Goal: Information Seeking & Learning: Learn about a topic

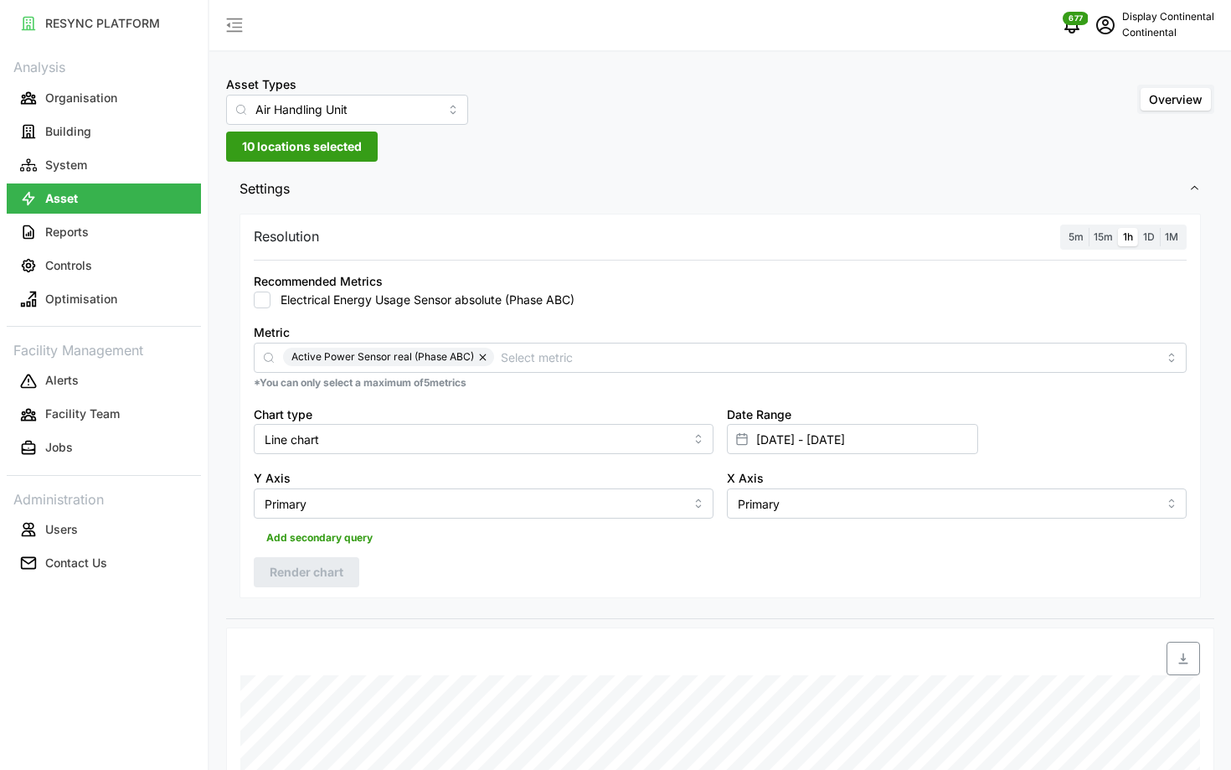
click at [1088, 32] on span "677" at bounding box center [1072, 25] width 32 height 32
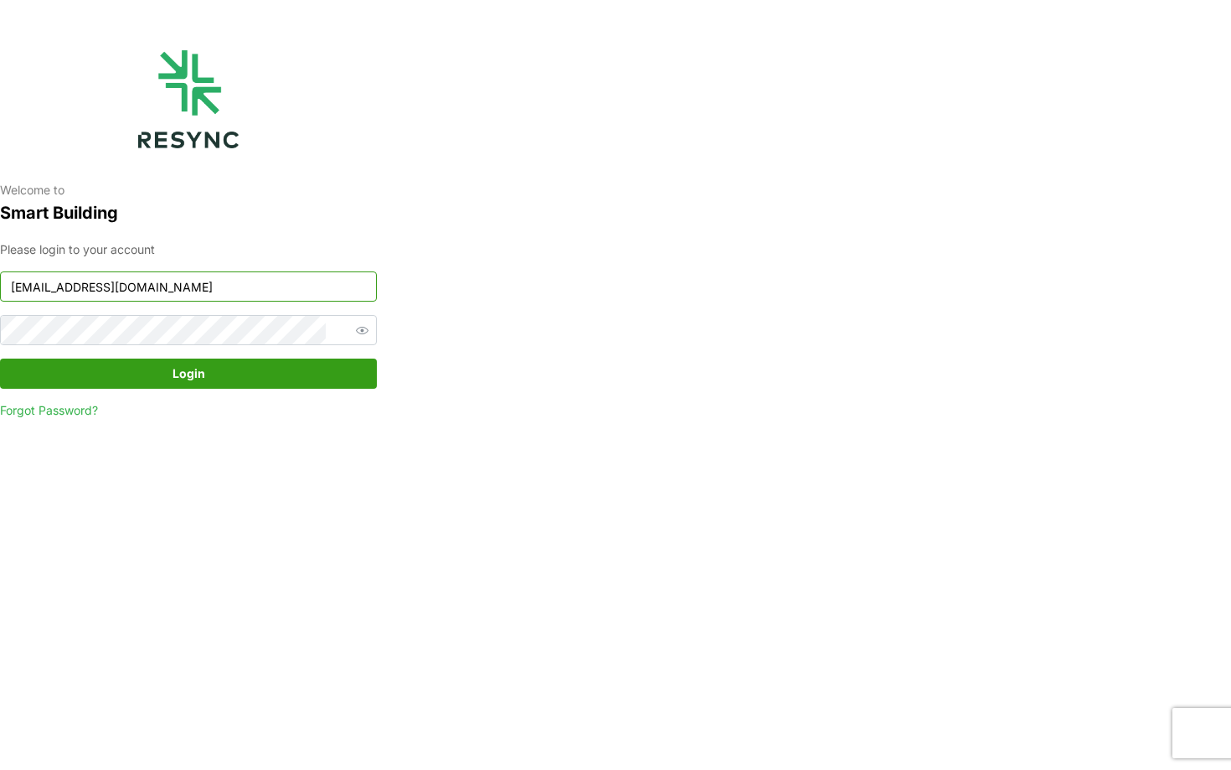
click at [95, 286] on input "continental_display@resynctech.com" at bounding box center [188, 286] width 377 height 30
type input "nhs_internal@resynctech.com"
click at [204, 381] on span "Login" at bounding box center [188, 373] width 345 height 28
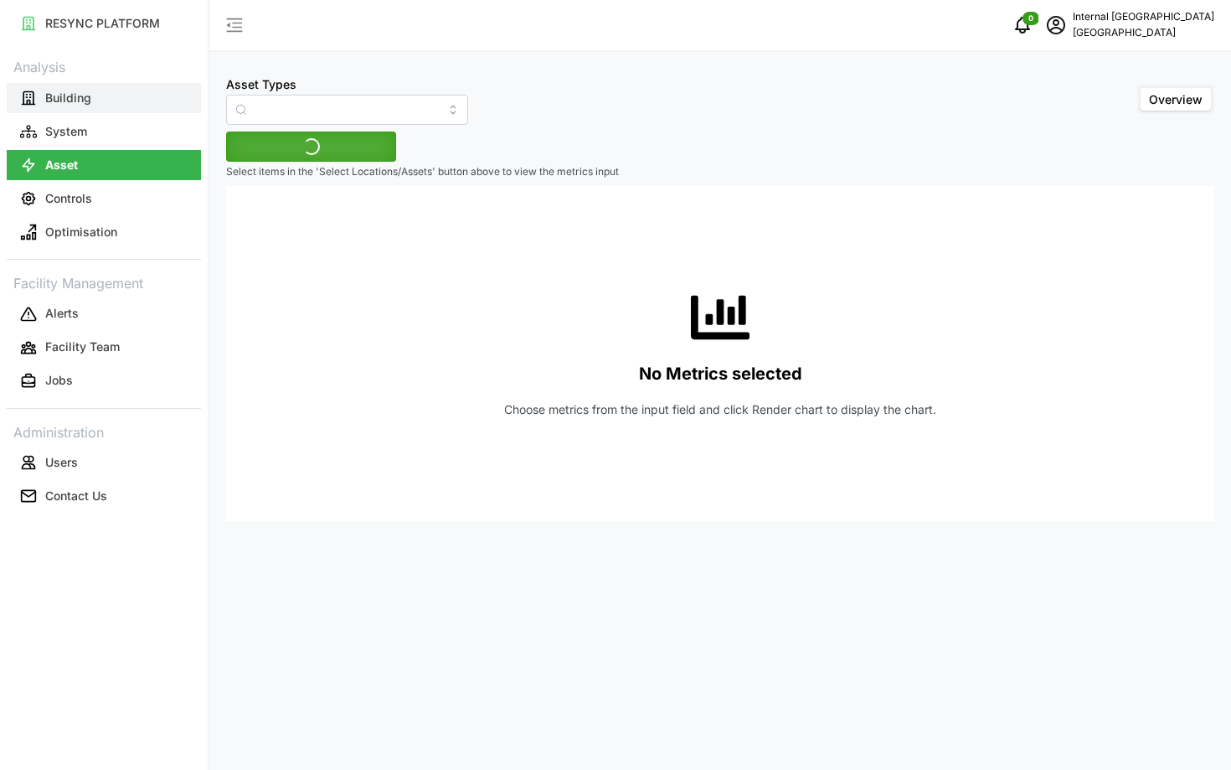
click at [90, 95] on p "Building" at bounding box center [68, 98] width 46 height 17
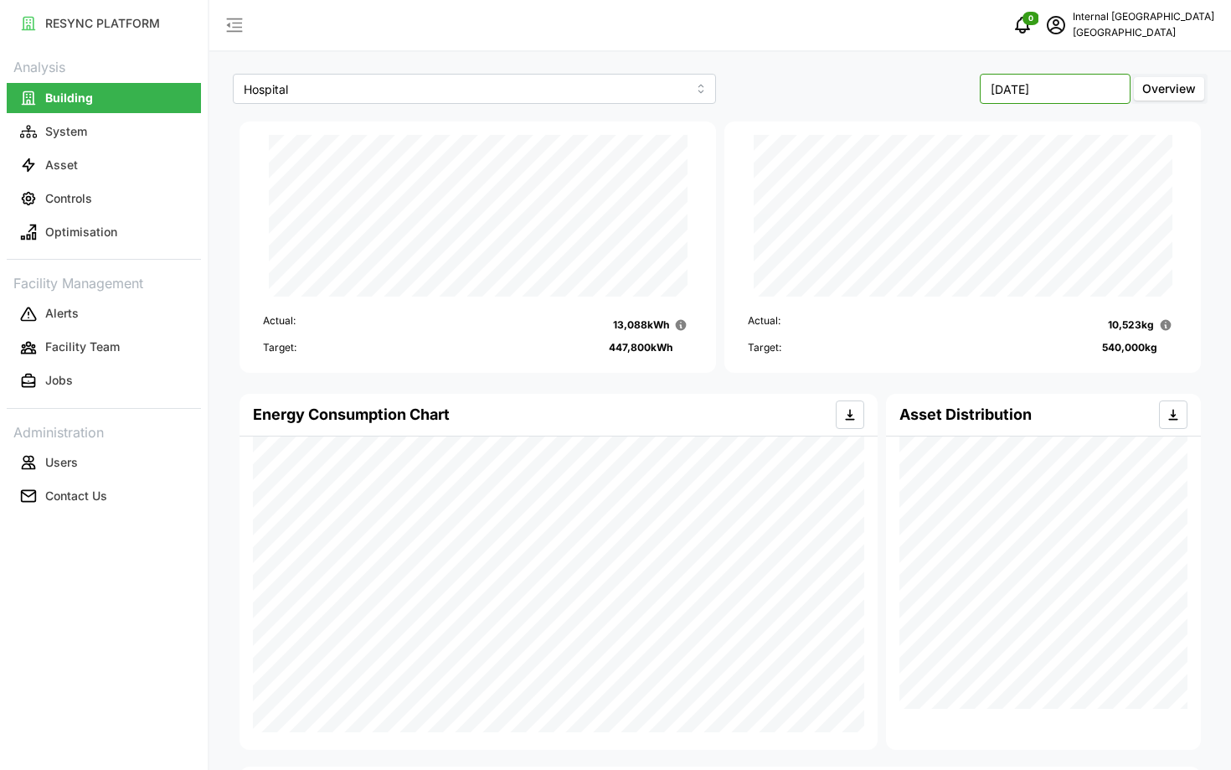
click at [1050, 90] on input "[DATE]" at bounding box center [1055, 89] width 151 height 30
click at [938, 121] on button "button" at bounding box center [928, 130] width 30 height 30
click at [1090, 250] on button "Dec" at bounding box center [1094, 261] width 72 height 30
click at [1036, 87] on input "December 2024" at bounding box center [1055, 89] width 151 height 30
click at [924, 128] on icon "button" at bounding box center [927, 128] width 13 height 13
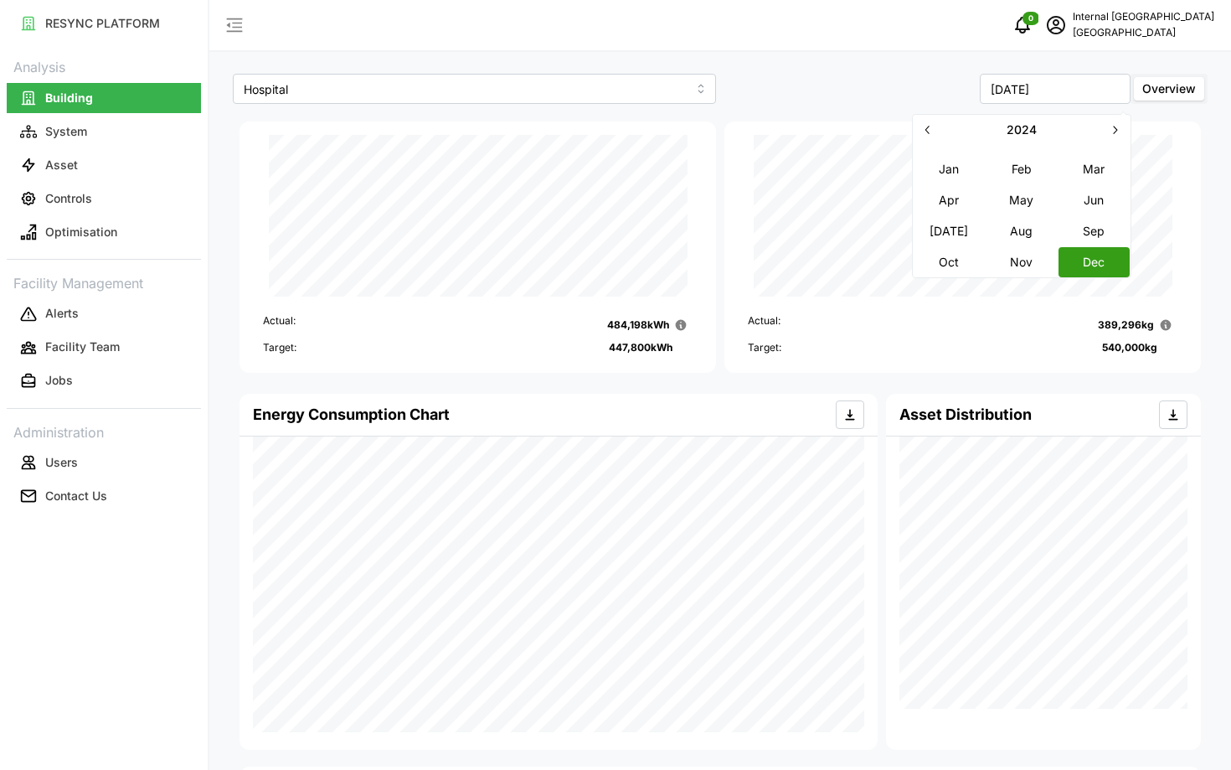
click at [1007, 252] on button "Nov" at bounding box center [1022, 261] width 72 height 30
type input "November 2024"
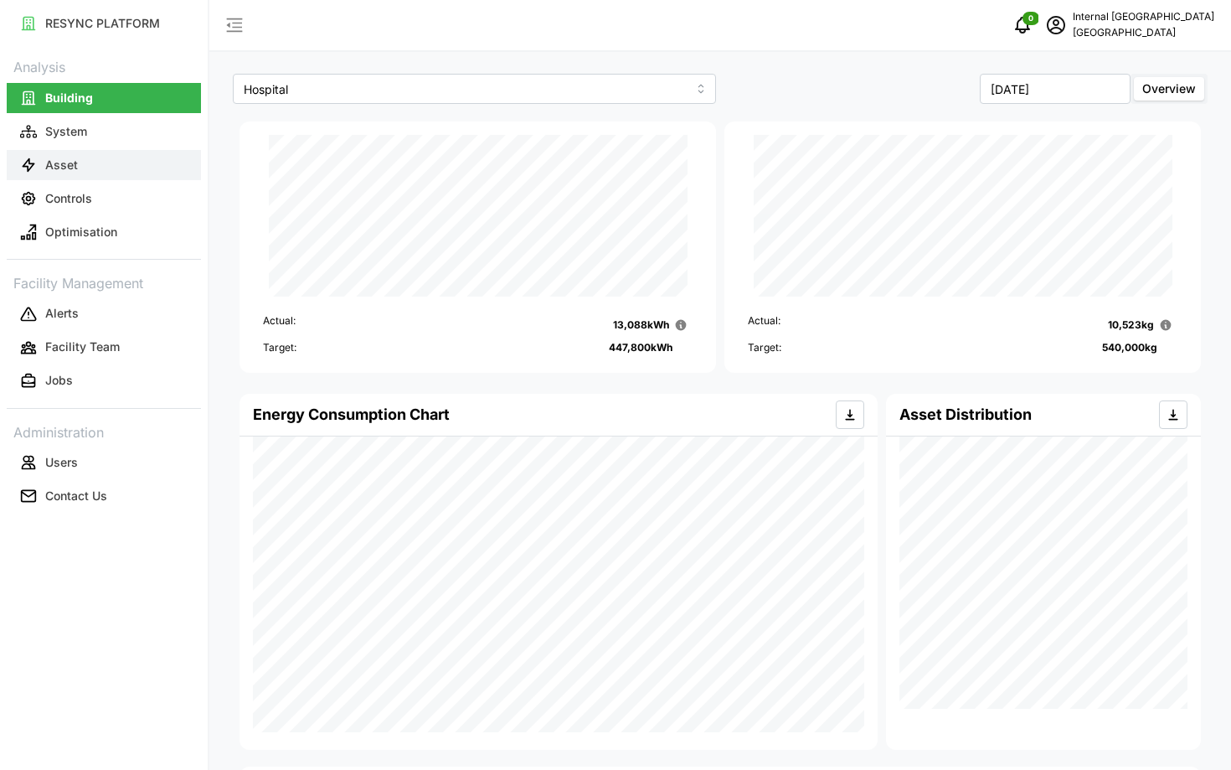
click at [156, 175] on button "Asset" at bounding box center [104, 165] width 194 height 30
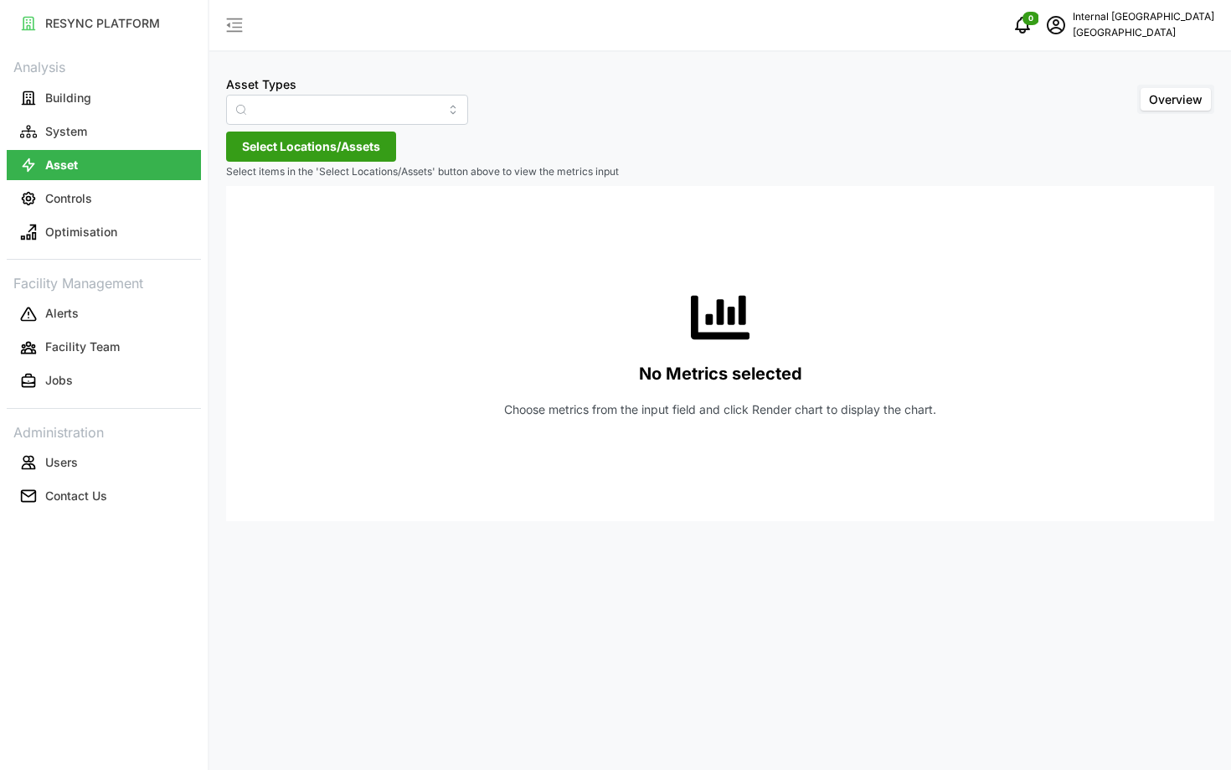
type input "Condensing Unit"
click at [329, 148] on span "Select Locations/Assets" at bounding box center [311, 146] width 138 height 28
click at [244, 223] on icon at bounding box center [247, 221] width 13 height 13
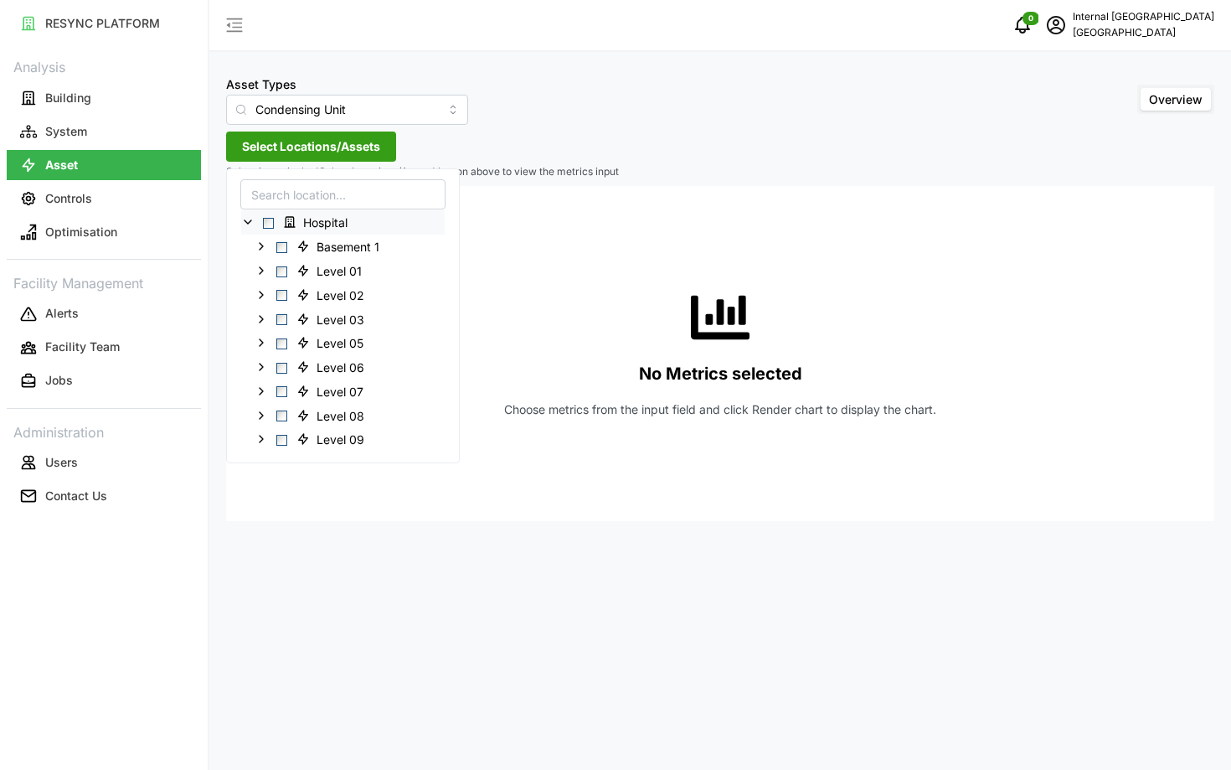
click at [267, 225] on span "Select Hospital" at bounding box center [268, 223] width 11 height 11
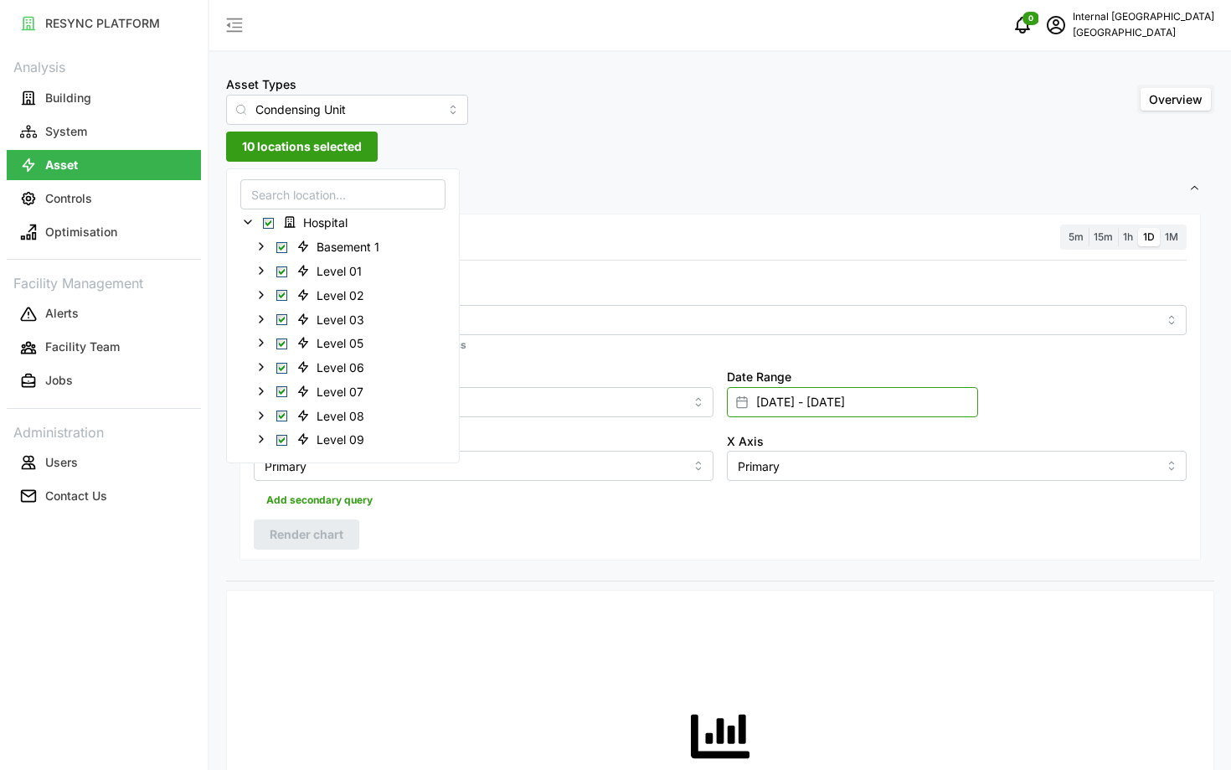
click at [781, 410] on input "01 Feb 2025 - 07 Feb 2025" at bounding box center [852, 402] width 251 height 30
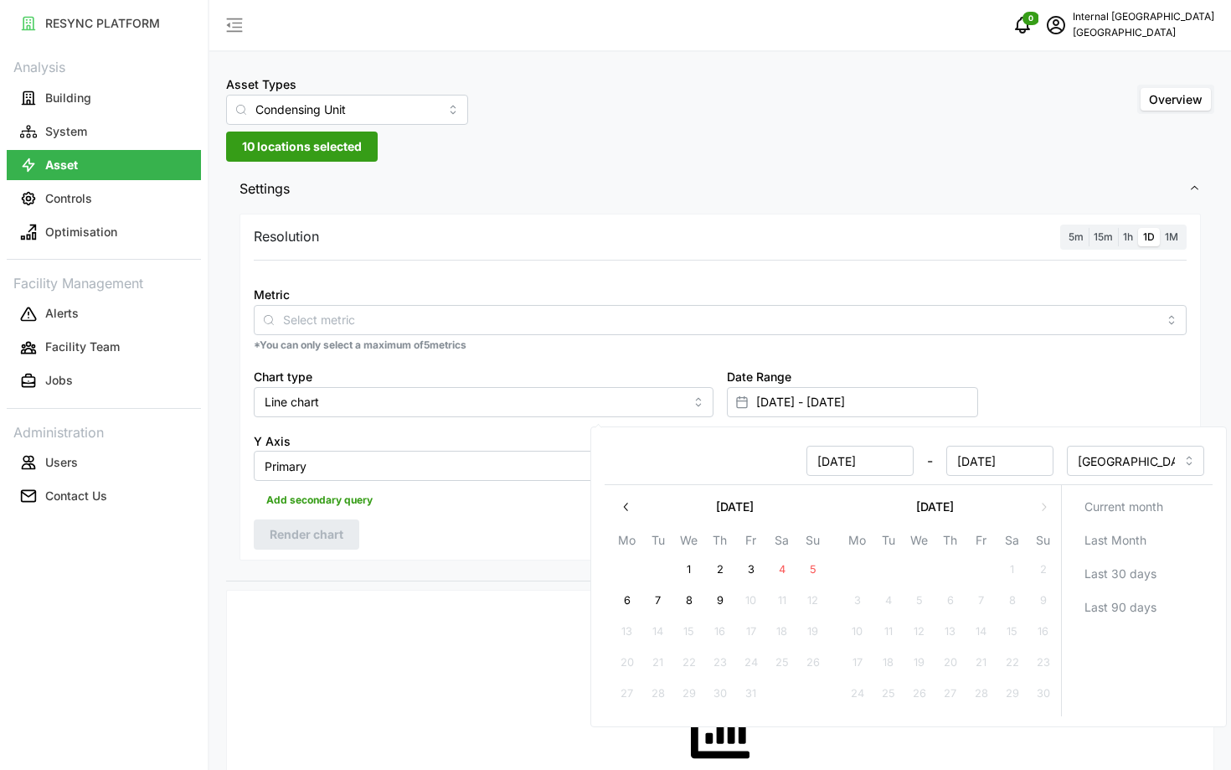
click at [839, 459] on input "01 Feb 2025" at bounding box center [860, 461] width 107 height 30
type input "01 Nov 2025"
type input "07 Feb 2025 - 01 Nov 2025"
type input "07 Feb 2025"
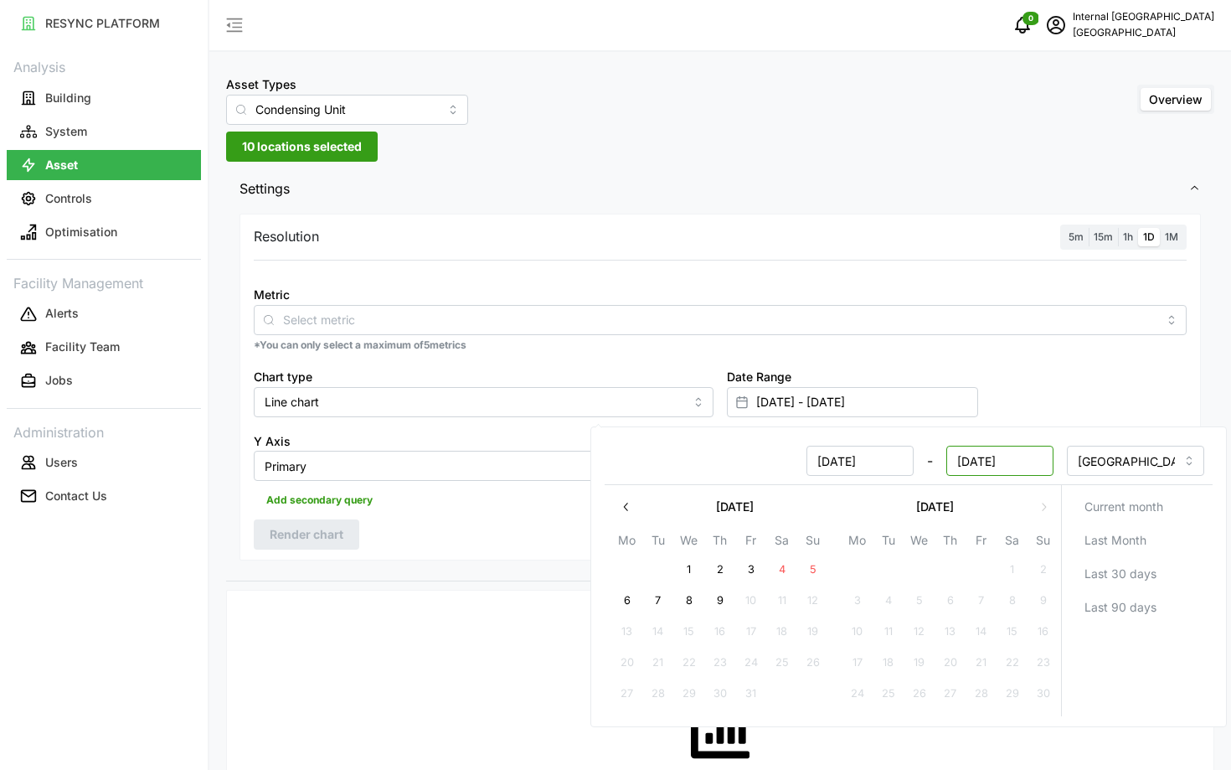
click at [987, 457] on input "01 Nov 2025" at bounding box center [1000, 461] width 107 height 30
click at [1034, 466] on input "01 Nov 2025" at bounding box center [1000, 461] width 107 height 30
type input "01 Nov 2024"
type input "01 Nov 2024 - 07 Feb 2025"
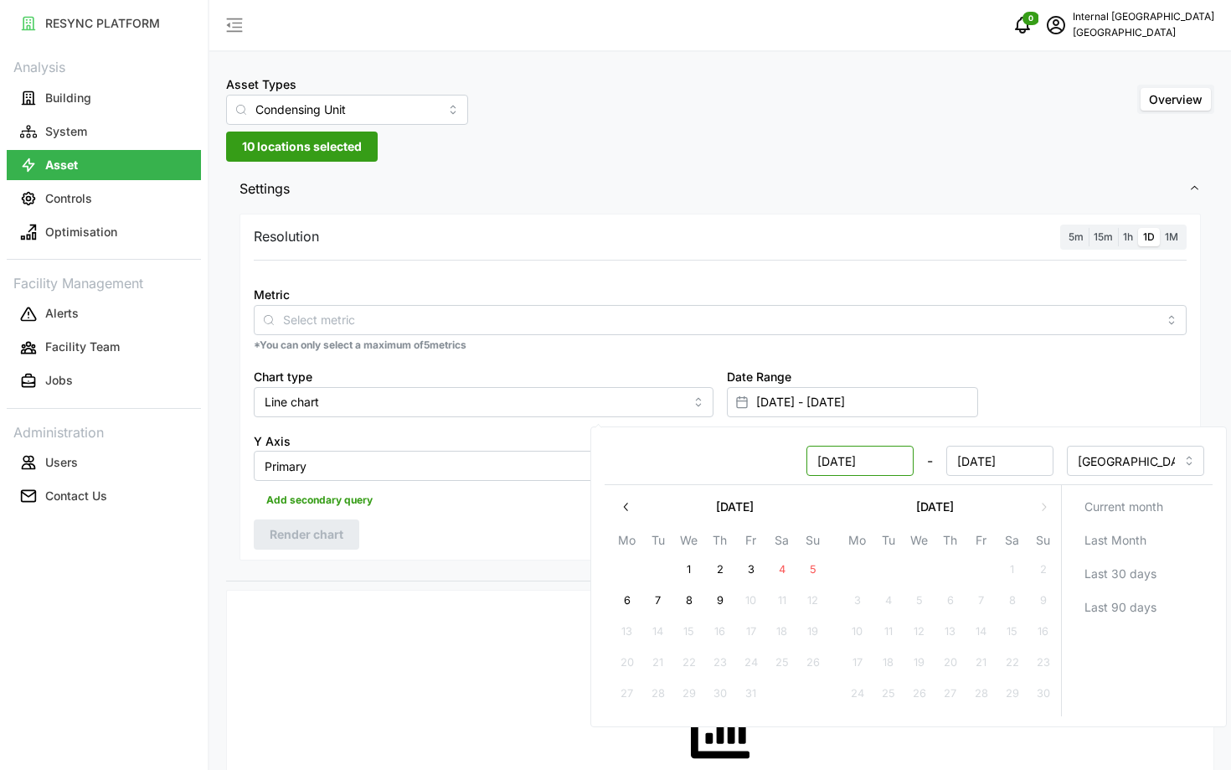
type input "01 Nov 2024"
type input "07 Feb 2025"
click at [844, 464] on input "01 Nov 2024" at bounding box center [860, 461] width 107 height 30
type input "01 Nov 2024"
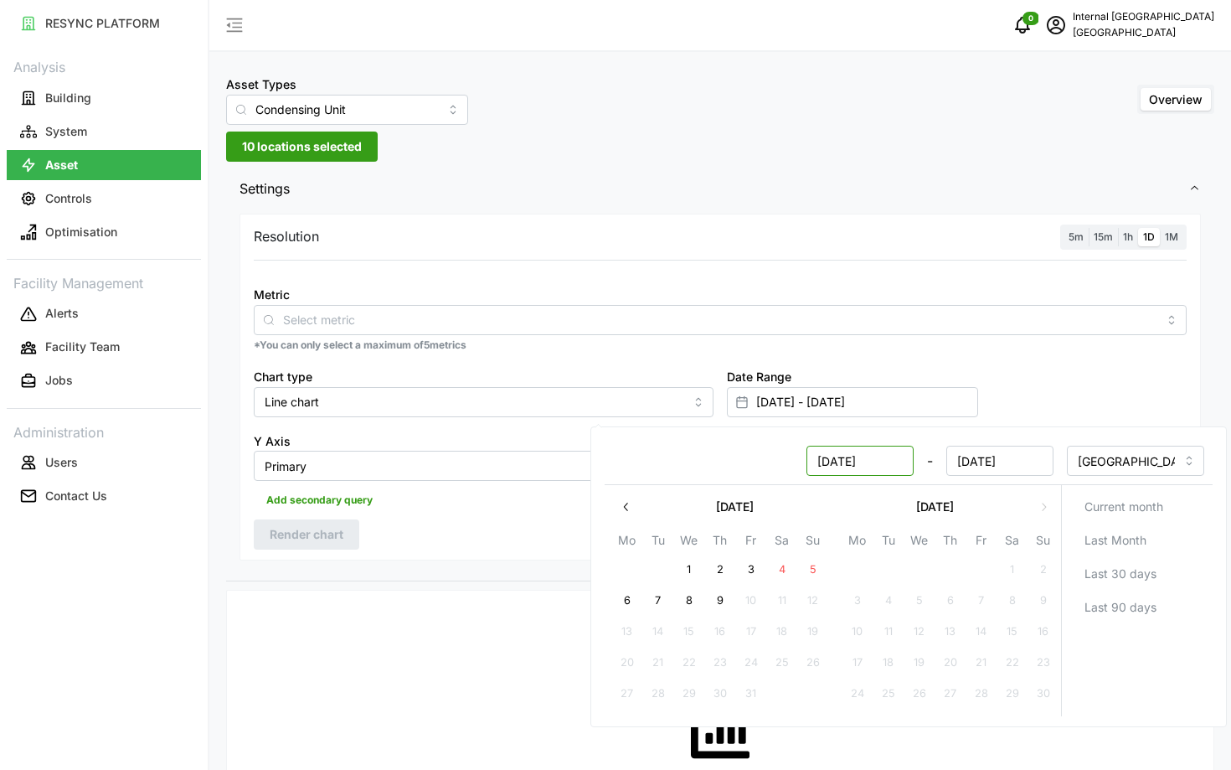
click at [895, 462] on input "01 Nov 2024" at bounding box center [860, 461] width 107 height 30
click at [988, 462] on input "07 Feb 2025" at bounding box center [1000, 461] width 107 height 30
click at [1025, 458] on input "07 Nov 2025" at bounding box center [1000, 461] width 107 height 30
type input "07 Nov 2024"
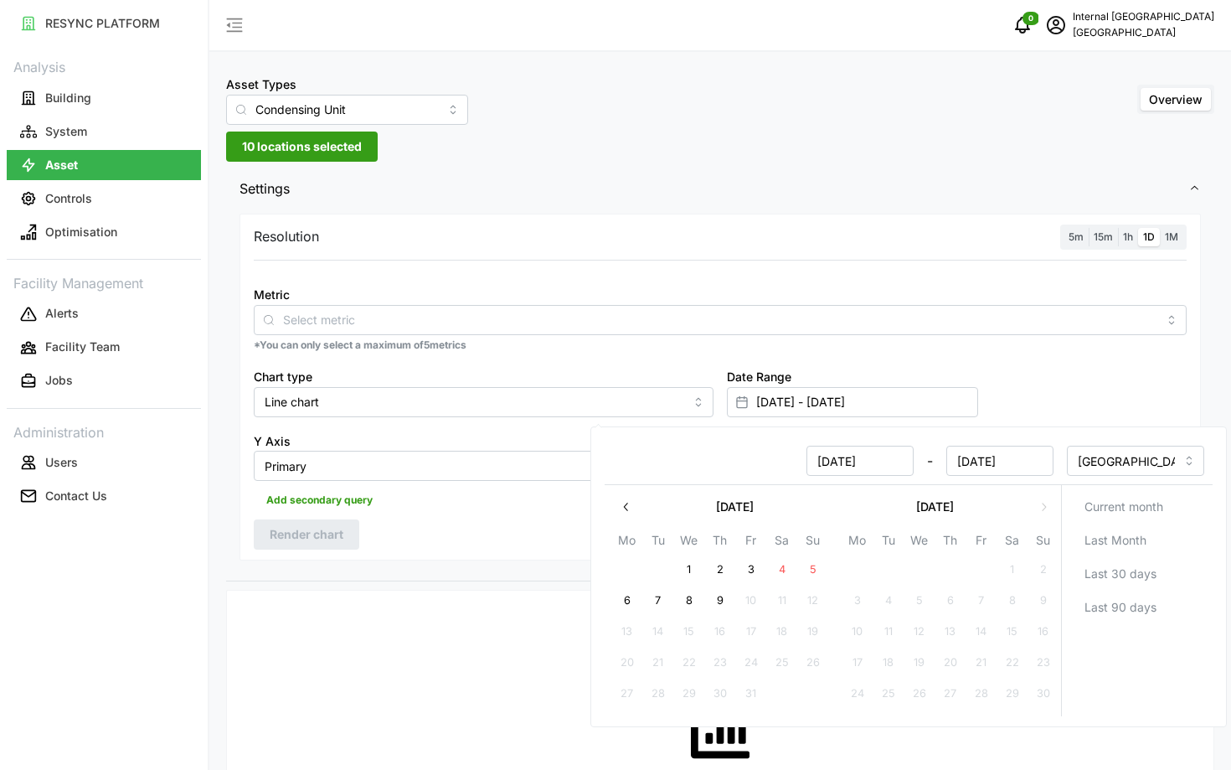
type input "01 Nov 2024 - 07 Nov 2024"
click at [488, 517] on div "Resolution 5m 15m 1h 1D 1M Metric *You can only select a maximum of 5 metrics C…" at bounding box center [721, 388] width 962 height 348
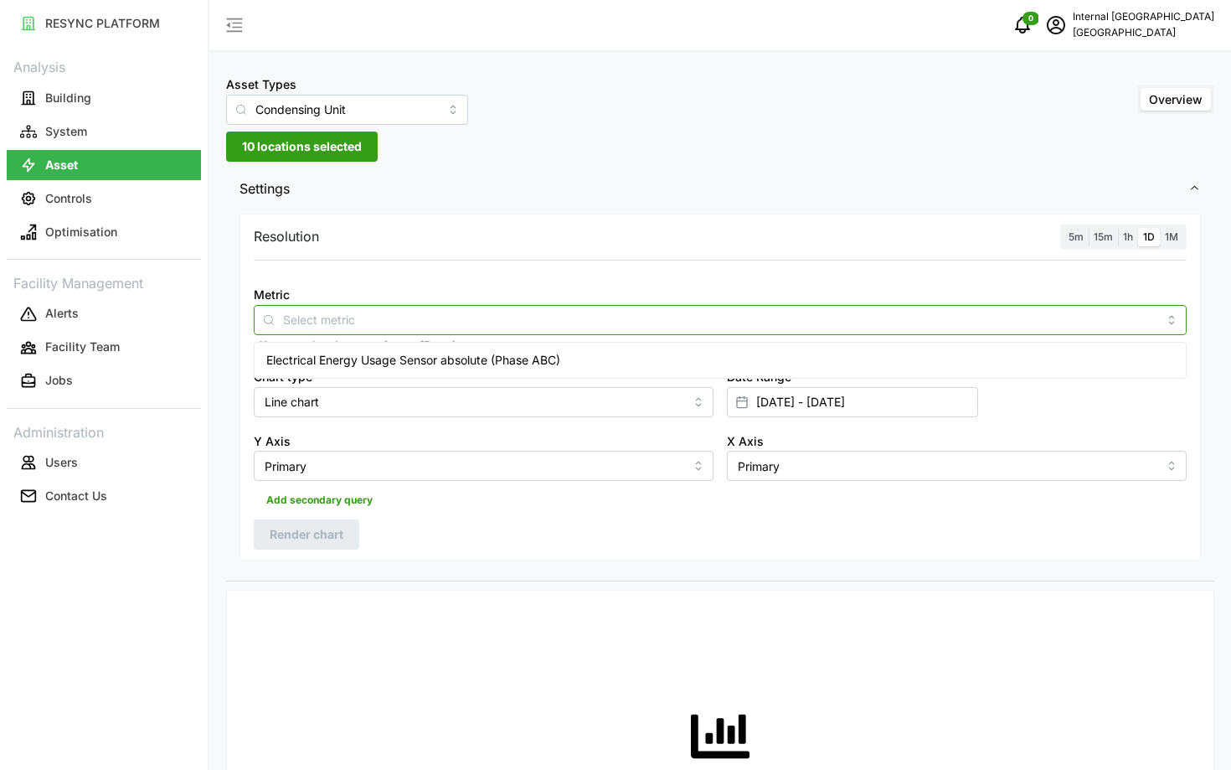
click at [457, 332] on div at bounding box center [720, 320] width 933 height 30
click at [462, 347] on div "Electrical Energy Usage Sensor absolute (Phase ABC)" at bounding box center [720, 360] width 925 height 28
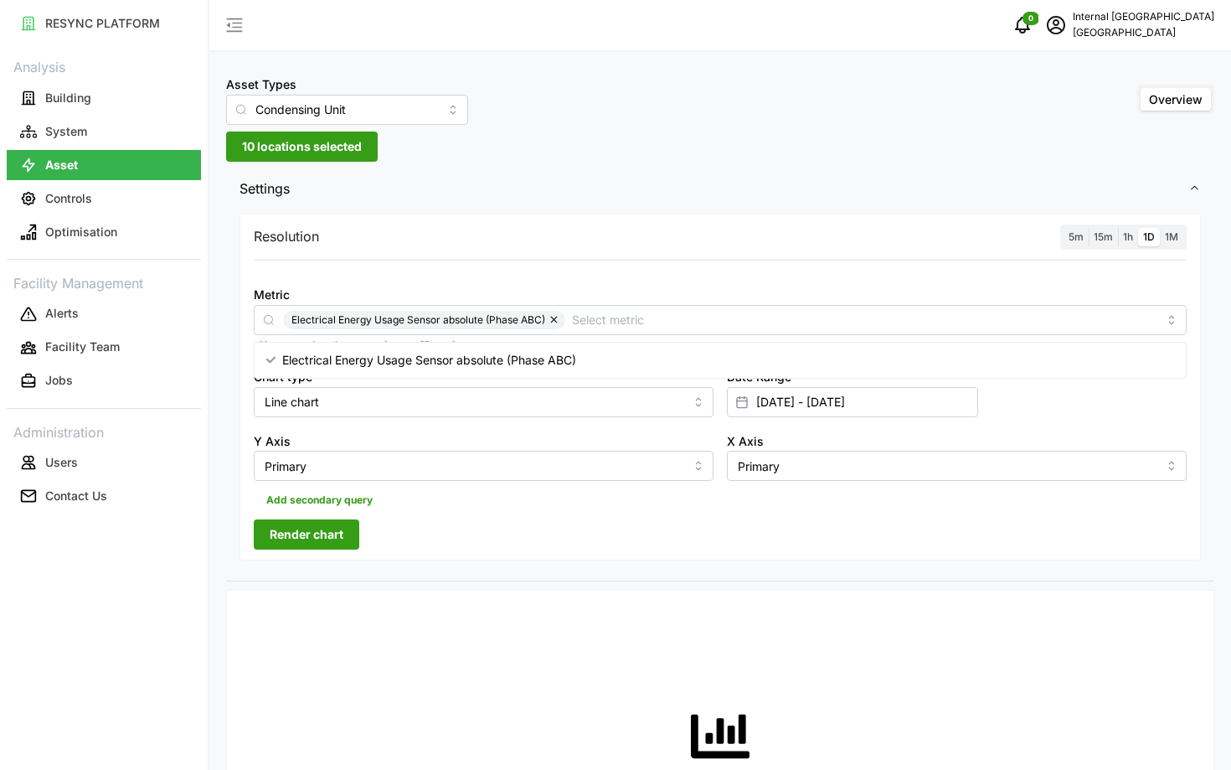
click at [294, 534] on span "Render chart" at bounding box center [307, 534] width 74 height 28
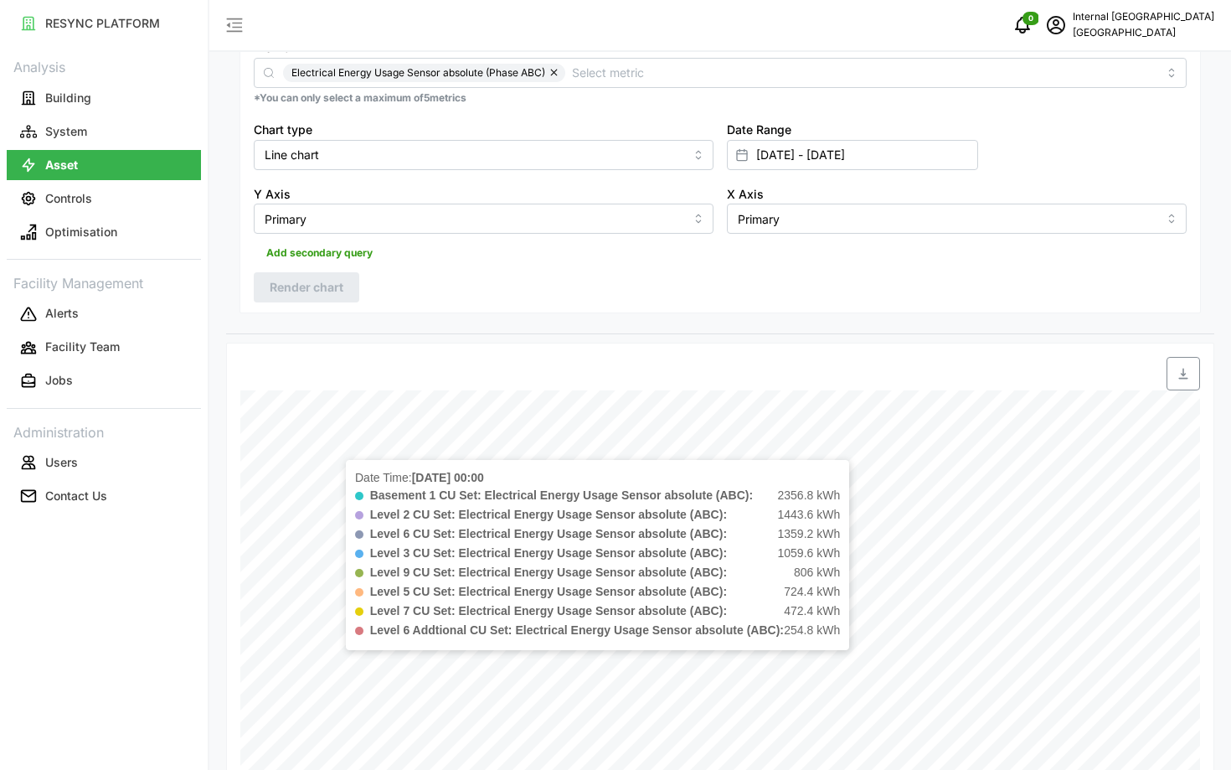
scroll to position [501, 0]
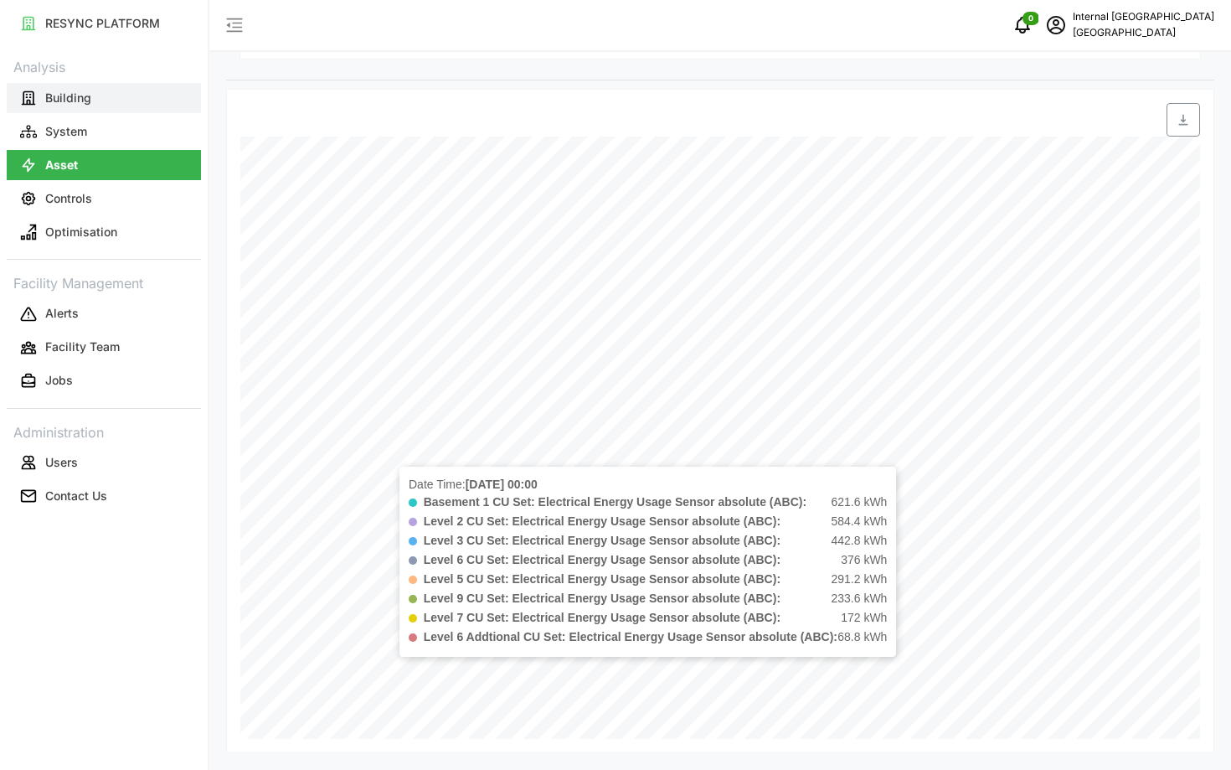
click at [69, 103] on p "Building" at bounding box center [68, 98] width 46 height 17
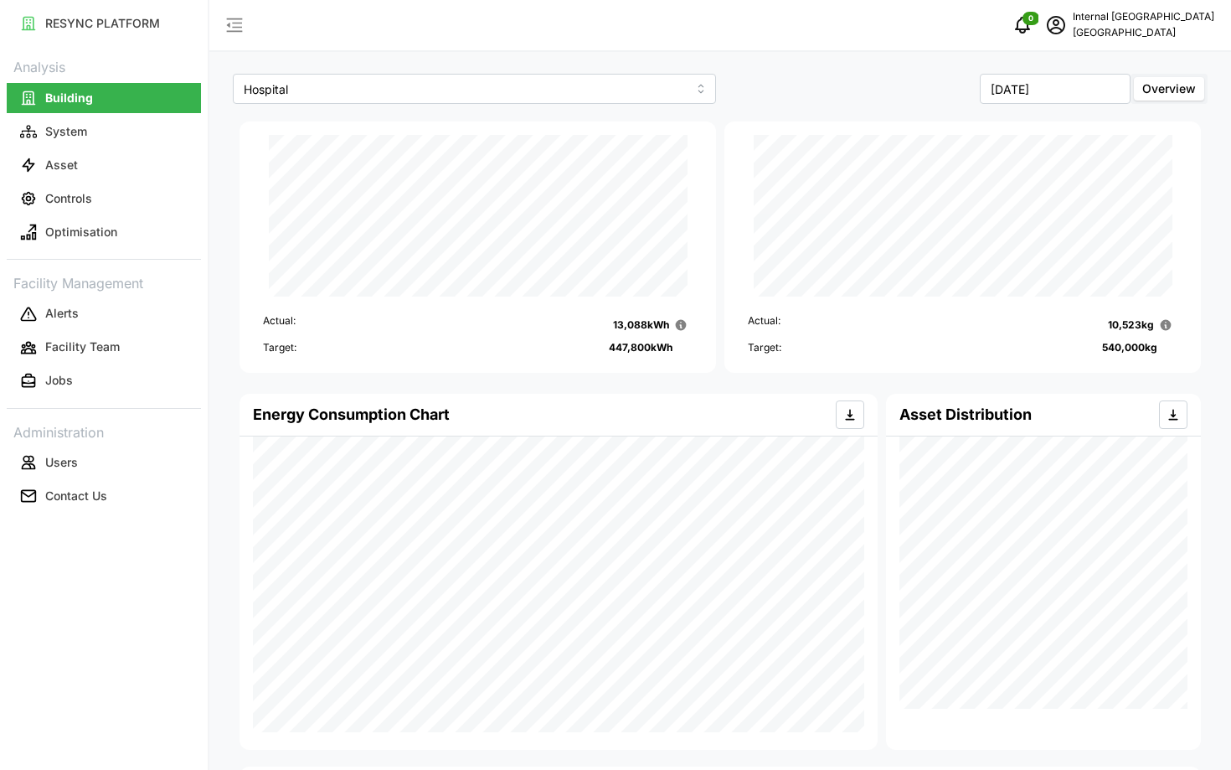
scroll to position [315, 0]
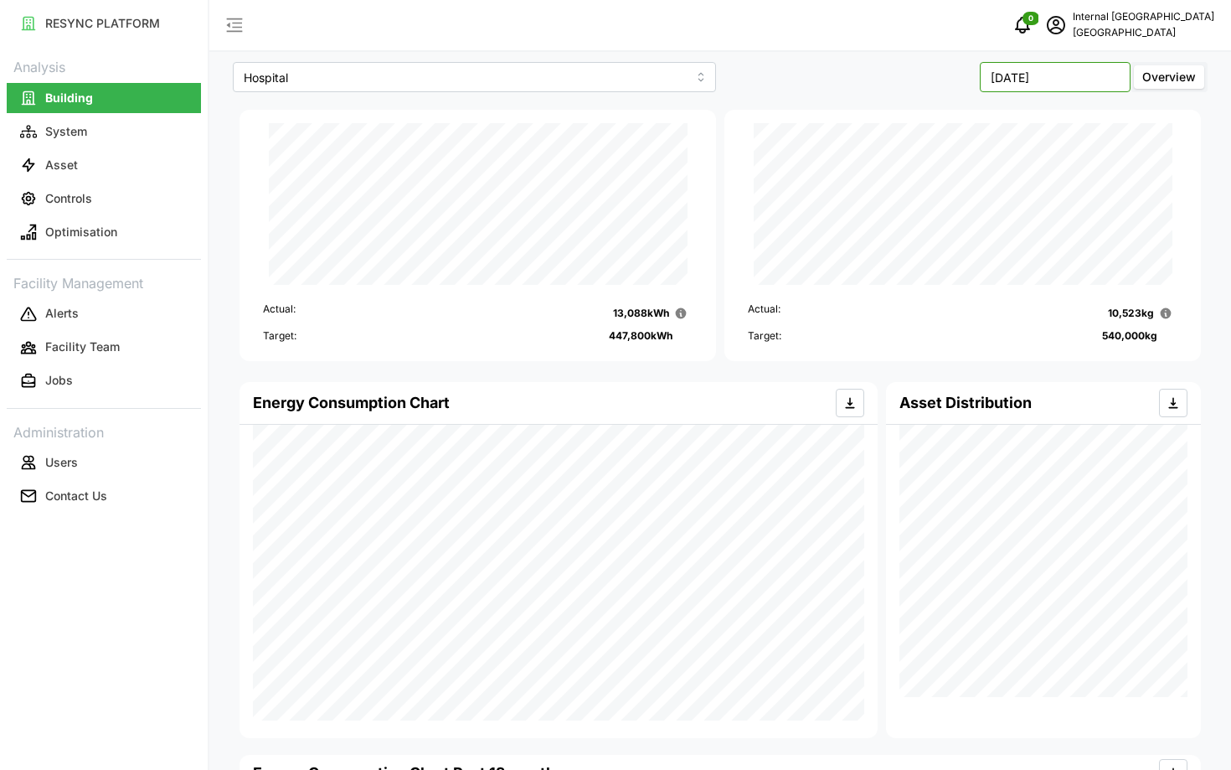
click at [1071, 75] on input "[DATE]" at bounding box center [1055, 77] width 151 height 30
click at [965, 154] on button "Jan" at bounding box center [949, 157] width 72 height 30
type input "January 2025"
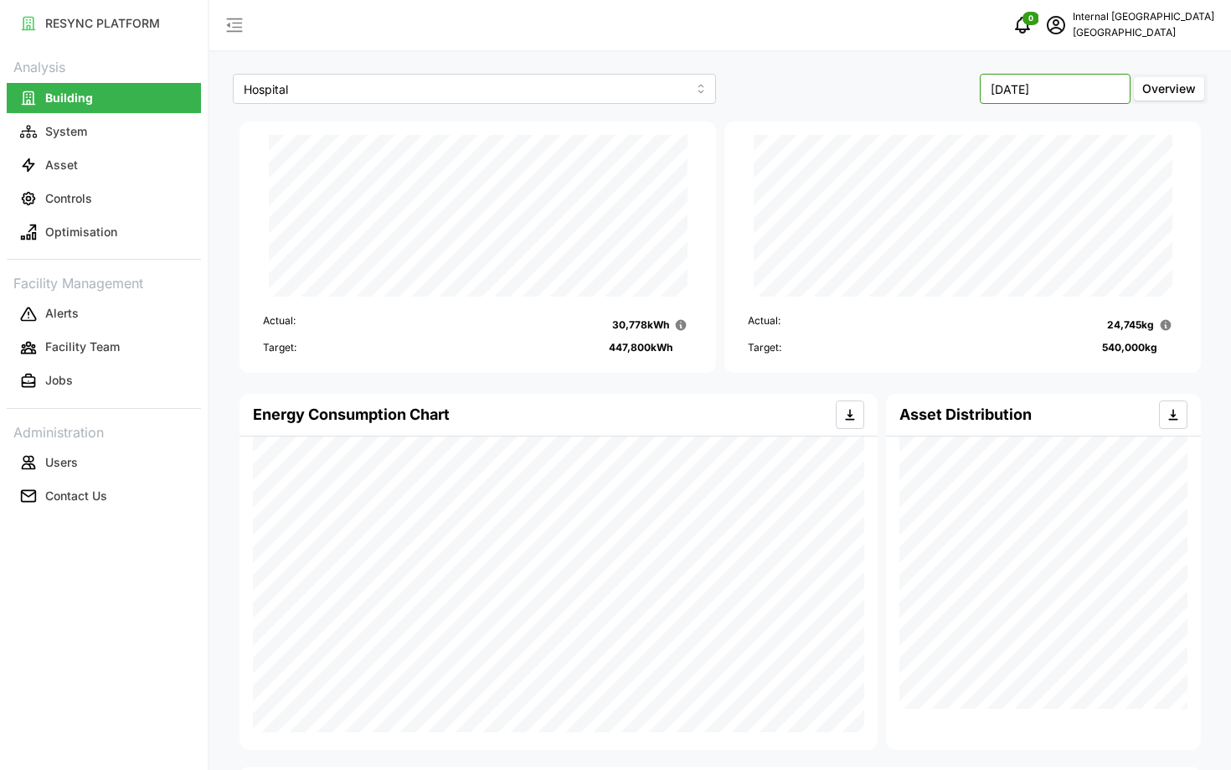
click at [1035, 75] on input "January 2025" at bounding box center [1055, 89] width 151 height 30
click at [846, 346] on div "Target: 540,000 kg" at bounding box center [963, 348] width 430 height 16
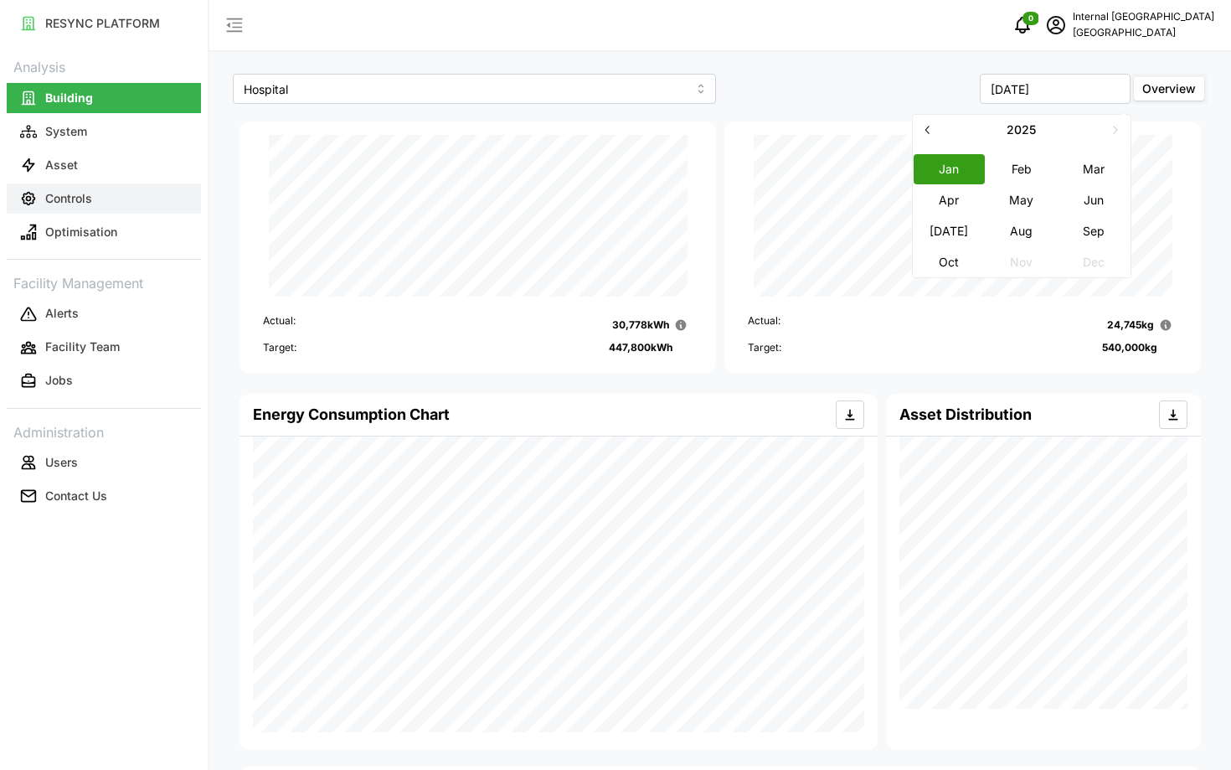
click at [75, 188] on button "Controls" at bounding box center [104, 198] width 194 height 30
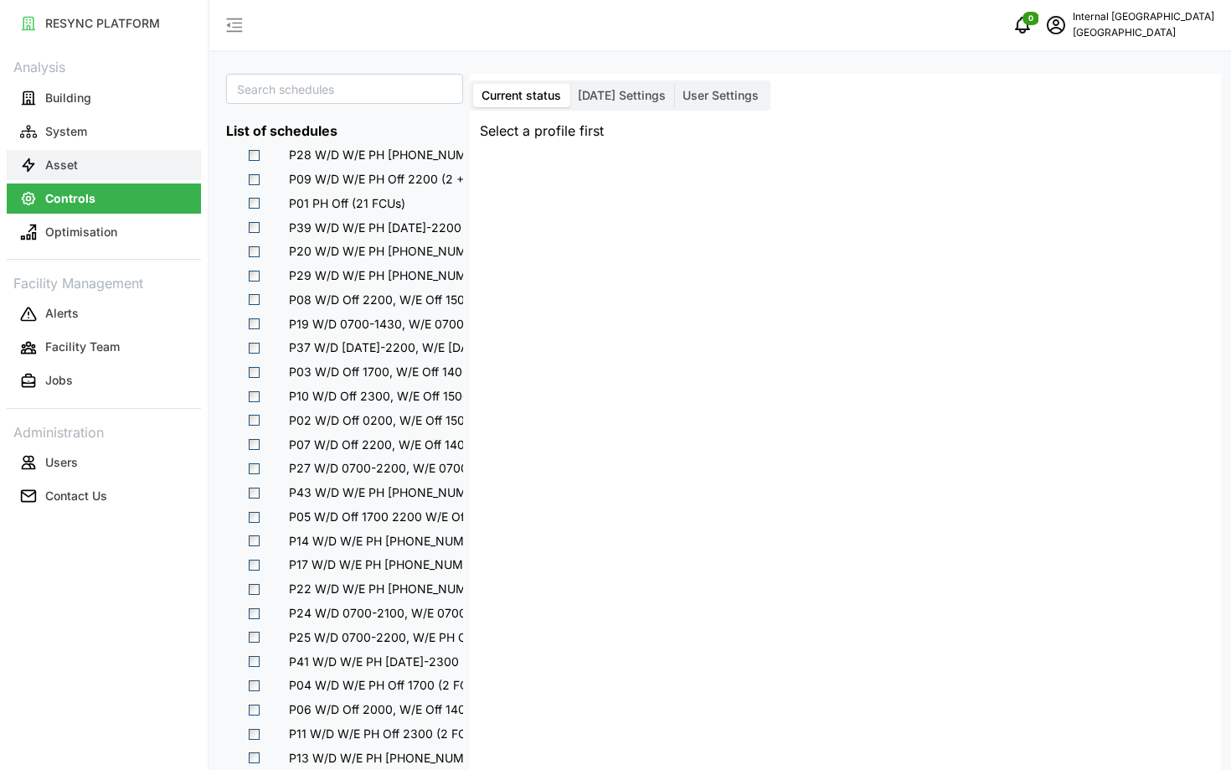
click at [51, 166] on p "Asset" at bounding box center [61, 165] width 33 height 17
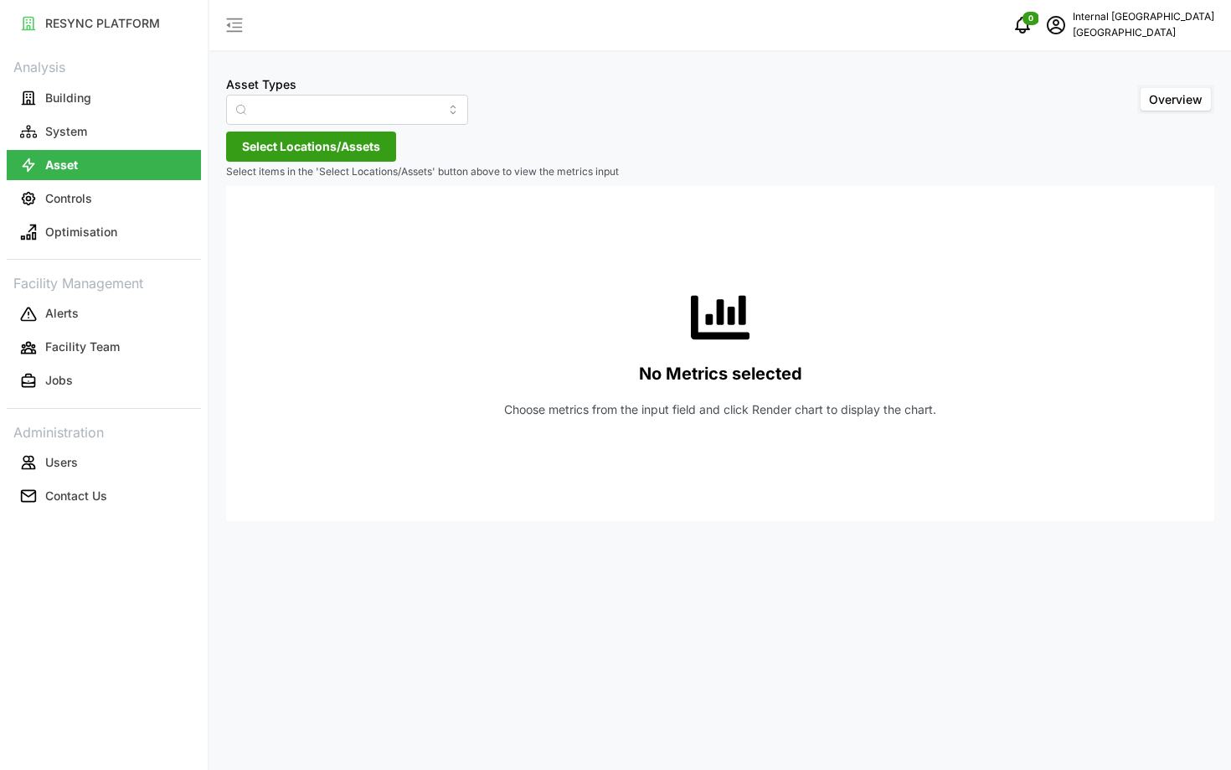
type input "Condensing Unit"
click at [319, 154] on span "Select Locations/Assets" at bounding box center [311, 146] width 138 height 28
click at [266, 230] on div "Hospital" at bounding box center [343, 222] width 204 height 24
click at [263, 221] on span "Select Hospital" at bounding box center [268, 223] width 11 height 11
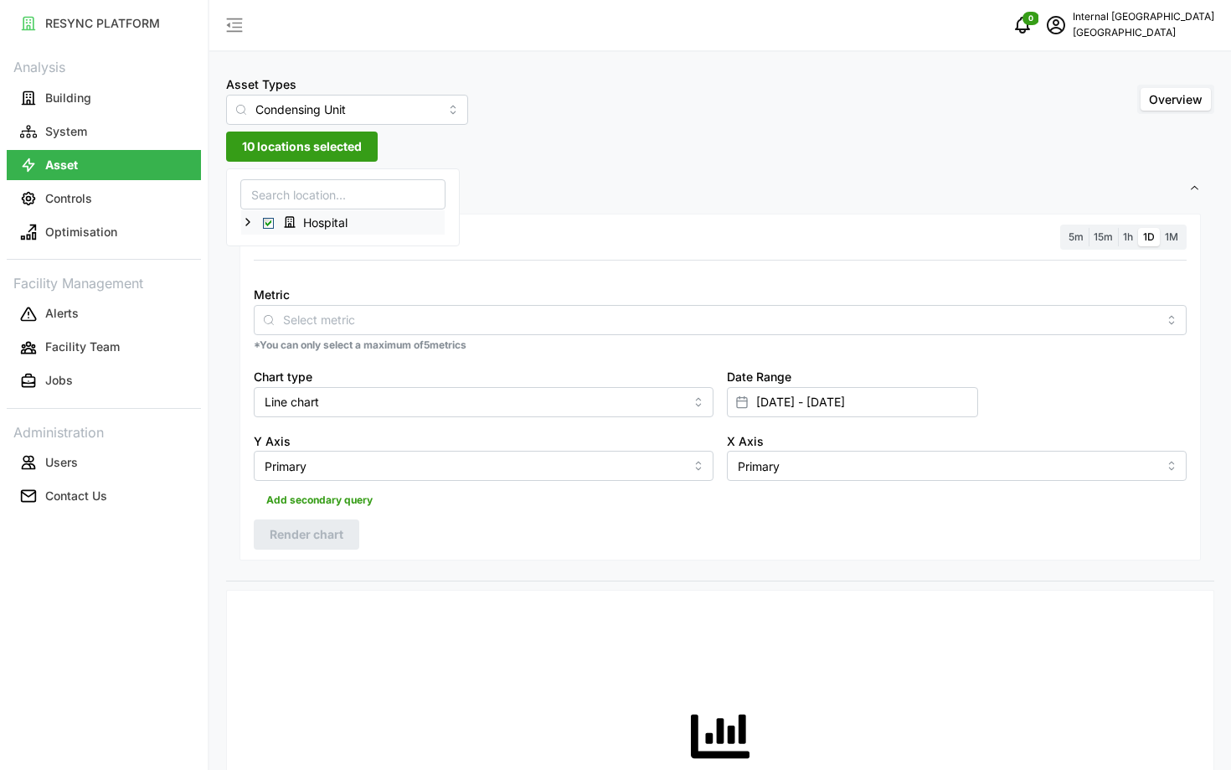
click at [263, 221] on span "Select Hospital" at bounding box center [268, 223] width 11 height 11
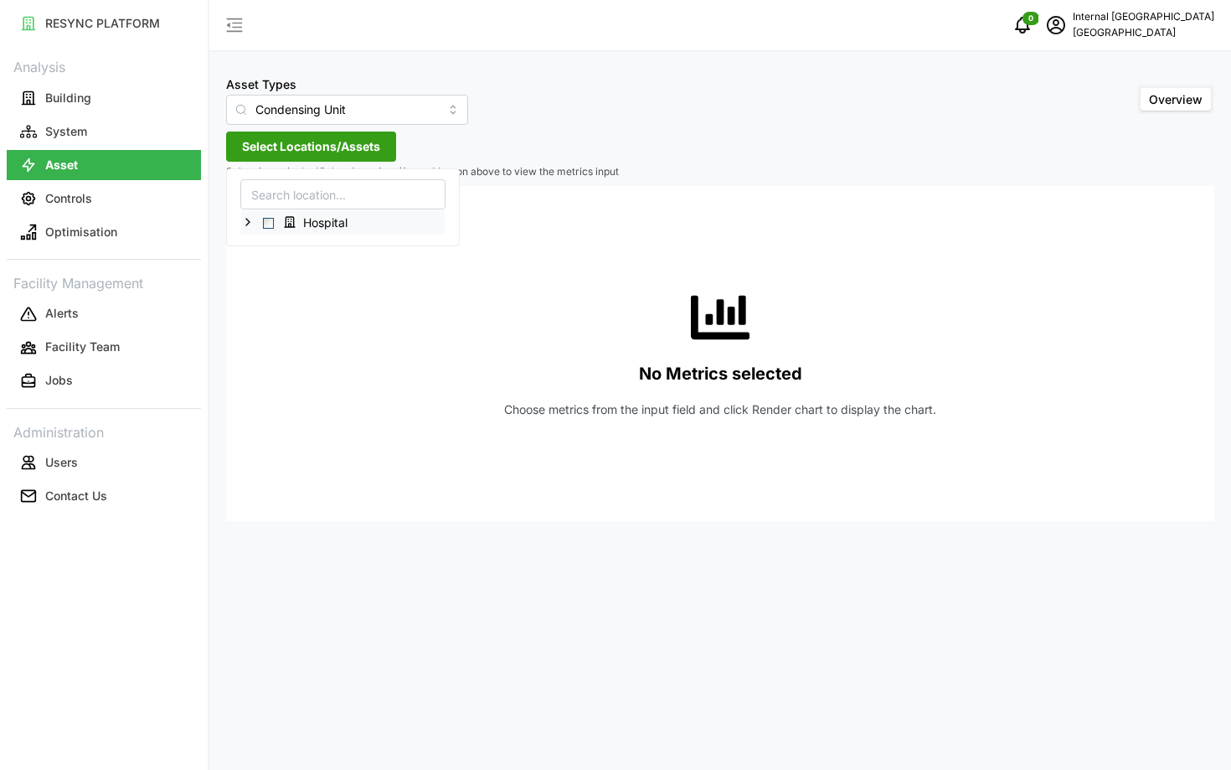
click at [268, 220] on span "Select Hospital" at bounding box center [268, 223] width 11 height 11
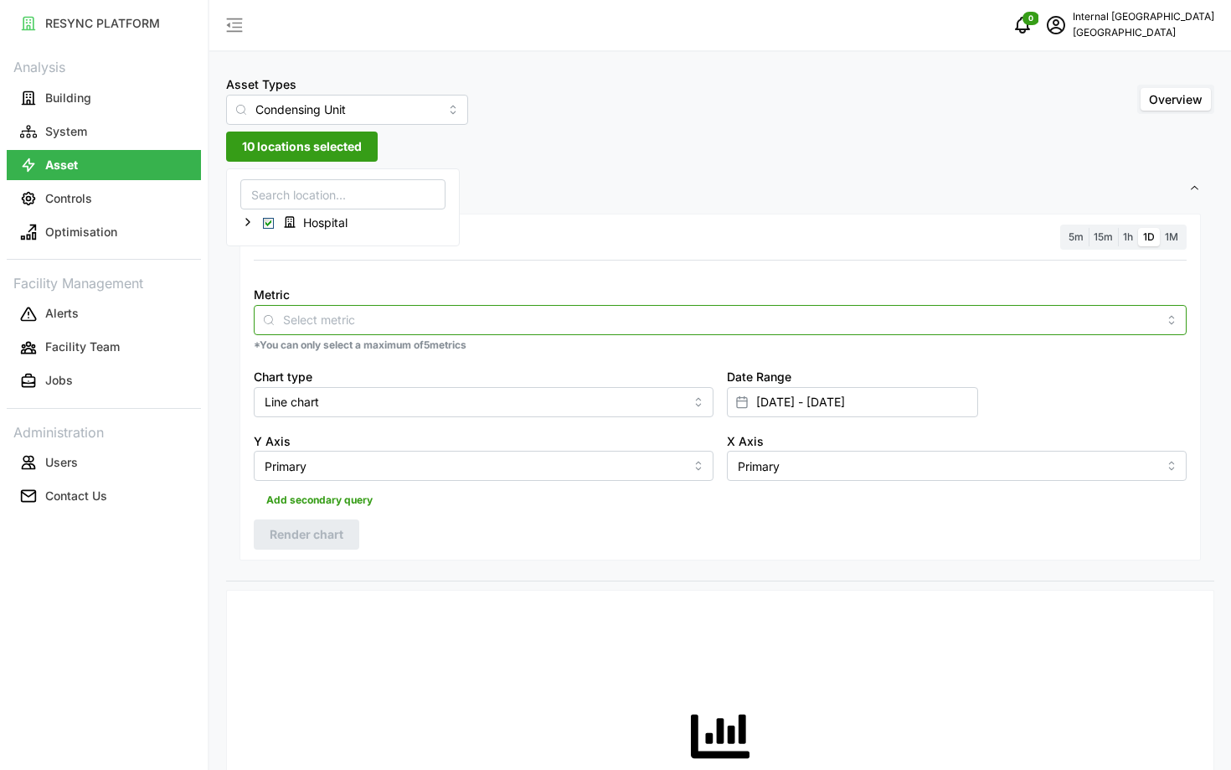
click at [360, 320] on input "Metric" at bounding box center [720, 319] width 875 height 18
click at [356, 346] on div "Electrical Energy Usage Sensor absolute (Phase ABC)" at bounding box center [720, 360] width 925 height 28
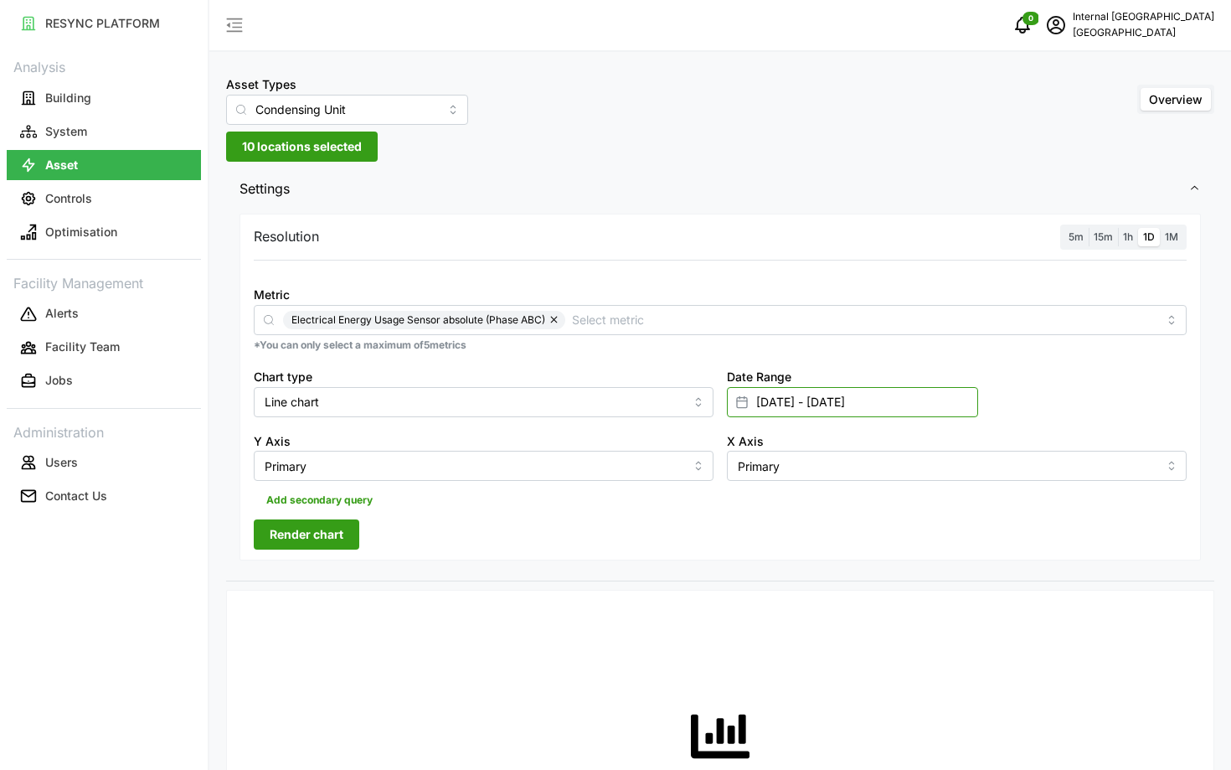
click at [757, 388] on input "01 Nov 2024 - 07 Nov 2024" at bounding box center [852, 402] width 251 height 30
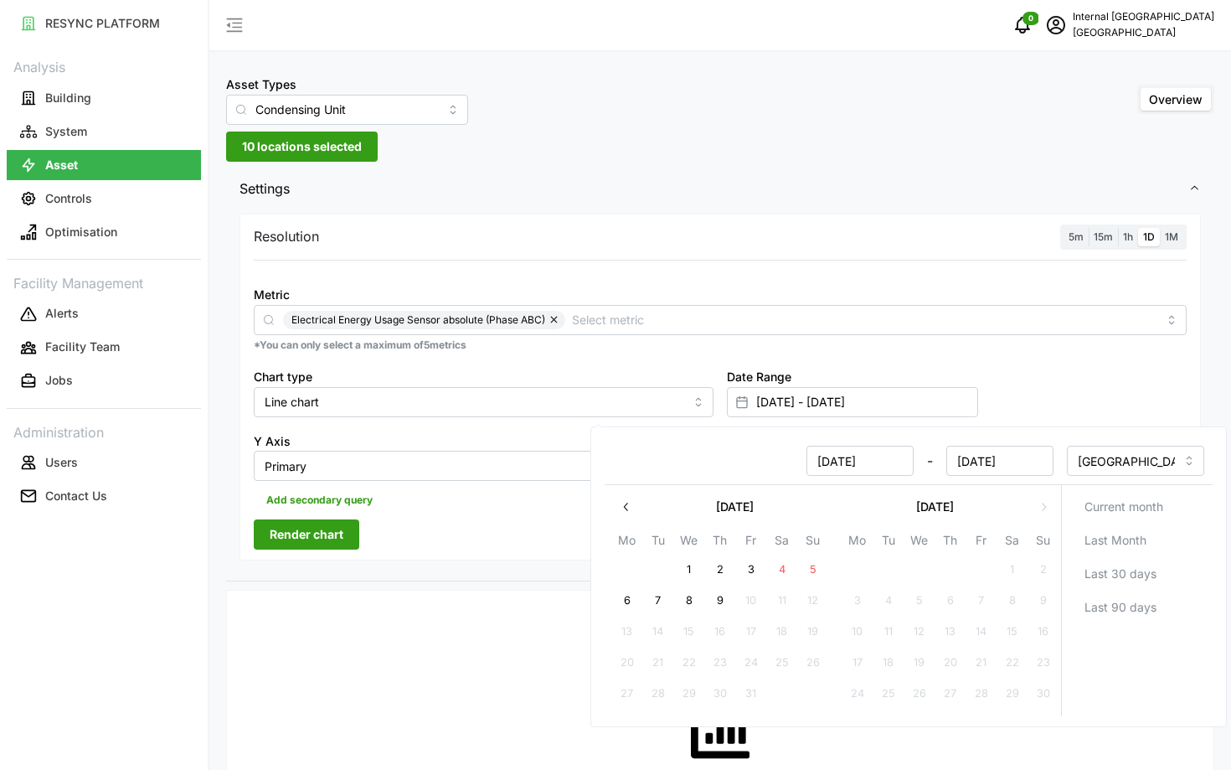
click at [847, 462] on input "01 Nov 2024" at bounding box center [860, 461] width 107 height 30
type input "01 Jan 2024"
type input "01 Jan 2024 - 07 Nov 2024"
click at [977, 457] on input "07 Nov 2024" at bounding box center [1000, 461] width 107 height 30
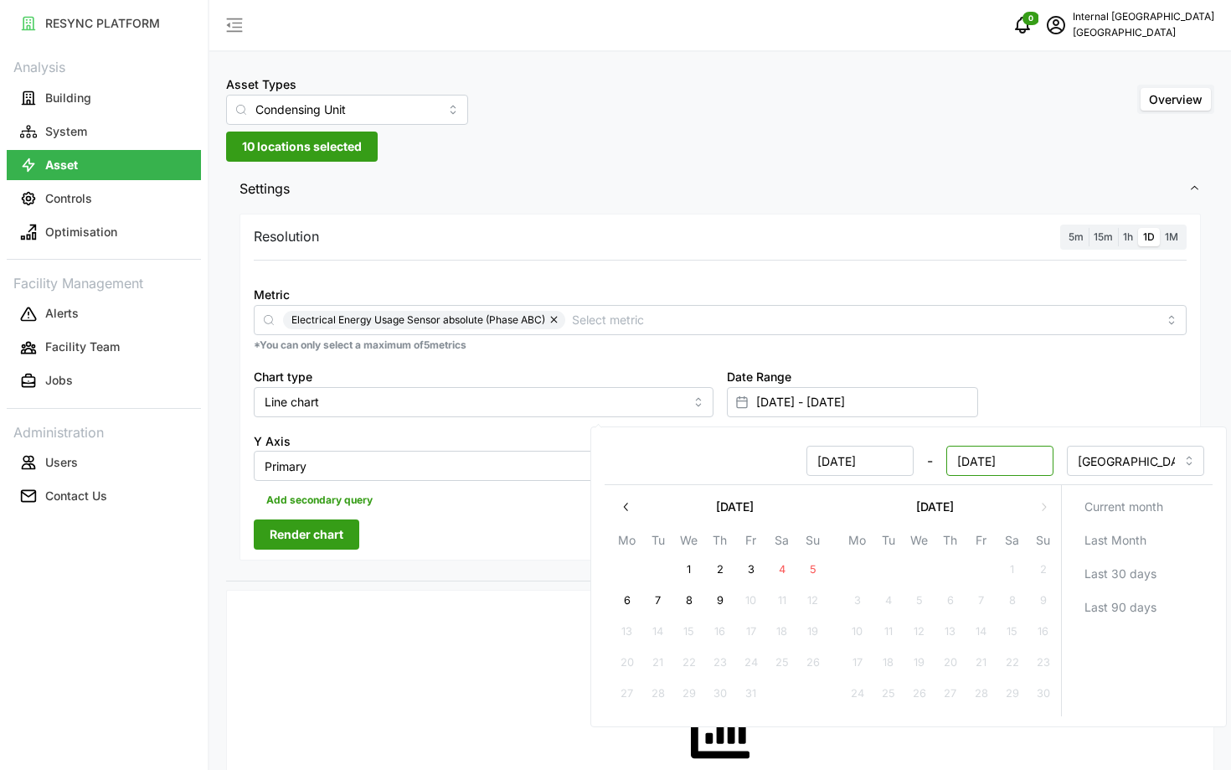
click at [977, 457] on input "07 Nov 2024" at bounding box center [1000, 461] width 107 height 30
type input "07 Jan 2024"
click at [896, 465] on input "01 Jan 2024" at bounding box center [860, 461] width 107 height 30
type input "01 Jan 2024 - 07 Jan 2024"
type input "01 Jan 2025"
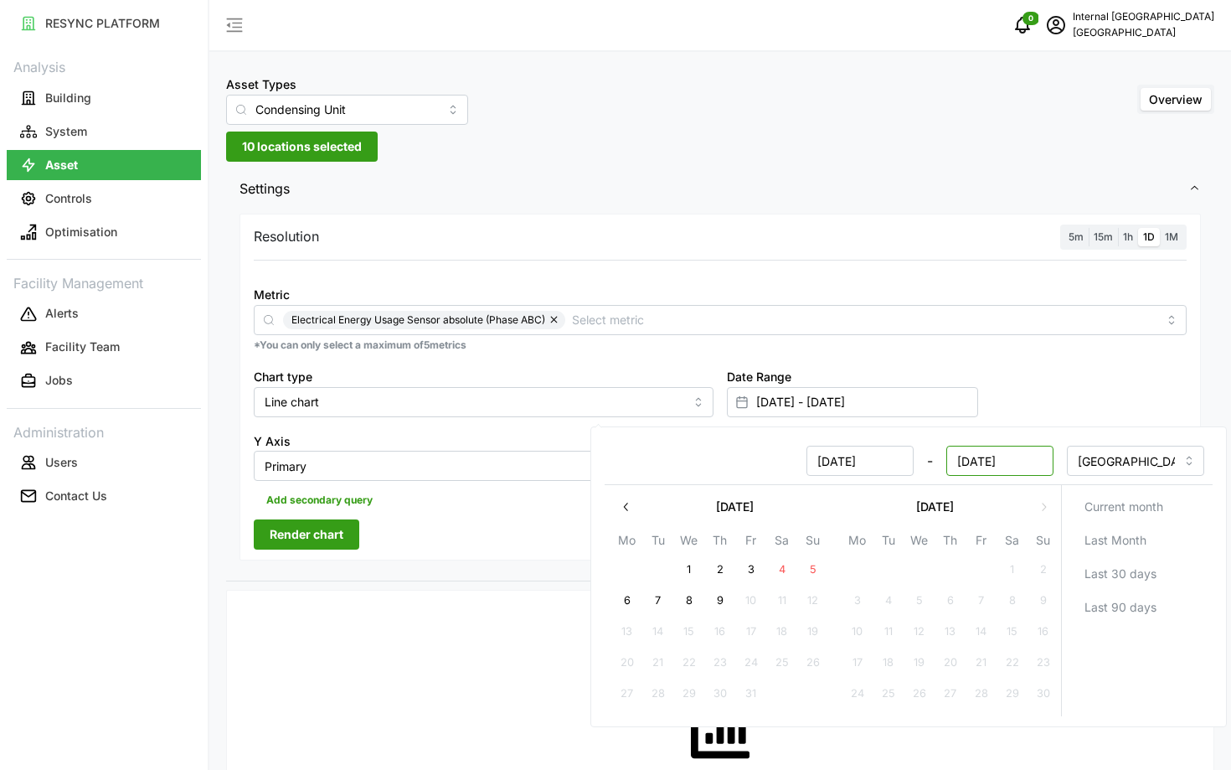
type input "07 Jan 2024 - 01 Jan 2025"
type input "07 Jan 2024"
click at [1033, 462] on input "01 Jan 2025" at bounding box center [1000, 461] width 107 height 30
type input "01 Jan 2025"
click at [471, 602] on div at bounding box center [396, 603] width 324 height 13
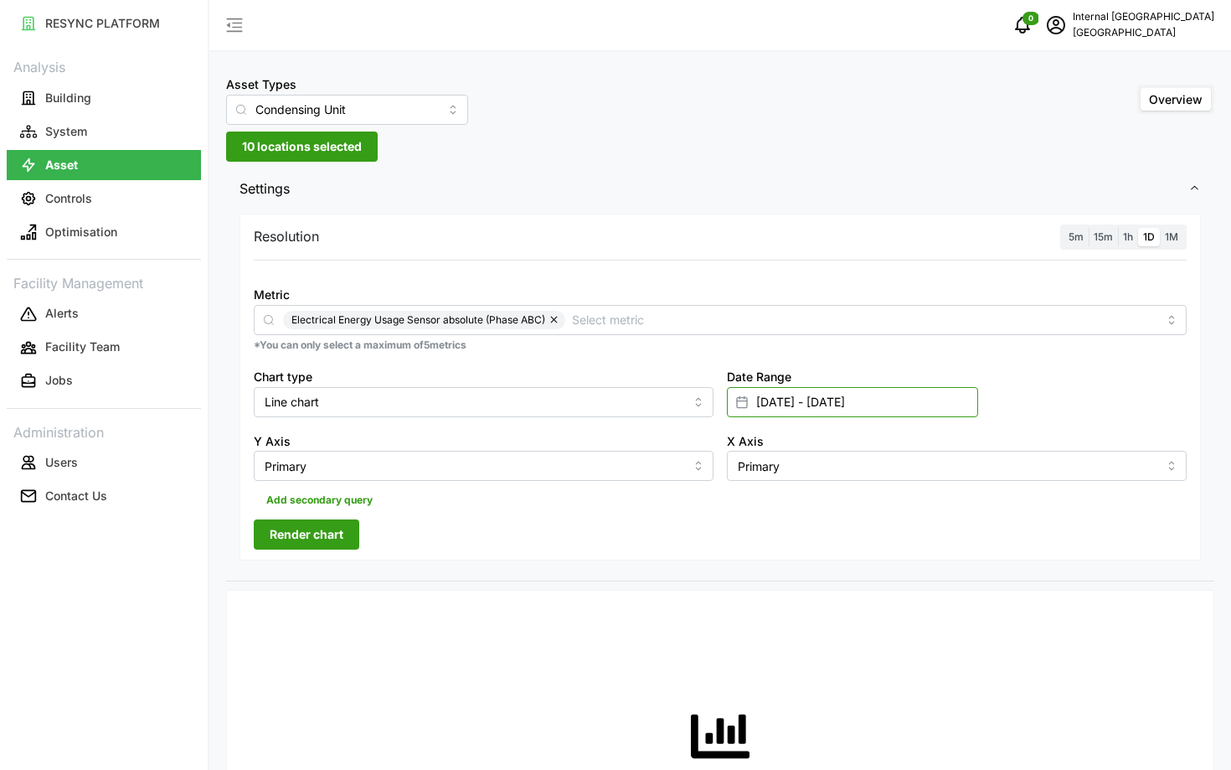
click at [912, 393] on input "07 Jan 2024 - 01 Jan 2025" at bounding box center [852, 402] width 251 height 30
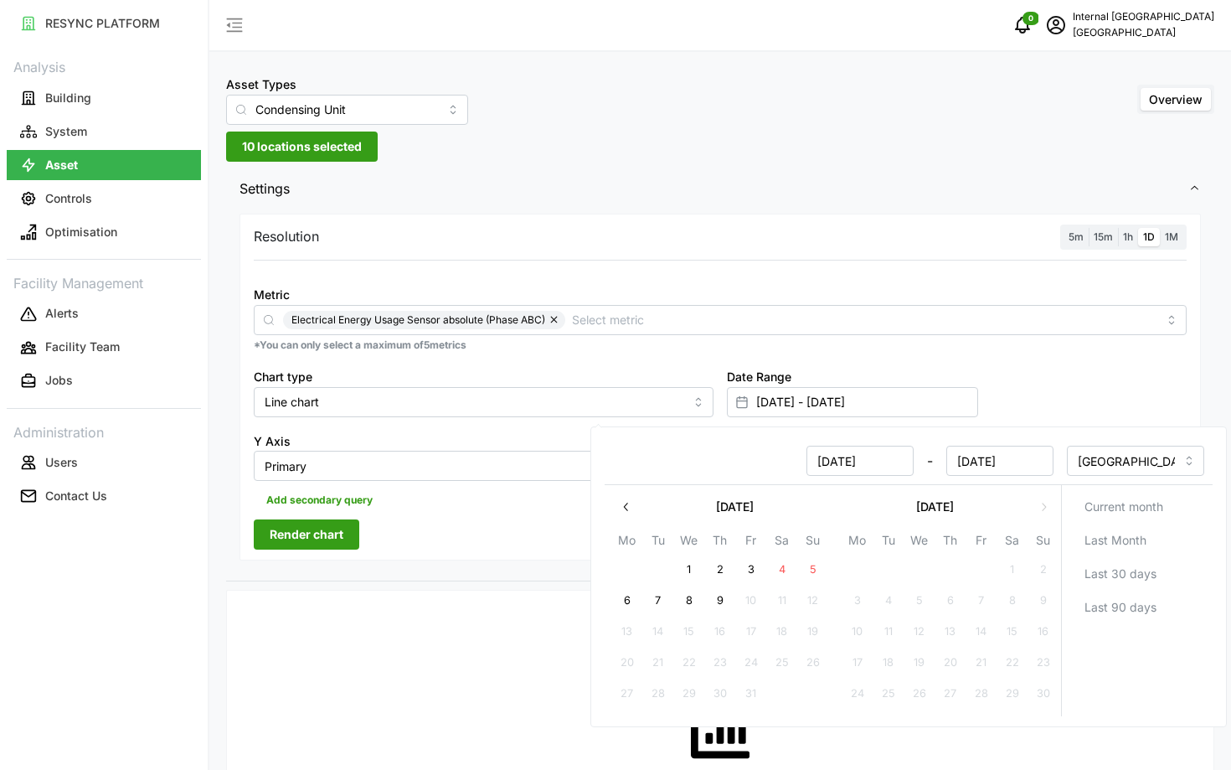
click at [830, 457] on input "07 Jan 2024" at bounding box center [860, 461] width 107 height 30
type input "01 Jan 2024"
type input "01 Jan 2024 - 01 Jan 2025"
click at [969, 467] on input "01 Jan 2025" at bounding box center [1000, 461] width 107 height 30
type input "07 Jan 2025"
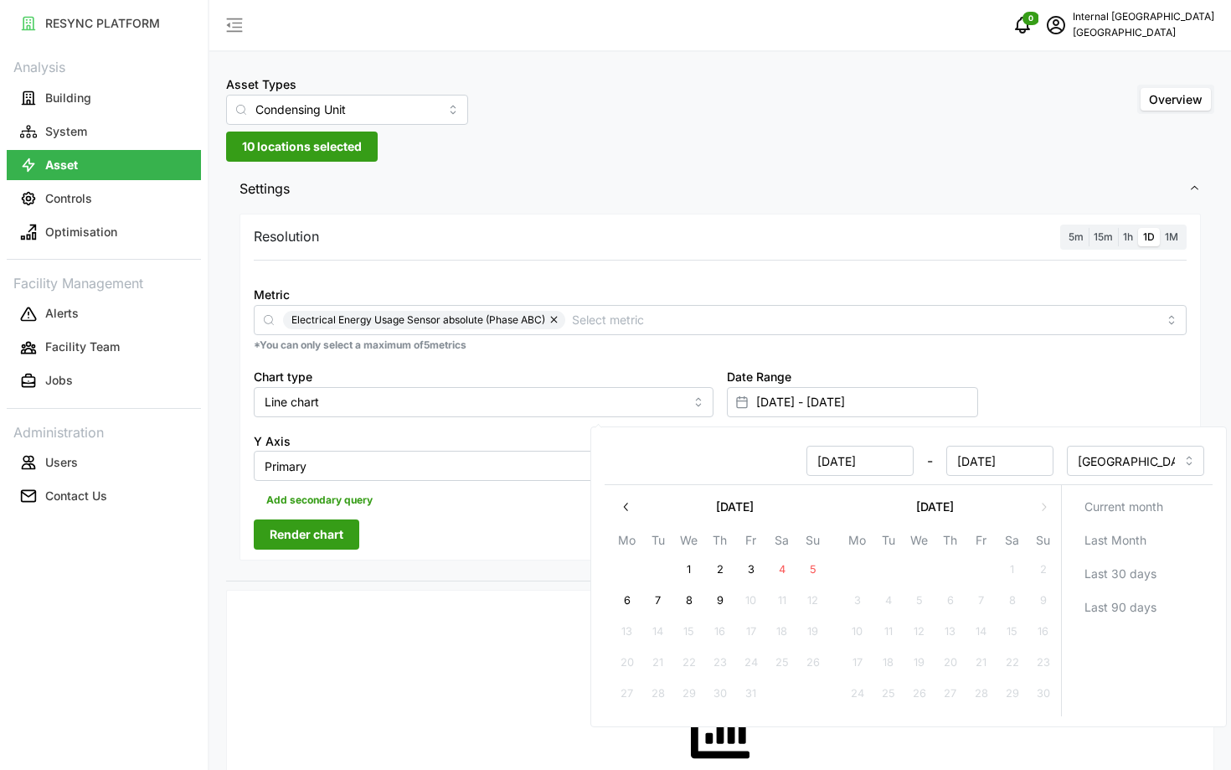
type input "01 Jan 2024 - 07 Jan 2025"
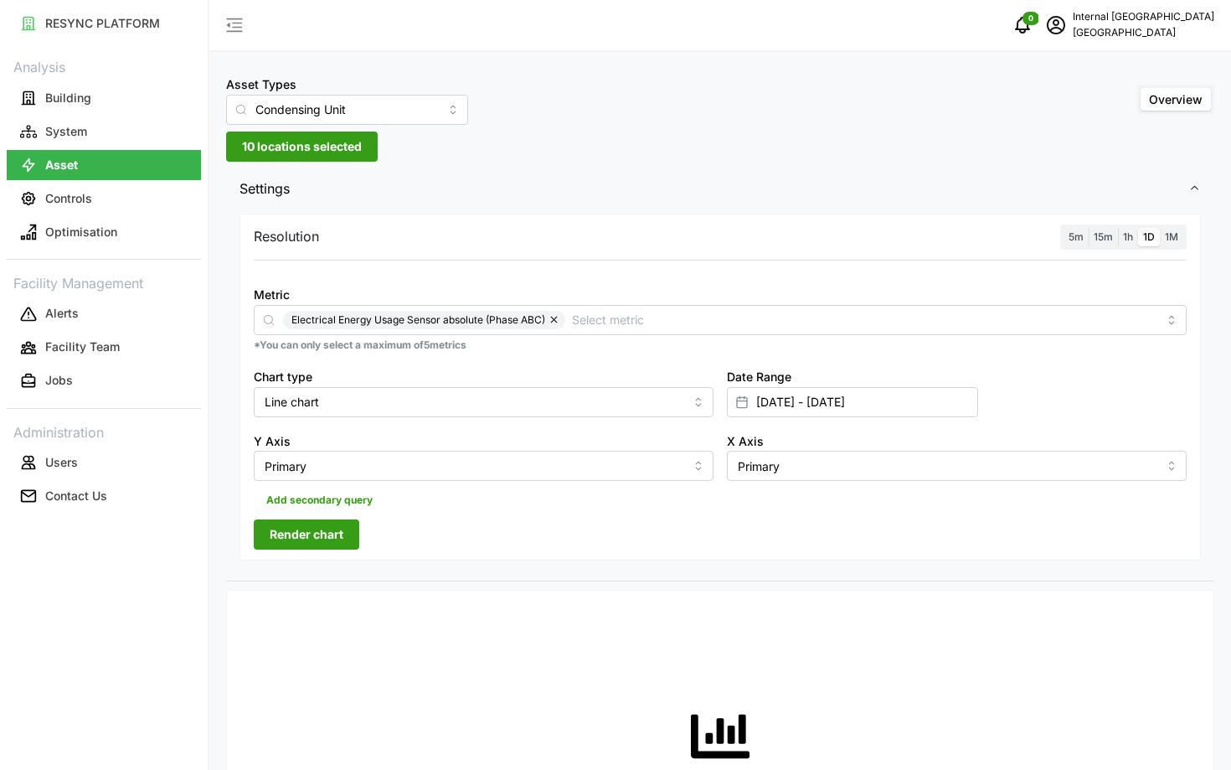
click at [292, 538] on span "Render chart" at bounding box center [307, 534] width 74 height 28
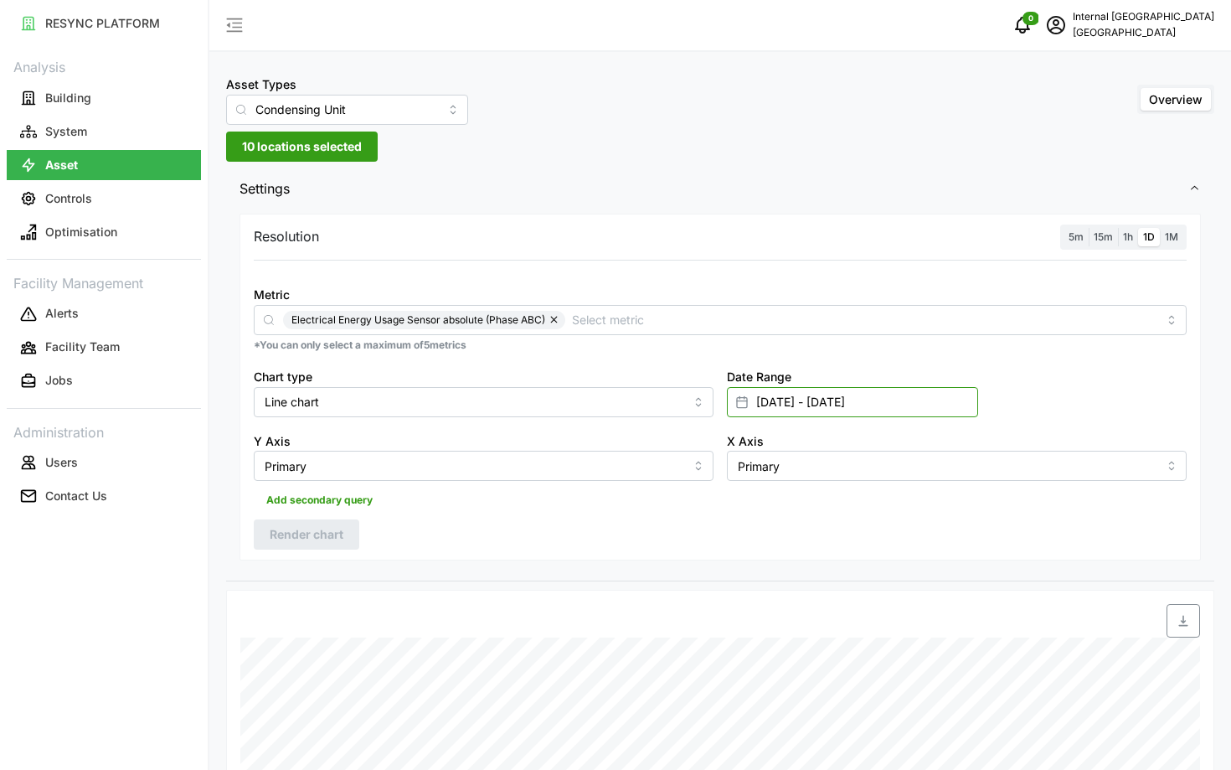
click at [790, 409] on input "01 Jan 2024 - 07 Jan 2025" at bounding box center [852, 402] width 251 height 30
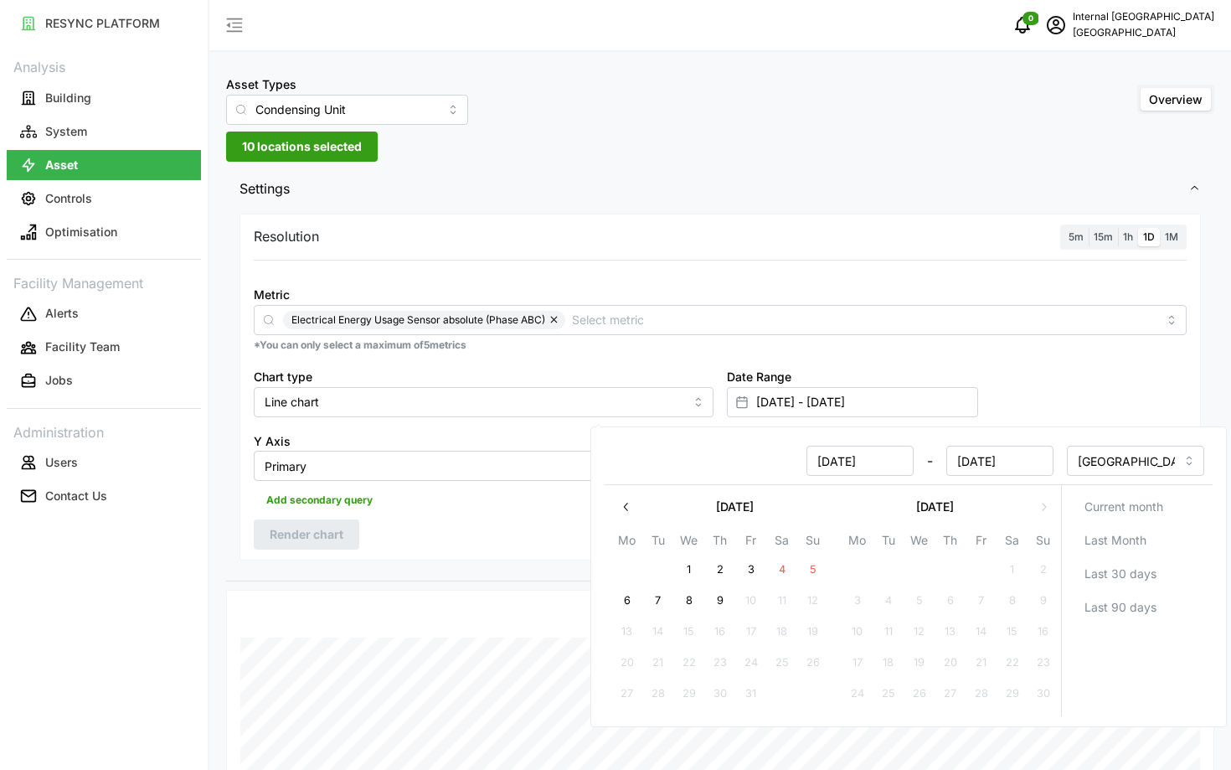
type input "[DATE]"
type input "01 Jan 2025 - 07 Jan 2025"
click at [443, 539] on div "Resolution 5m 15m 1h 1D 1M Metric Electrical Energy Usage Sensor absolute (Phas…" at bounding box center [721, 388] width 962 height 348
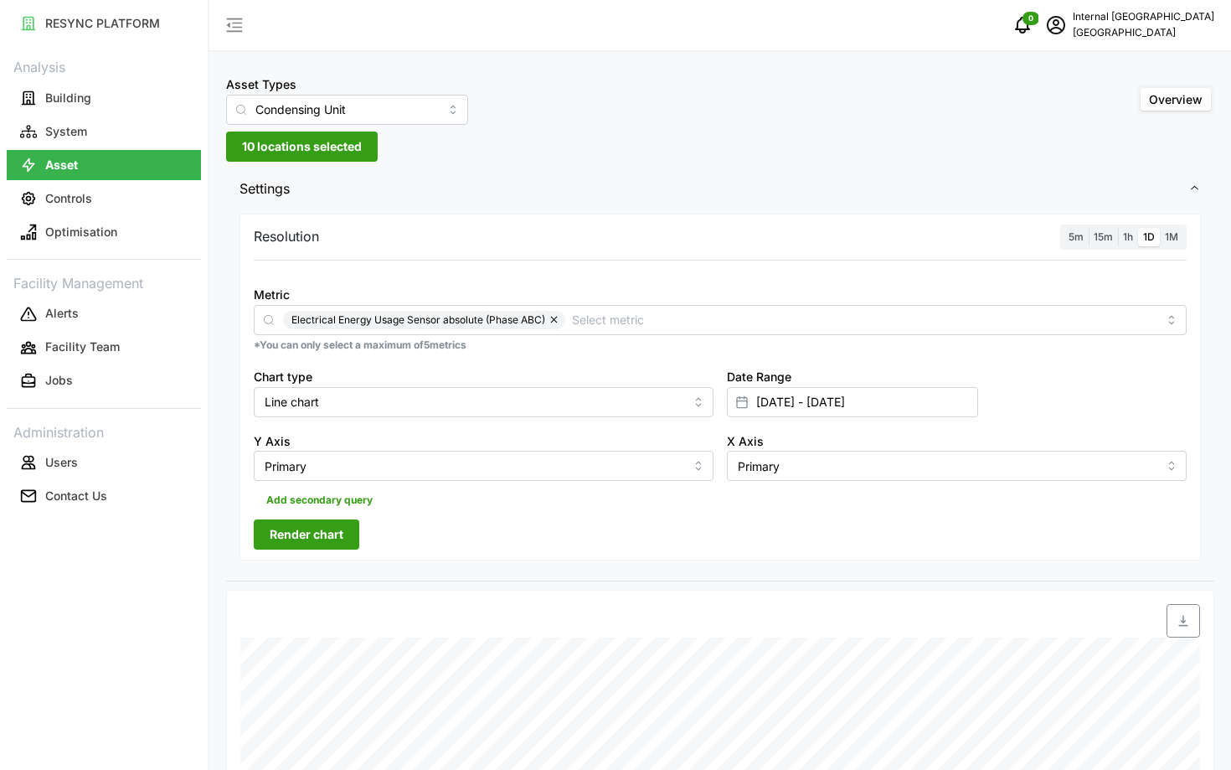
click at [315, 535] on span "Render chart" at bounding box center [307, 534] width 74 height 28
click at [803, 395] on input "01 Jan 2025 - 07 Jan 2025" at bounding box center [852, 402] width 251 height 30
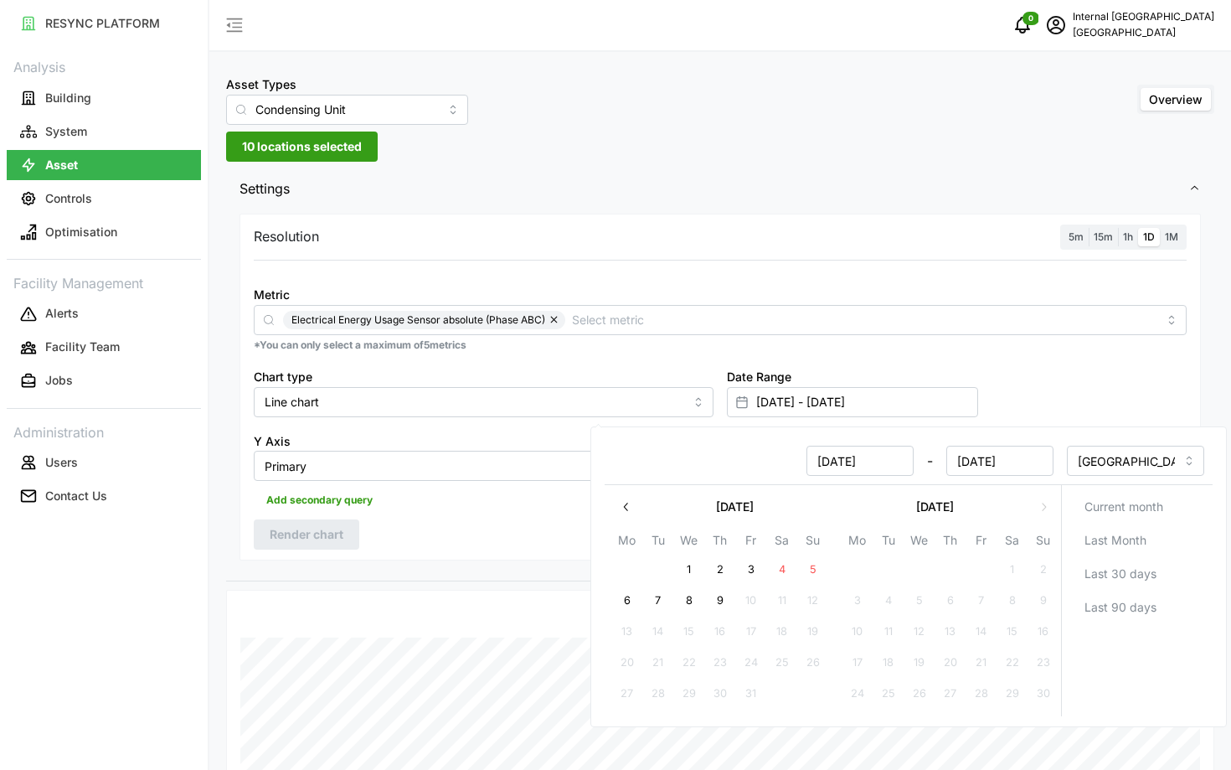
click at [828, 464] on input "[DATE]" at bounding box center [860, 461] width 107 height 30
type input "07 Jan 2025"
type input "07 Jan 2025 - 07 Jan 2025"
click at [971, 464] on input "07 Jan 2025" at bounding box center [1000, 461] width 107 height 30
type input "14 Jan 2025"
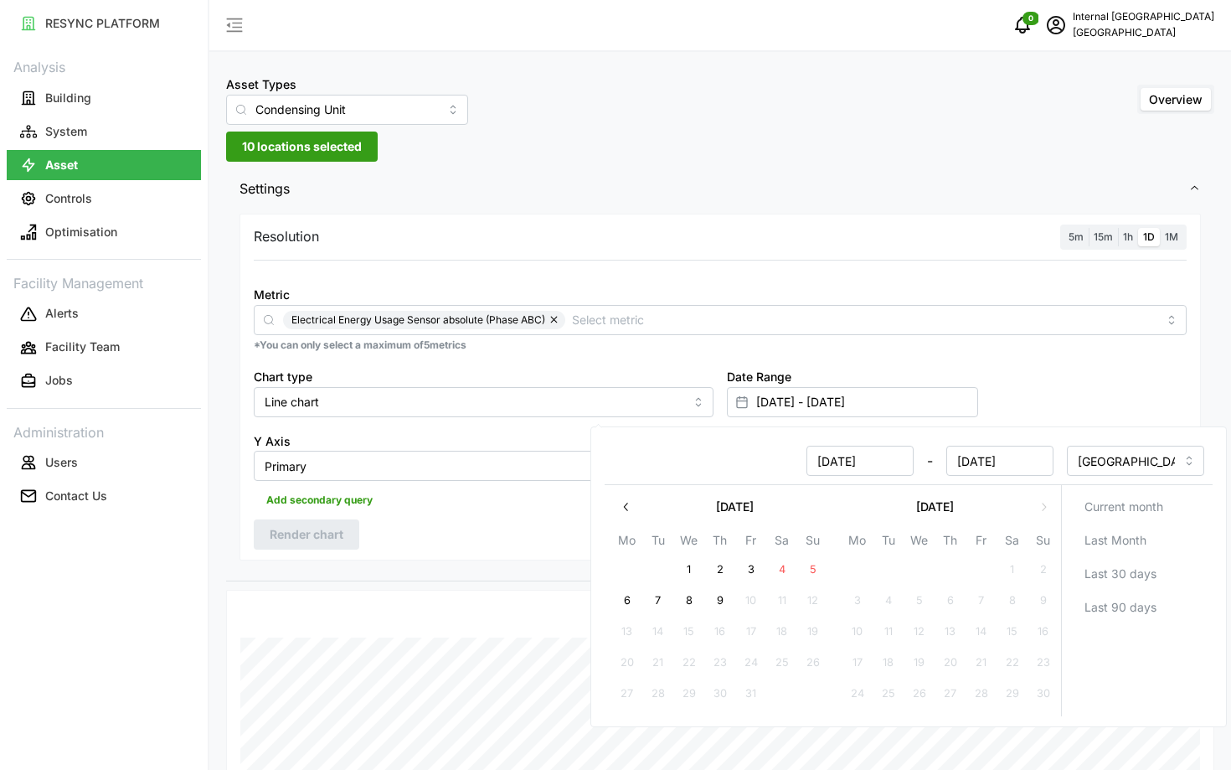
type input "07 Jan 2025 - 14 Jan 2025"
click at [496, 528] on div "Resolution 5m 15m 1h 1D 1M Metric Electrical Energy Usage Sensor absolute (Phas…" at bounding box center [721, 388] width 962 height 348
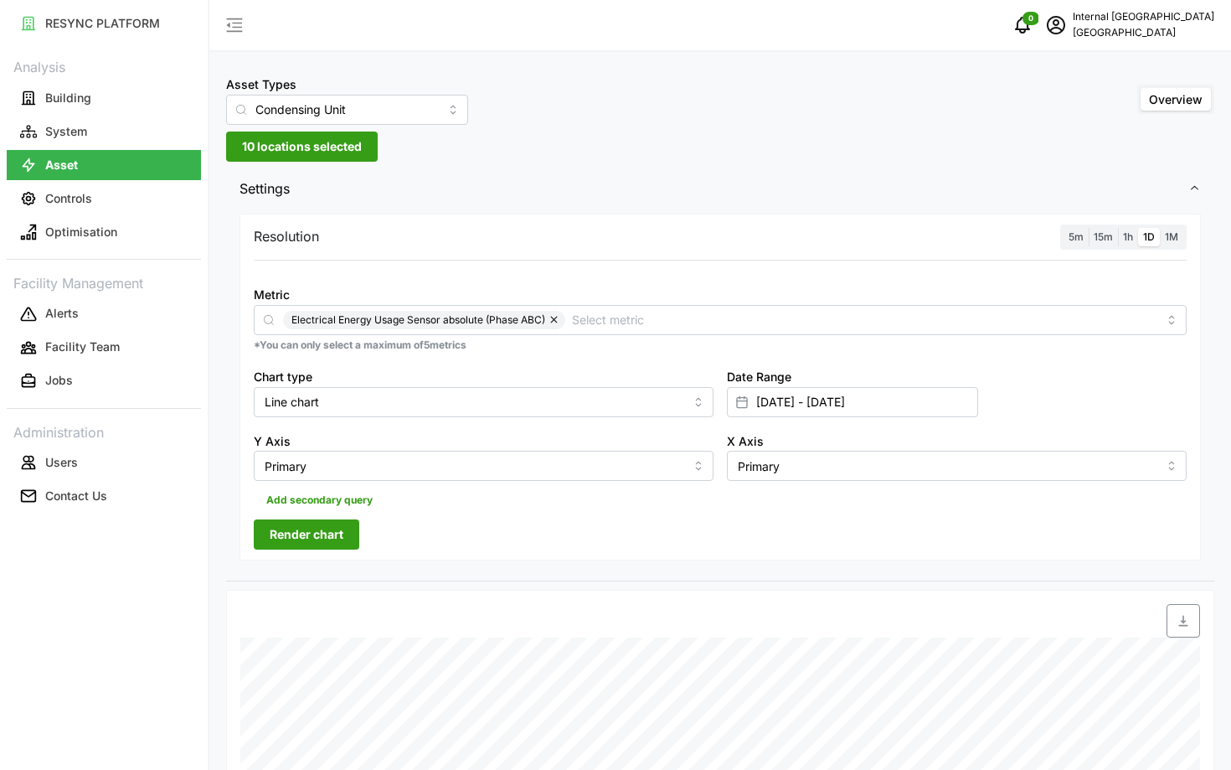
click at [354, 526] on button "Render chart" at bounding box center [307, 534] width 106 height 30
click at [1133, 238] on span "1h" at bounding box center [1128, 236] width 10 height 13
click at [1118, 228] on input "1h" at bounding box center [1118, 228] width 0 height 0
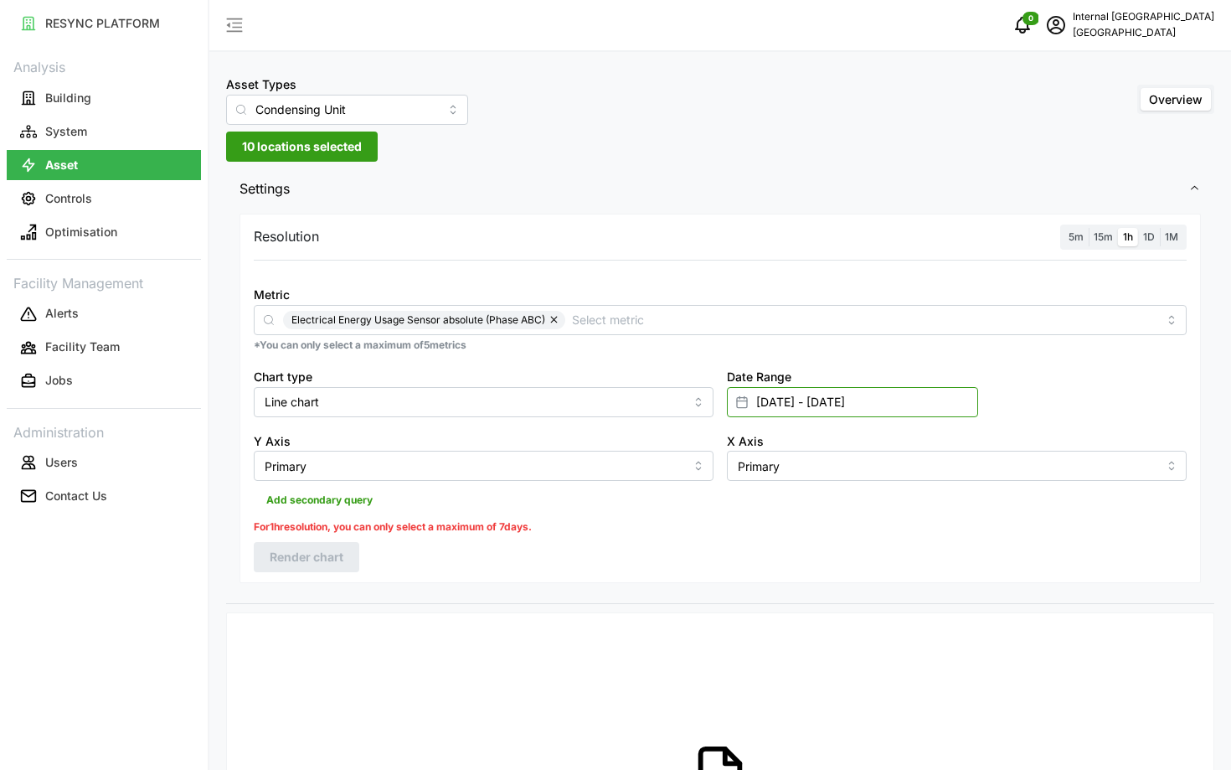
click at [818, 414] on input "07 Jan 2025 - 14 Jan 2025" at bounding box center [852, 402] width 251 height 30
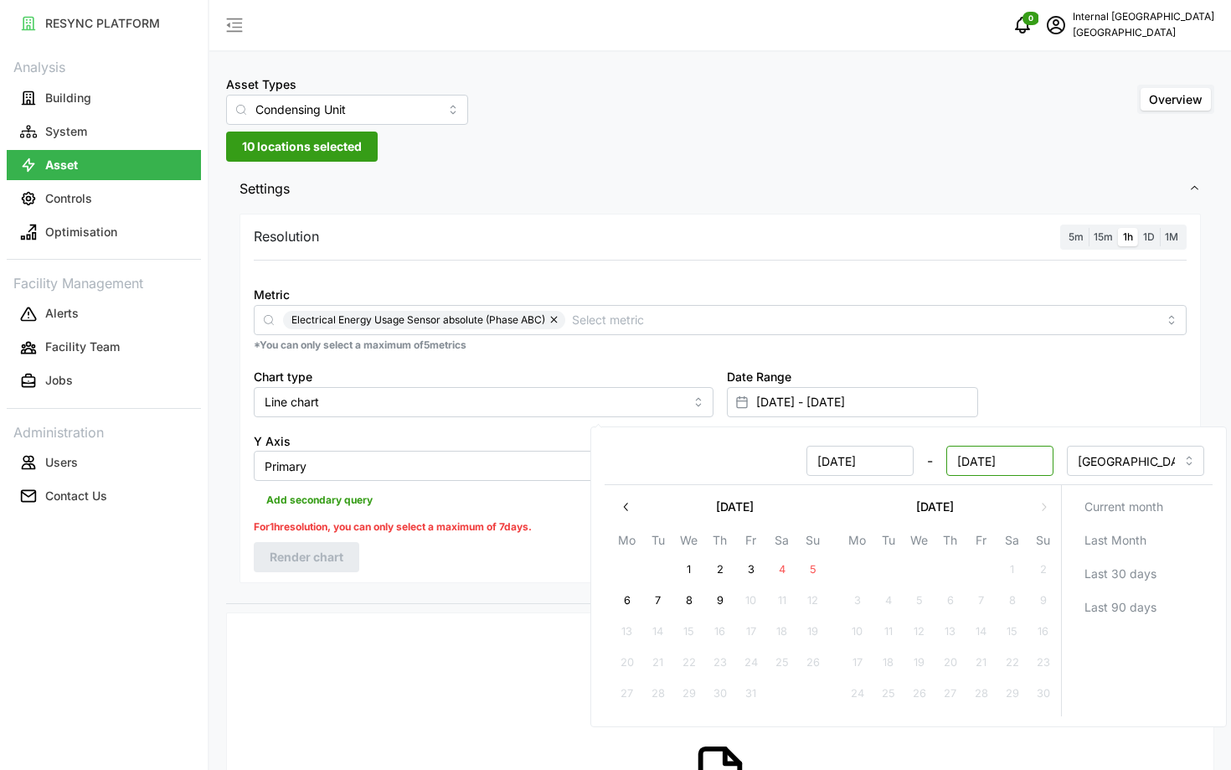
click at [968, 461] on input "14 Jan 2025" at bounding box center [1000, 461] width 107 height 30
type input "13 Jan 2025"
type input "07 Jan 2025 - 13 Jan 2025"
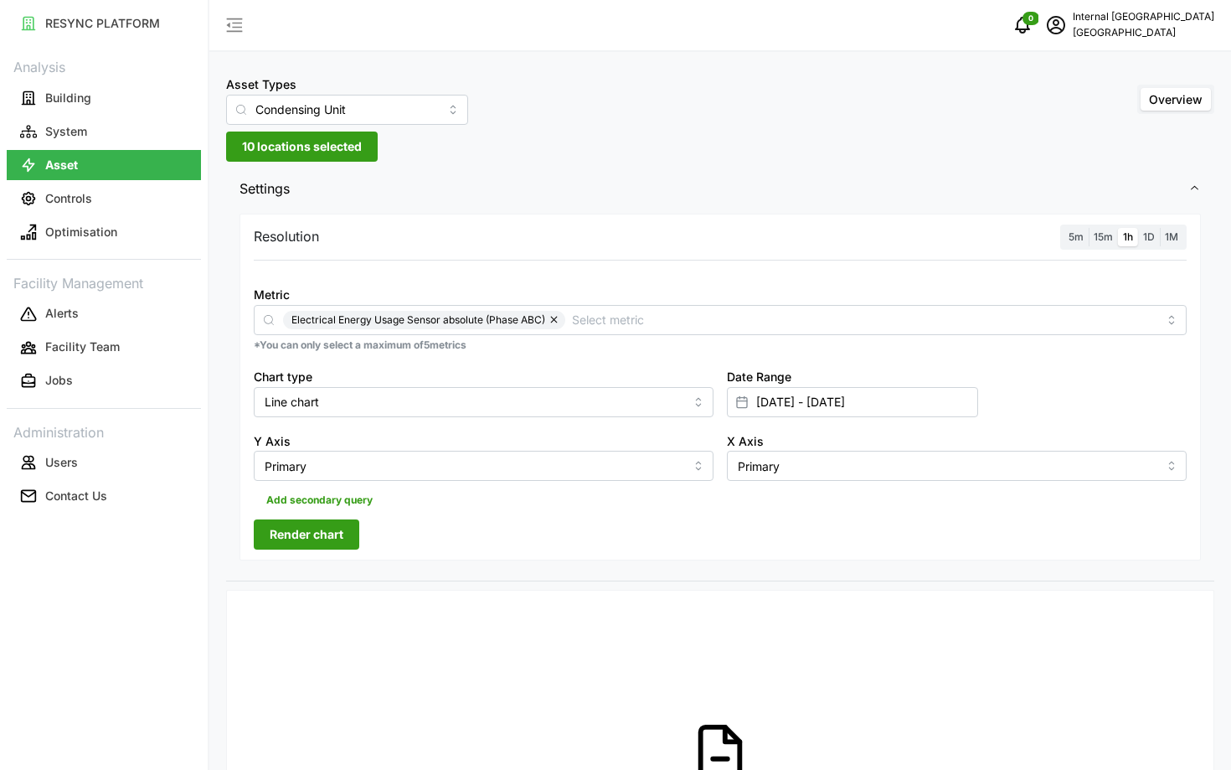
click at [312, 541] on span "Render chart" at bounding box center [307, 534] width 74 height 28
click at [67, 100] on p "Building" at bounding box center [68, 98] width 46 height 17
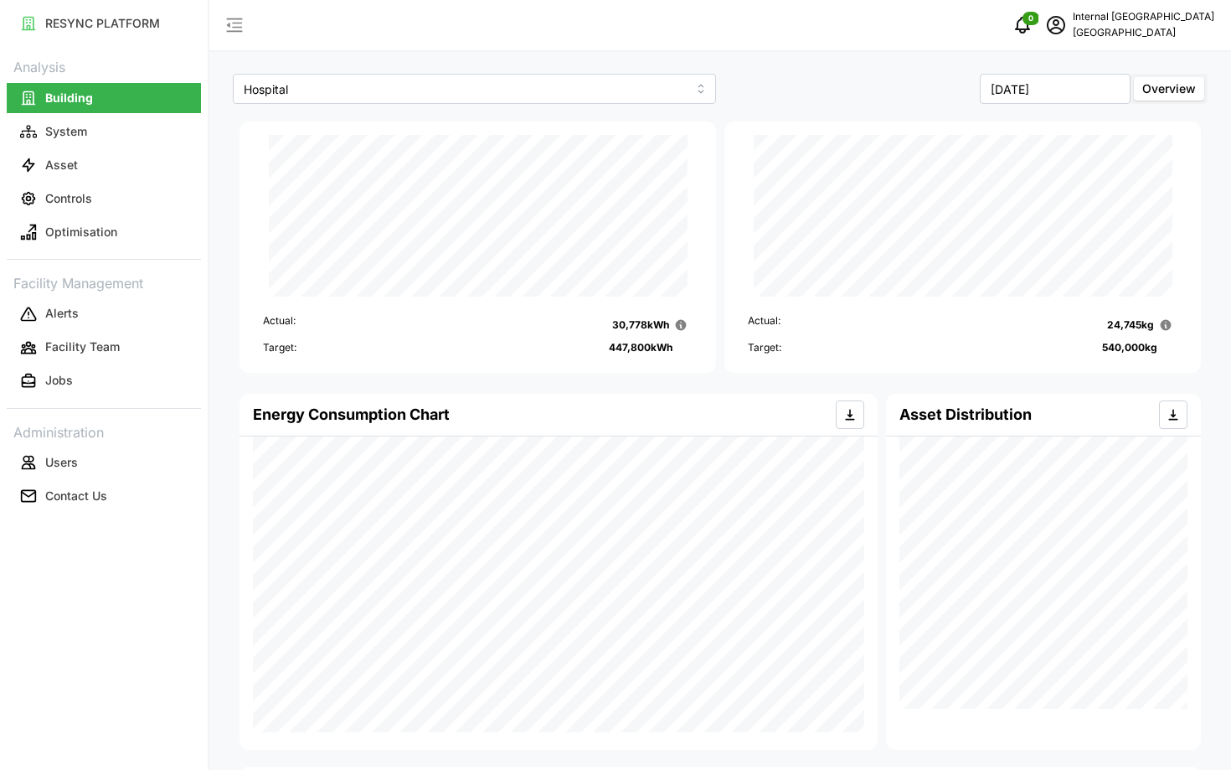
scroll to position [315, 0]
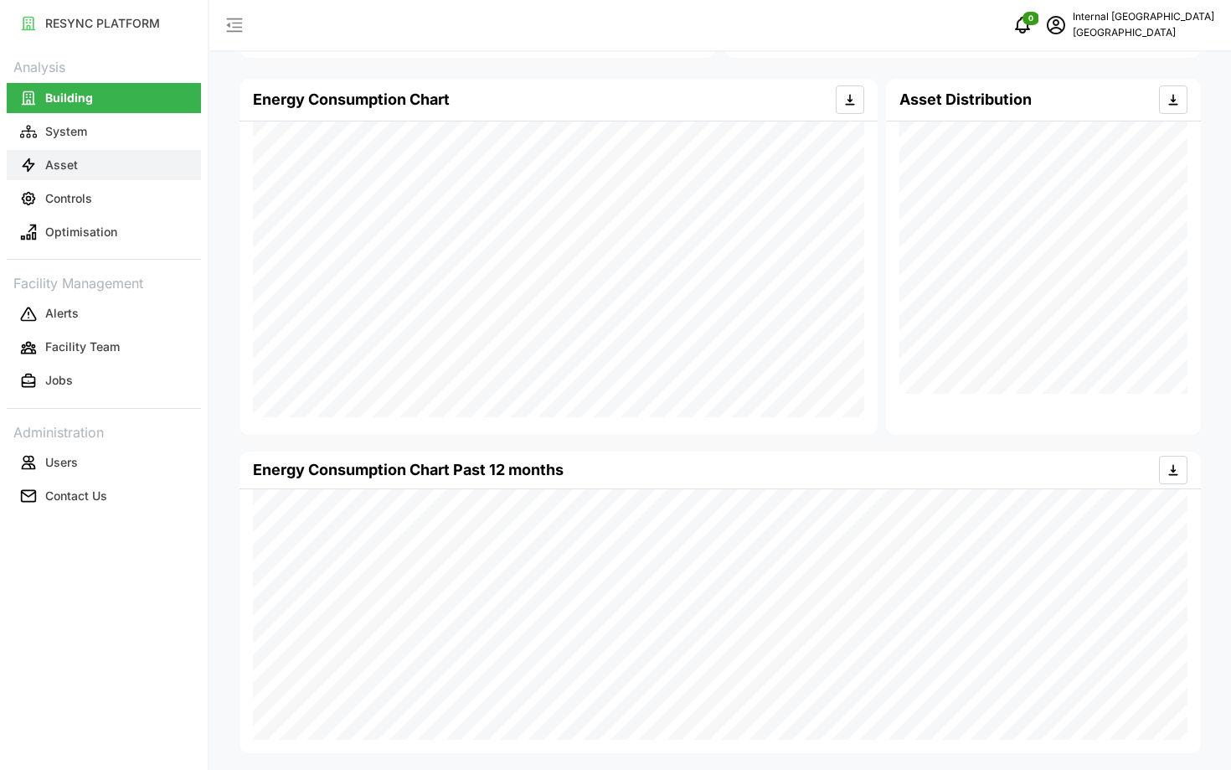
click at [31, 160] on icon "button" at bounding box center [28, 165] width 17 height 17
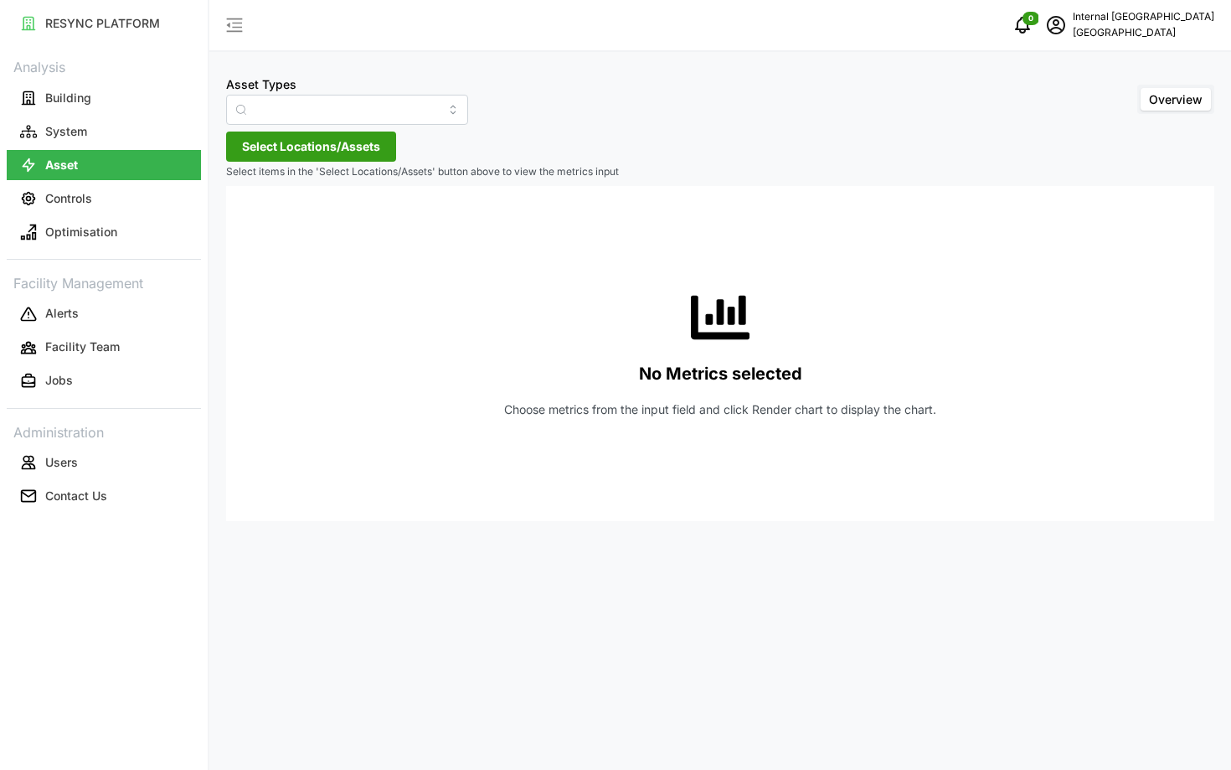
type input "Condensing Unit"
click at [324, 151] on span "Select Locations/Assets" at bounding box center [311, 146] width 138 height 28
click at [271, 230] on div "Hospital" at bounding box center [343, 222] width 204 height 24
click at [270, 225] on span "Select Hospital" at bounding box center [268, 223] width 11 height 11
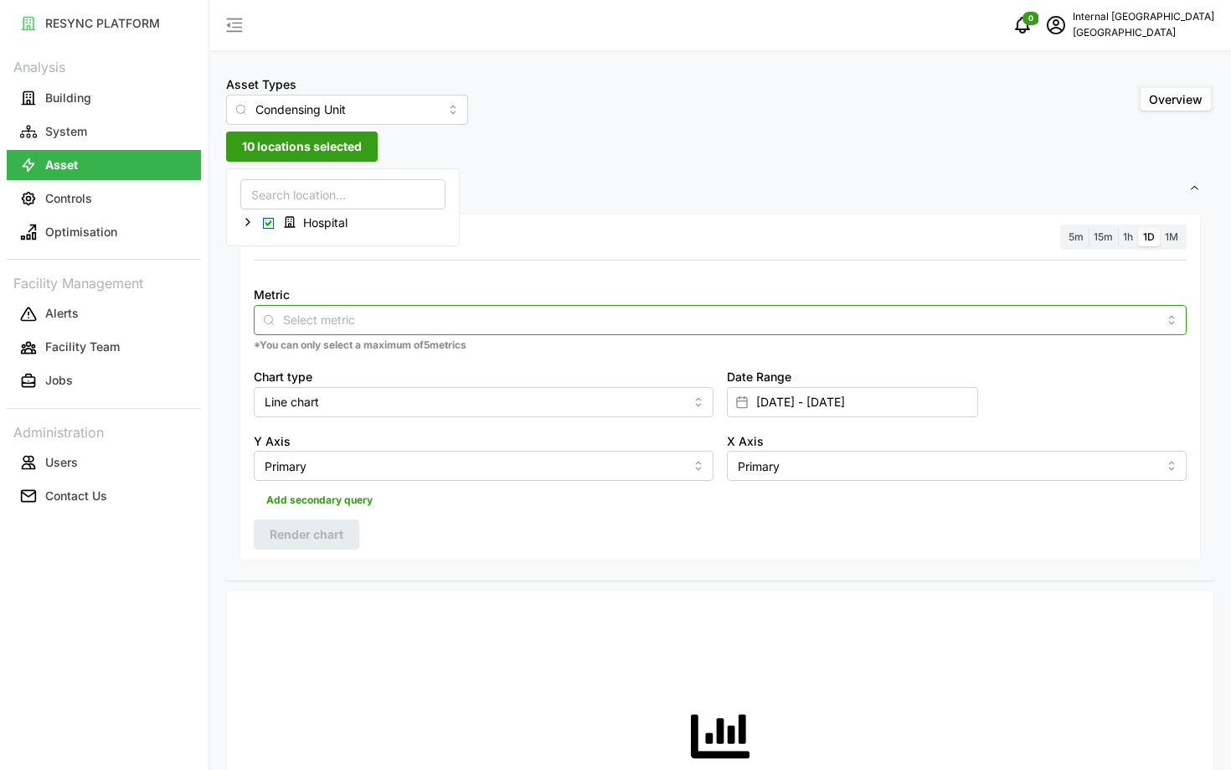
click at [478, 323] on input "Metric" at bounding box center [720, 319] width 875 height 18
click at [460, 352] on span "Electrical Energy Usage Sensor absolute (Phase ABC)" at bounding box center [413, 360] width 294 height 18
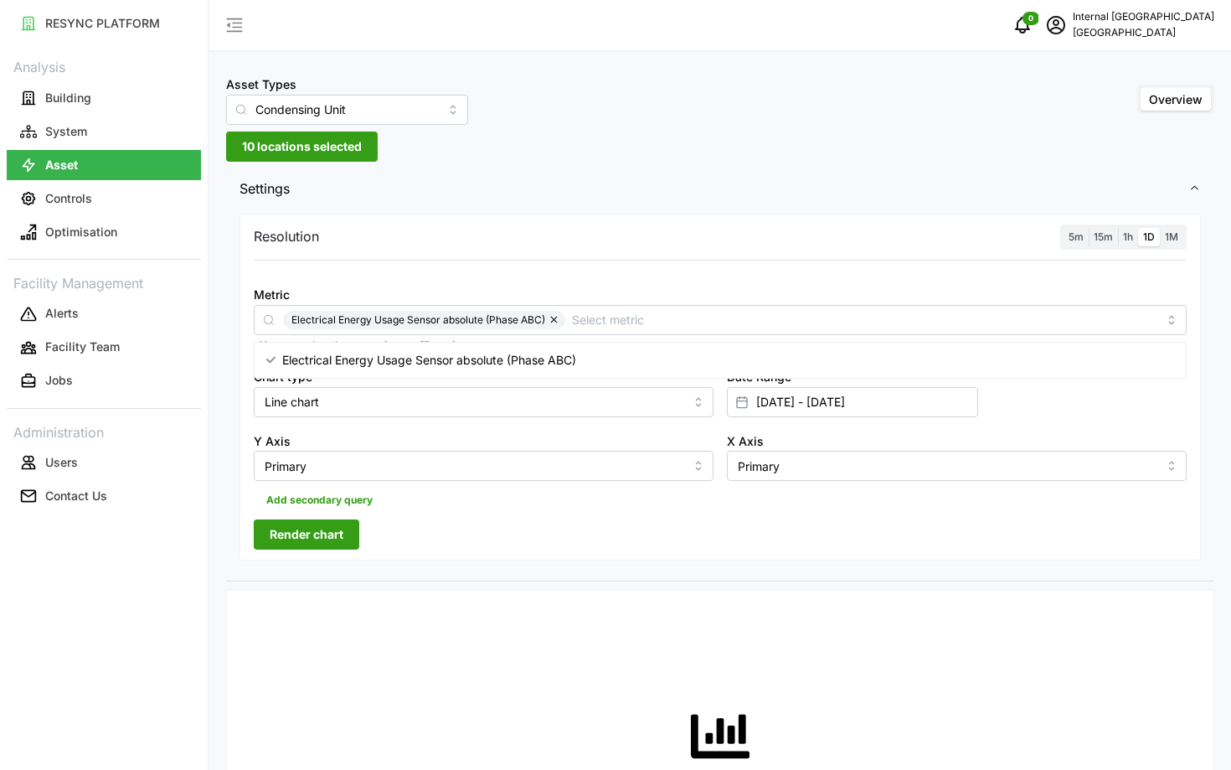
click at [600, 564] on div "Resolution 5m 15m 1h 1D 1M Metric Electrical Energy Usage Sensor absolute (Phas…" at bounding box center [720, 395] width 988 height 372
click at [1123, 233] on label "1h" at bounding box center [1128, 237] width 20 height 19
click at [1118, 228] on input "1h" at bounding box center [1118, 228] width 0 height 0
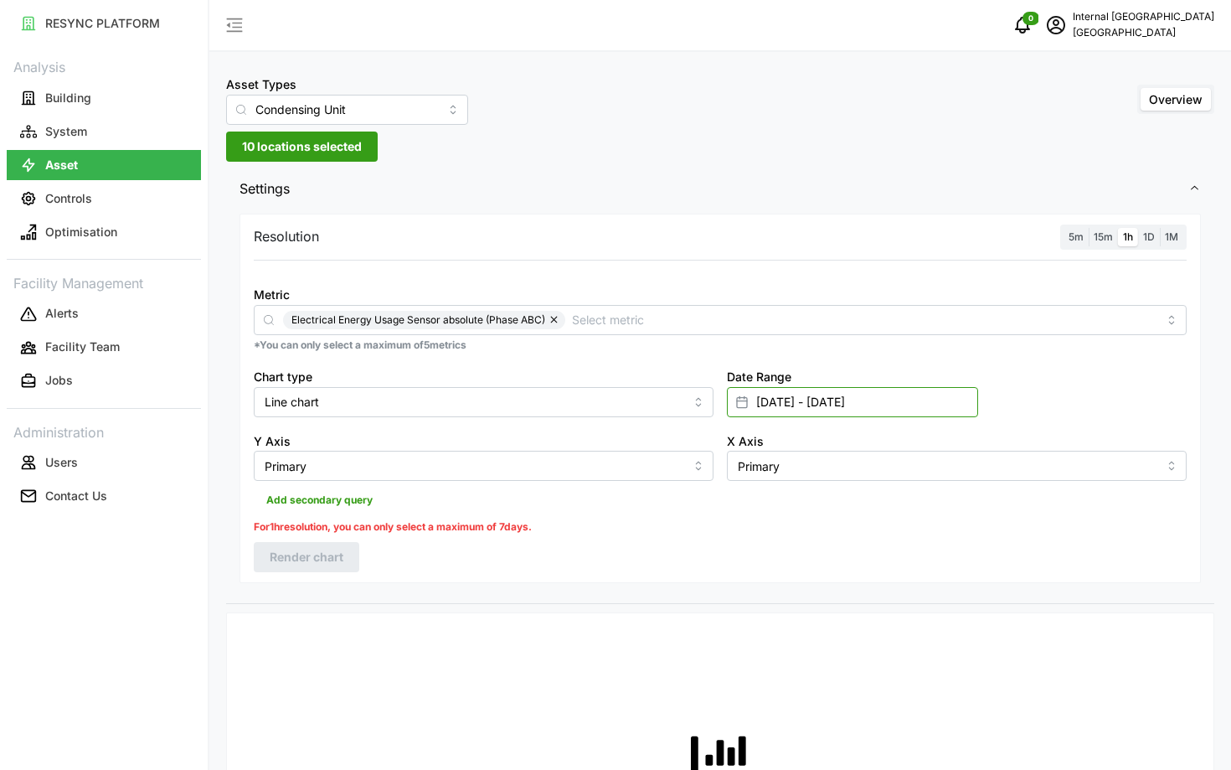
click at [855, 395] on input "[DATE] - [DATE]" at bounding box center [852, 402] width 251 height 30
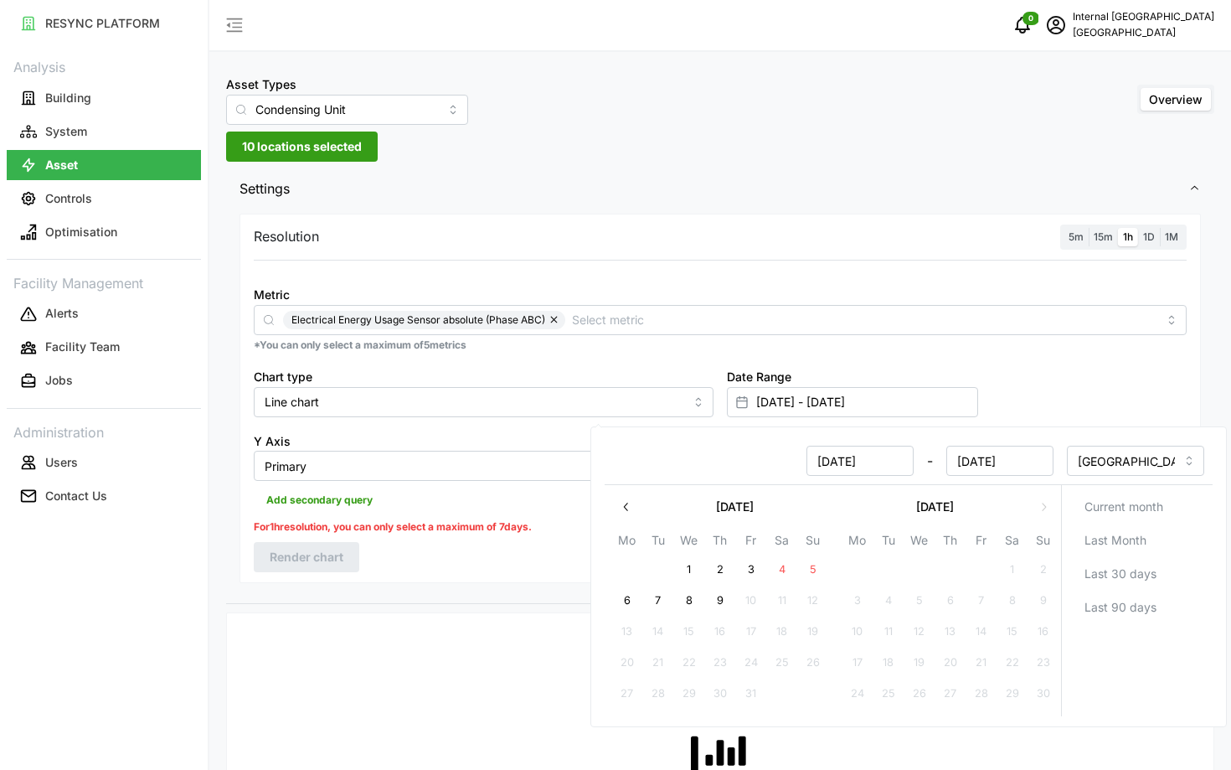
type input "01 Oct 2024"
type input "01 Oct 2024 - 09 Oct 2025"
click at [1035, 462] on input "[DATE]" at bounding box center [1000, 461] width 107 height 30
type input "09 Oct 2024"
type input "01 Oct 2024 - 09 Oct 2024"
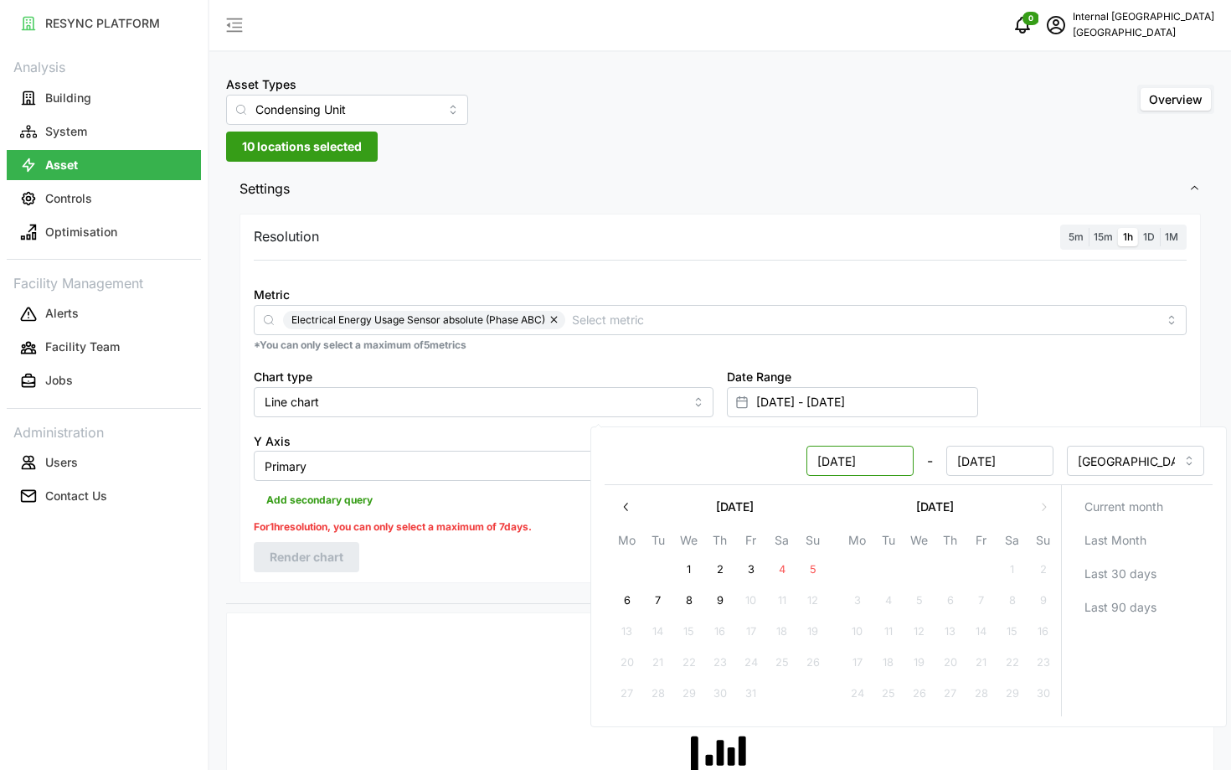
click at [841, 458] on input "01 Oct 2024" at bounding box center [860, 461] width 107 height 30
type input "01 Nov 2024"
type input "09 Oct 2024 - 01 Nov 2024"
type input "09 Oct 2024"
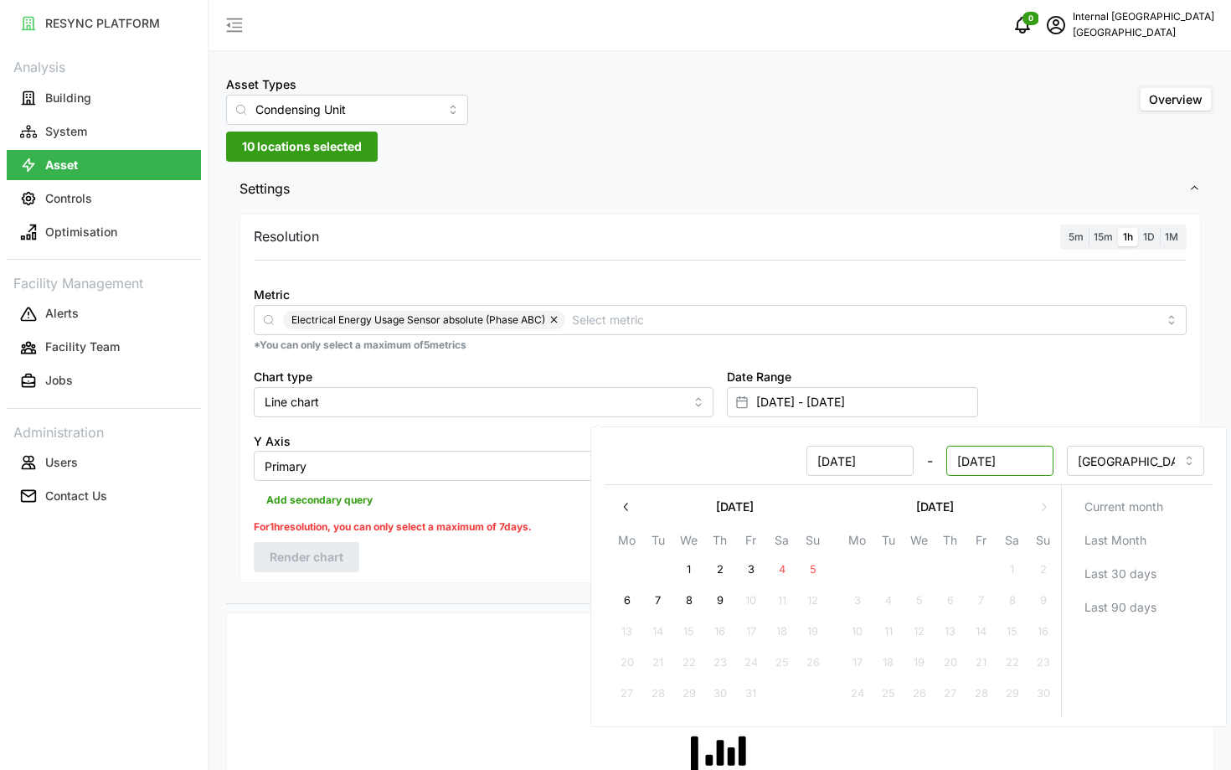
type input "01 Nov 2024"
click at [969, 467] on input "01 Nov 2024" at bounding box center [1000, 461] width 107 height 30
click at [844, 461] on input "09 Oct 2024" at bounding box center [860, 461] width 107 height 30
type input "09 Nov 2024"
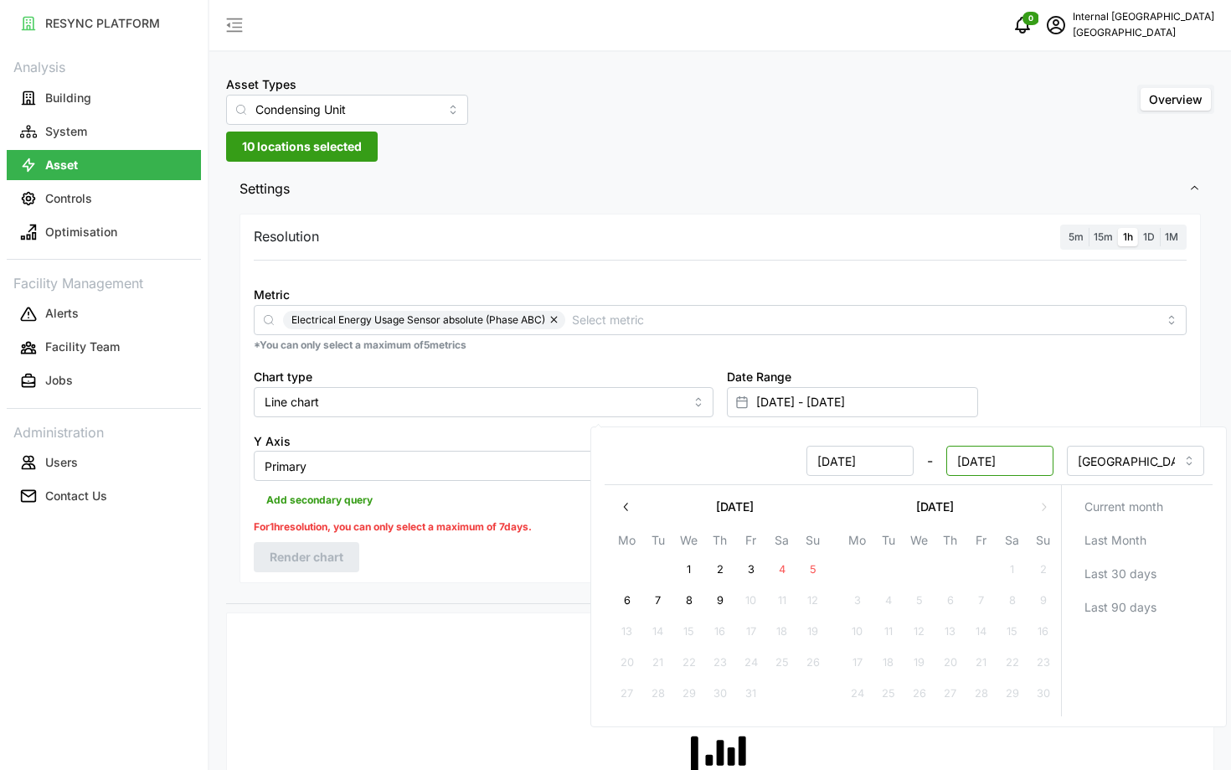
type input "01 Nov 2024 - 09 Nov 2024"
type input "01 Nov 2024"
click at [984, 461] on input "09 Nov 2024" at bounding box center [1000, 461] width 107 height 30
click at [972, 459] on input "09 Nov 2024" at bounding box center [1000, 461] width 107 height 30
type input "06 Nov 2024"
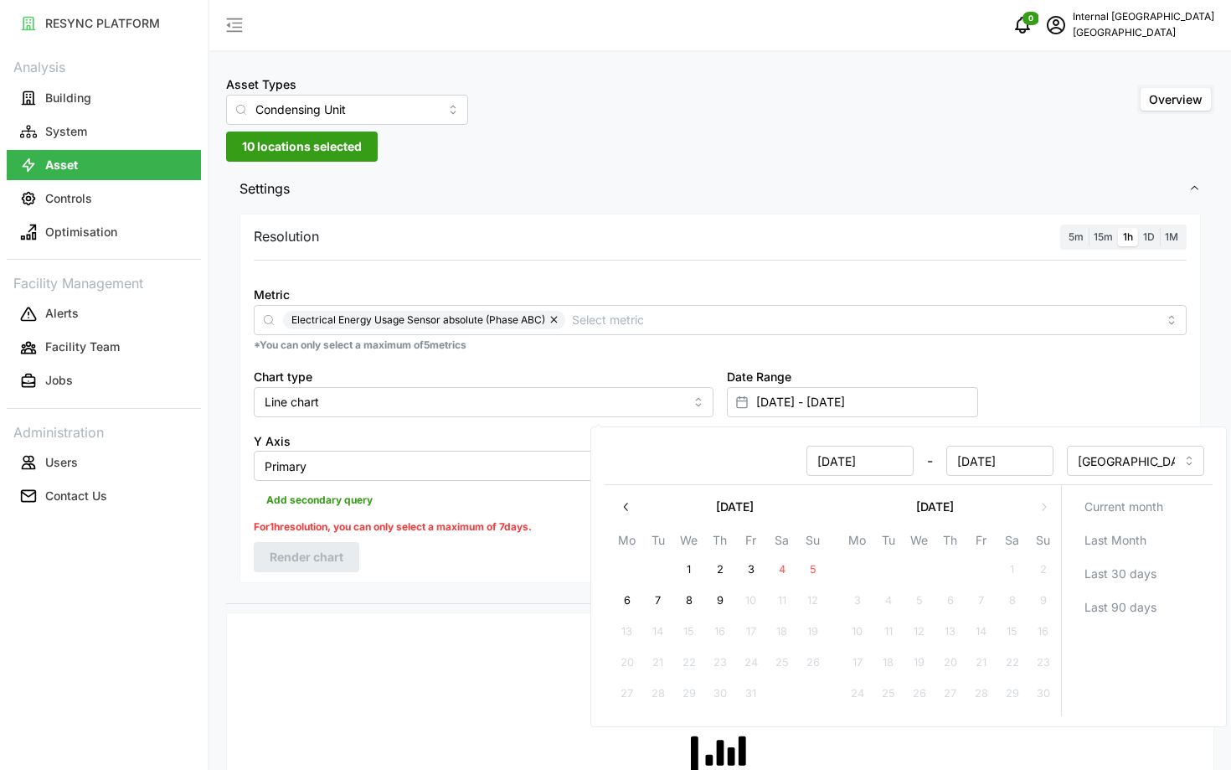
type input "01 Nov 2024 - 06 Nov 2024"
click at [403, 569] on div "Resolution 5m 15m 1h 1D 1M Metric Electrical Energy Usage Sensor absolute (Phas…" at bounding box center [721, 398] width 962 height 369
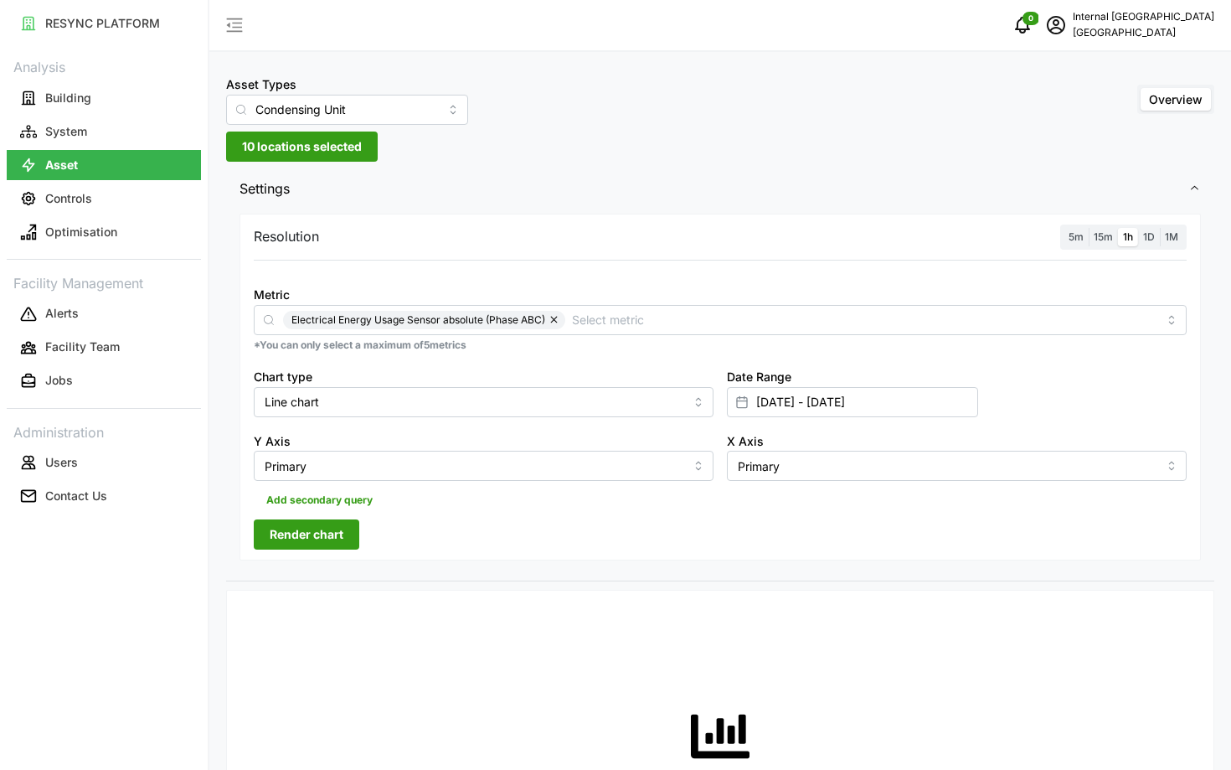
click at [321, 532] on span "Render chart" at bounding box center [307, 534] width 74 height 28
click at [92, 75] on p "Analysis" at bounding box center [104, 66] width 194 height 24
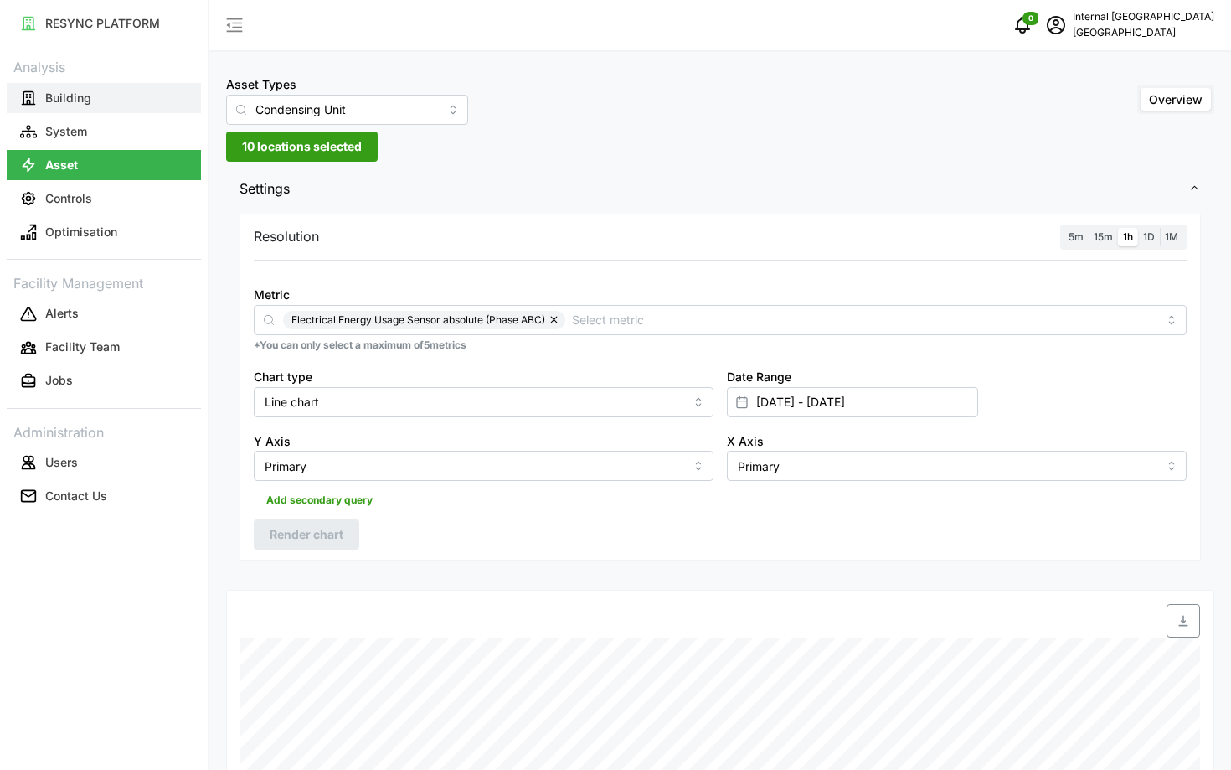
click at [119, 93] on button "Building" at bounding box center [104, 98] width 194 height 30
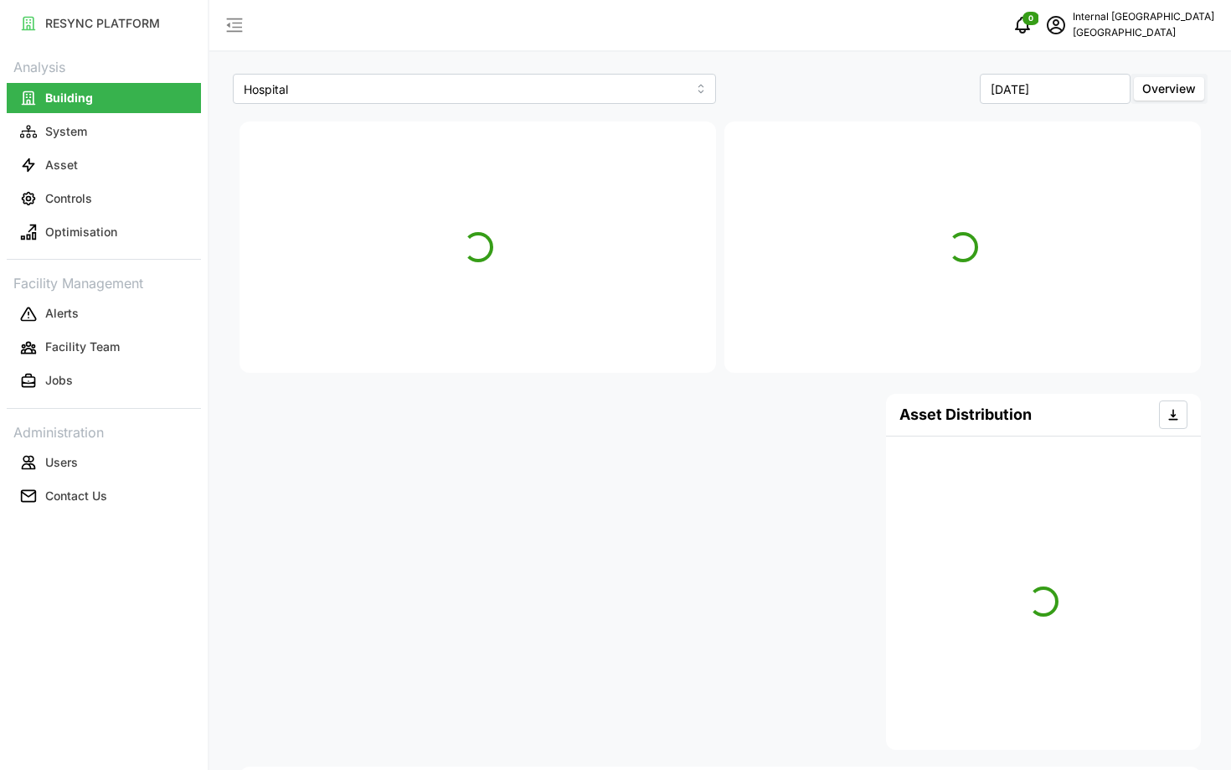
scroll to position [315, 0]
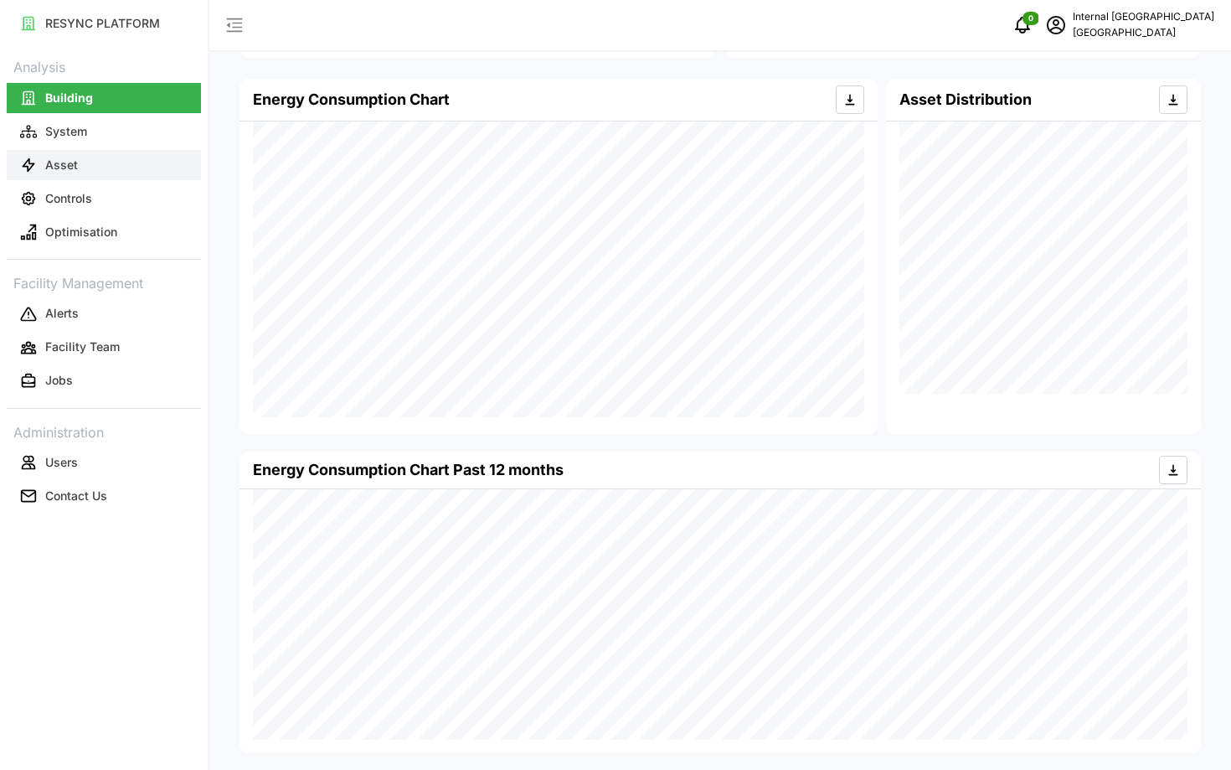
click at [44, 164] on button "Asset" at bounding box center [104, 165] width 194 height 30
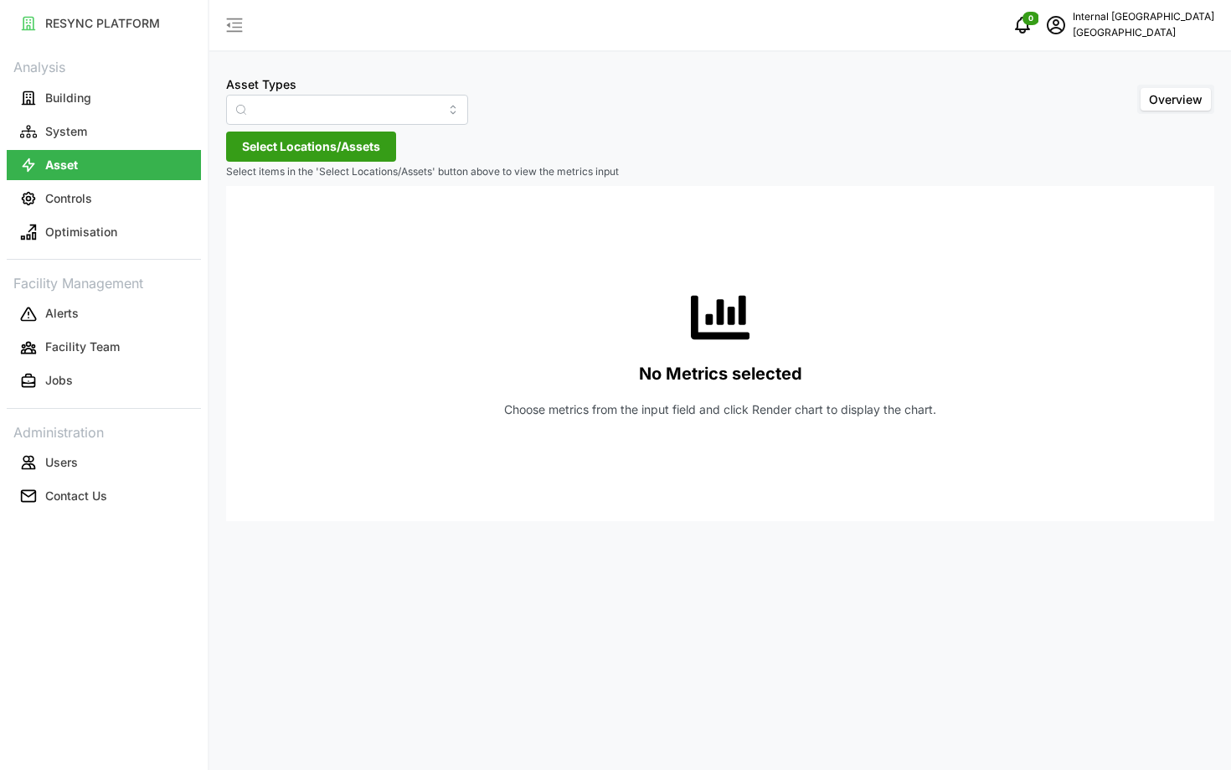
type input "Condensing Unit"
click at [286, 148] on span "Select Locations/Assets" at bounding box center [311, 146] width 138 height 28
click at [248, 219] on polyline at bounding box center [247, 222] width 3 height 7
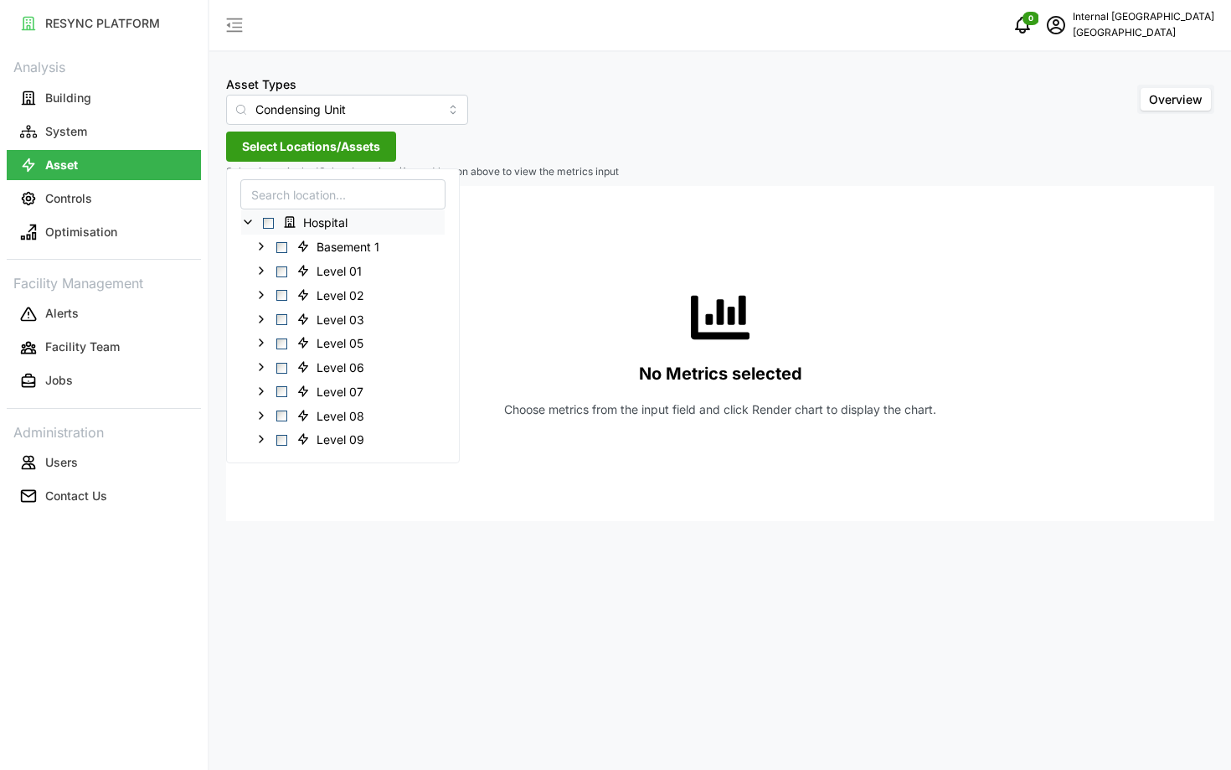
click at [271, 218] on span "Select Hospital" at bounding box center [268, 223] width 11 height 11
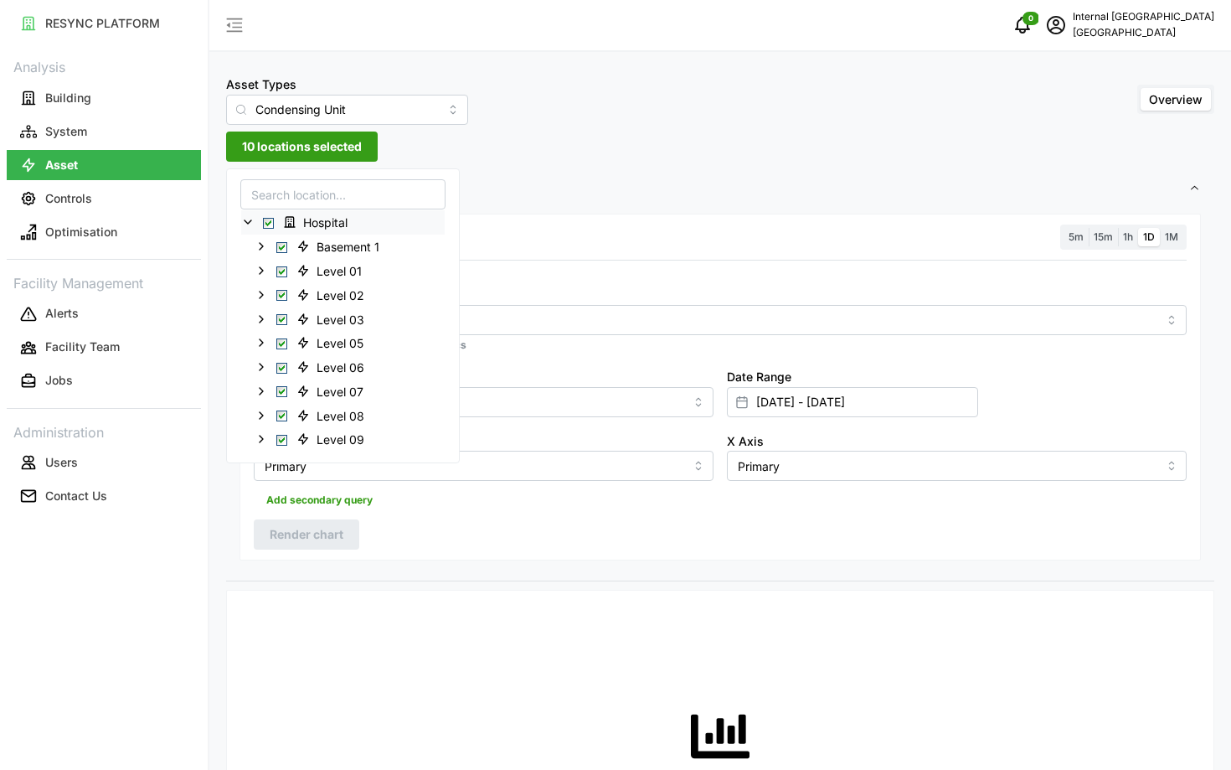
click at [270, 219] on span "Select Hospital" at bounding box center [268, 223] width 11 height 11
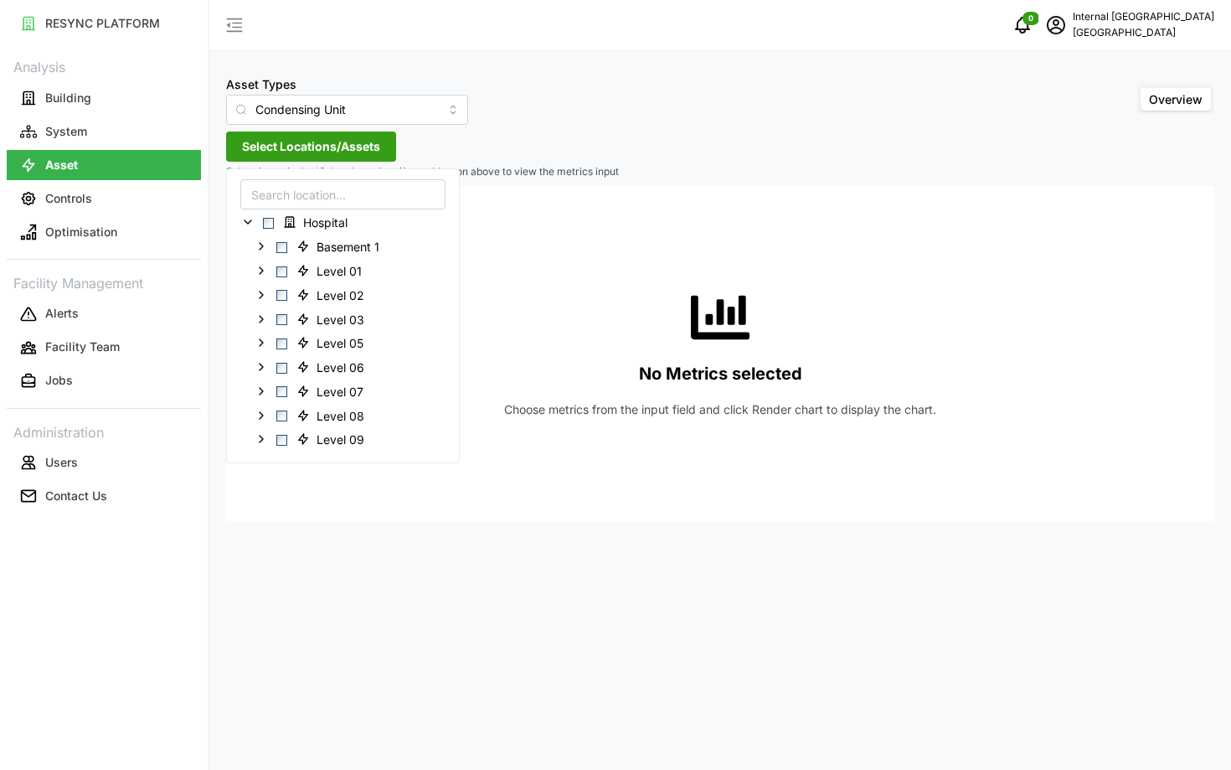
click at [312, 143] on span "Select Locations/Assets" at bounding box center [311, 146] width 138 height 28
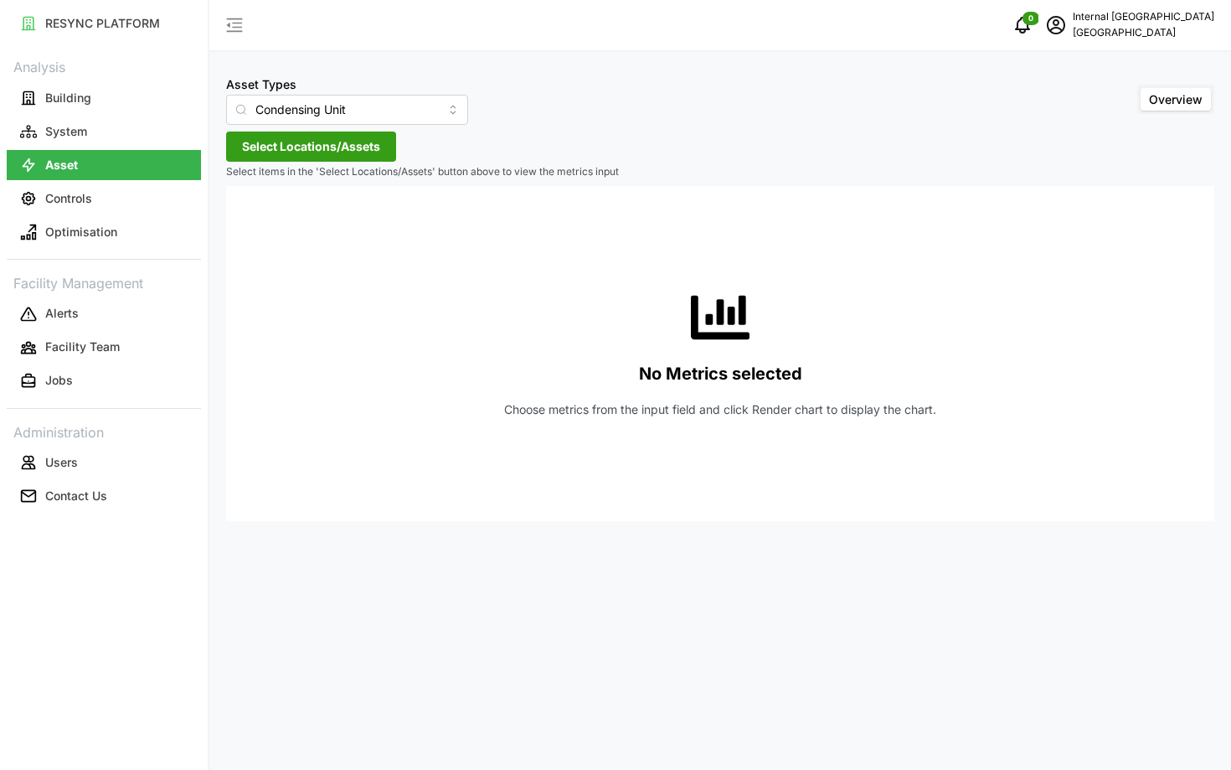
click at [312, 143] on span "Select Locations/Assets" at bounding box center [311, 146] width 138 height 28
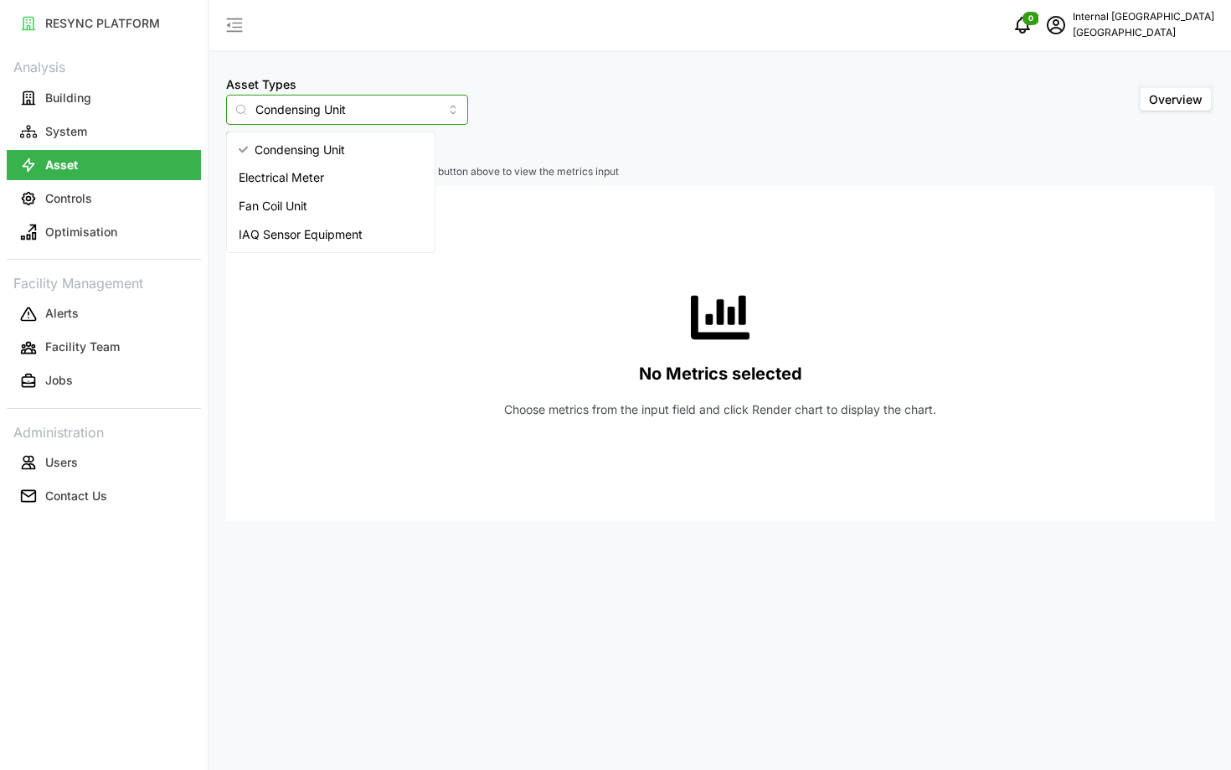
click at [306, 107] on input "Condensing Unit" at bounding box center [347, 110] width 242 height 30
click at [650, 369] on p "No Metrics selected" at bounding box center [720, 374] width 163 height 28
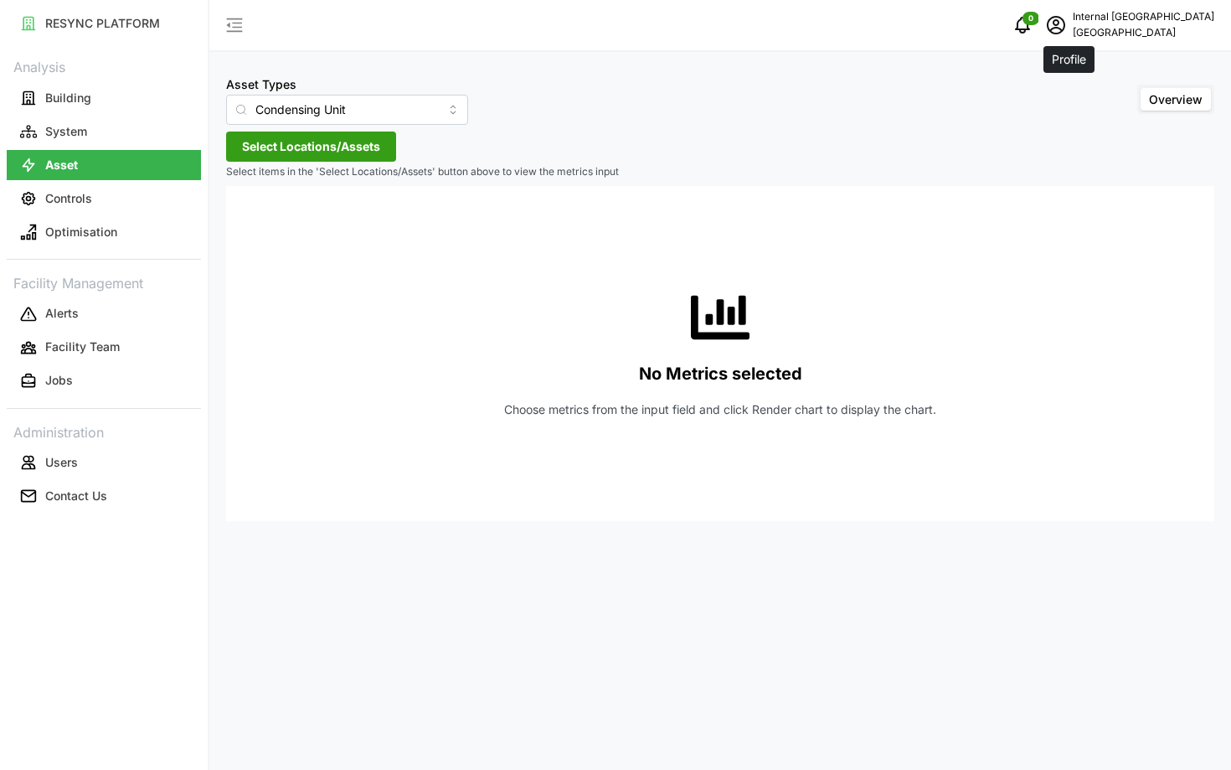
click at [1072, 16] on span "schedule" at bounding box center [1056, 25] width 32 height 32
click at [1063, 114] on button "Logout" at bounding box center [1133, 125] width 159 height 29
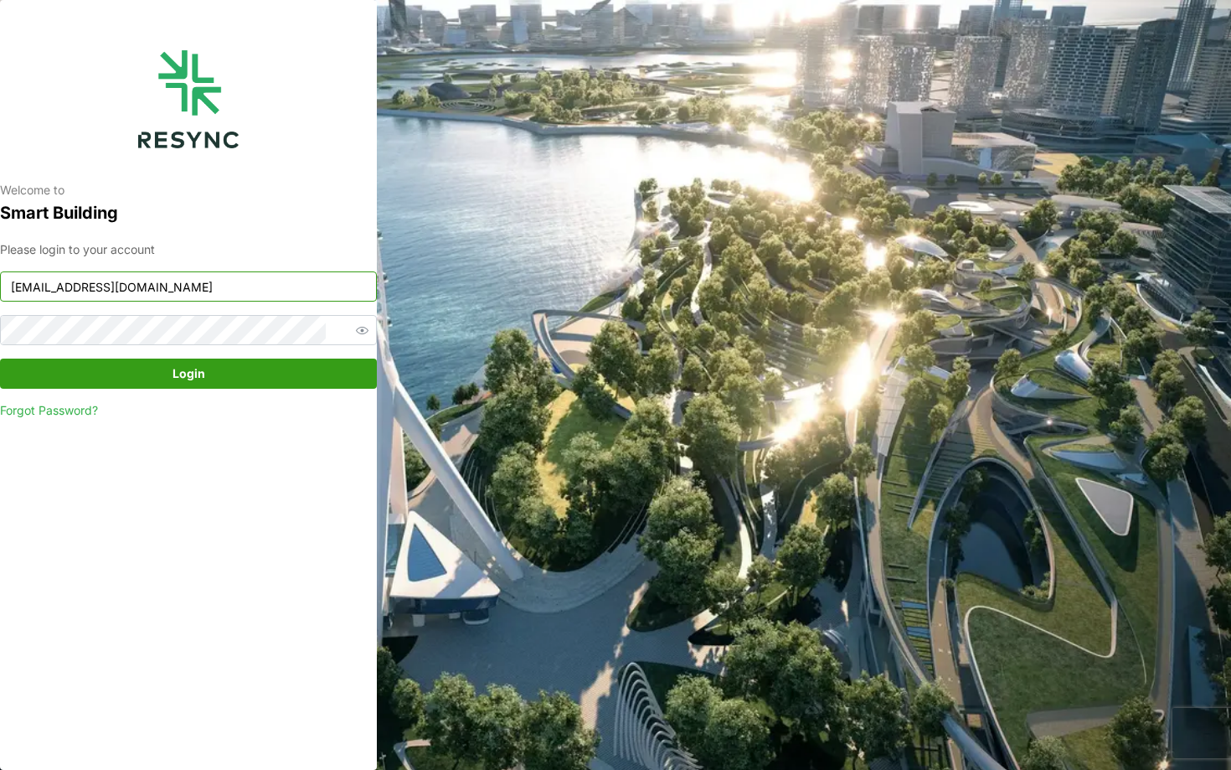
click at [190, 286] on input "[EMAIL_ADDRESS][DOMAIN_NAME]" at bounding box center [188, 286] width 377 height 30
type input "[EMAIL_ADDRESS][DOMAIN_NAME]"
click at [216, 387] on span "Login" at bounding box center [188, 373] width 345 height 28
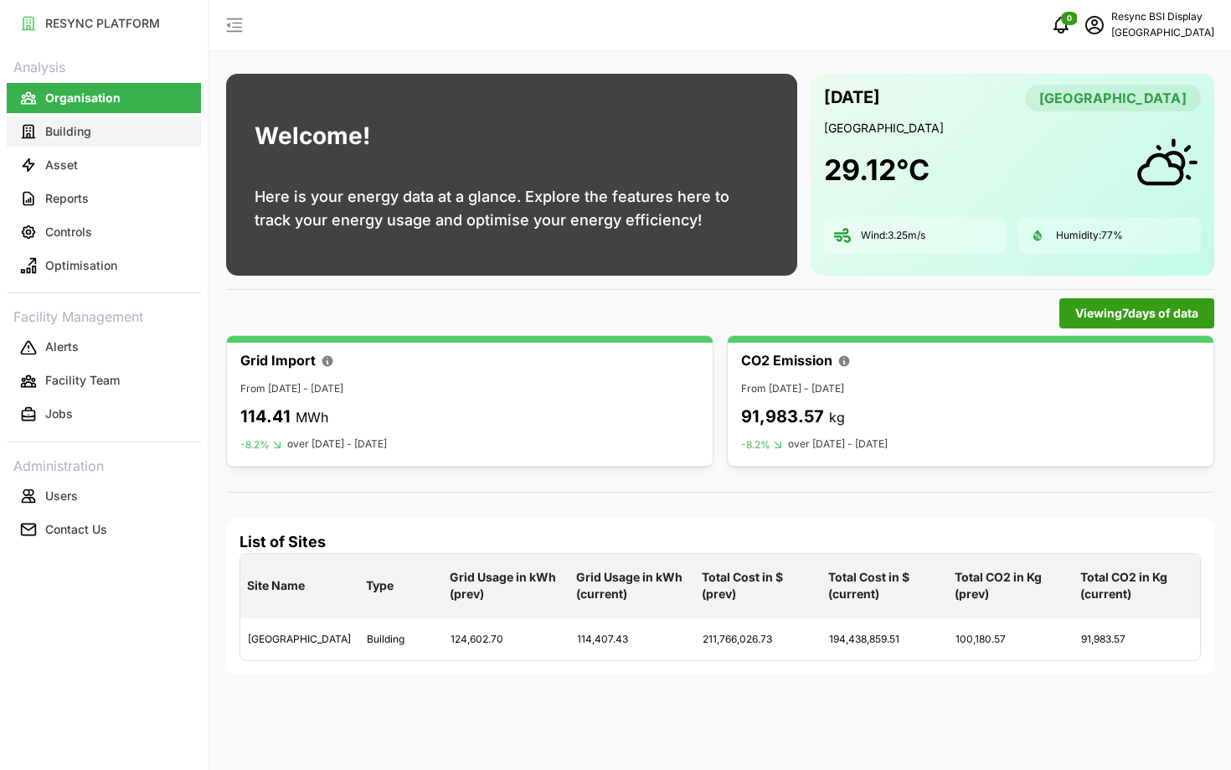
click at [138, 145] on button "Building" at bounding box center [104, 131] width 194 height 30
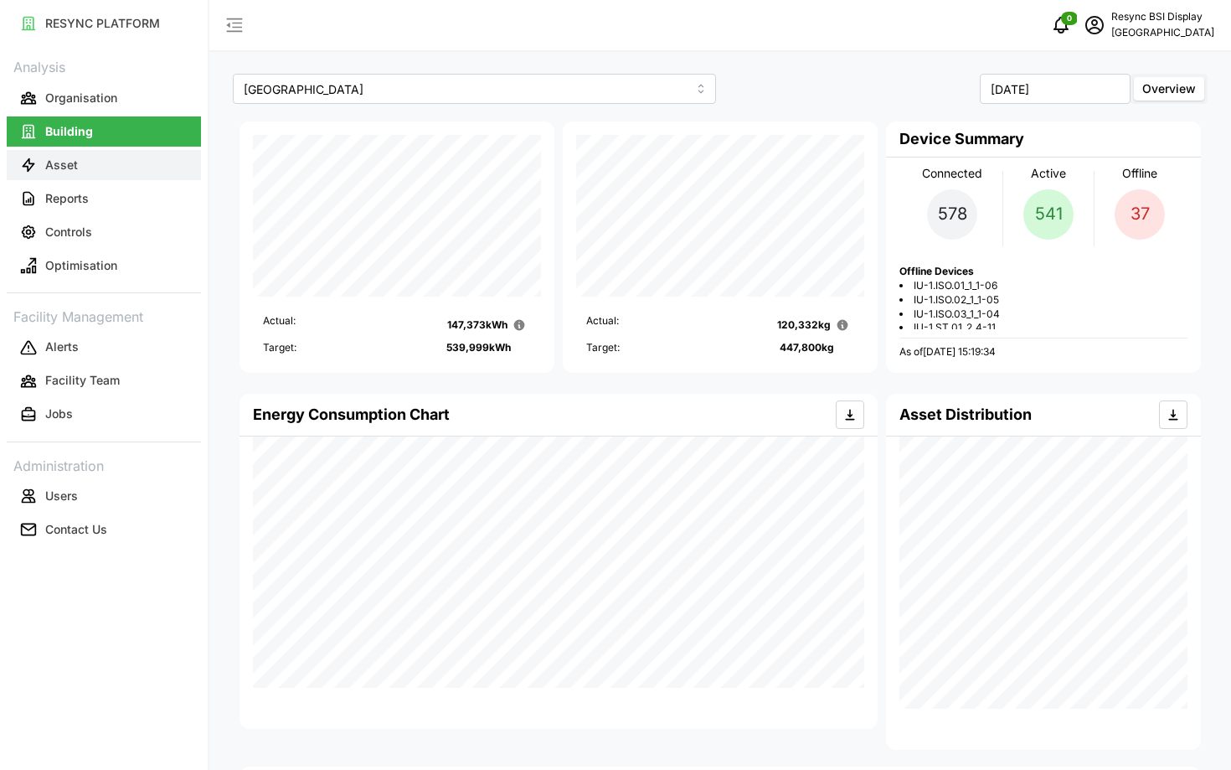
click at [105, 163] on button "Asset" at bounding box center [104, 165] width 194 height 30
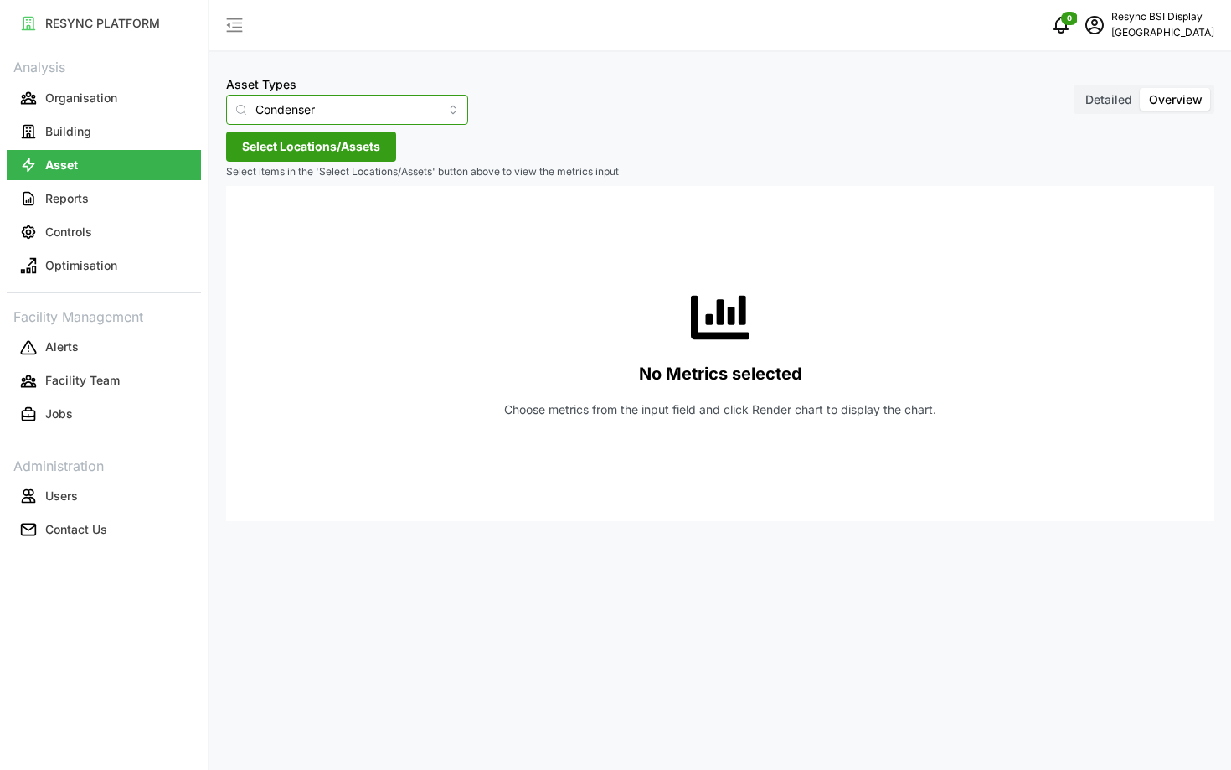
click at [307, 117] on input "Condenser" at bounding box center [347, 110] width 242 height 30
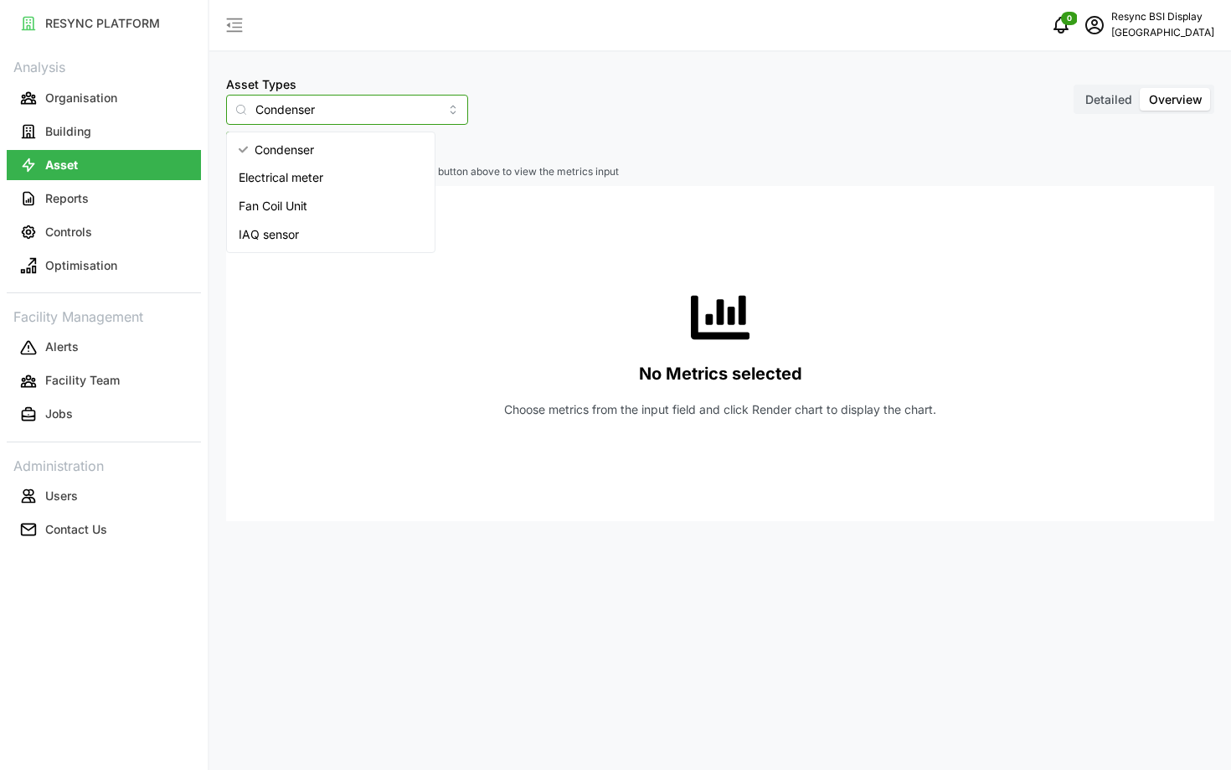
click at [323, 173] on span "Electrical meter" at bounding box center [281, 177] width 85 height 18
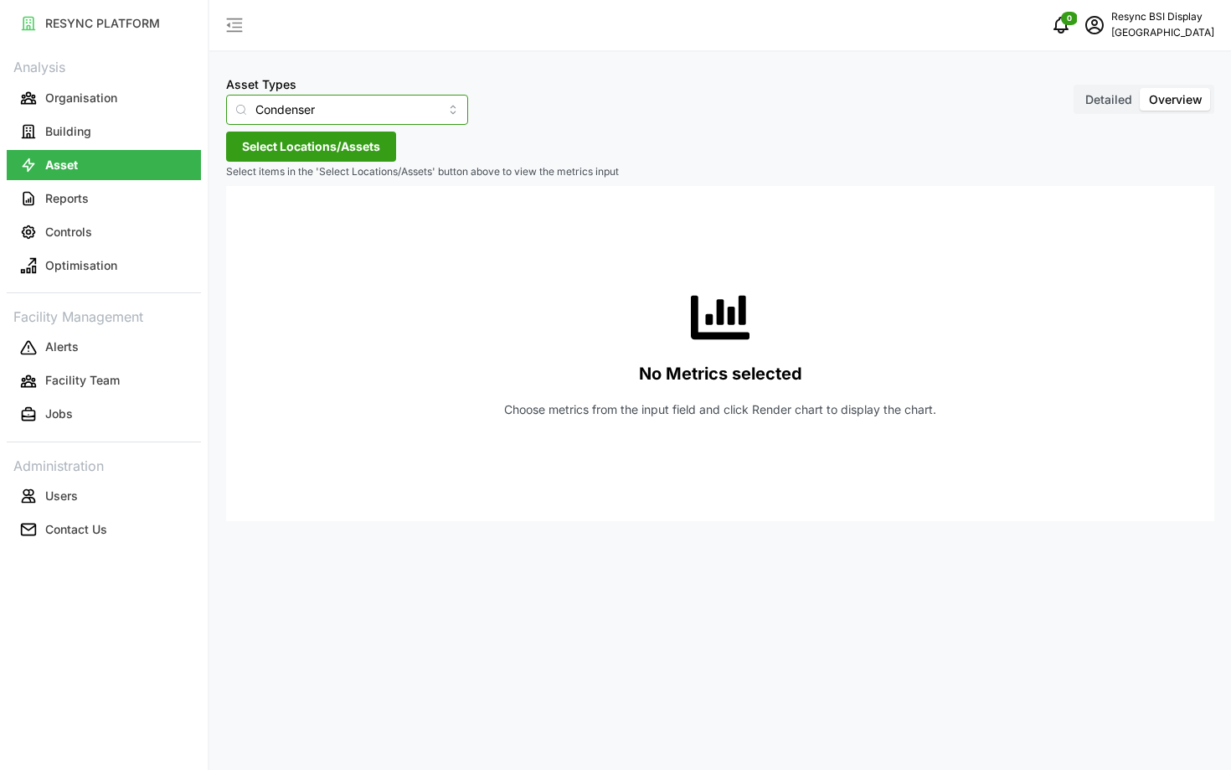
type input "Electrical meter"
click at [344, 151] on span "Select Locations/Assets" at bounding box center [311, 146] width 138 height 28
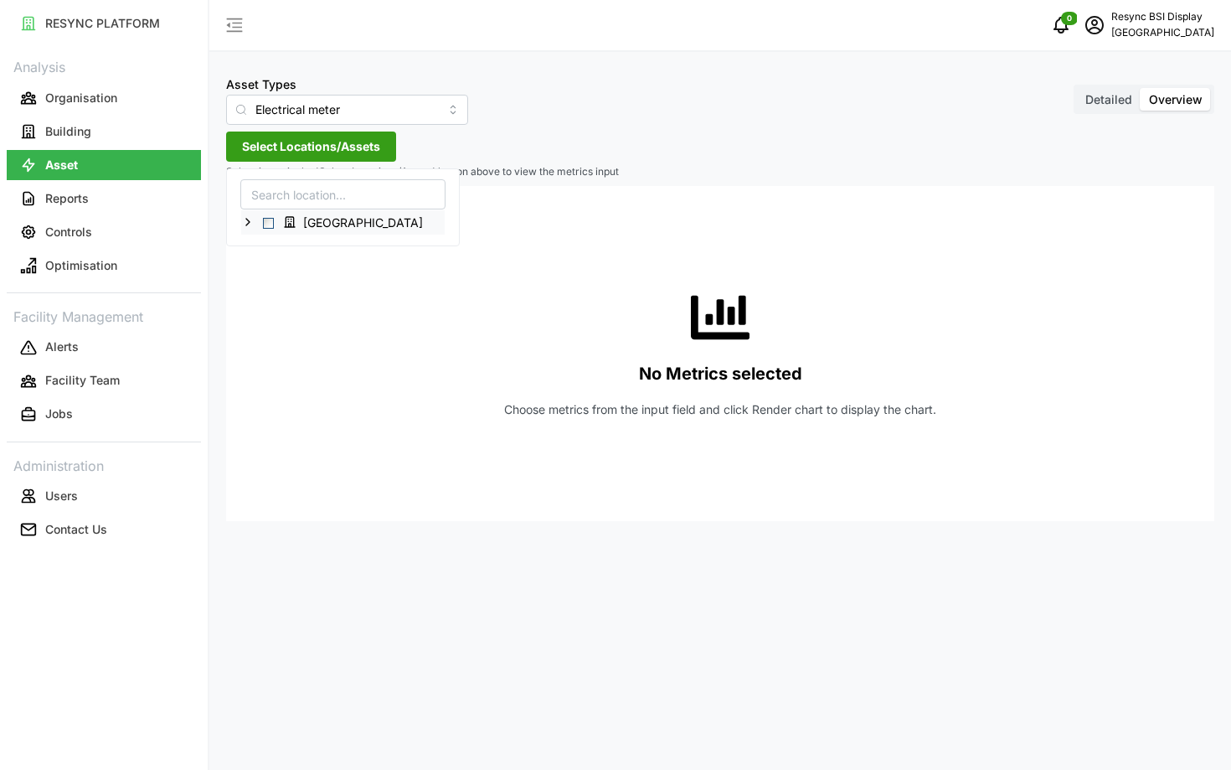
click at [245, 223] on icon at bounding box center [247, 221] width 13 height 13
click at [266, 291] on icon at bounding box center [261, 294] width 13 height 13
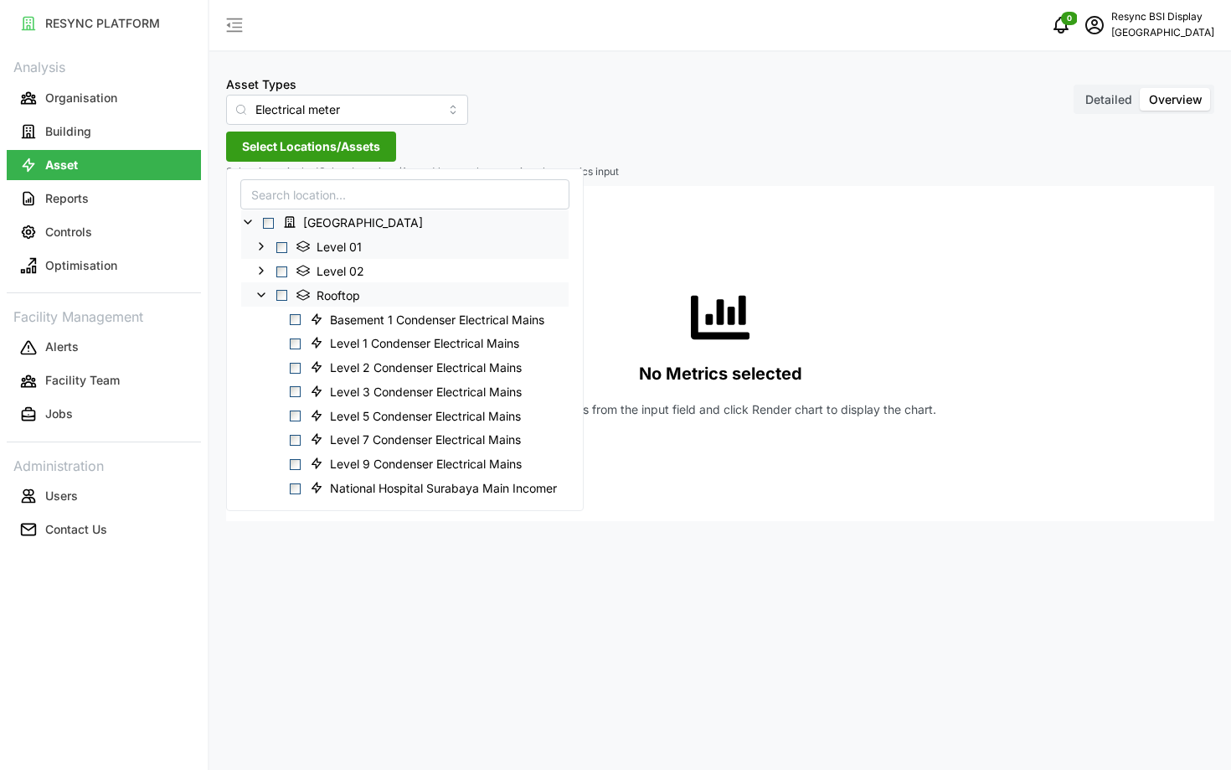
click at [261, 240] on icon at bounding box center [261, 246] width 13 height 13
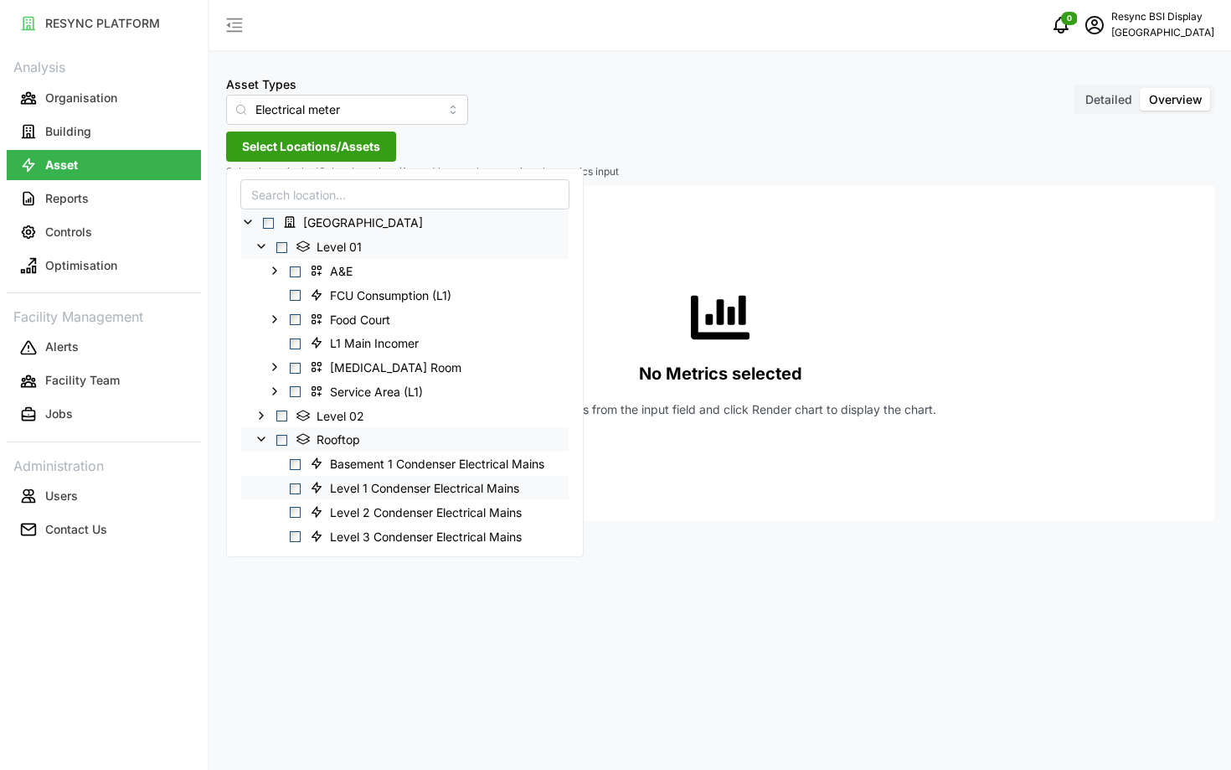
scroll to position [117, 0]
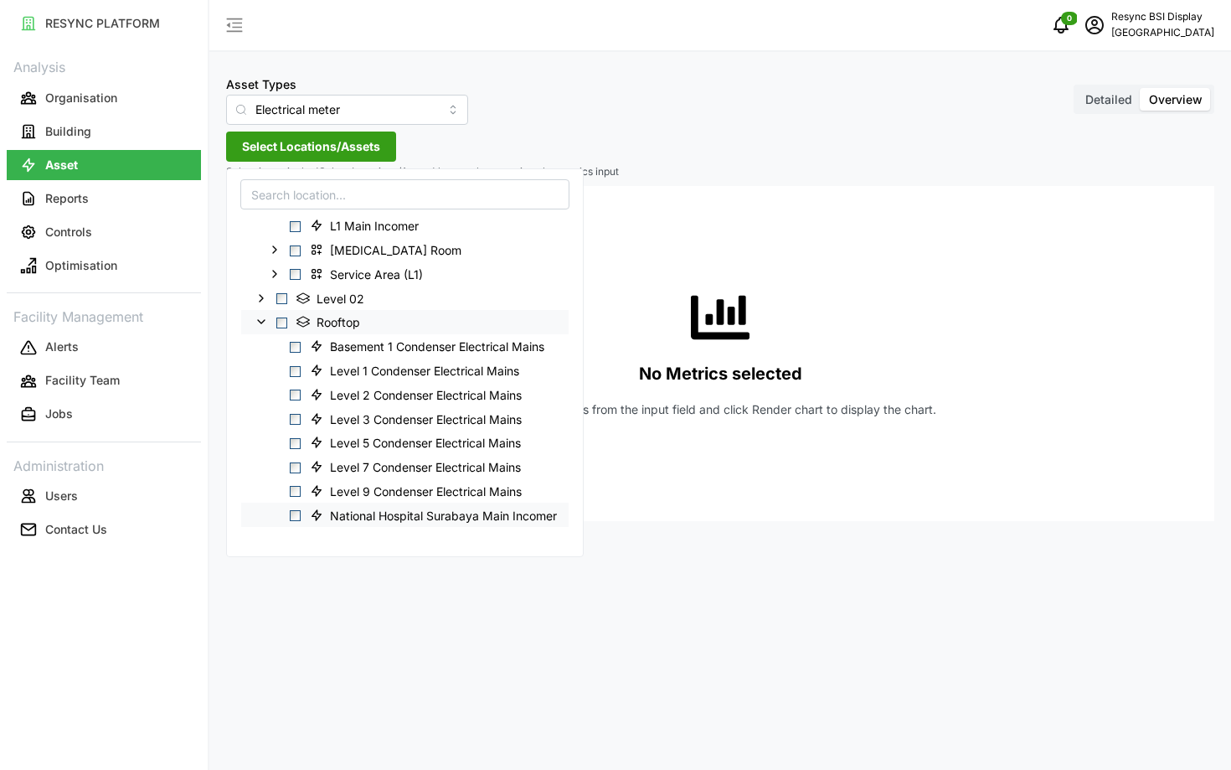
click at [302, 518] on div "National Hospital Surabaya Main Incomer" at bounding box center [405, 515] width 328 height 24
click at [300, 517] on span "Select National Hospital Surabaya Main Incomer" at bounding box center [295, 515] width 11 height 11
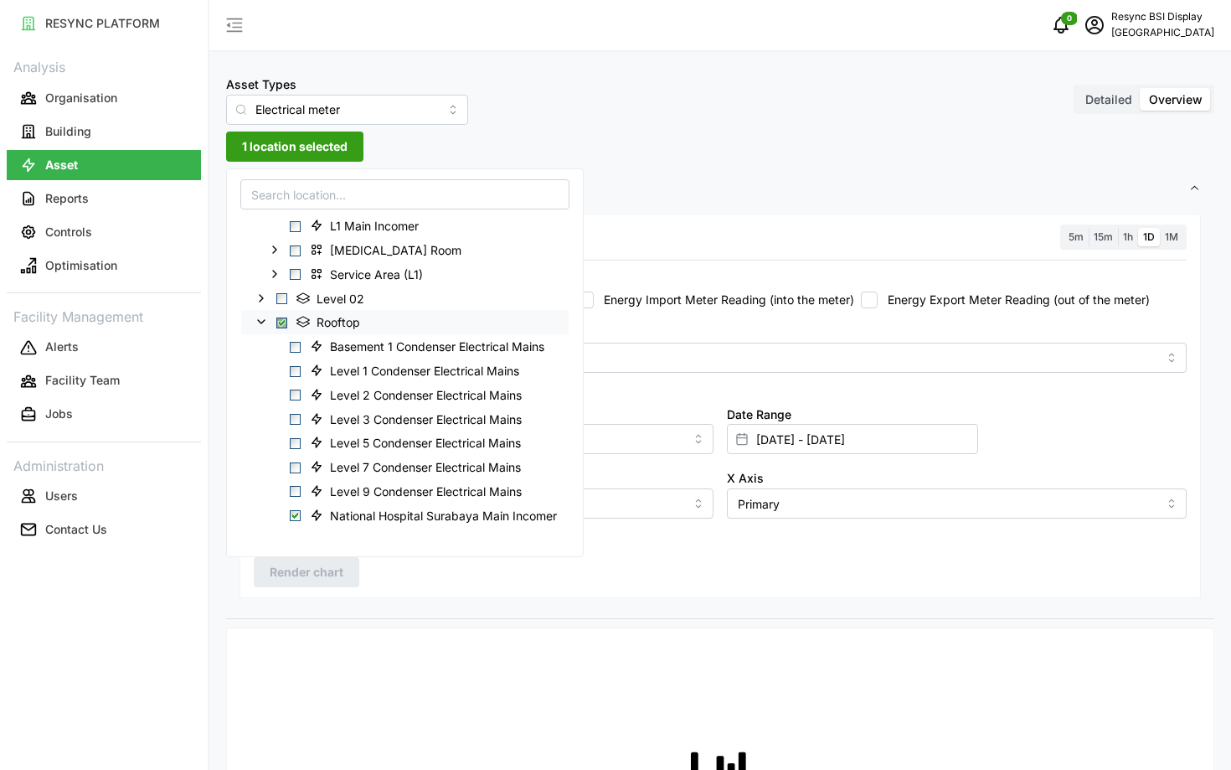
click at [828, 544] on div "Add secondary query" at bounding box center [720, 535] width 933 height 32
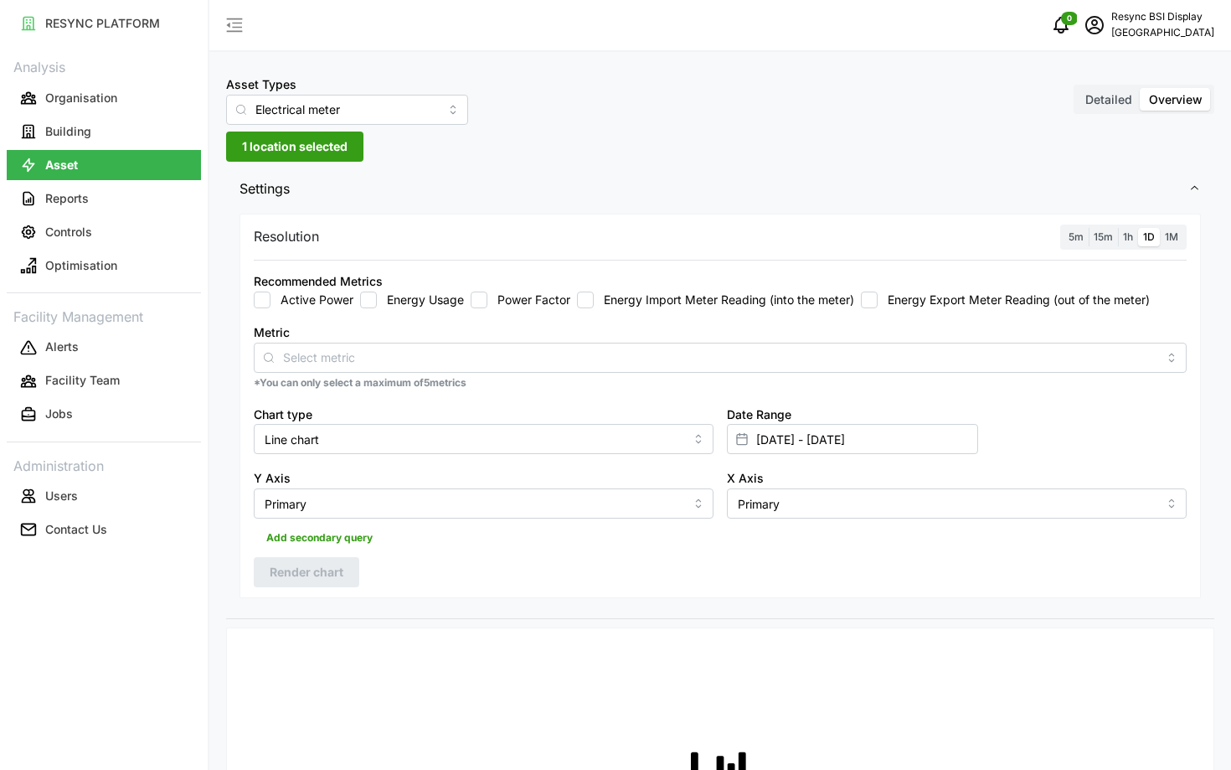
click at [350, 152] on button "1 location selected" at bounding box center [294, 147] width 137 height 30
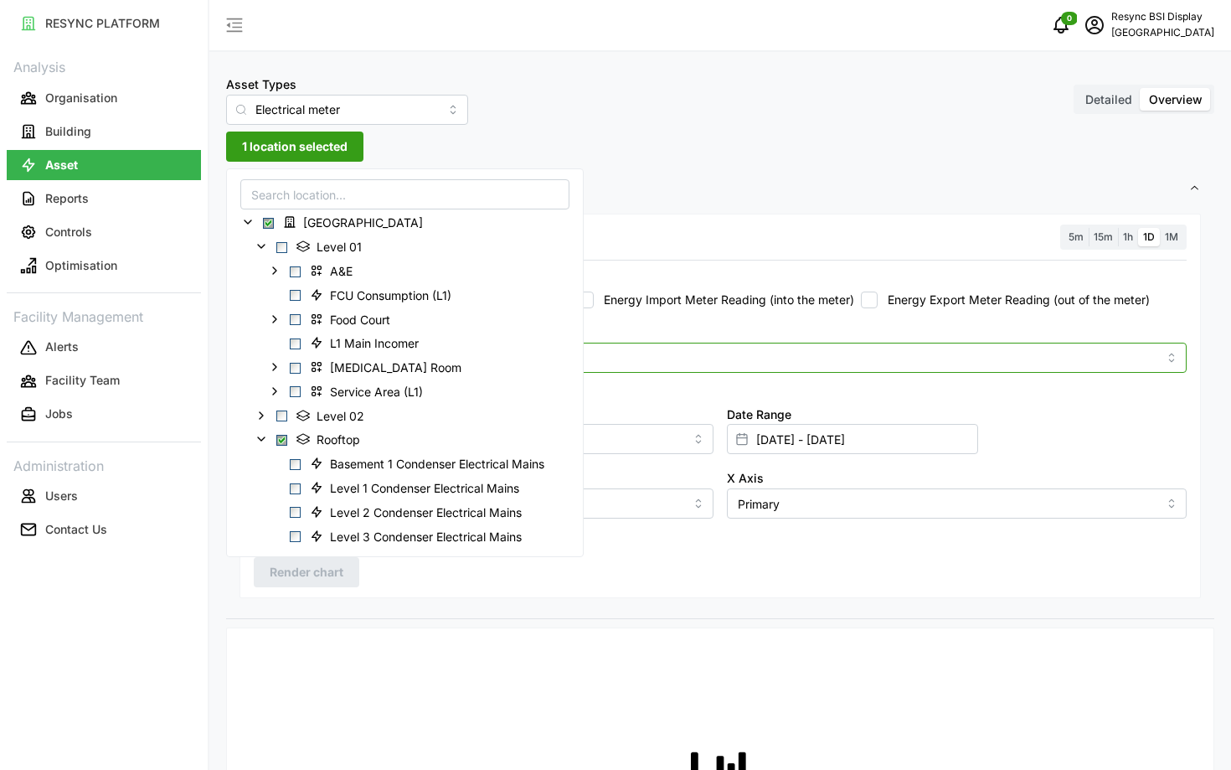
click at [711, 371] on div at bounding box center [720, 358] width 933 height 30
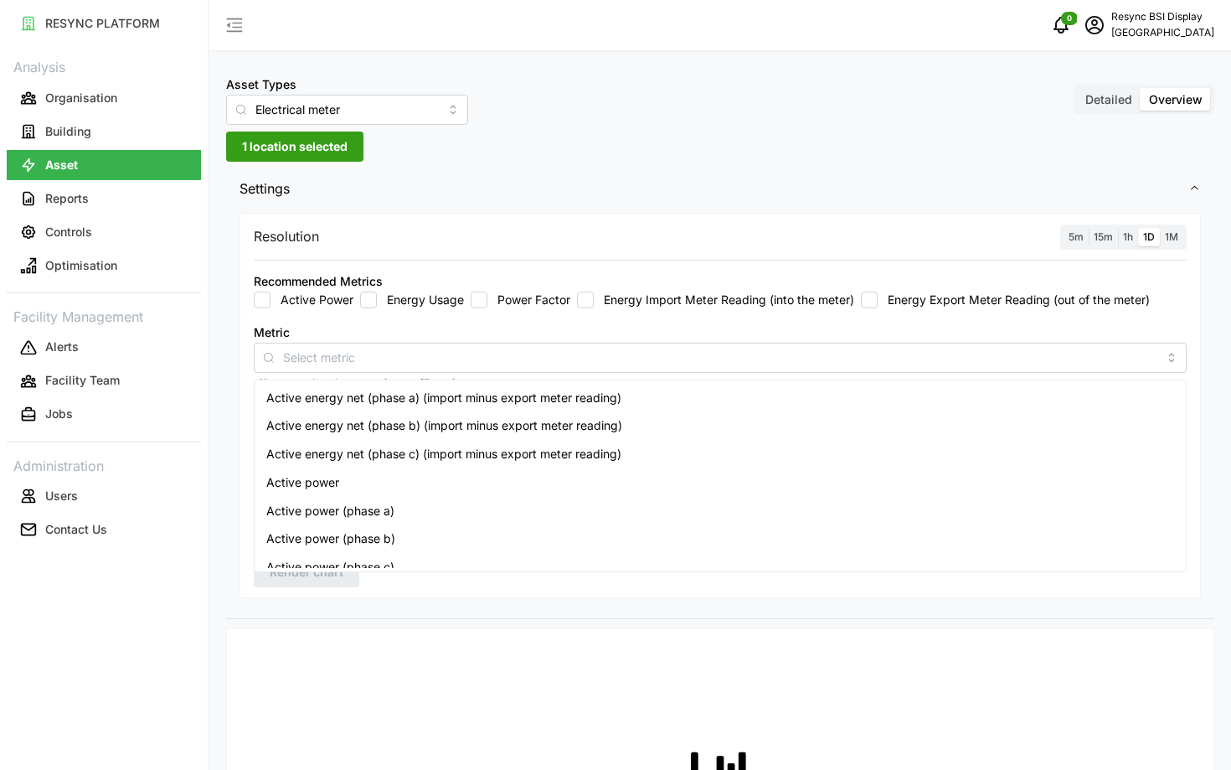
click at [596, 606] on div "Resolution 5m 15m 1h 1D 1M Recommended Metrics Active Power Energy Usage Power …" at bounding box center [720, 414] width 988 height 410
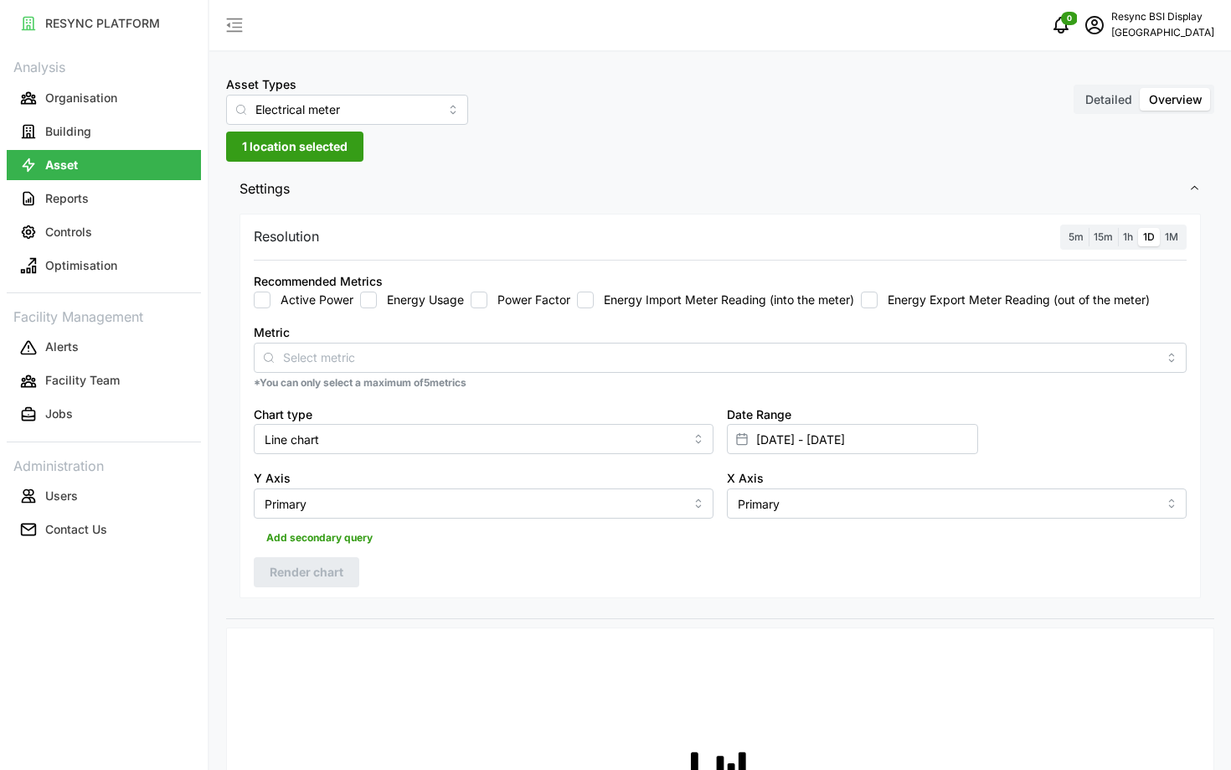
click at [255, 147] on span "1 location selected" at bounding box center [295, 146] width 106 height 28
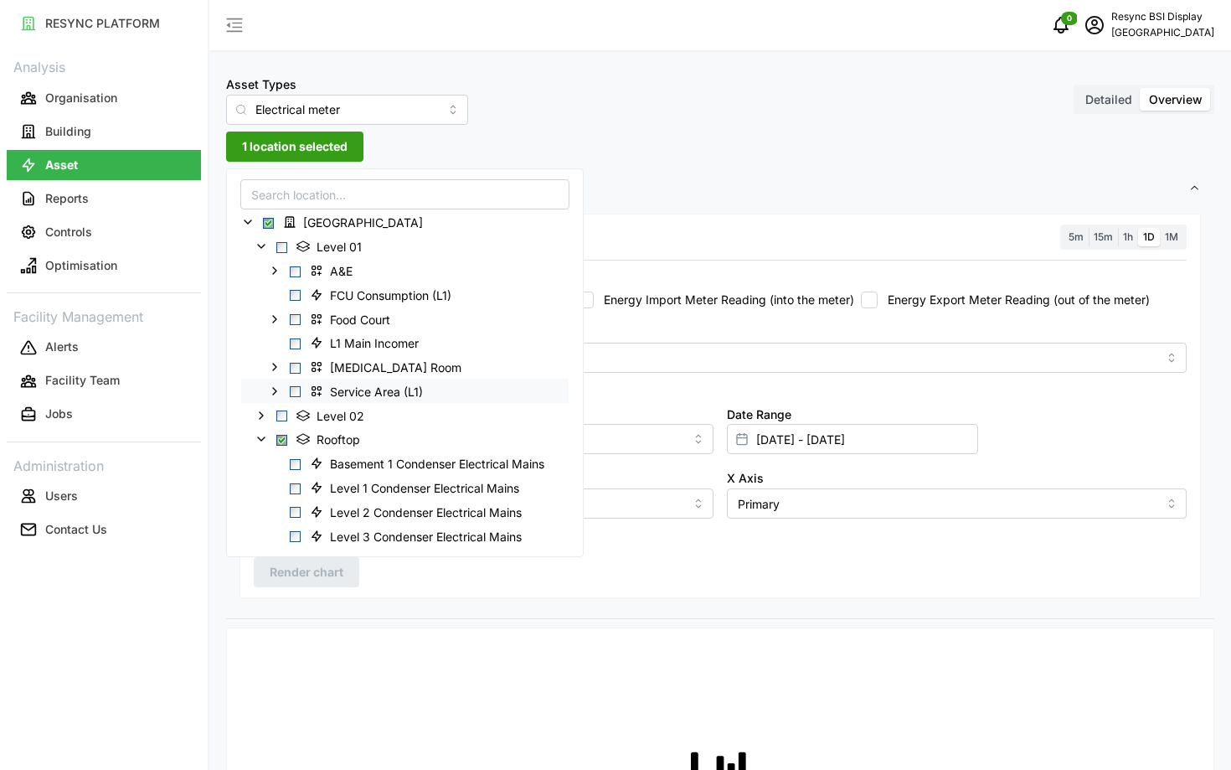
scroll to position [117, 0]
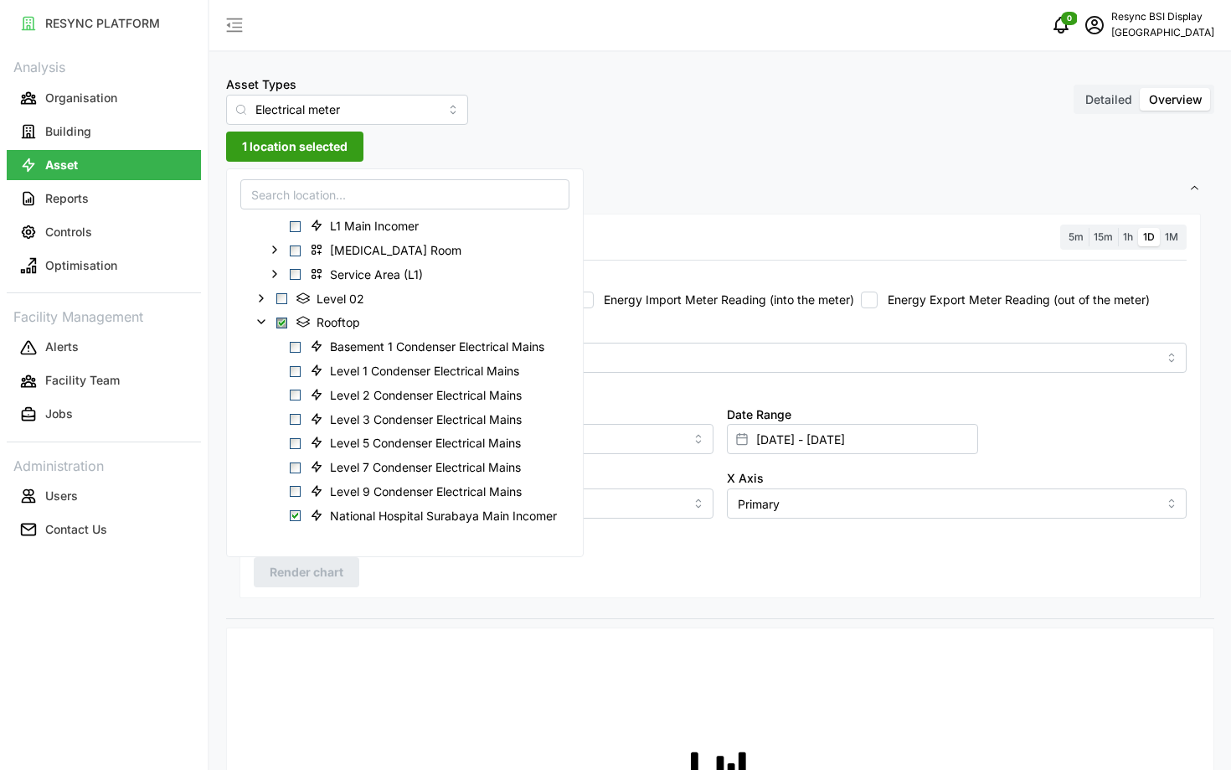
click at [704, 569] on div "Resolution 5m 15m 1h 1D 1M Recommended Metrics Active Power Energy Usage Power …" at bounding box center [721, 406] width 962 height 385
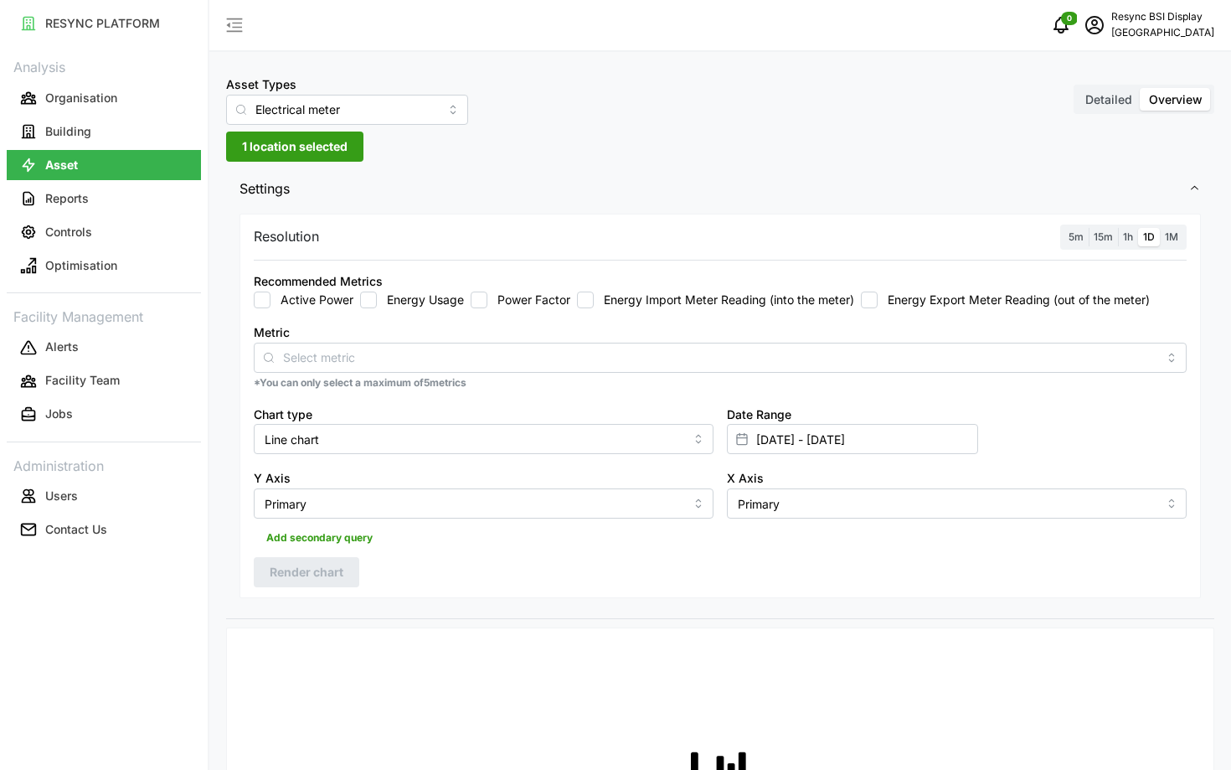
click at [300, 296] on label "Active Power" at bounding box center [312, 300] width 83 height 17
click at [271, 296] on input "Active Power" at bounding box center [262, 300] width 17 height 17
checkbox input "true"
click at [813, 439] on input "01 Oct 2025 - 09 Oct 2025" at bounding box center [852, 439] width 251 height 30
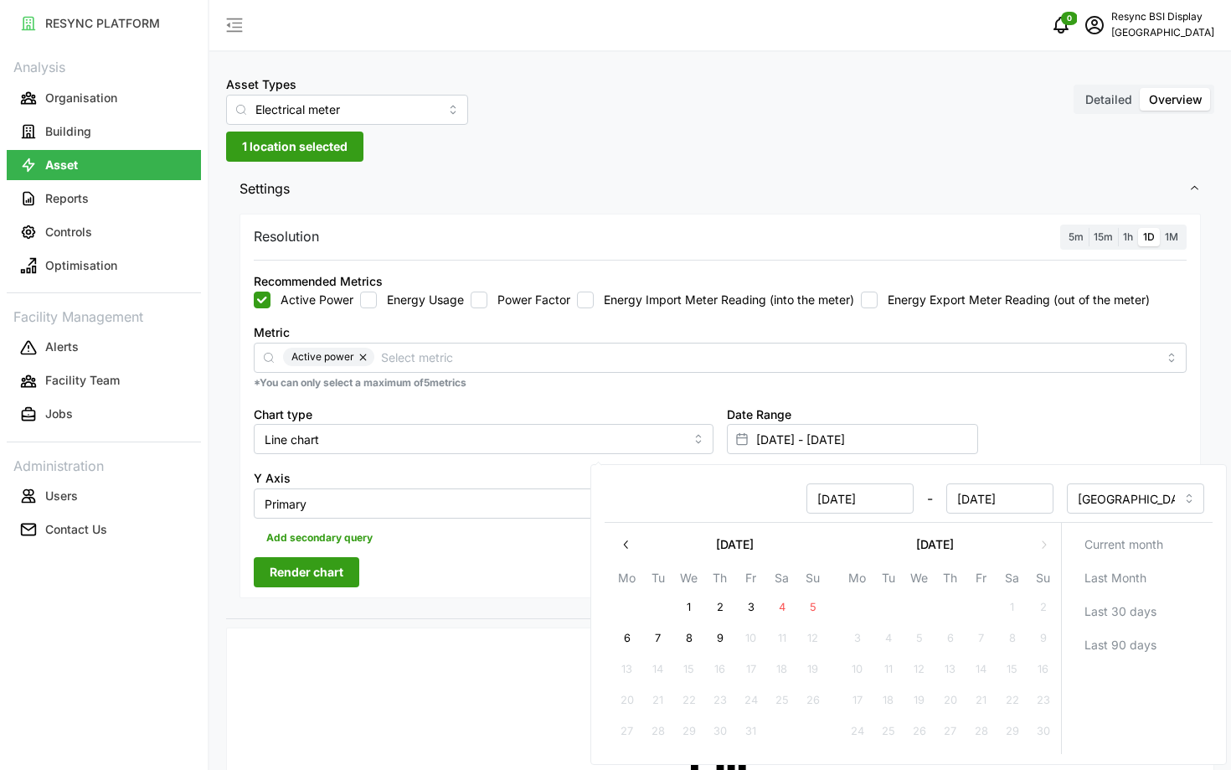
type input "01 Oct 2024"
type input "01 Oct 2024 - 09 Oct 2025"
click at [1026, 498] on input "[DATE]" at bounding box center [1000, 498] width 107 height 30
type input "09 Oct 2024"
type input "01 Oct 2024 - 09 Oct 2024"
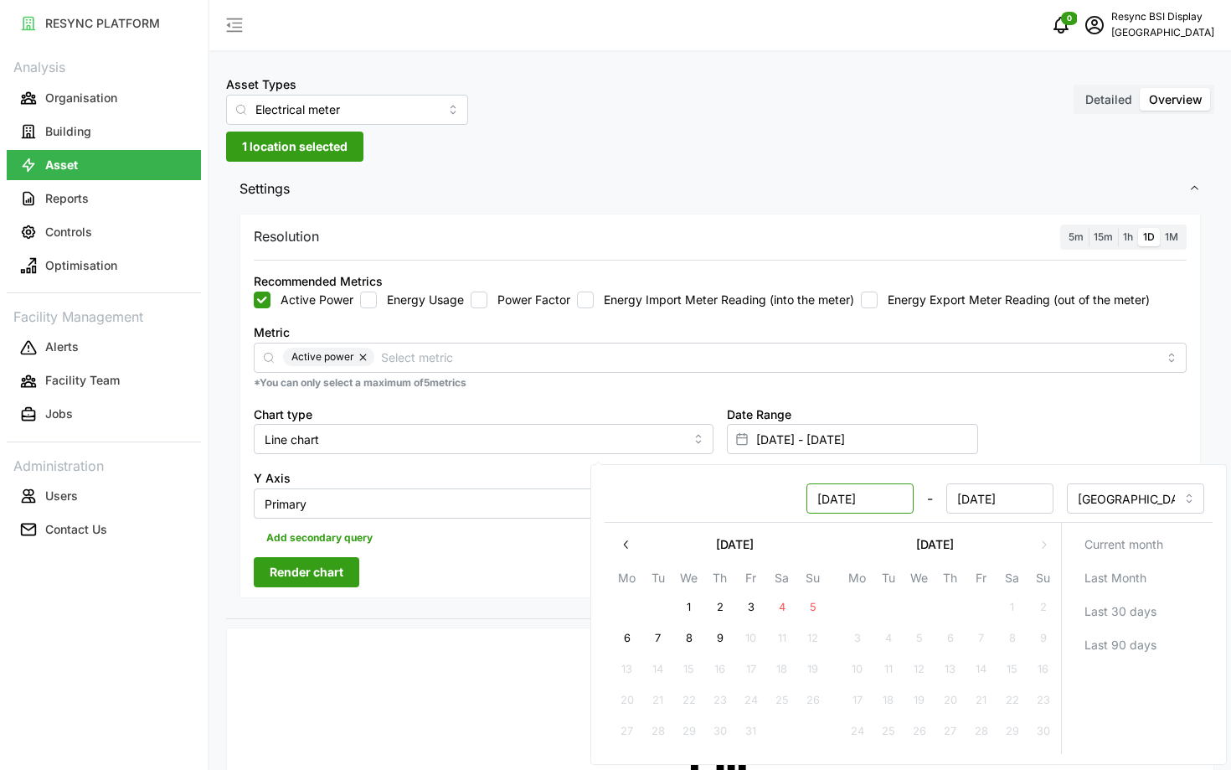
click at [849, 494] on input "01 Oct 2024" at bounding box center [860, 498] width 107 height 30
click at [844, 495] on input "01 Oct 2024" at bounding box center [860, 498] width 107 height 30
click at [844, 494] on input "01 Oct 2024" at bounding box center [860, 498] width 107 height 30
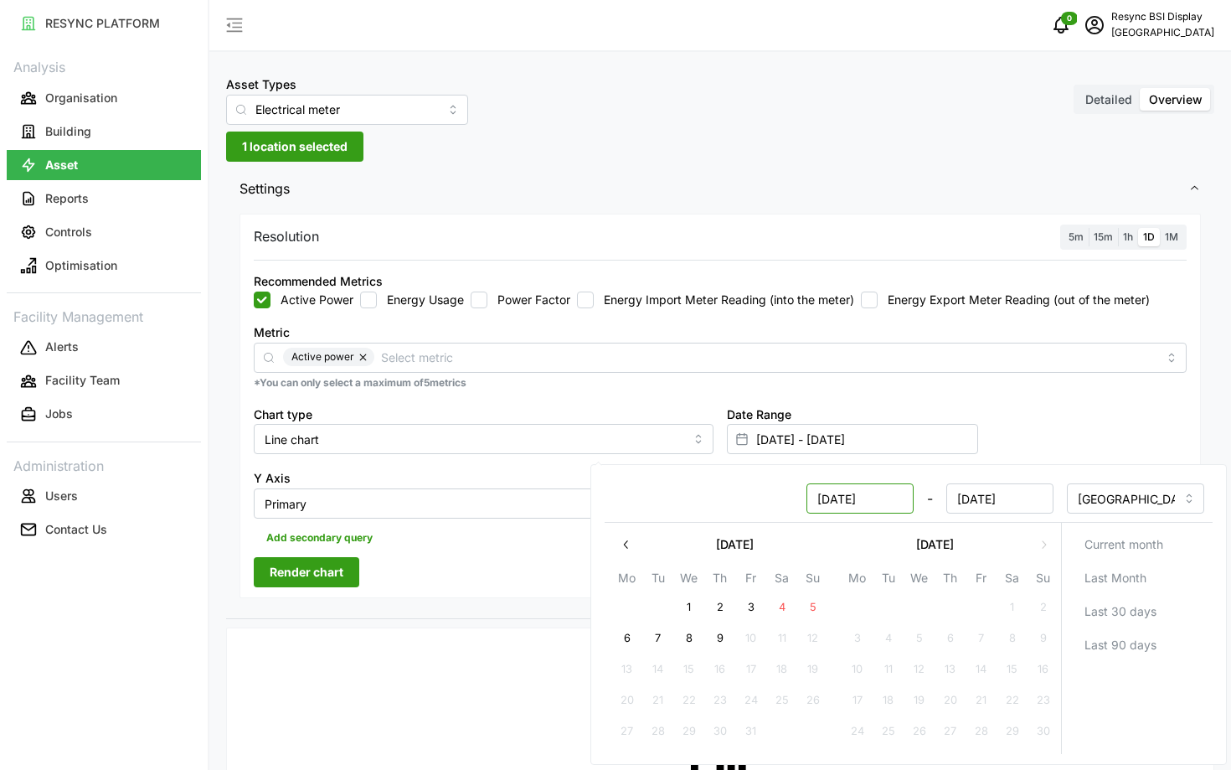
type input "01 Nov 2024"
type input "09 Oct 2024 - 01 Nov 2024"
type input "09 Oct 2024"
type input "01 Nov 2024"
click at [998, 500] on input "01 Nov 2024" at bounding box center [1000, 498] width 107 height 30
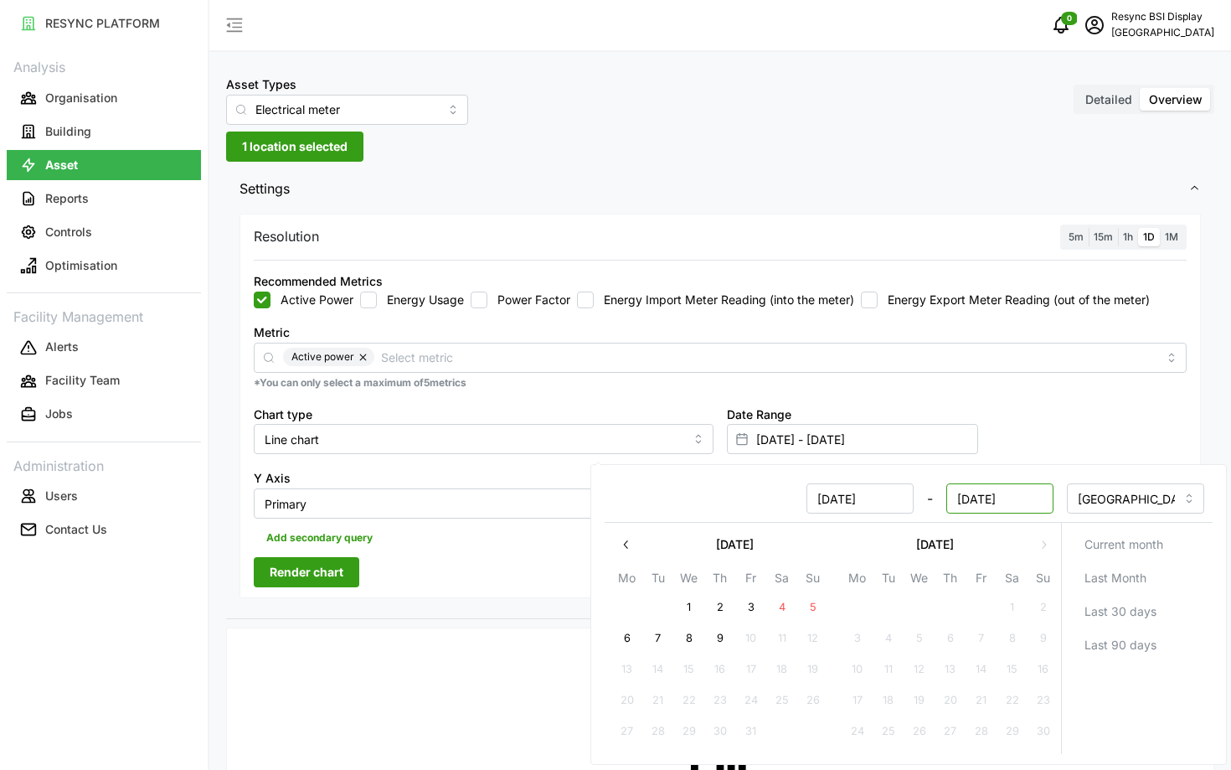
click at [998, 500] on input "01 Nov 2024" at bounding box center [1000, 498] width 107 height 30
click at [979, 498] on input "01 Nov 2024" at bounding box center [1000, 498] width 107 height 30
click at [843, 496] on input "09 Oct 2024" at bounding box center [860, 498] width 107 height 30
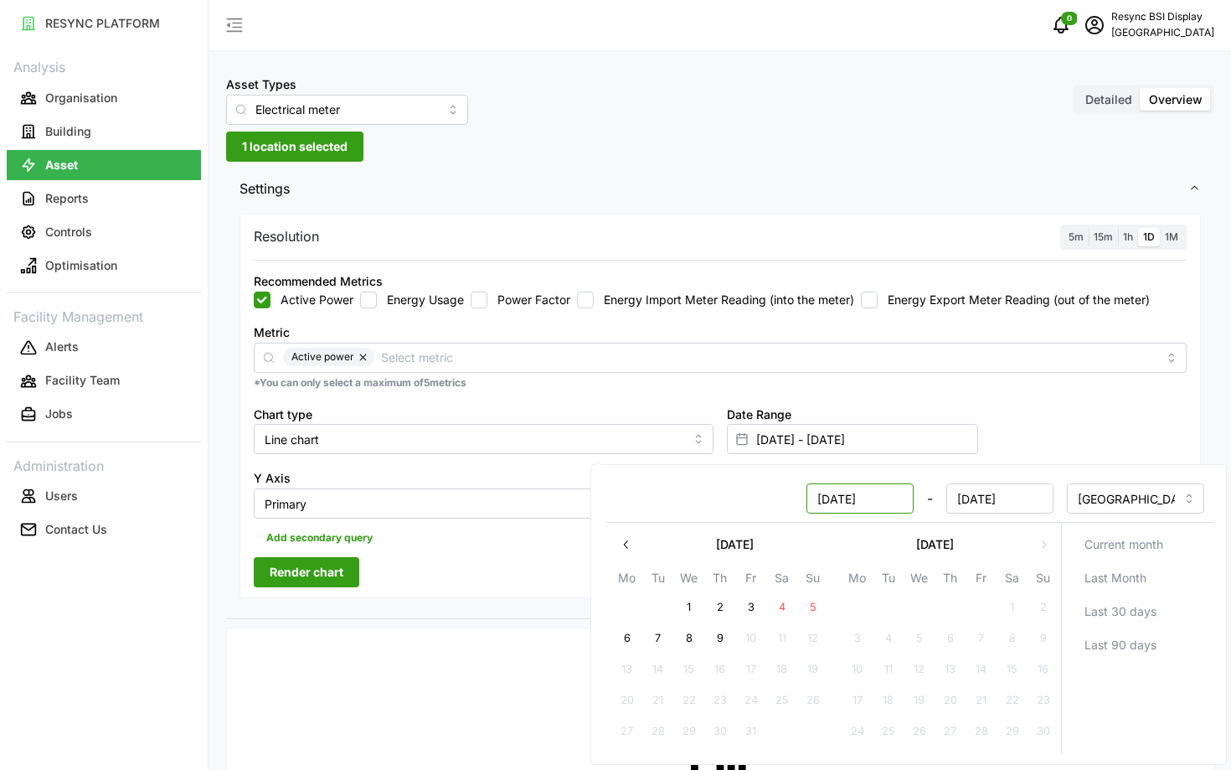
type input "09 Nov 2024"
type input "01 Nov 2024 - 09 Nov 2024"
type input "01 Nov 2024"
click at [983, 498] on input "09 Nov 2024" at bounding box center [1000, 498] width 107 height 30
click at [987, 501] on input "09 Nov 2024" at bounding box center [1000, 498] width 107 height 30
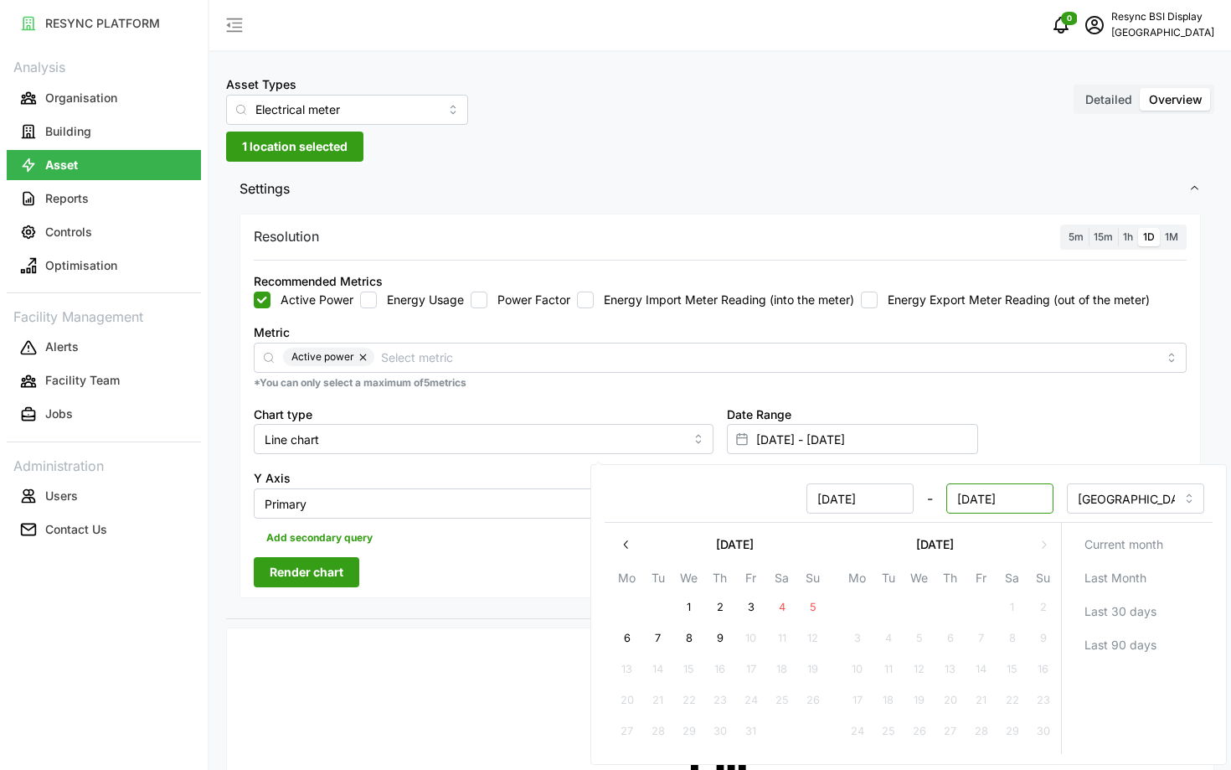
click at [987, 501] on input "09 Nov 2024" at bounding box center [1000, 498] width 107 height 30
click at [968, 499] on input "09 Nov 2024" at bounding box center [1000, 498] width 107 height 30
type input "06 Nov 2024"
type input "01 Nov 2024 - 06 Nov 2024"
click at [1111, 398] on div "Date Range 01 Nov 2024 - 06 Nov 2024" at bounding box center [956, 429] width 473 height 65
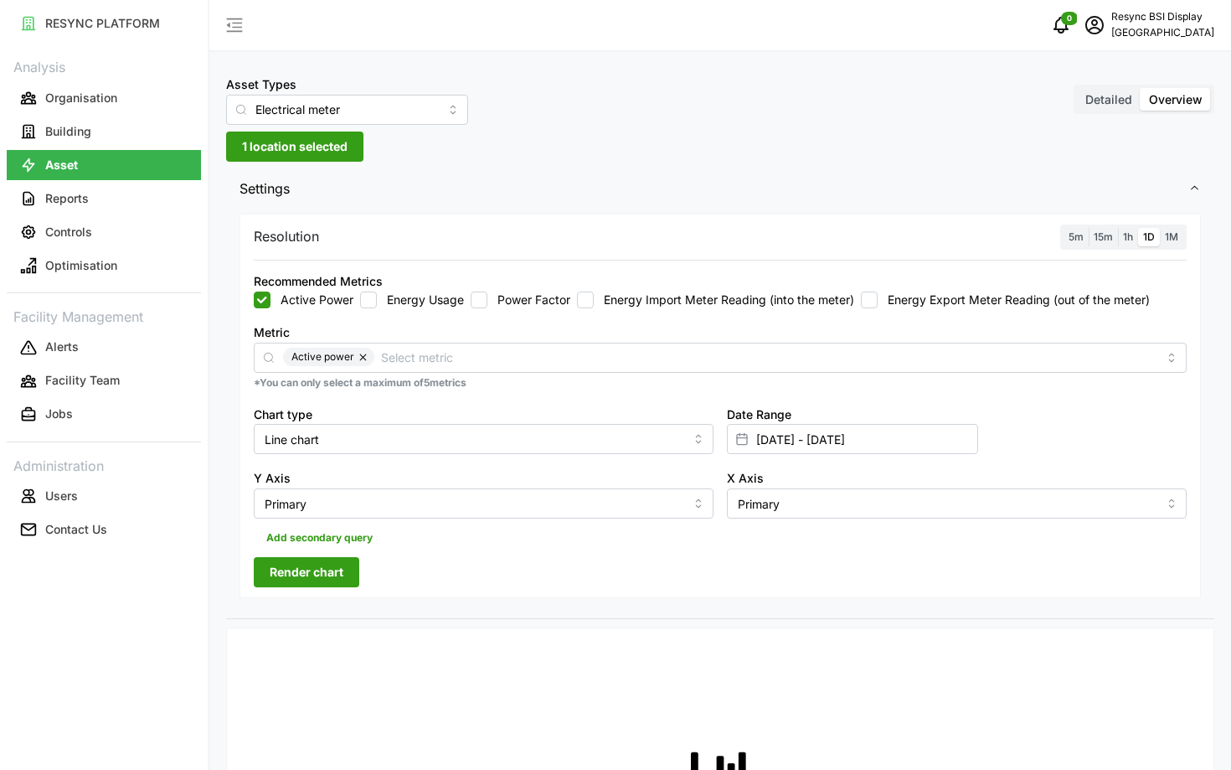
click at [1129, 242] on span "1h" at bounding box center [1128, 236] width 10 height 13
click at [1118, 228] on input "1h" at bounding box center [1118, 228] width 0 height 0
click at [327, 568] on span "Render chart" at bounding box center [307, 572] width 74 height 28
click at [369, 310] on div "Recommended Metrics Active Power Energy Usage Power Factor Energy Import Meter …" at bounding box center [720, 289] width 947 height 51
click at [368, 306] on input "Energy Usage" at bounding box center [368, 300] width 17 height 17
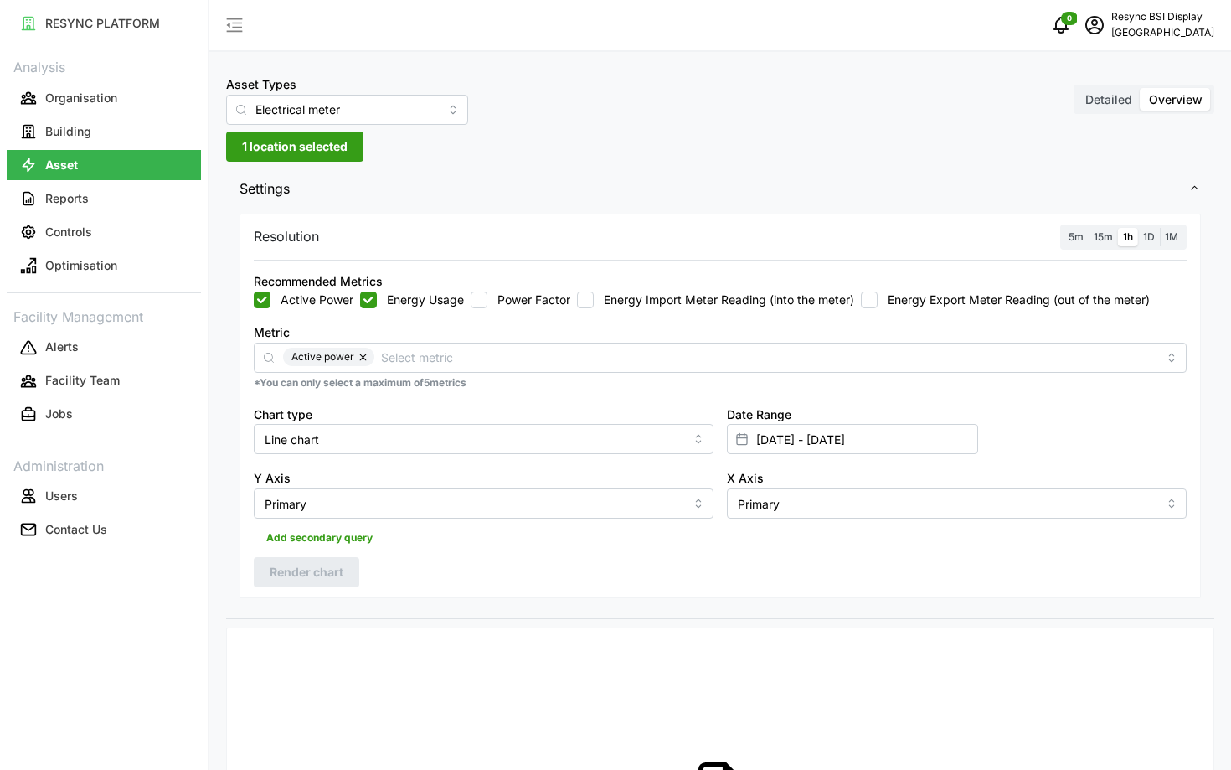
checkbox input "true"
click at [284, 300] on label "Active Power" at bounding box center [312, 300] width 83 height 17
click at [271, 300] on input "Active Power" at bounding box center [262, 300] width 17 height 17
checkbox input "false"
click at [317, 570] on span "Render chart" at bounding box center [307, 572] width 74 height 28
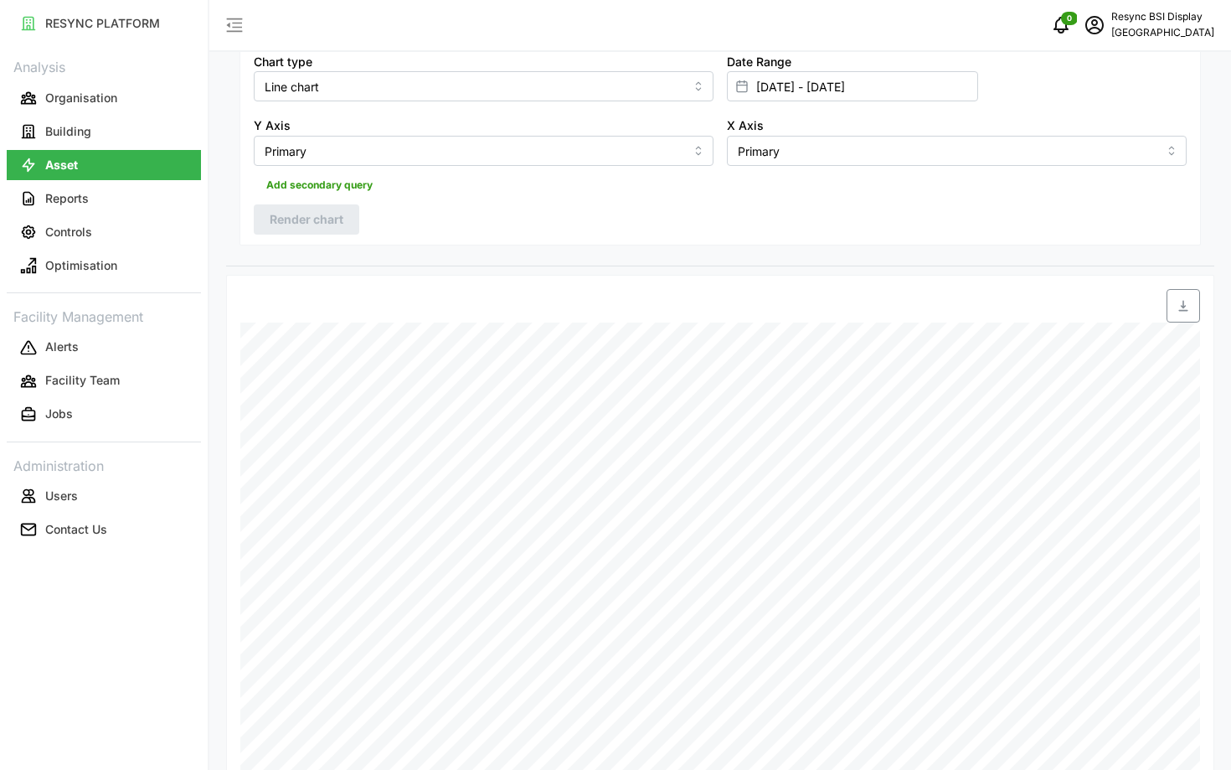
scroll to position [539, 0]
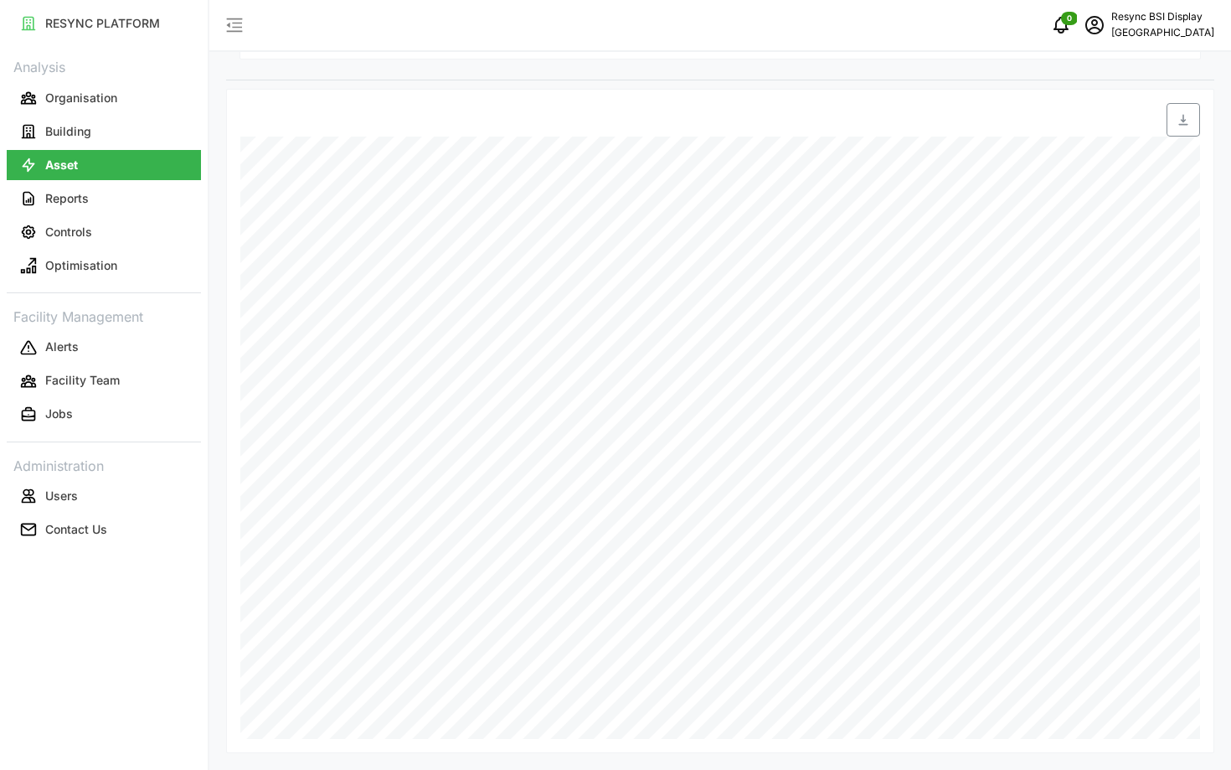
click at [121, 115] on link "Building" at bounding box center [104, 132] width 194 height 34
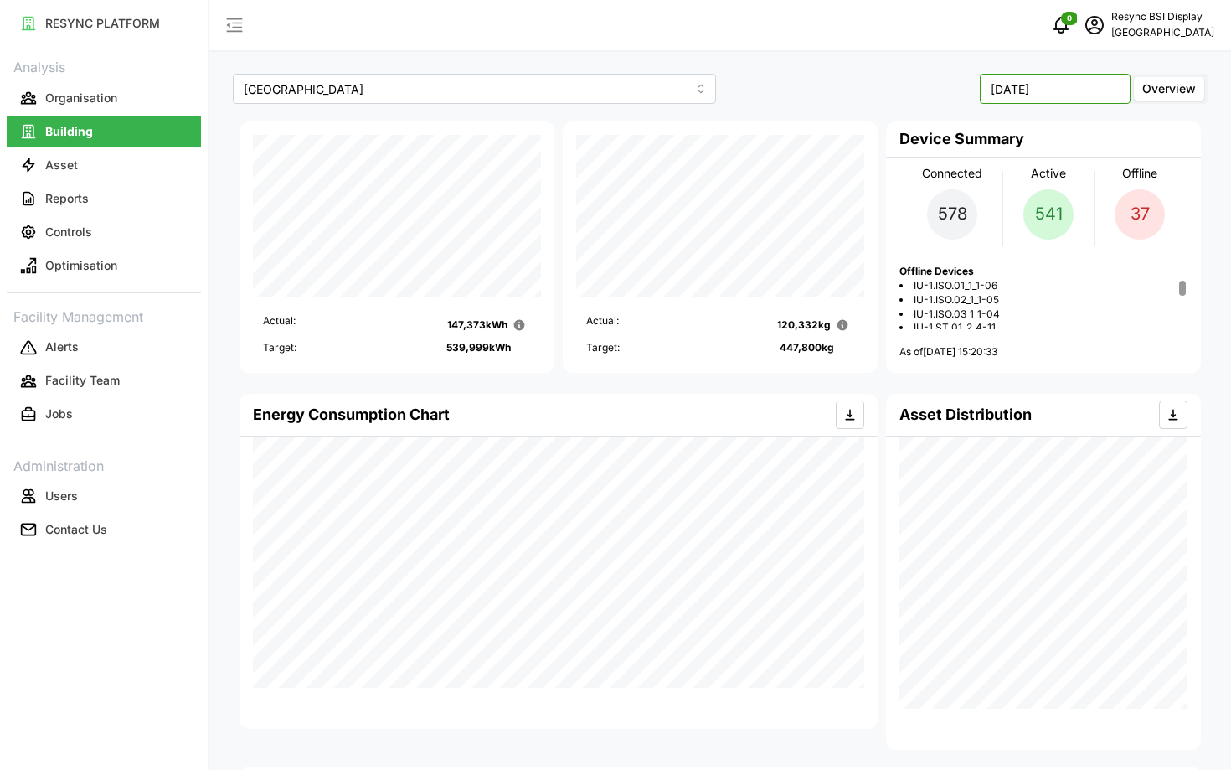
click at [1080, 90] on input "October 2025" at bounding box center [1055, 89] width 151 height 30
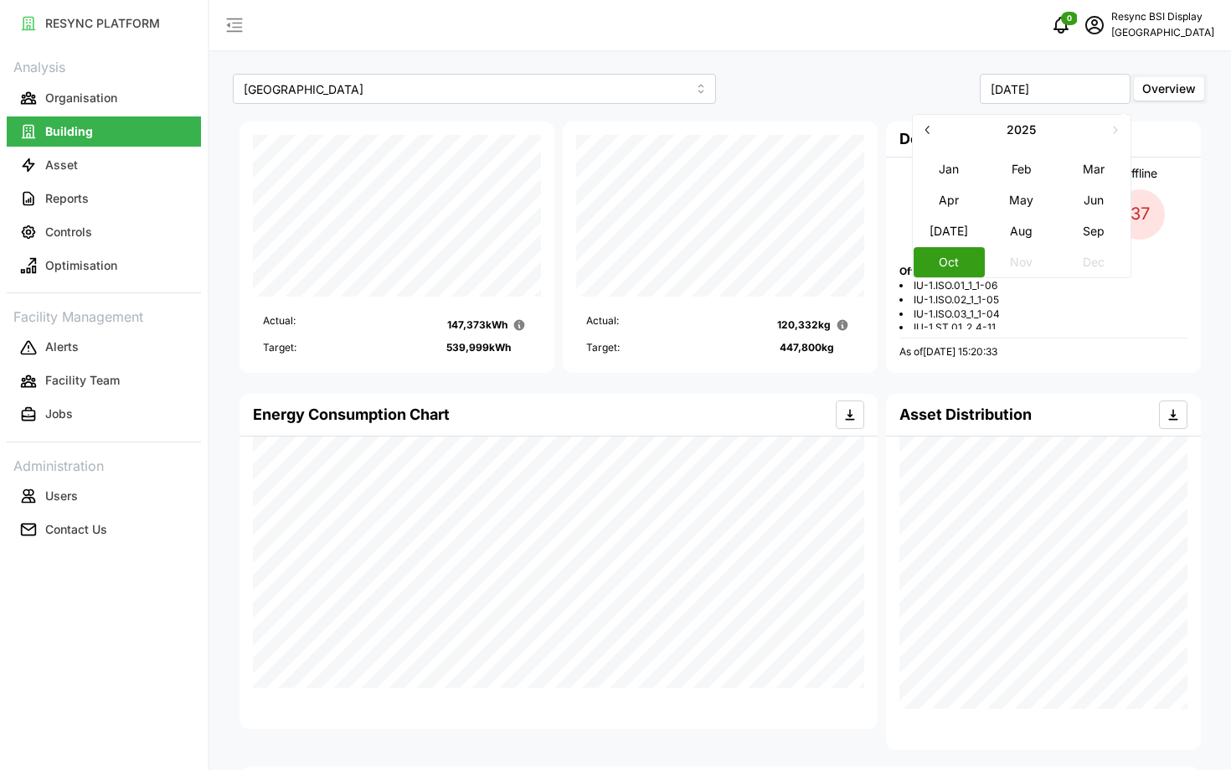
click at [930, 127] on icon "button" at bounding box center [927, 128] width 13 height 13
click at [1021, 261] on button "Nov" at bounding box center [1022, 261] width 72 height 30
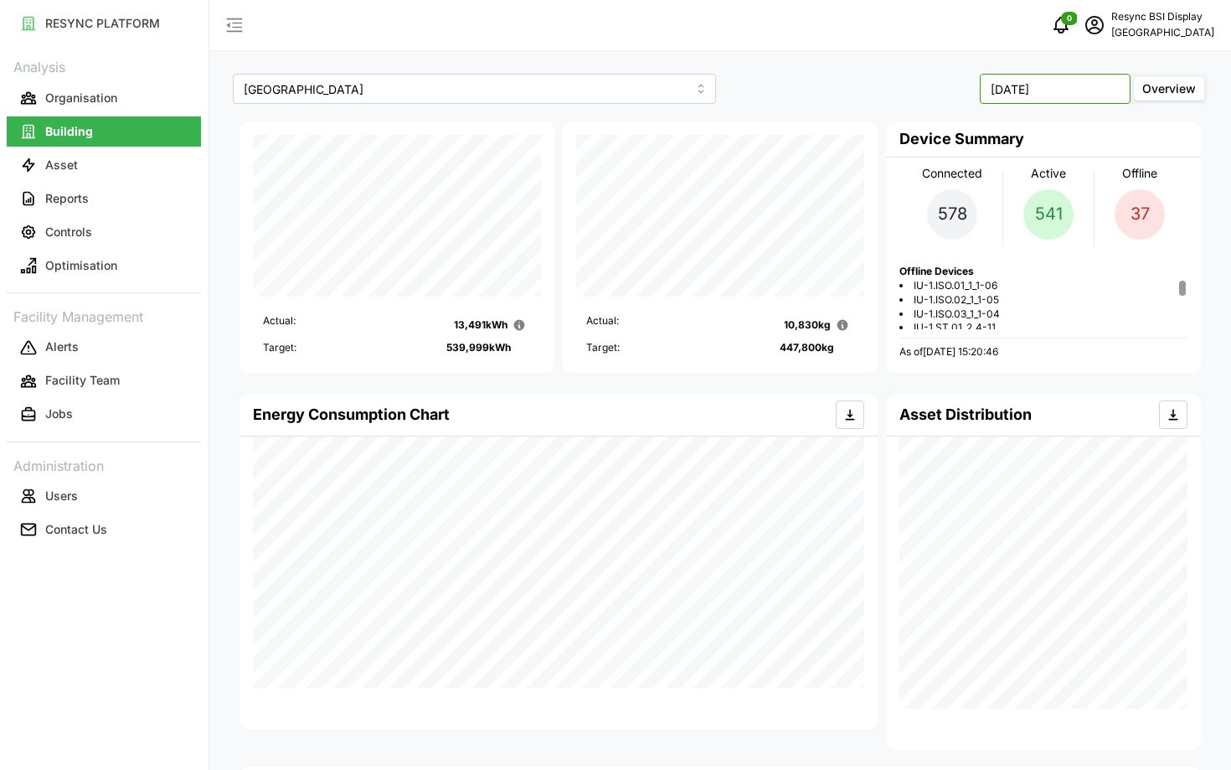
click at [1050, 88] on input "November 2024" at bounding box center [1055, 89] width 151 height 30
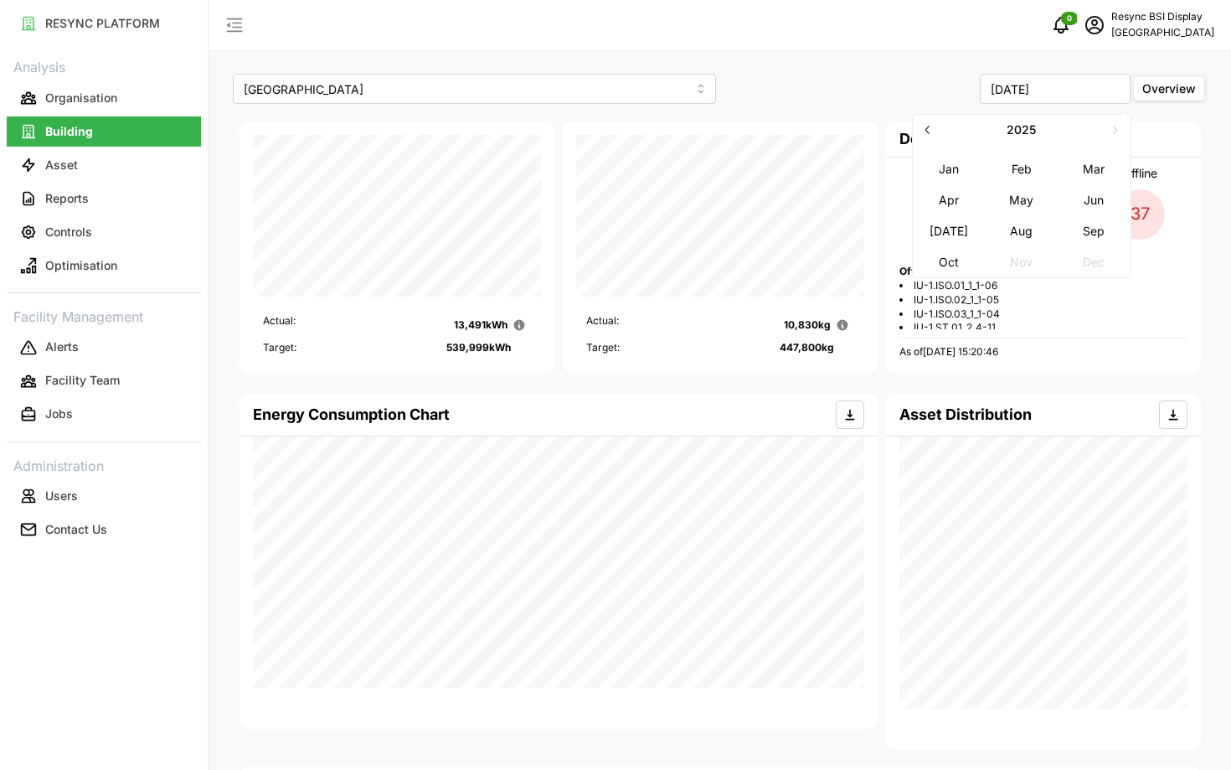
click at [947, 168] on button "Jan" at bounding box center [949, 168] width 72 height 30
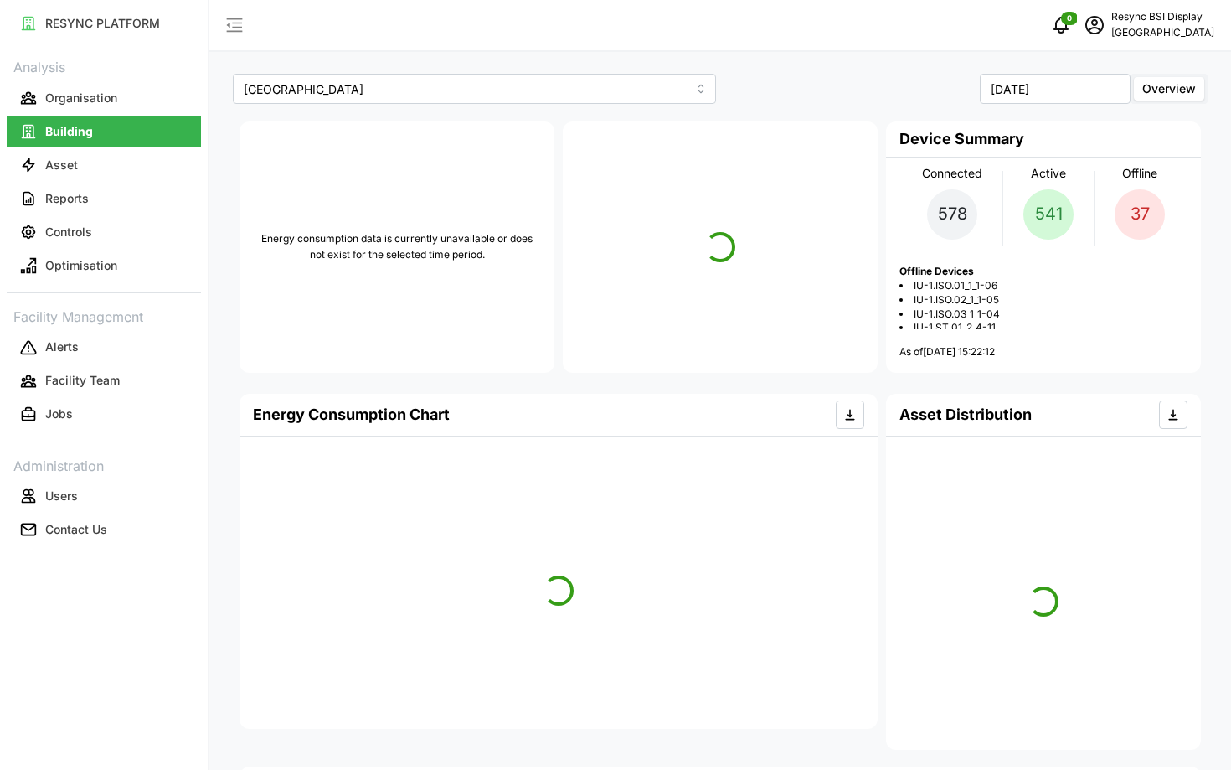
type input "January 2025"
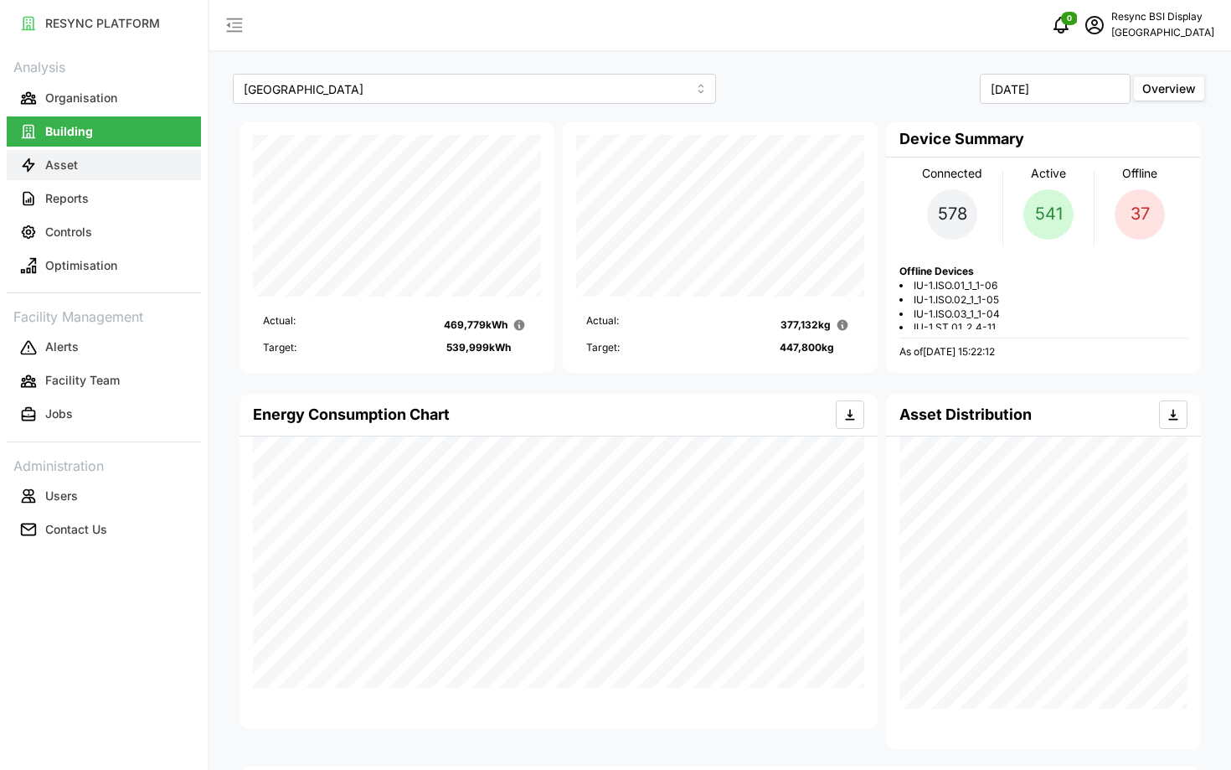
click at [101, 173] on button "Asset" at bounding box center [104, 165] width 194 height 30
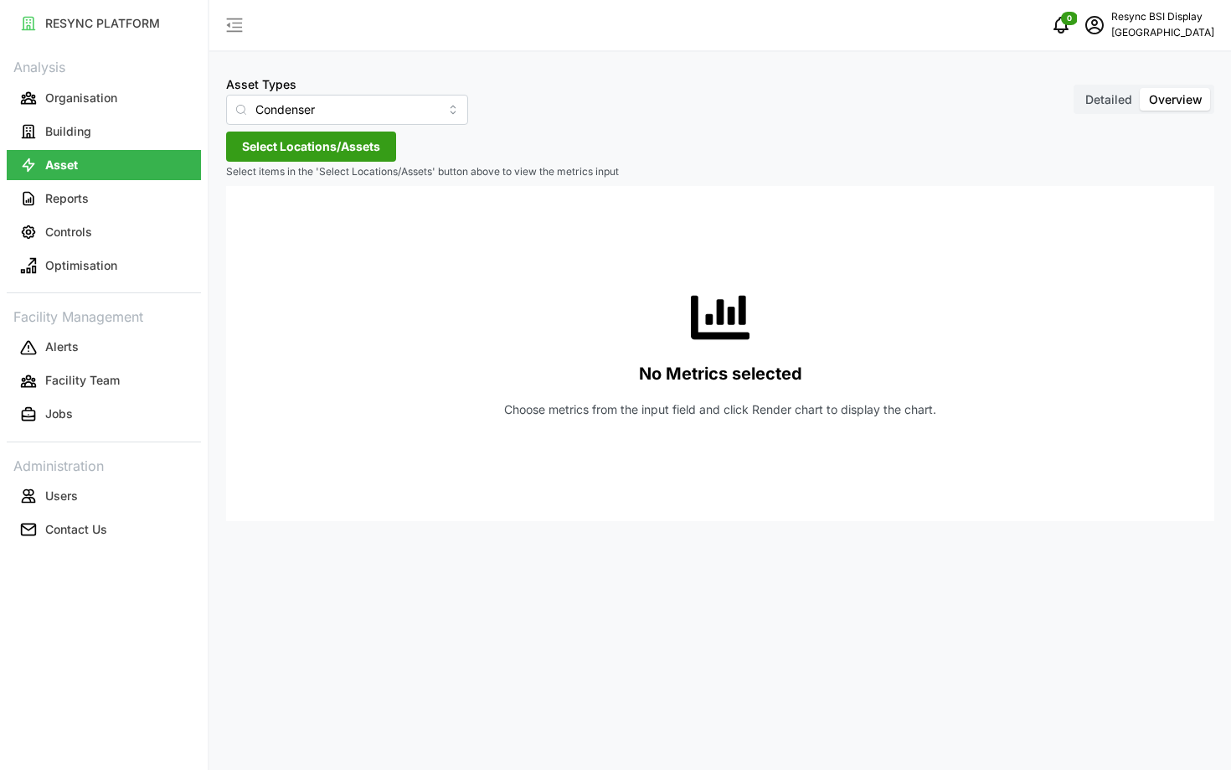
click at [276, 146] on span "Select Locations/Assets" at bounding box center [311, 146] width 138 height 28
click at [250, 223] on icon at bounding box center [247, 221] width 13 height 13
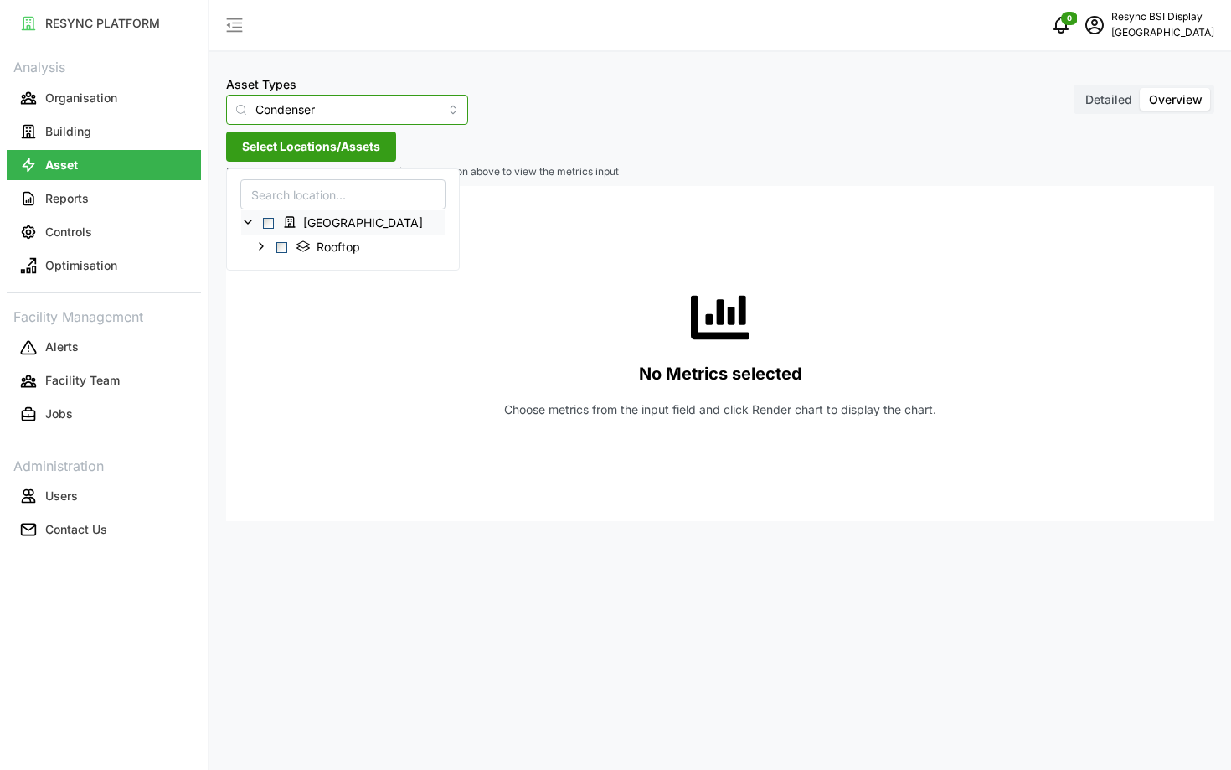
click at [308, 107] on input "Condenser" at bounding box center [347, 110] width 242 height 30
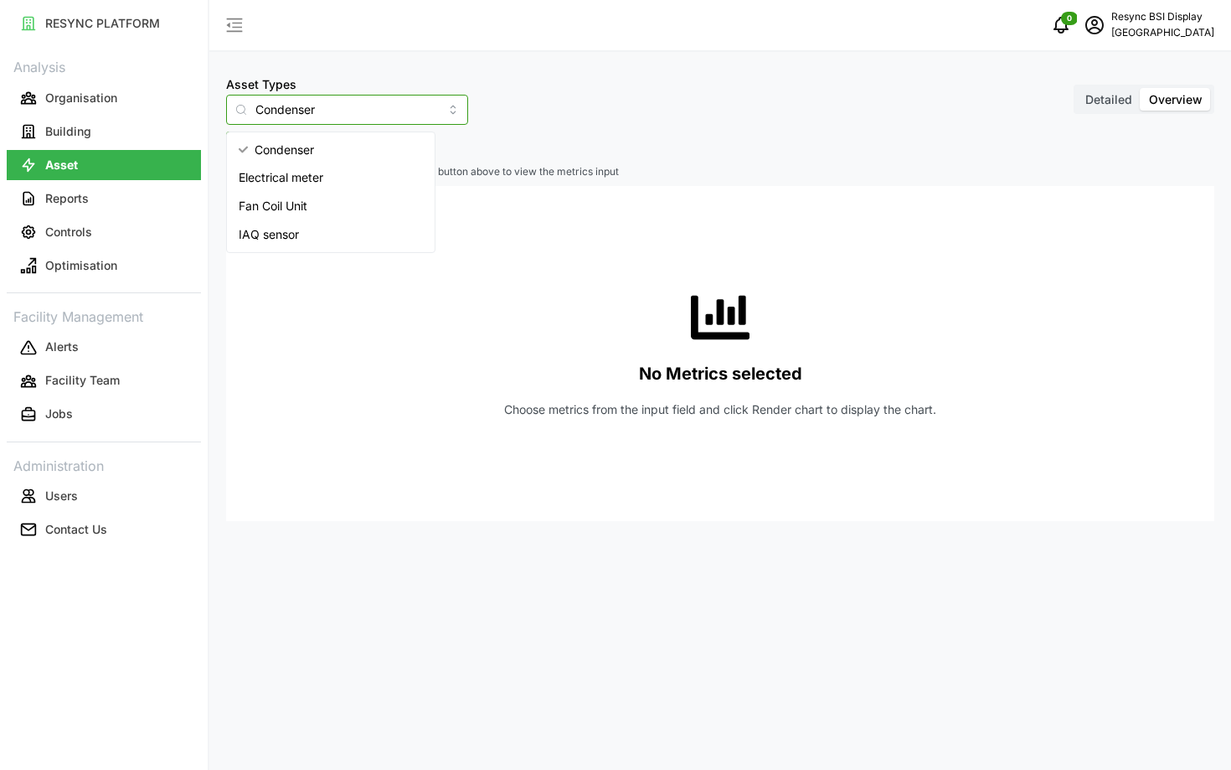
click at [321, 174] on span "Electrical meter" at bounding box center [281, 177] width 85 height 18
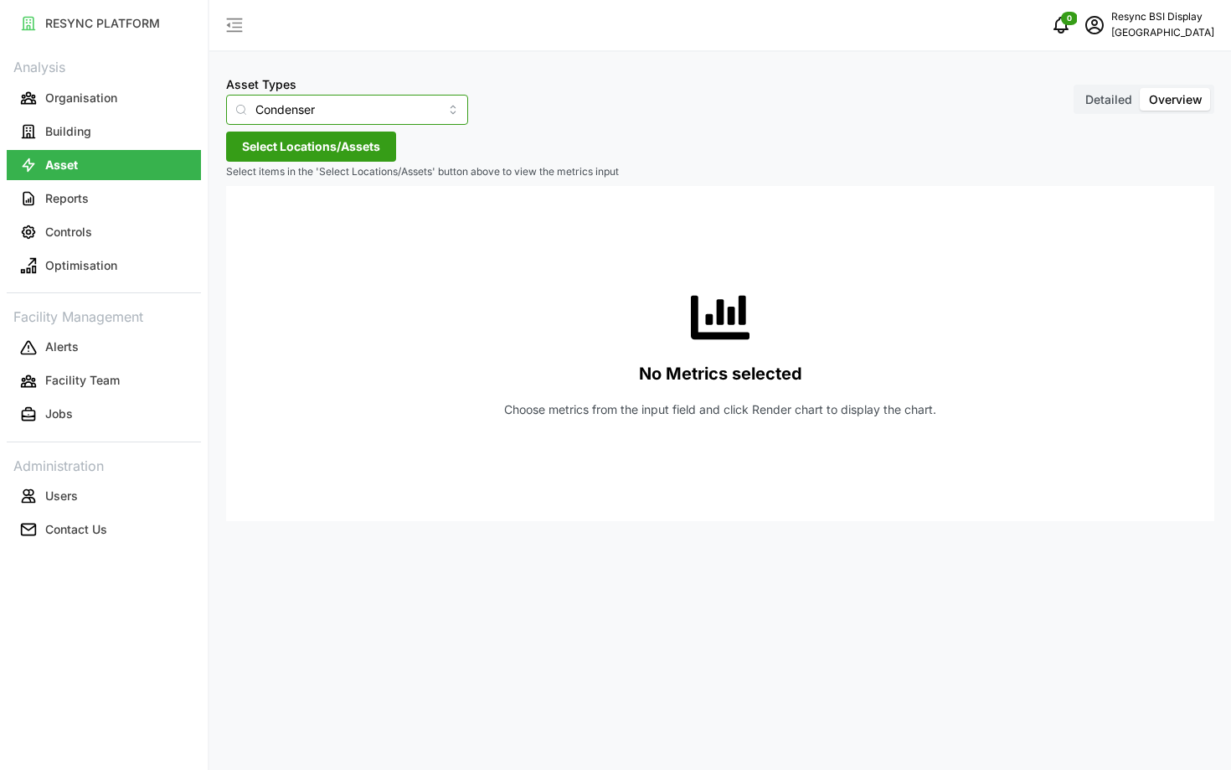
type input "Electrical meter"
click at [289, 151] on span "Select Locations/Assets" at bounding box center [311, 146] width 138 height 28
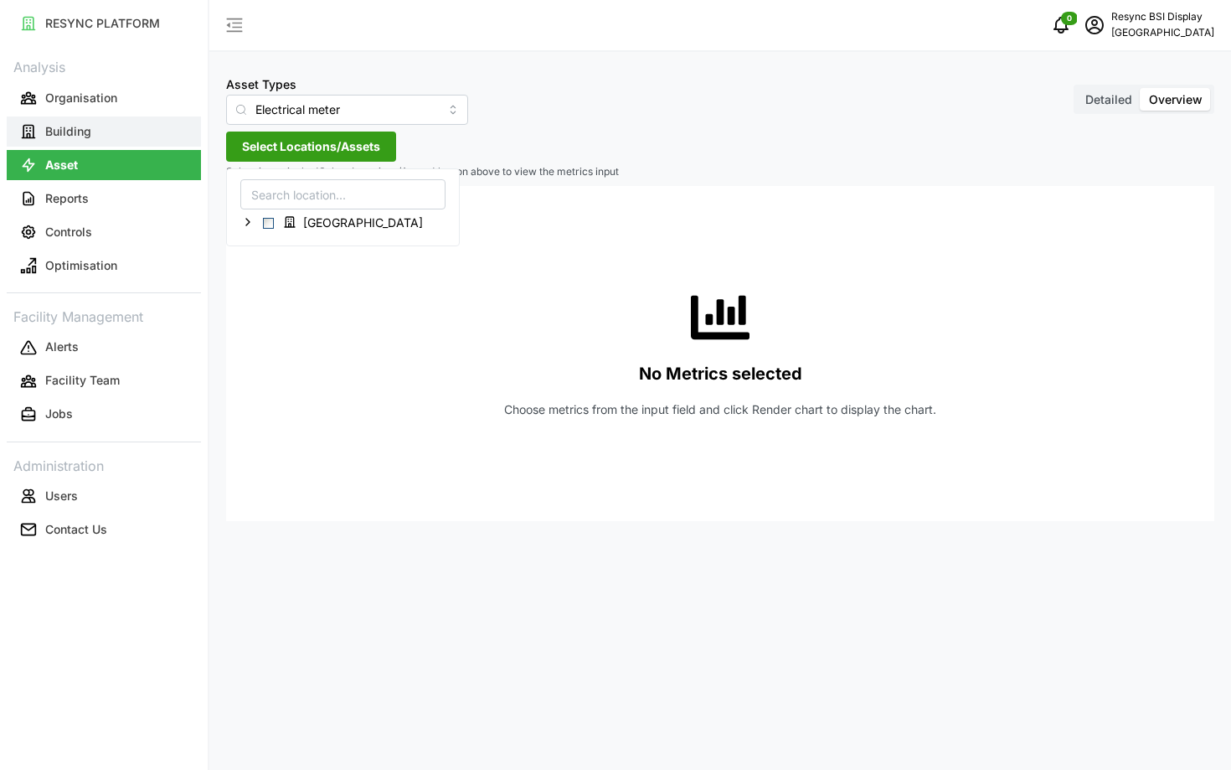
click at [105, 136] on button "Building" at bounding box center [104, 131] width 194 height 30
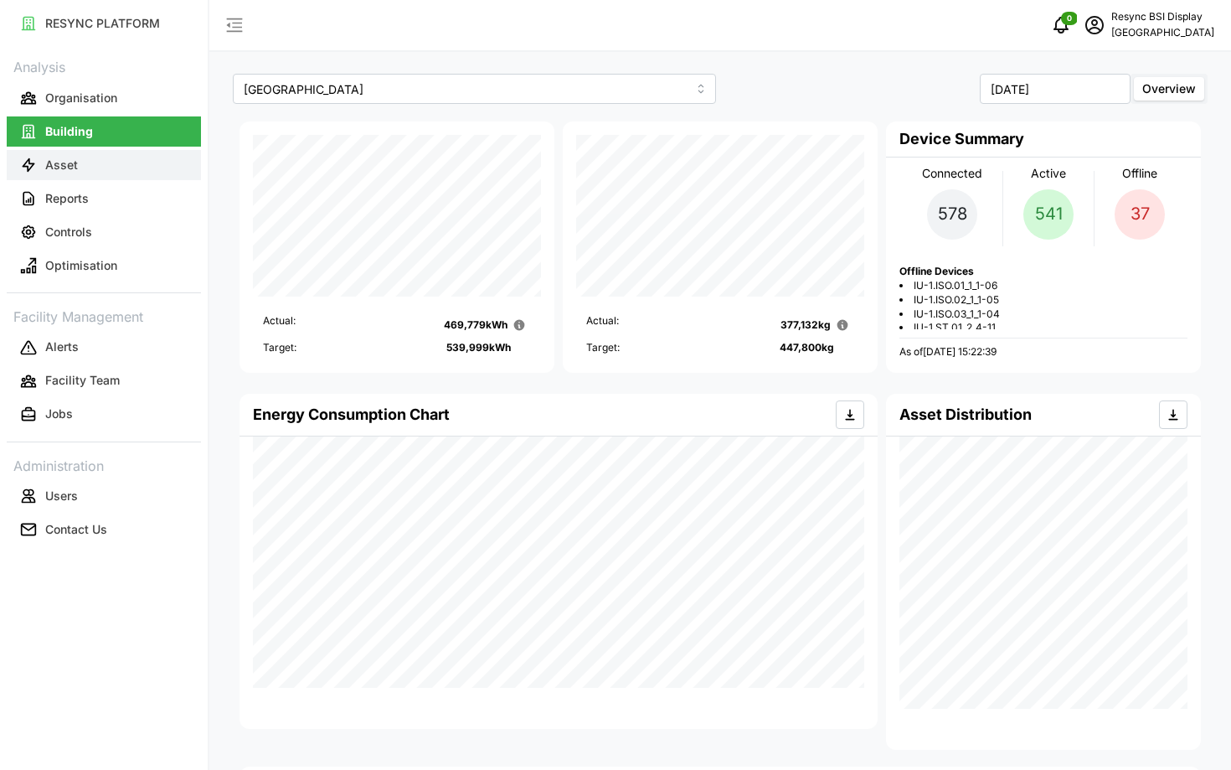
click at [157, 156] on button "Asset" at bounding box center [104, 165] width 194 height 30
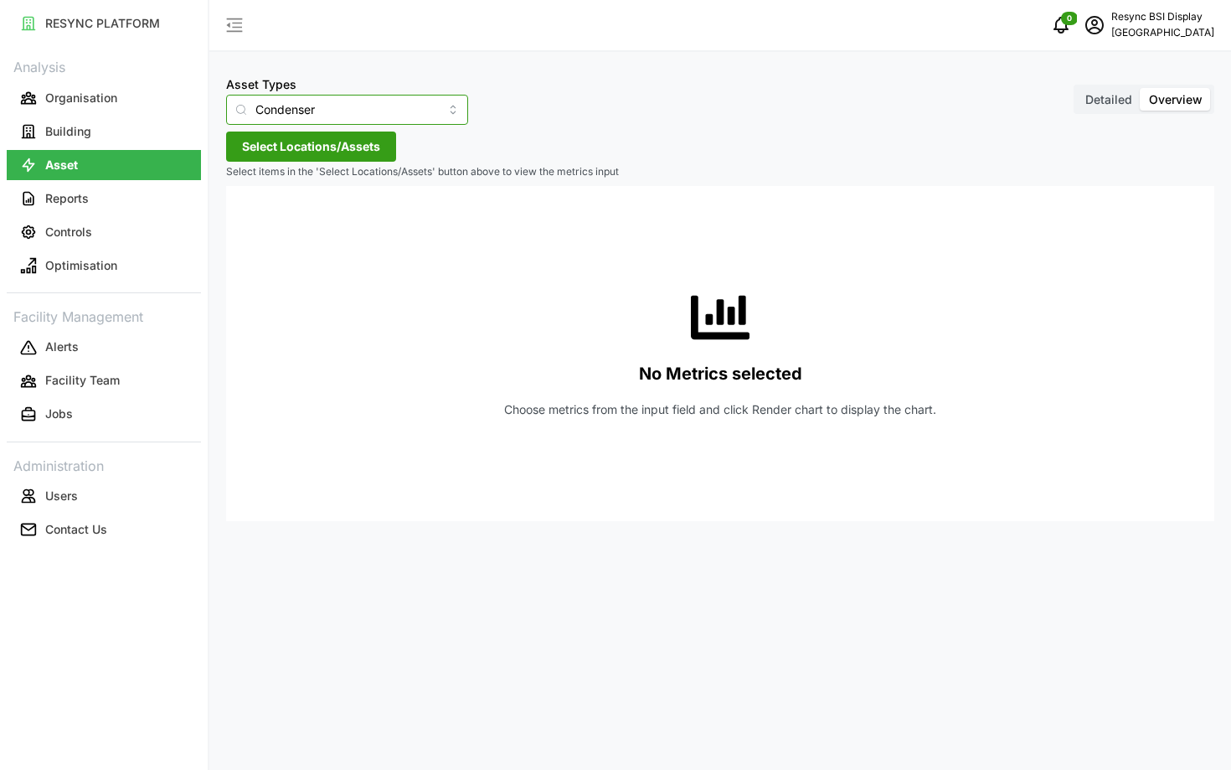
click at [340, 121] on input "Condenser" at bounding box center [347, 110] width 242 height 30
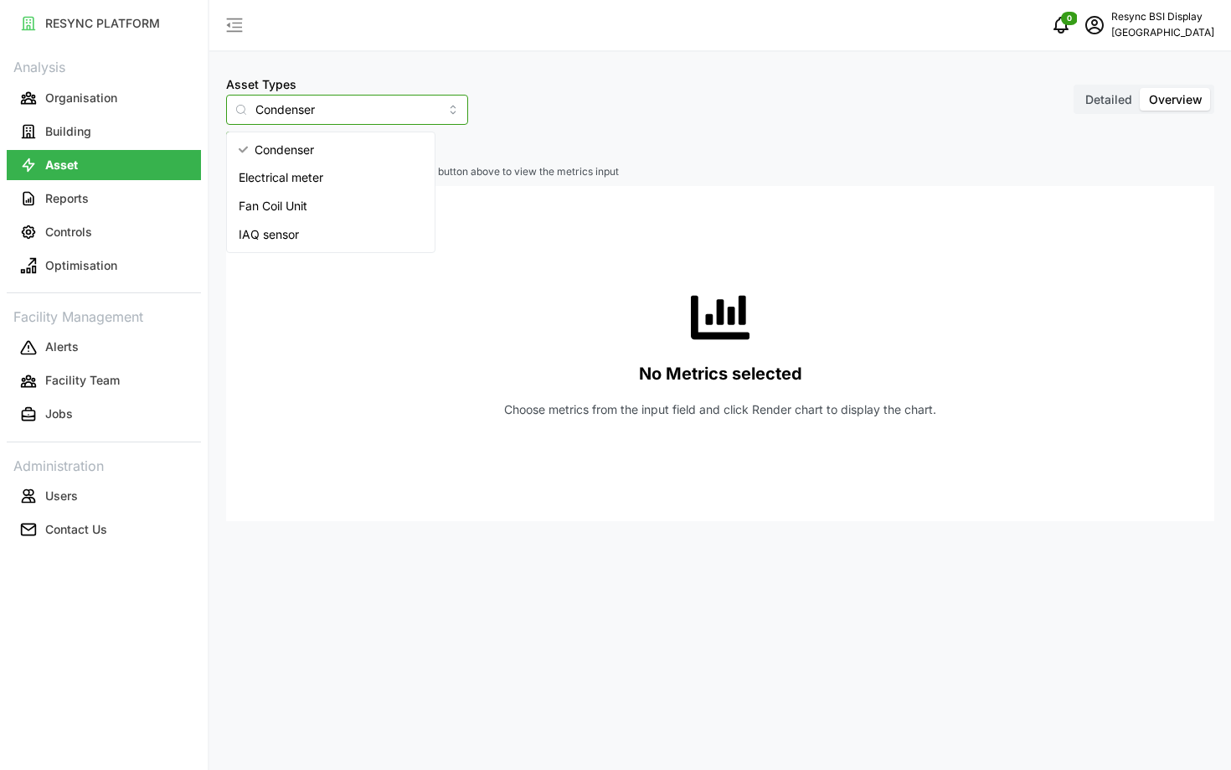
click at [354, 173] on div "Electrical meter" at bounding box center [330, 177] width 201 height 28
type input "Electrical meter"
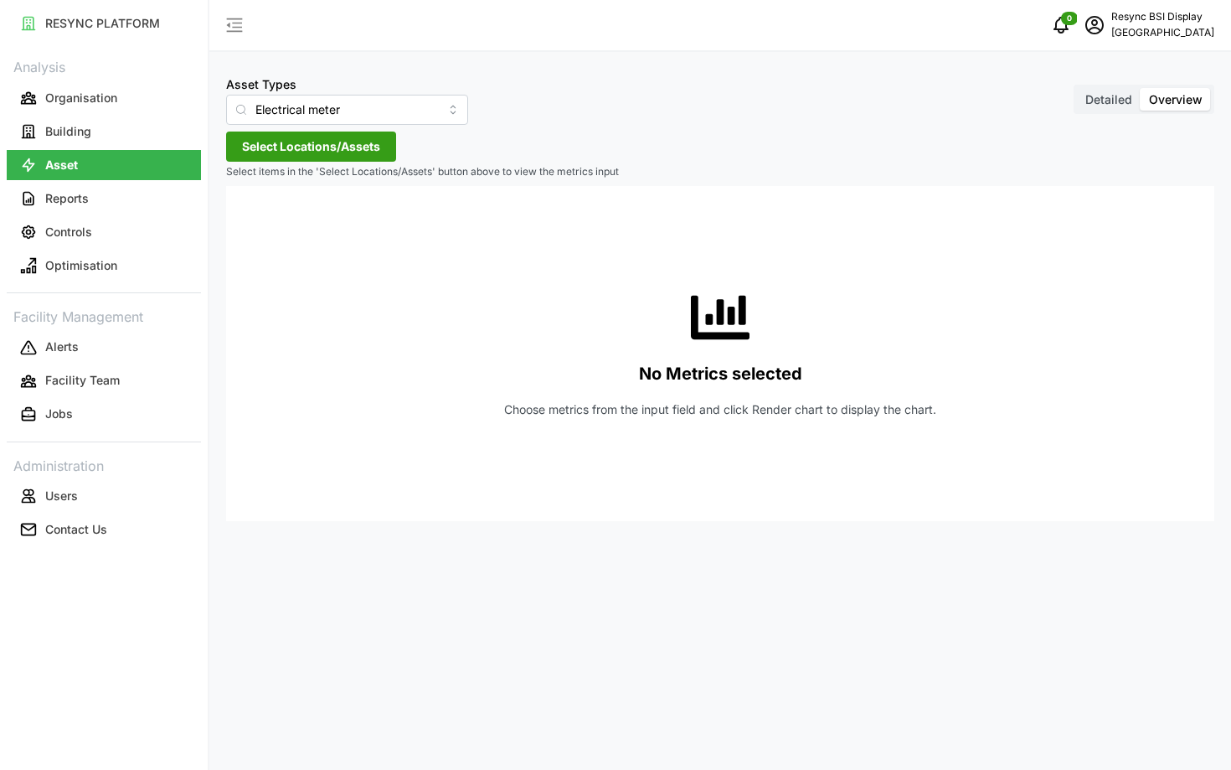
click at [293, 139] on span "Select Locations/Assets" at bounding box center [311, 146] width 138 height 28
click at [247, 225] on icon at bounding box center [247, 221] width 13 height 13
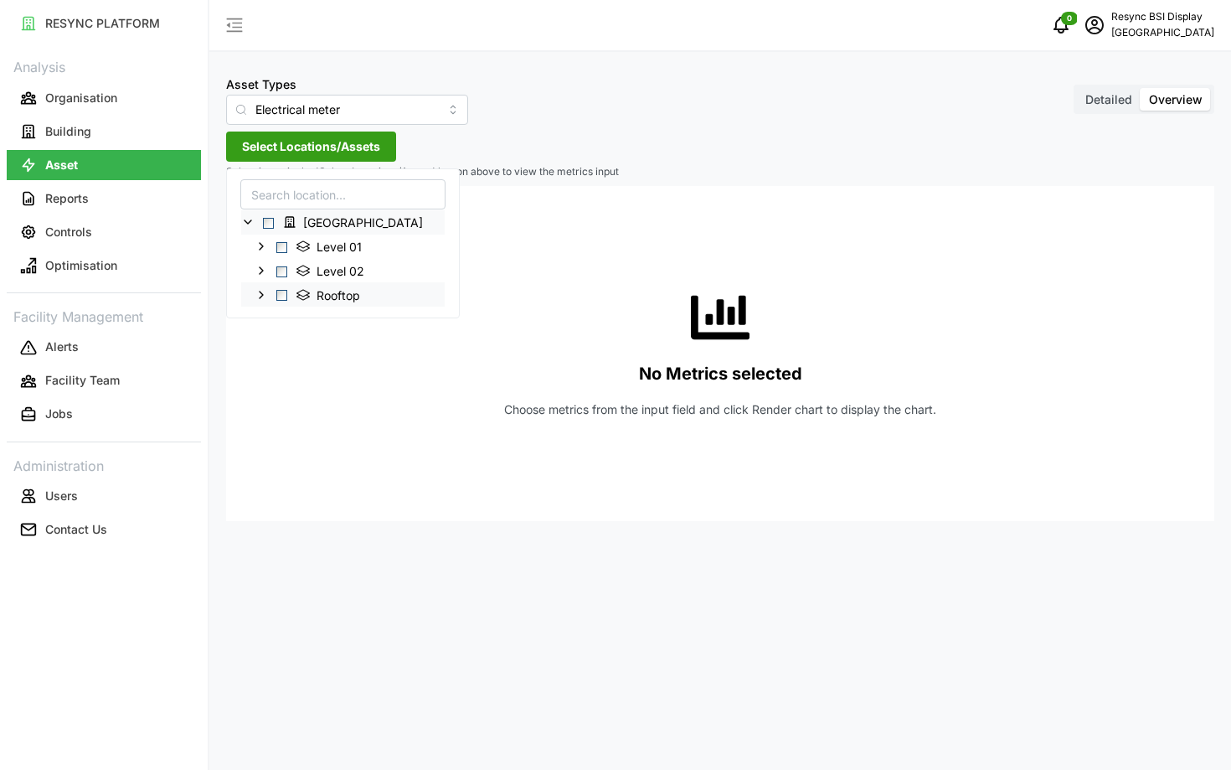
click at [267, 300] on icon at bounding box center [261, 294] width 13 height 13
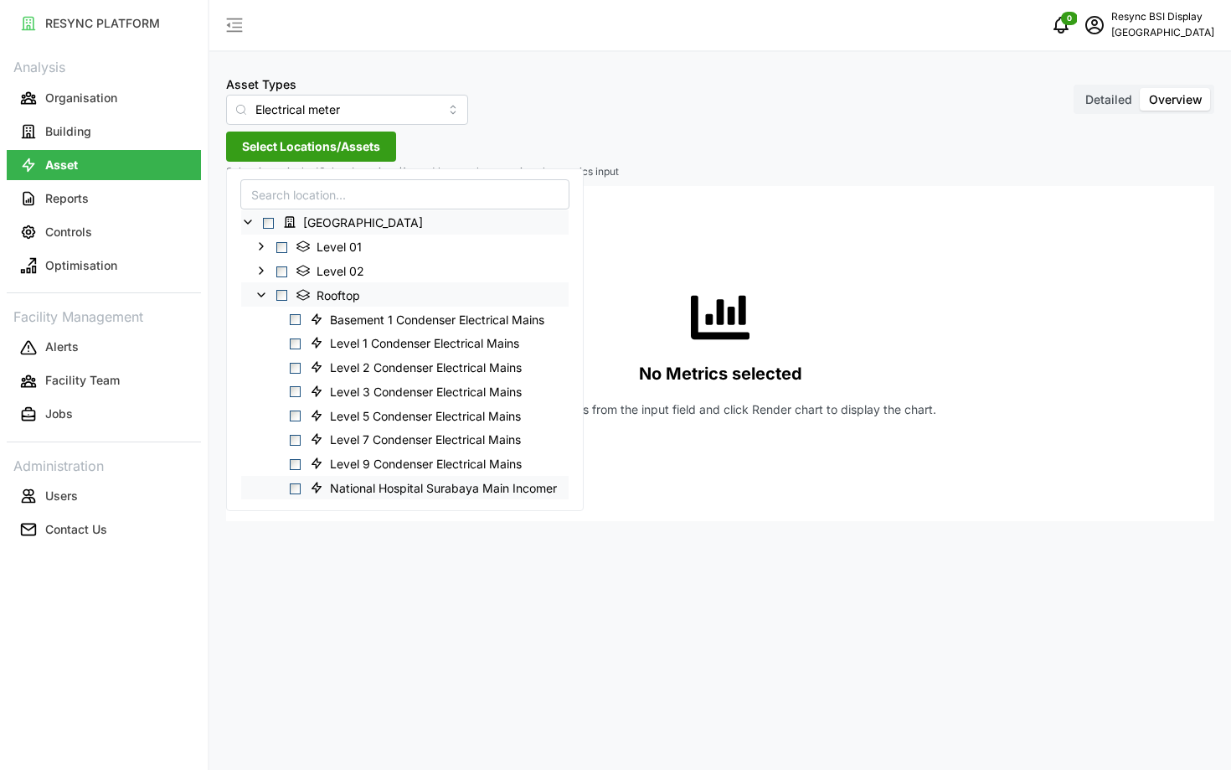
click at [296, 491] on span "Select National Hospital Surabaya Main Incomer" at bounding box center [295, 488] width 11 height 11
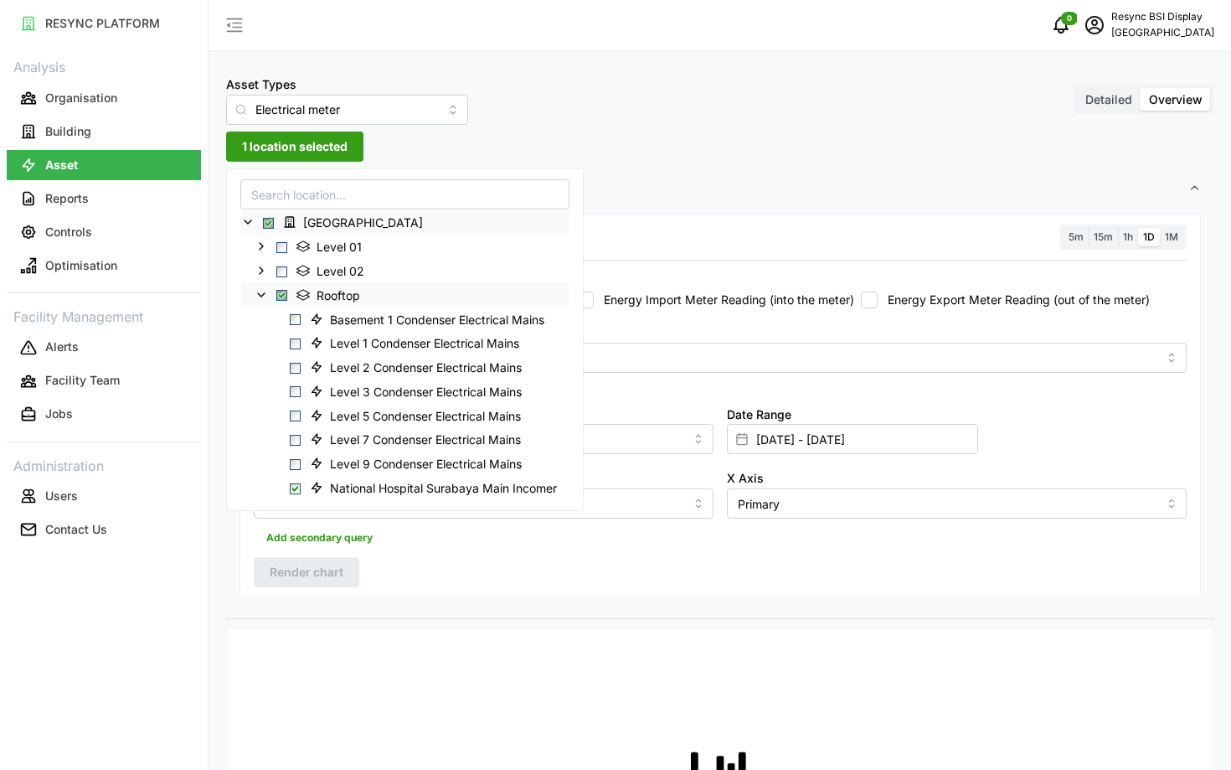
click at [760, 577] on div "Resolution 5m 15m 1h 1D 1M Recommended Metrics Active Power Energy Usage Power …" at bounding box center [721, 406] width 962 height 385
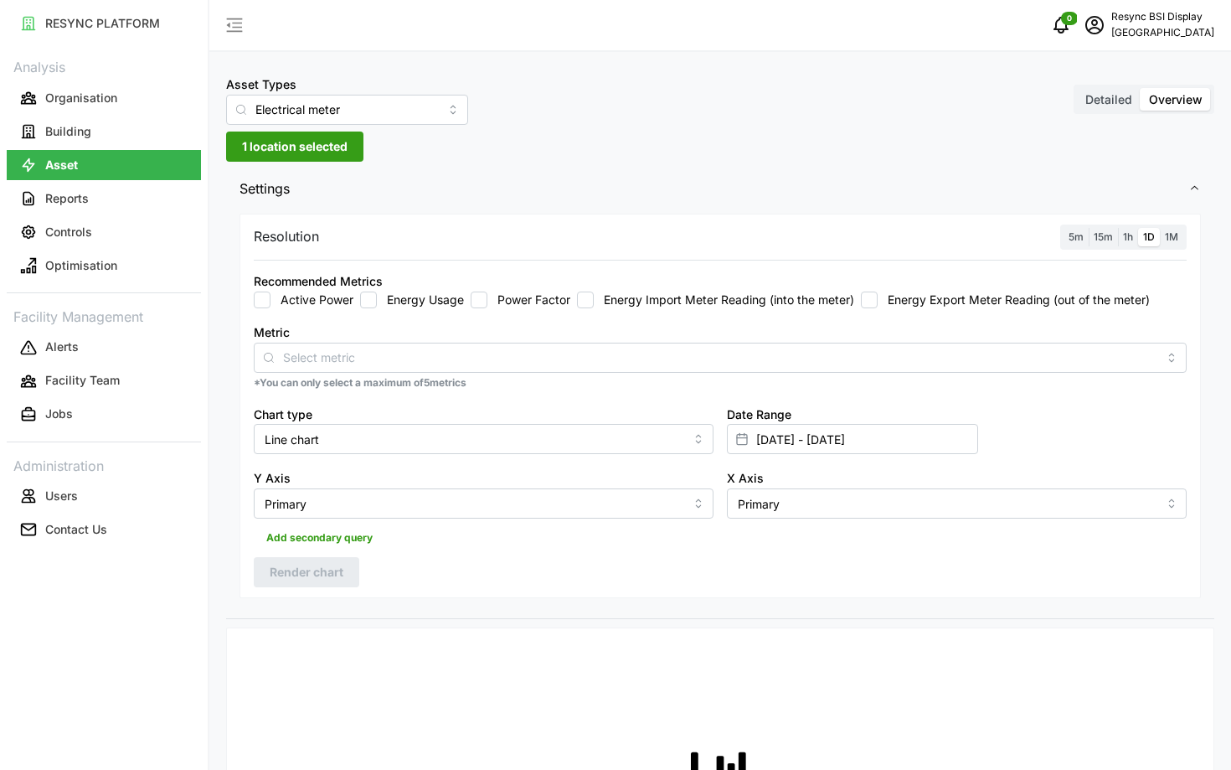
click at [403, 307] on label "Energy Usage" at bounding box center [420, 300] width 87 height 17
click at [377, 307] on input "Energy Usage" at bounding box center [368, 300] width 17 height 17
checkbox input "true"
click at [918, 439] on input "[DATE] - [DATE]" at bounding box center [852, 439] width 251 height 30
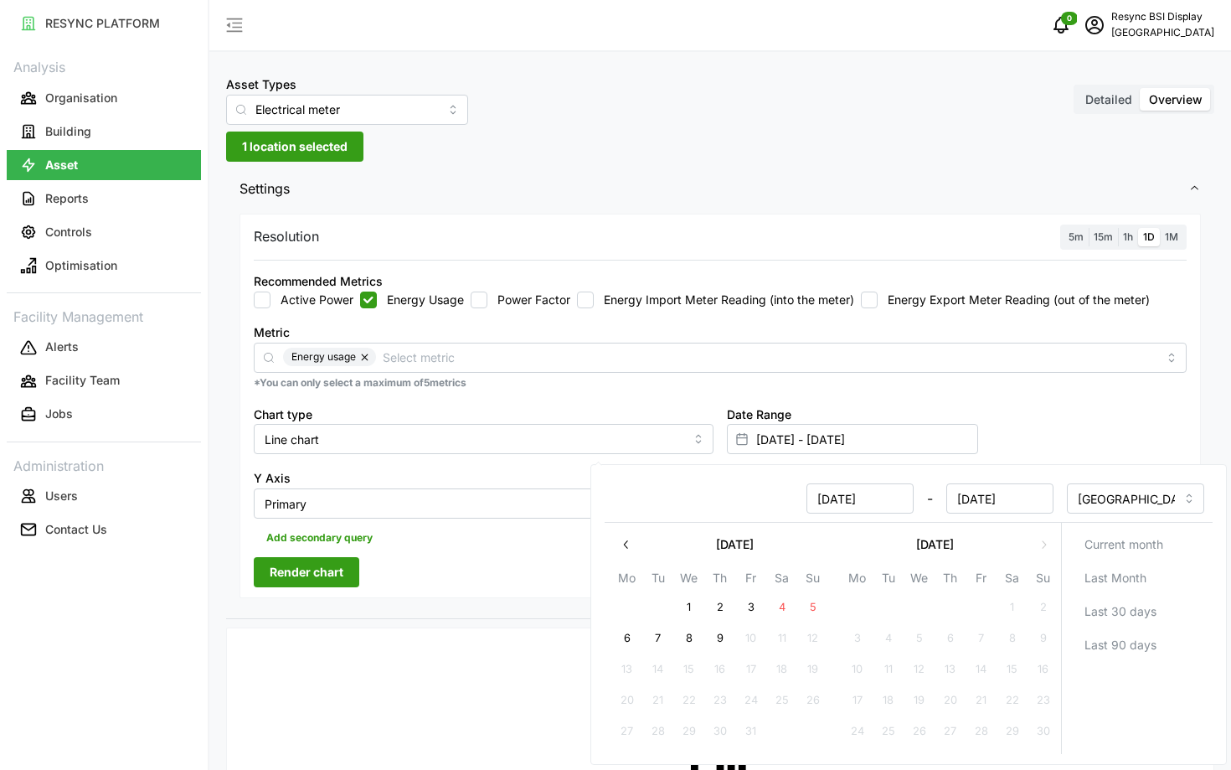
click at [844, 503] on input "[DATE]" at bounding box center [860, 498] width 107 height 30
type input "[DATE]"
type input "[DATE] - [DATE]"
click at [984, 498] on input "[DATE]" at bounding box center [1000, 498] width 107 height 30
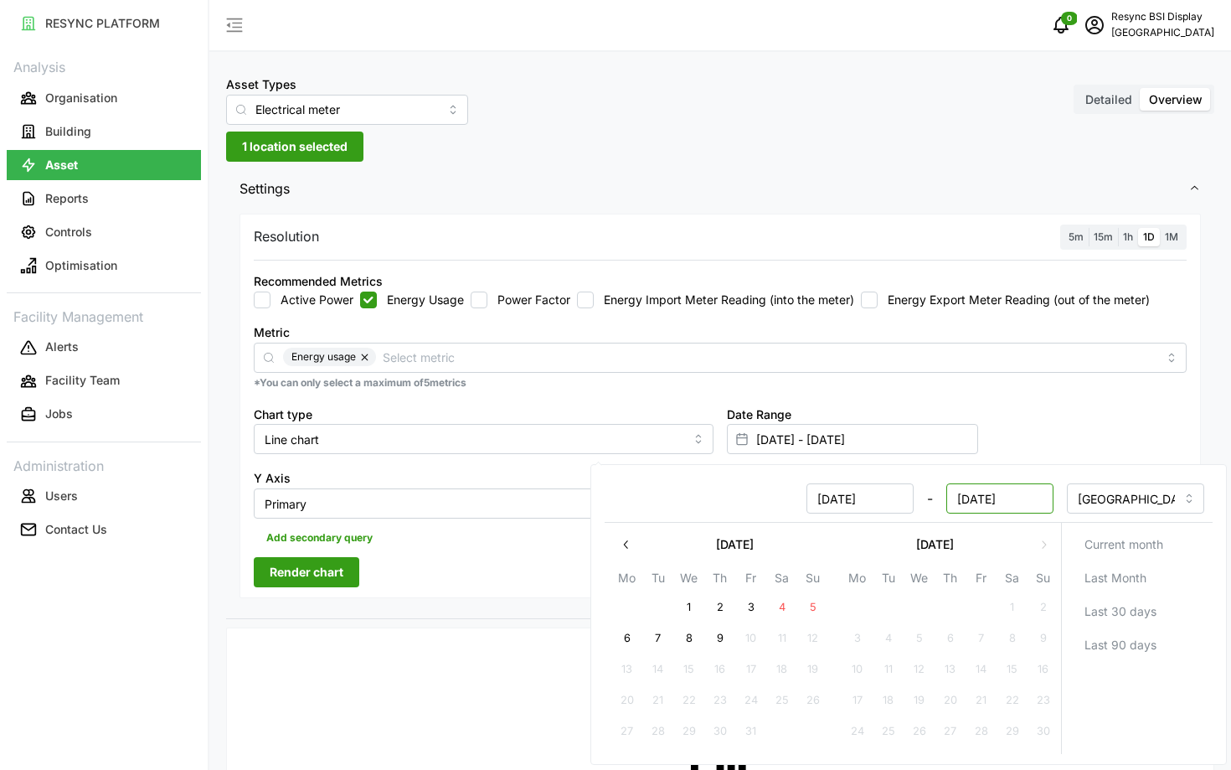
click at [984, 498] on input "[DATE]" at bounding box center [1000, 498] width 107 height 30
click at [972, 499] on input "[DATE]" at bounding box center [1000, 498] width 107 height 30
type input "[DATE]"
type input "[DATE] - [DATE]"
click at [561, 577] on div "Resolution 5m 15m 1h 1D 1M Recommended Metrics Active Power Energy Usage Power …" at bounding box center [721, 406] width 962 height 385
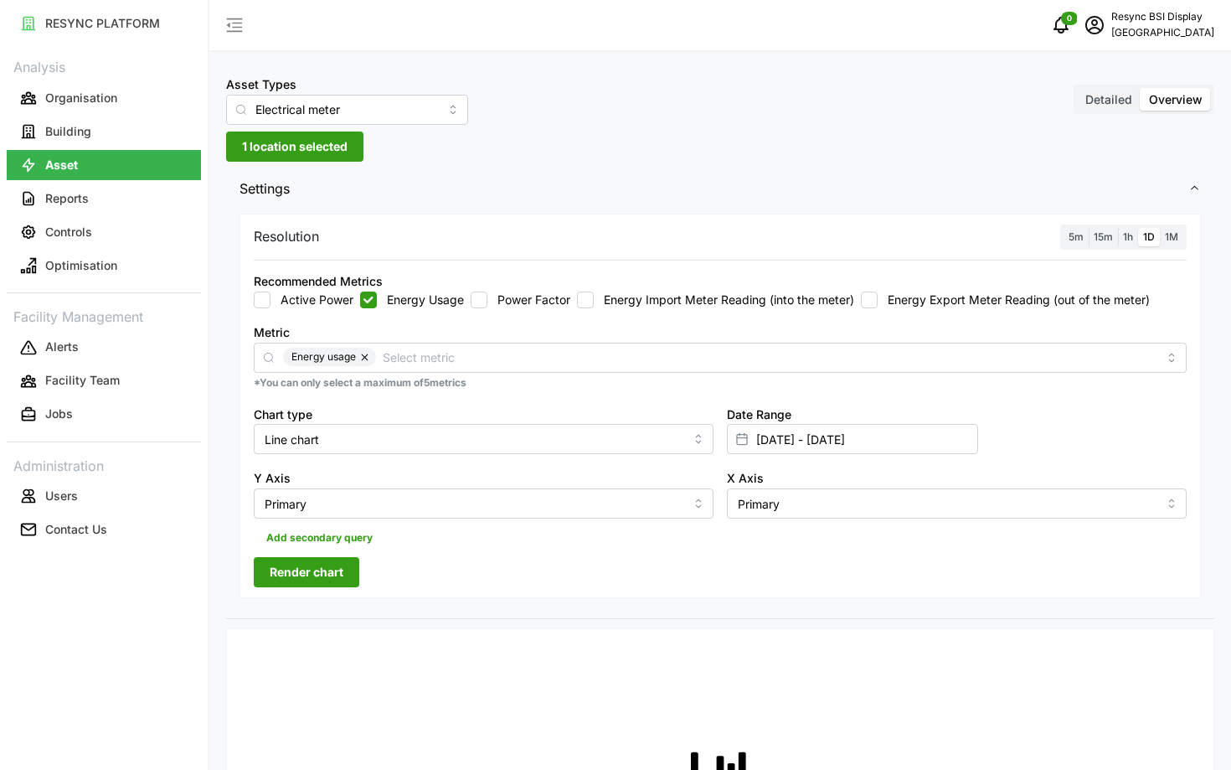
click at [1130, 230] on label "1h" at bounding box center [1128, 237] width 20 height 19
click at [1118, 228] on input "1h" at bounding box center [1118, 228] width 0 height 0
click at [305, 584] on span "Render chart" at bounding box center [307, 572] width 74 height 28
click at [1081, 34] on span "schedule" at bounding box center [1095, 25] width 32 height 32
click at [1023, 461] on div "X Axis Primary" at bounding box center [956, 493] width 473 height 65
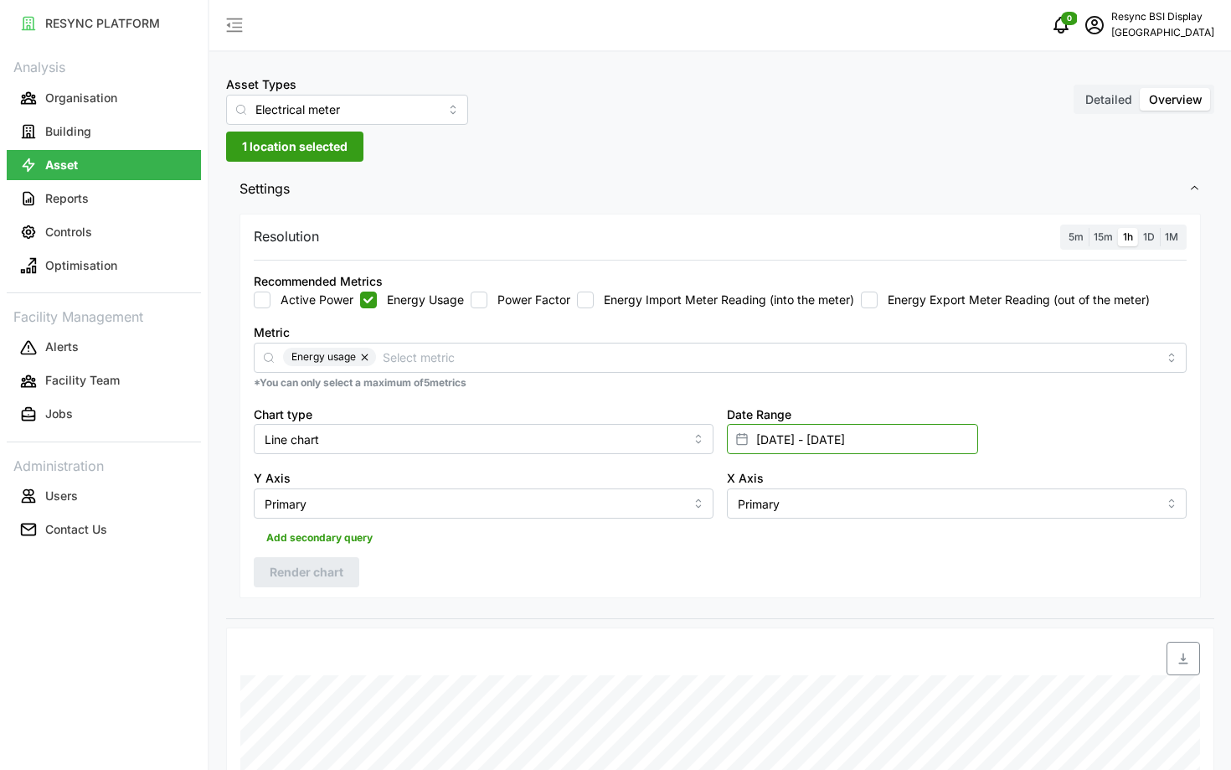
click at [814, 430] on input "01 Jan 2025 - 06 Jan 2025" at bounding box center [852, 439] width 251 height 30
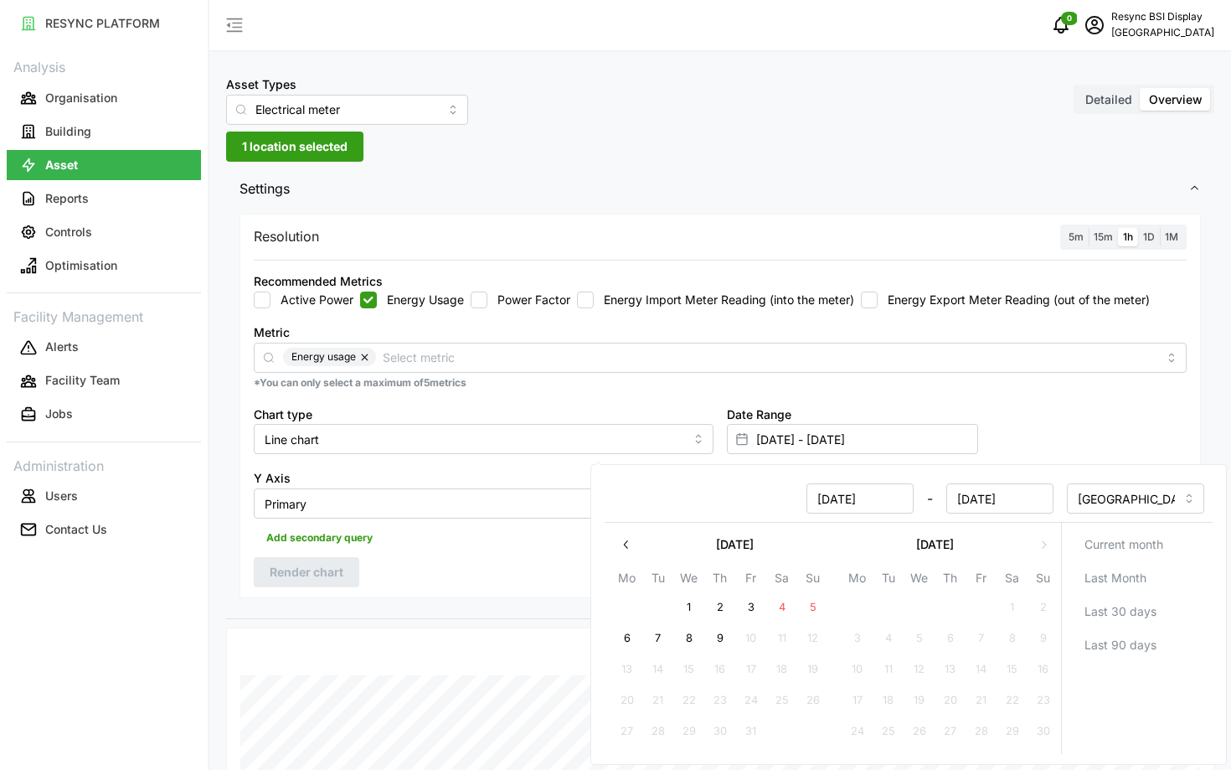
click at [829, 498] on input "01 Jan 2025" at bounding box center [860, 498] width 107 height 30
type input "08 Jan 2025"
type input "06 Jan 2025 - 08 Jan 2025"
type input "06 Jan 2025"
click at [971, 502] on input "08 Jan 2025" at bounding box center [1000, 498] width 107 height 30
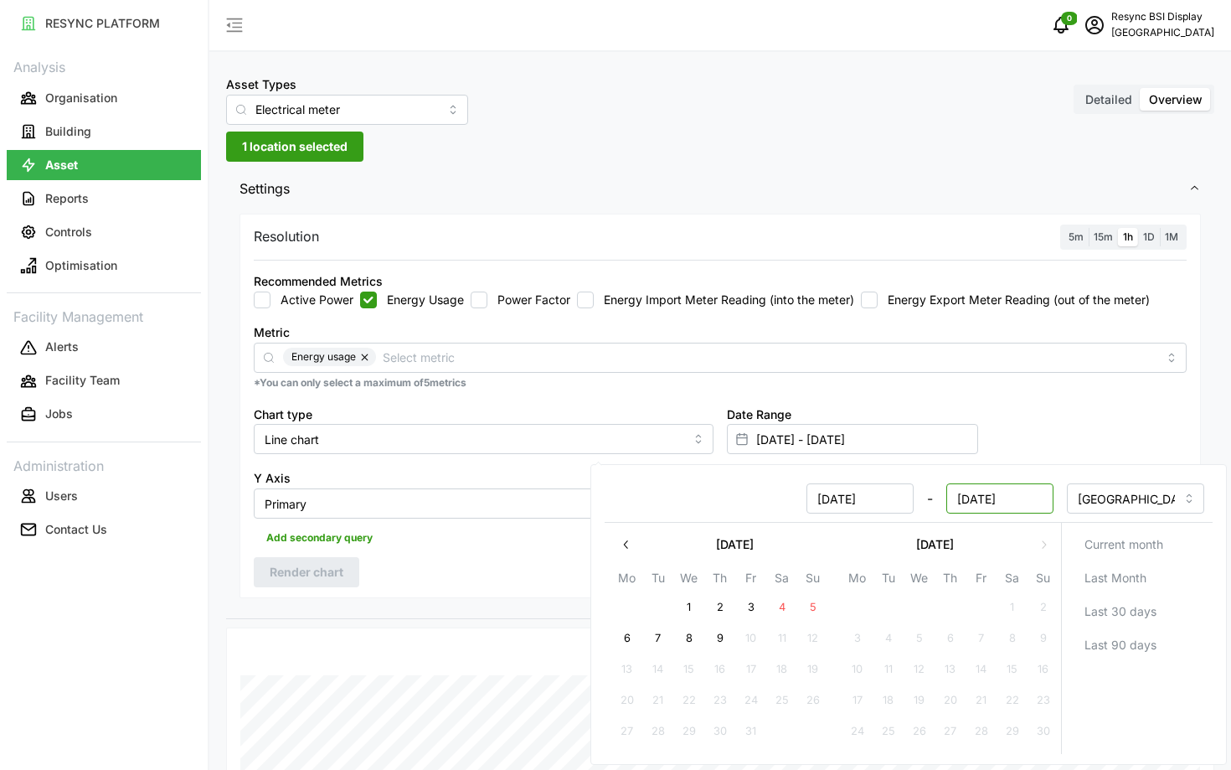
type input "14 Jan 2025"
type input "06 Jan 2025 - 14 Jan 2025"
click at [460, 549] on div "Add secondary query" at bounding box center [720, 535] width 933 height 32
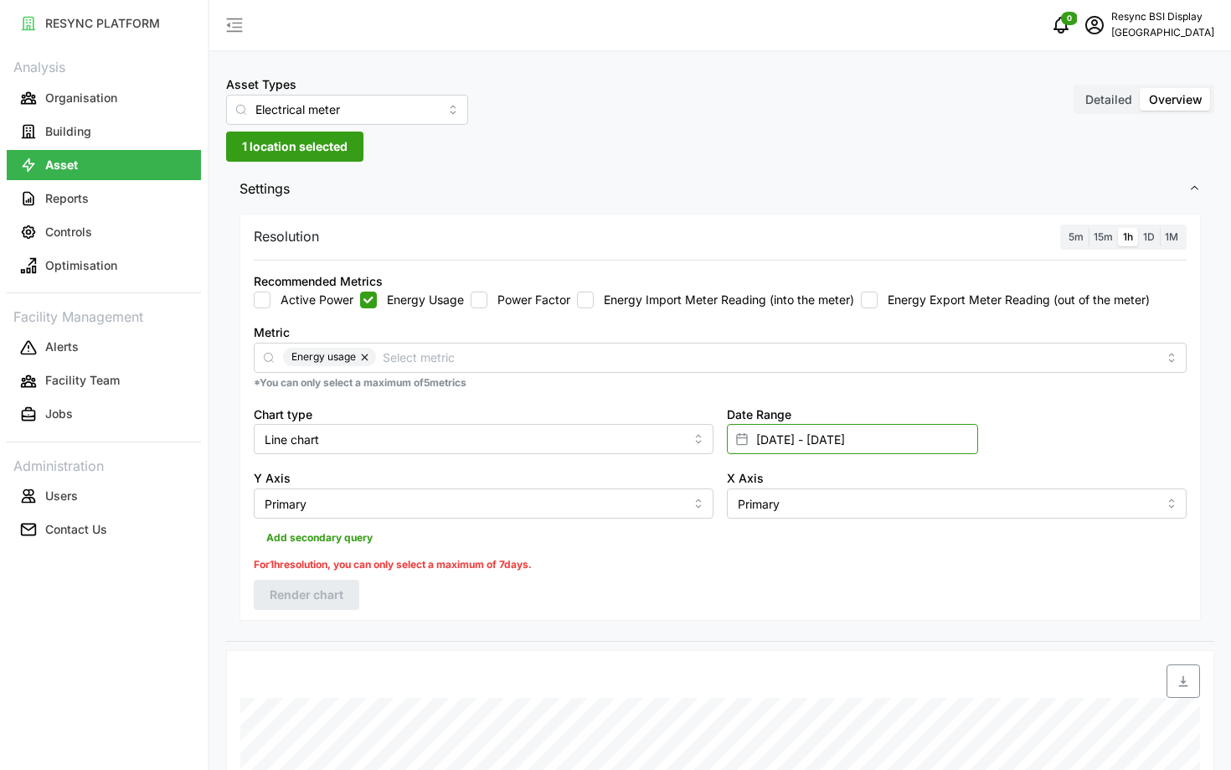
click at [842, 439] on input "06 Jan 2025 - 14 Jan 2025" at bounding box center [852, 439] width 251 height 30
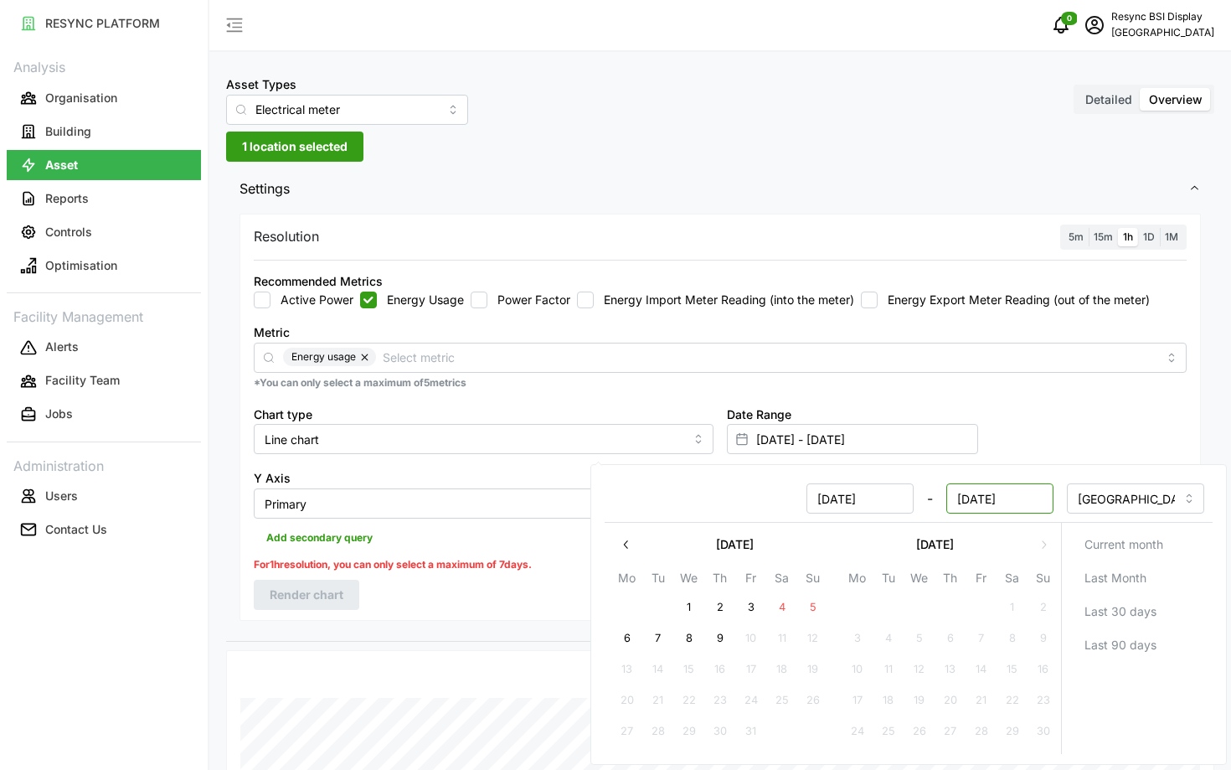
click at [970, 494] on input "14 Jan 2025" at bounding box center [1000, 498] width 107 height 30
type input "13 Jan 2025"
type input "06 Jan 2025 - 13 Jan 2025"
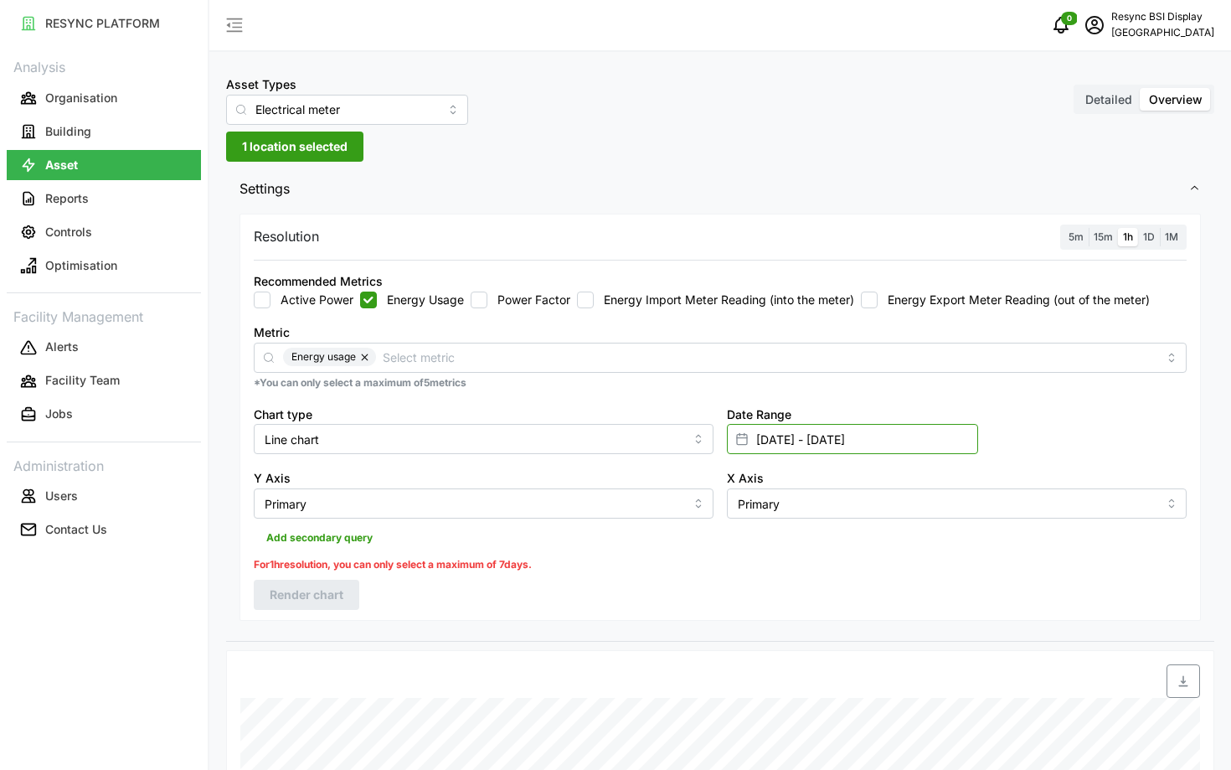
click at [828, 437] on input "06 Jan 2025 - 13 Jan 2025" at bounding box center [852, 439] width 251 height 30
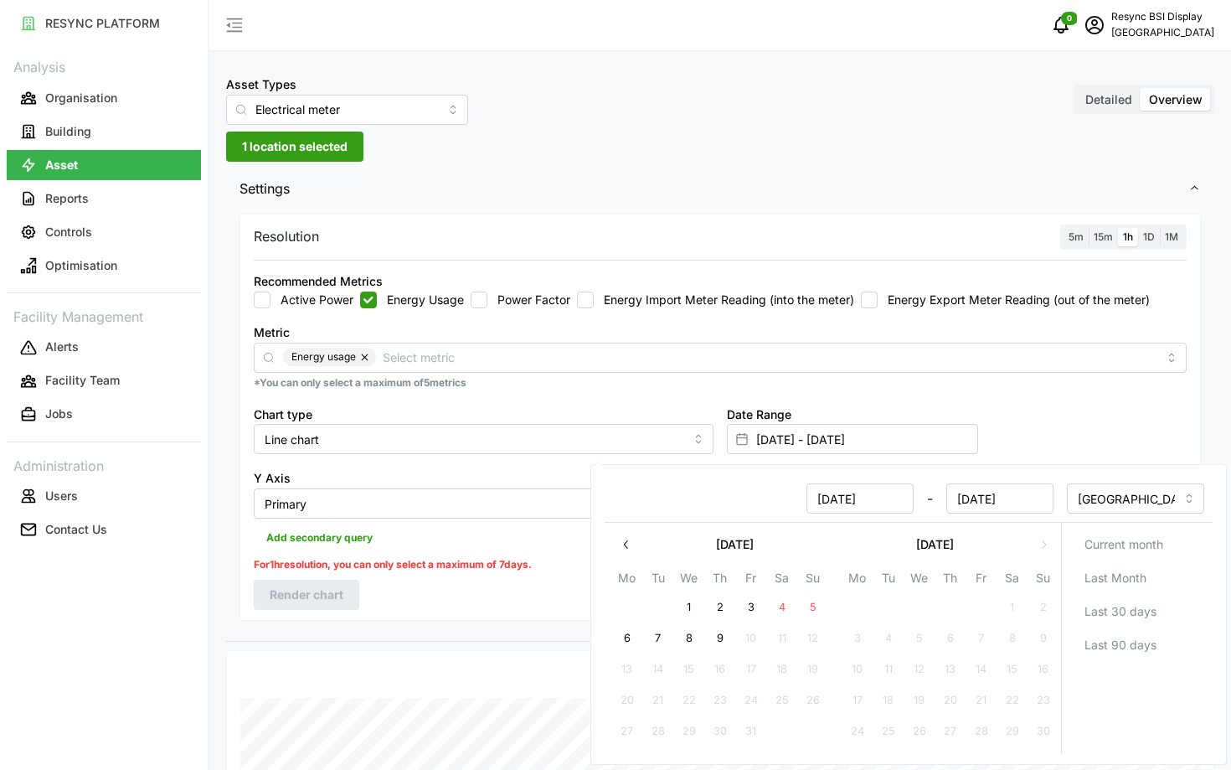
click at [831, 503] on input "06 Jan 2025" at bounding box center [860, 498] width 107 height 30
type input "08 Jan 2025"
type input "08 Jan 2025 - 13 Jan 2025"
click at [426, 637] on div "Resolution 5m 15m 1h 1D 1M Recommended Metrics Active Power Energy Usage Power …" at bounding box center [720, 424] width 988 height 431
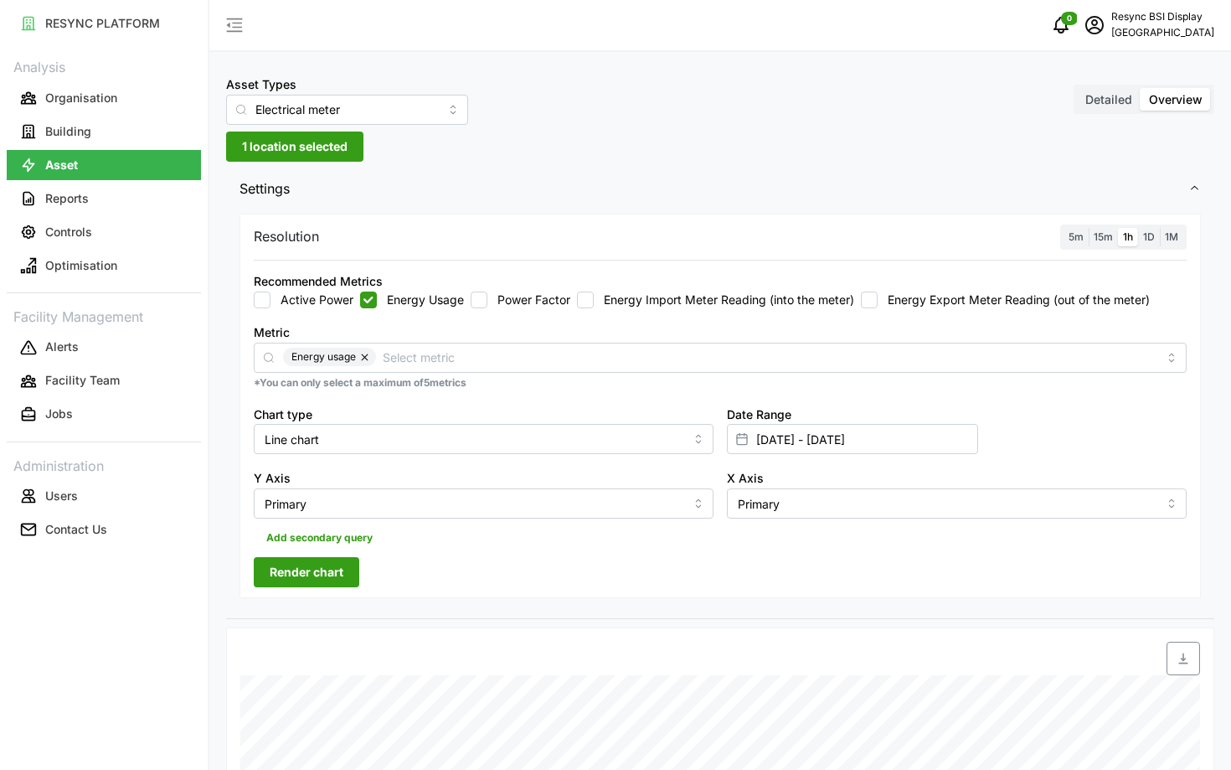
click at [332, 572] on span "Render chart" at bounding box center [307, 572] width 74 height 28
click at [1085, 33] on icon "schedule" at bounding box center [1095, 25] width 20 height 20
click at [1096, 110] on button "Settings" at bounding box center [1133, 96] width 159 height 29
click at [1085, 18] on icon "schedule" at bounding box center [1095, 25] width 20 height 20
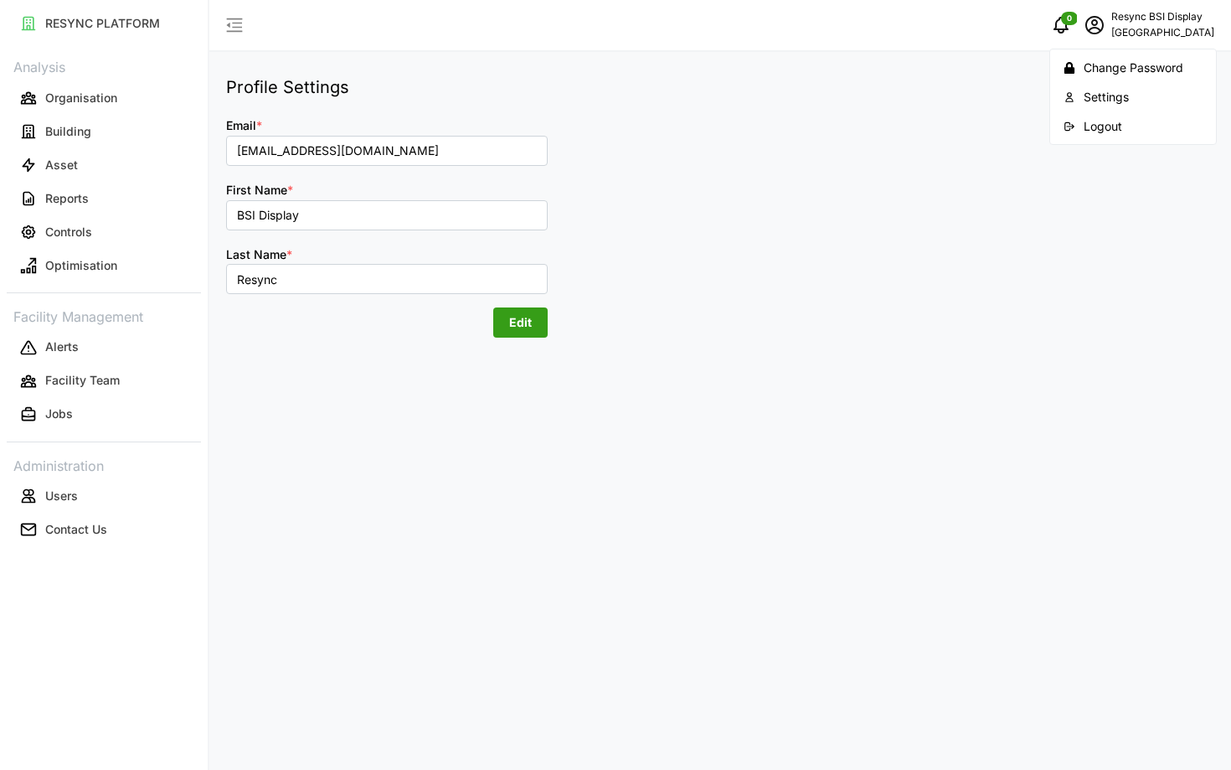
click at [1107, 132] on div "Logout" at bounding box center [1143, 126] width 119 height 18
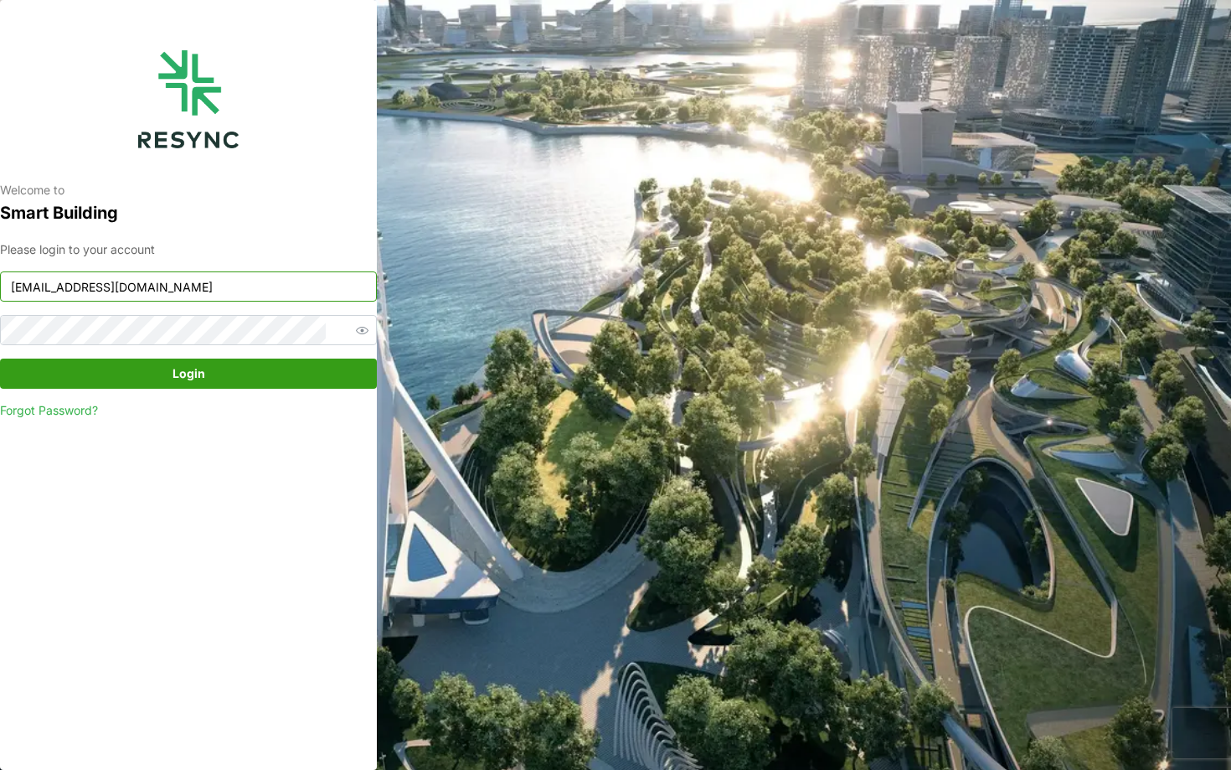
click at [301, 281] on input "[EMAIL_ADDRESS][DOMAIN_NAME]" at bounding box center [188, 286] width 377 height 30
type input "[EMAIL_ADDRESS][DOMAIN_NAME]"
click at [261, 378] on span "Login" at bounding box center [188, 373] width 345 height 28
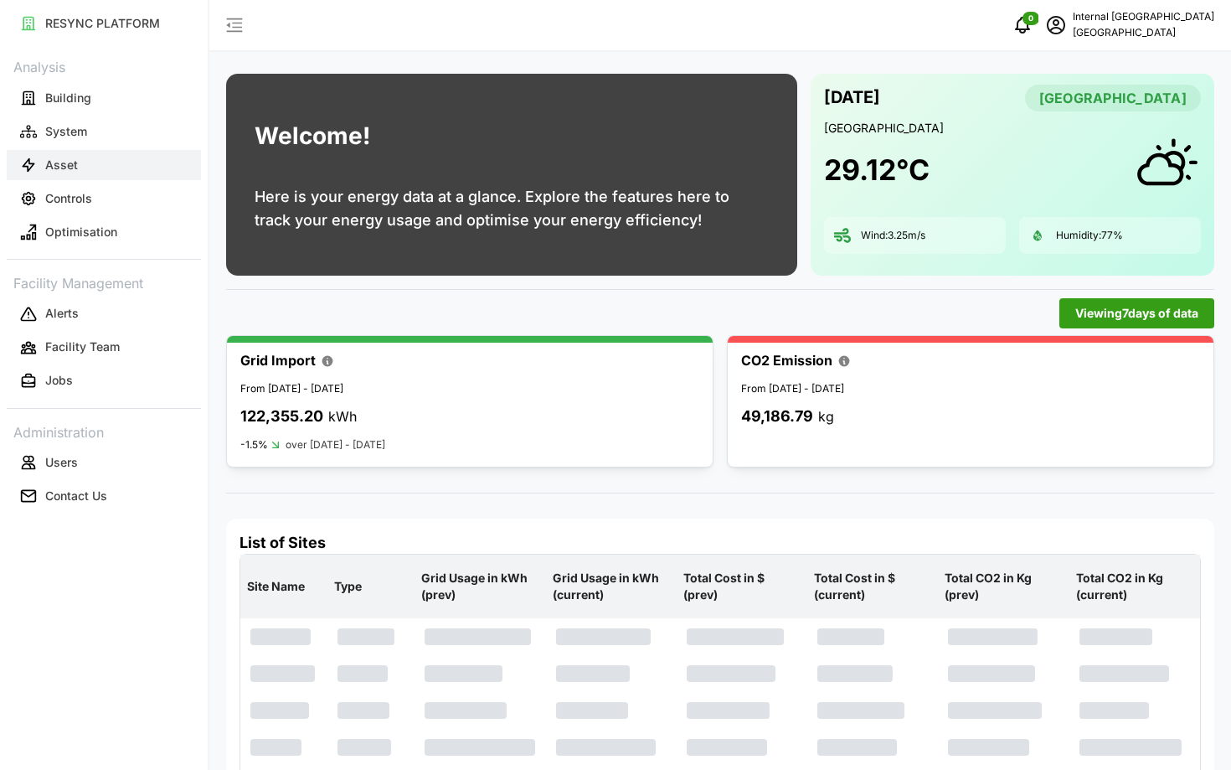
click at [120, 166] on button "Asset" at bounding box center [104, 165] width 194 height 30
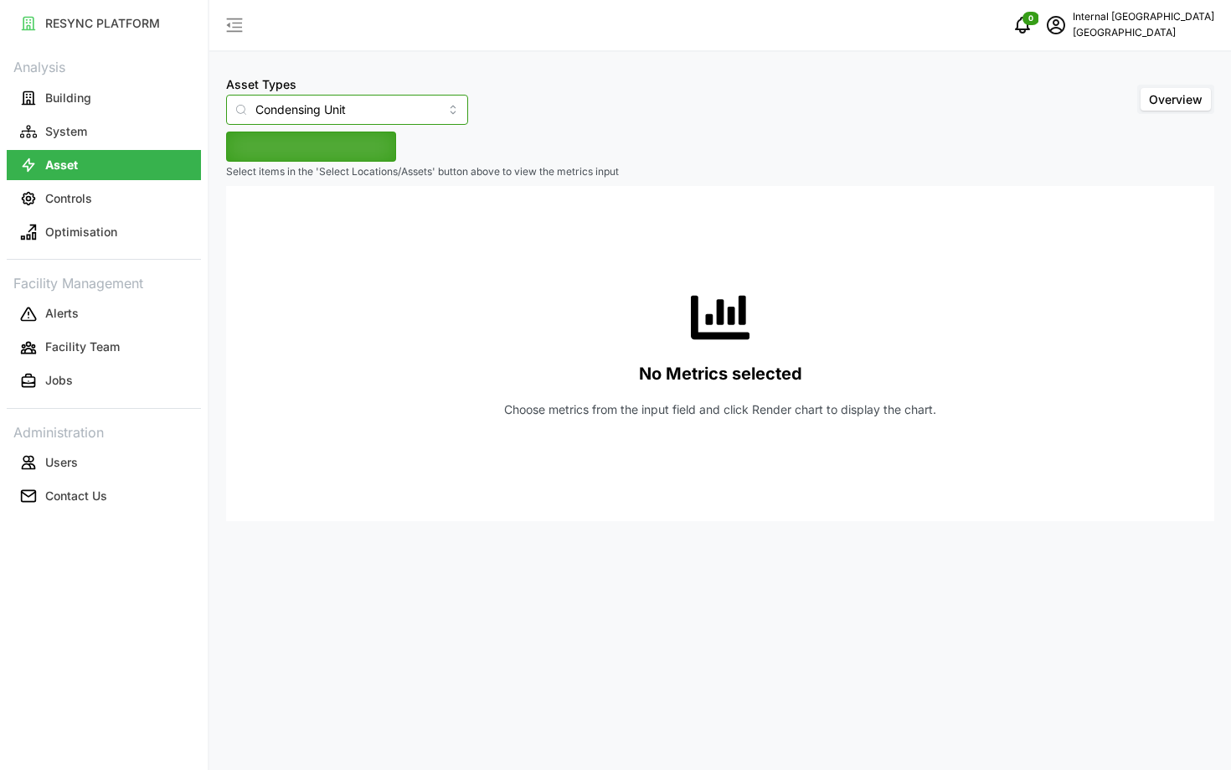
click at [295, 118] on input "Condensing Unit" at bounding box center [347, 110] width 242 height 30
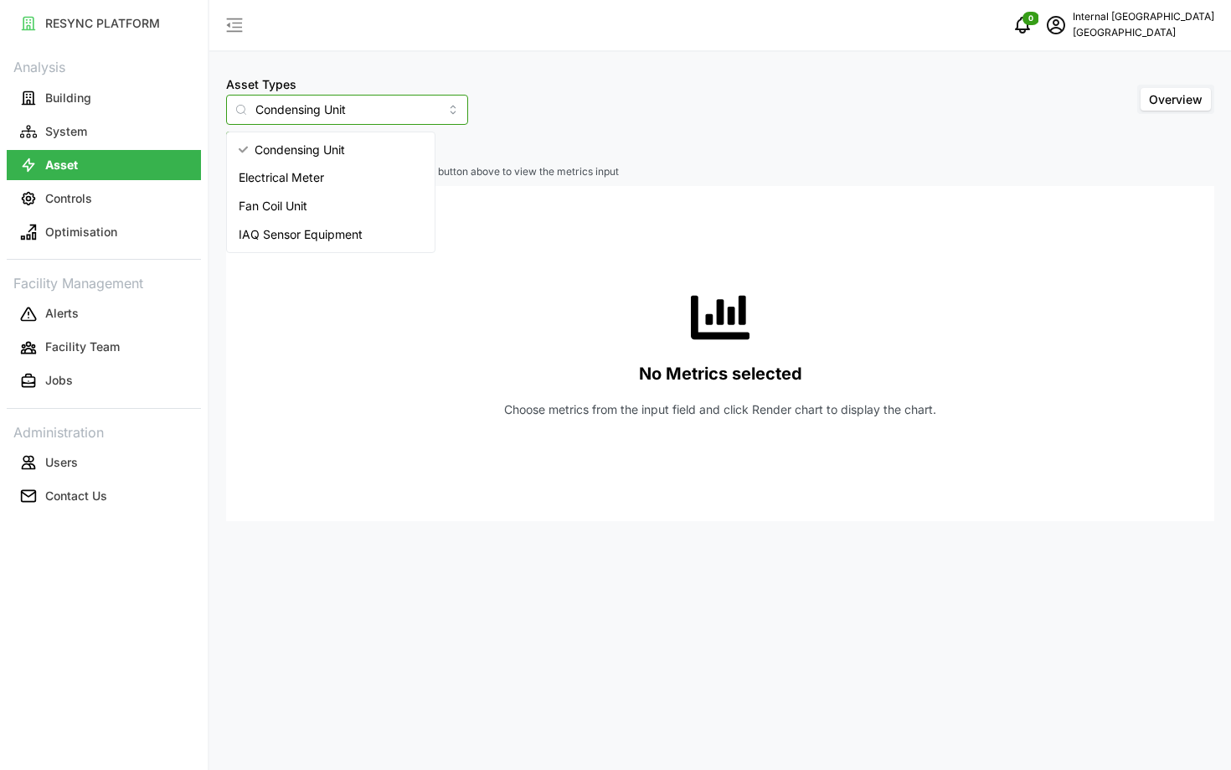
click at [308, 178] on span "Electrical Meter" at bounding box center [281, 177] width 85 height 18
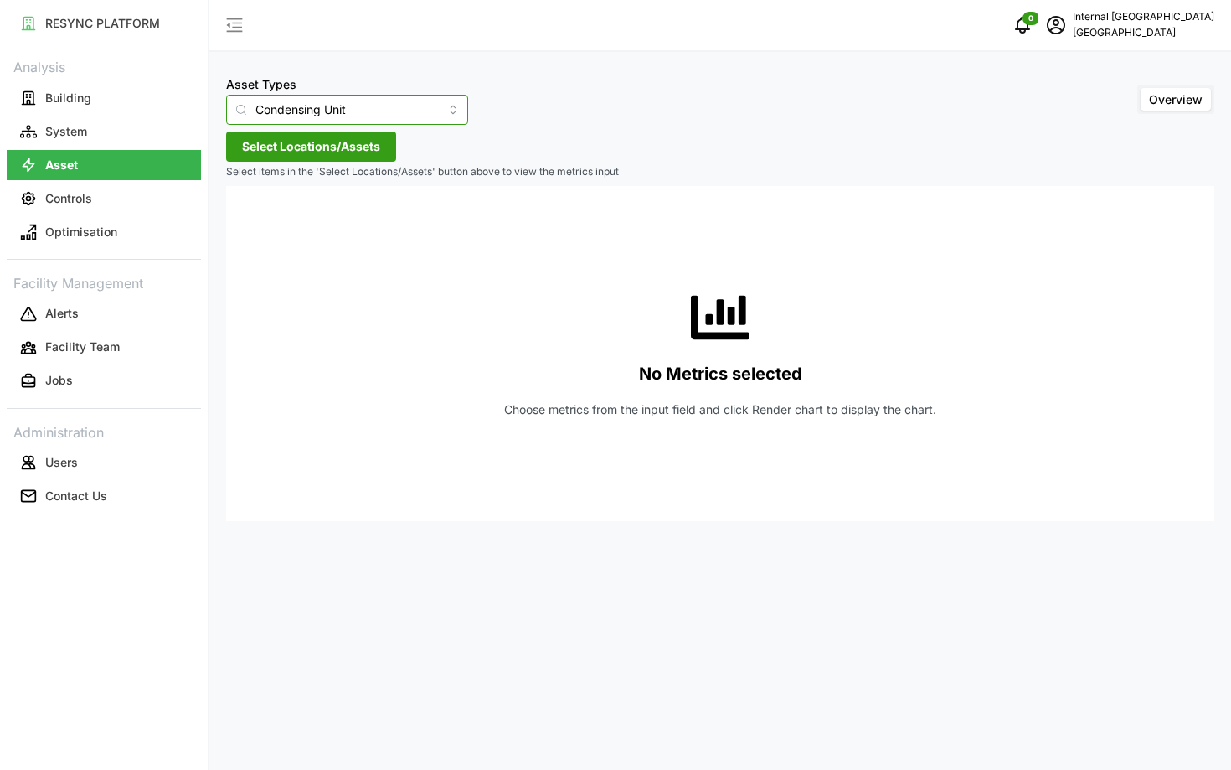
type input "Electrical Meter"
click at [300, 149] on span "Select Locations/Assets" at bounding box center [311, 146] width 138 height 28
click at [250, 224] on icon at bounding box center [247, 221] width 13 height 13
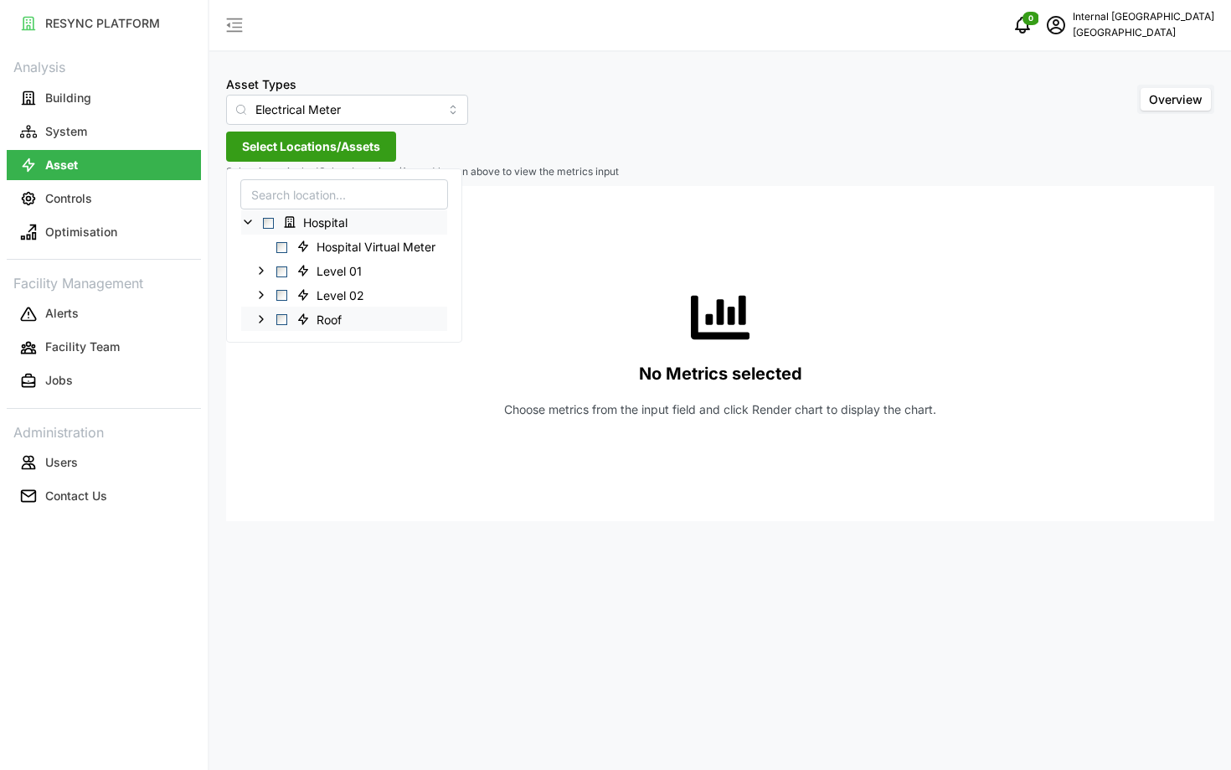
click at [263, 316] on icon at bounding box center [261, 318] width 13 height 13
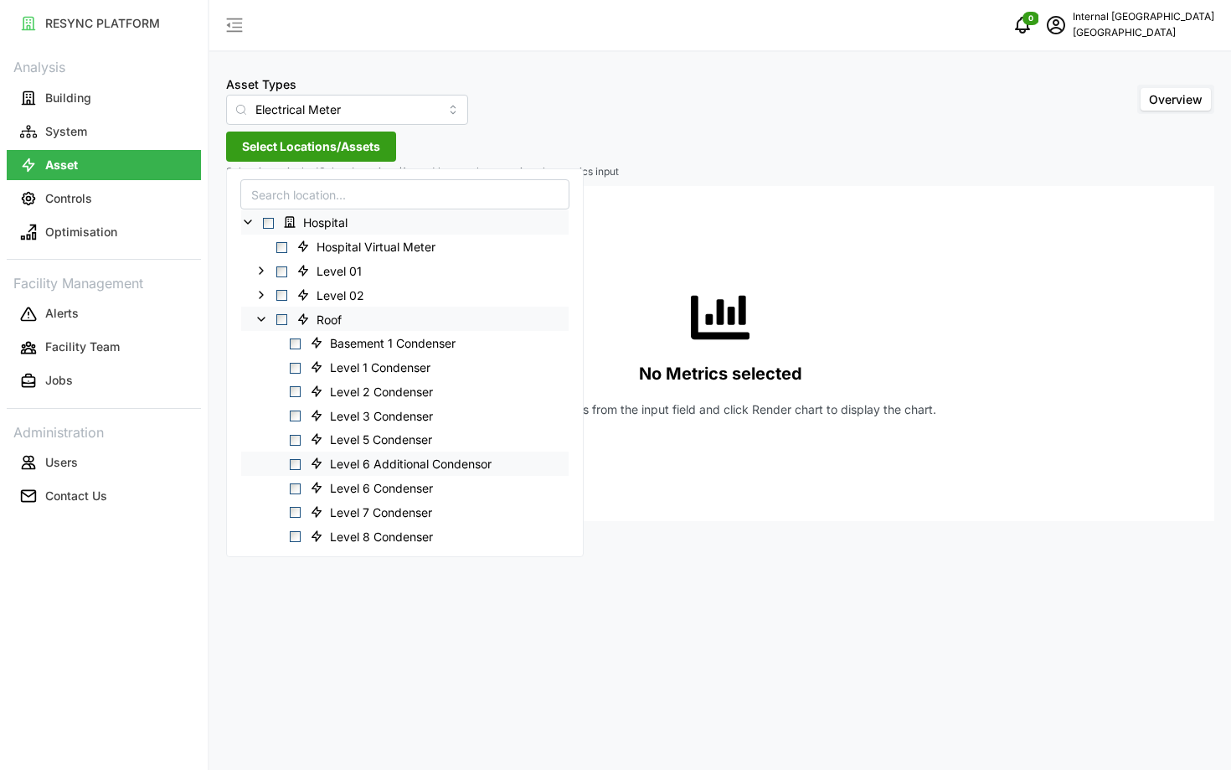
scroll to position [69, 0]
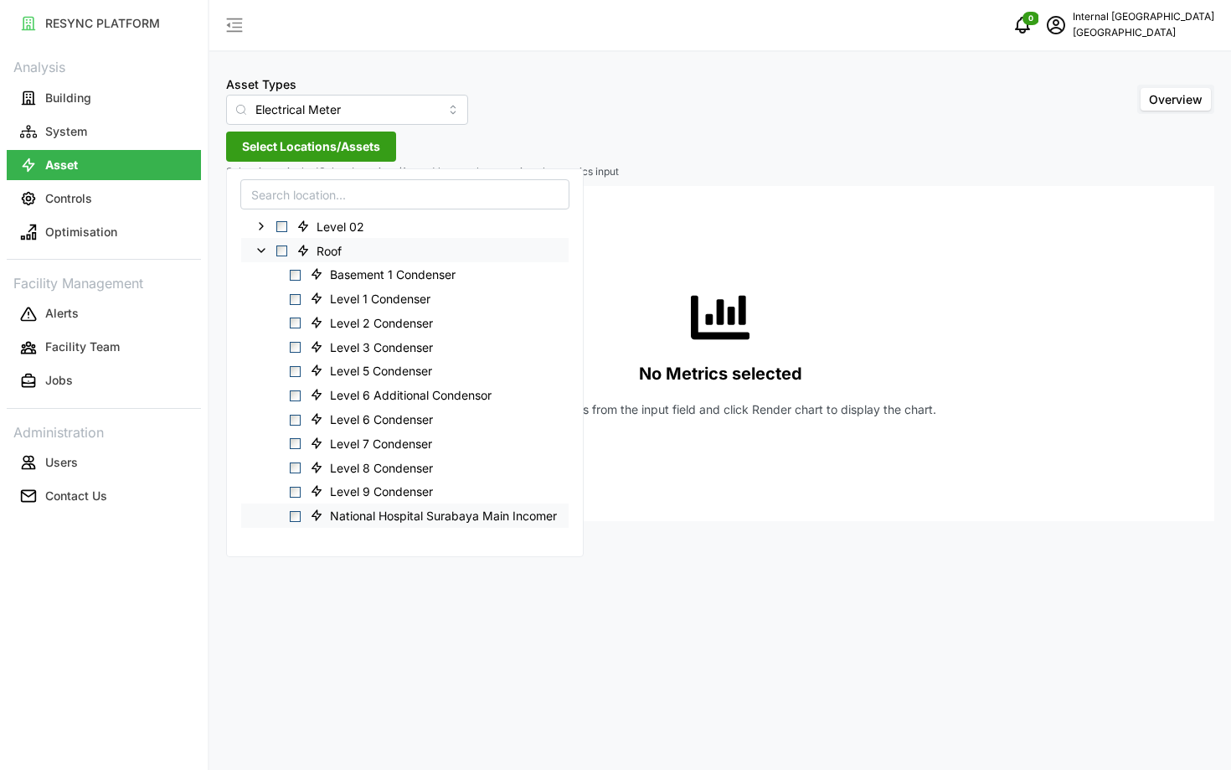
click at [300, 519] on span "Select National Hospital Surabaya Main Incomer" at bounding box center [295, 516] width 11 height 11
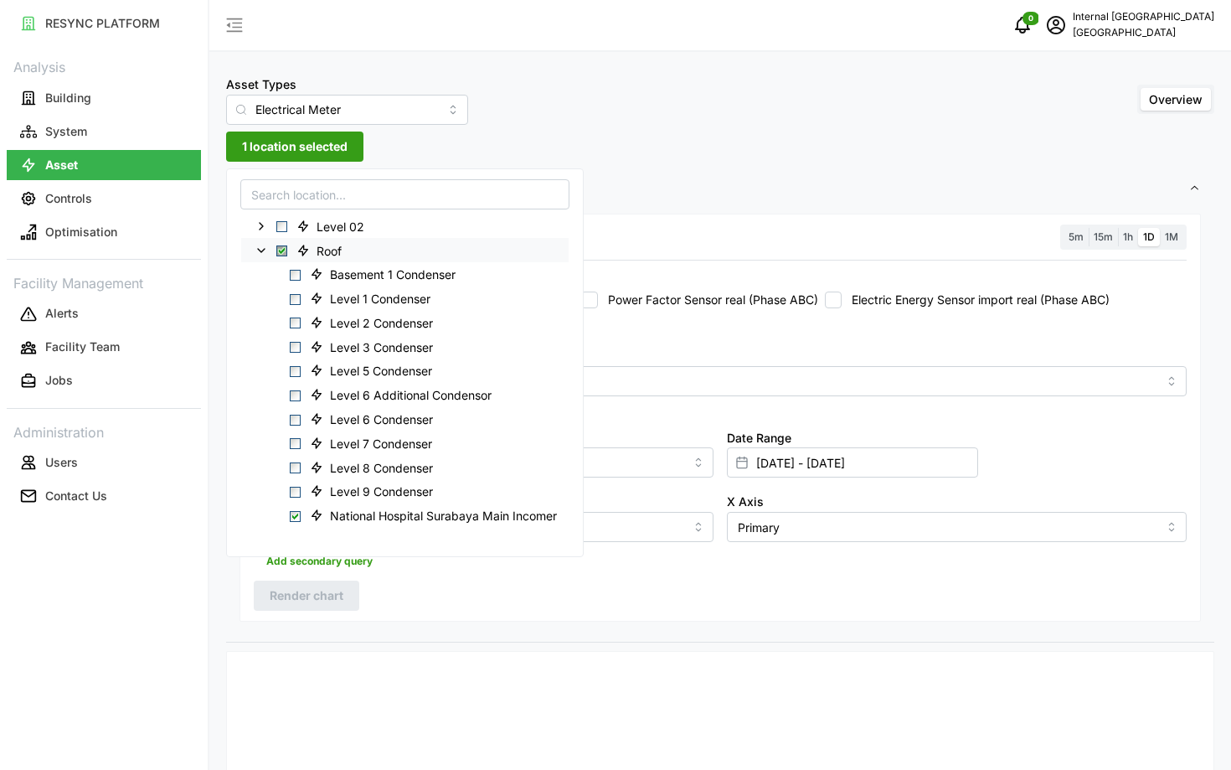
click at [726, 543] on div "X Axis Primary" at bounding box center [956, 516] width 473 height 65
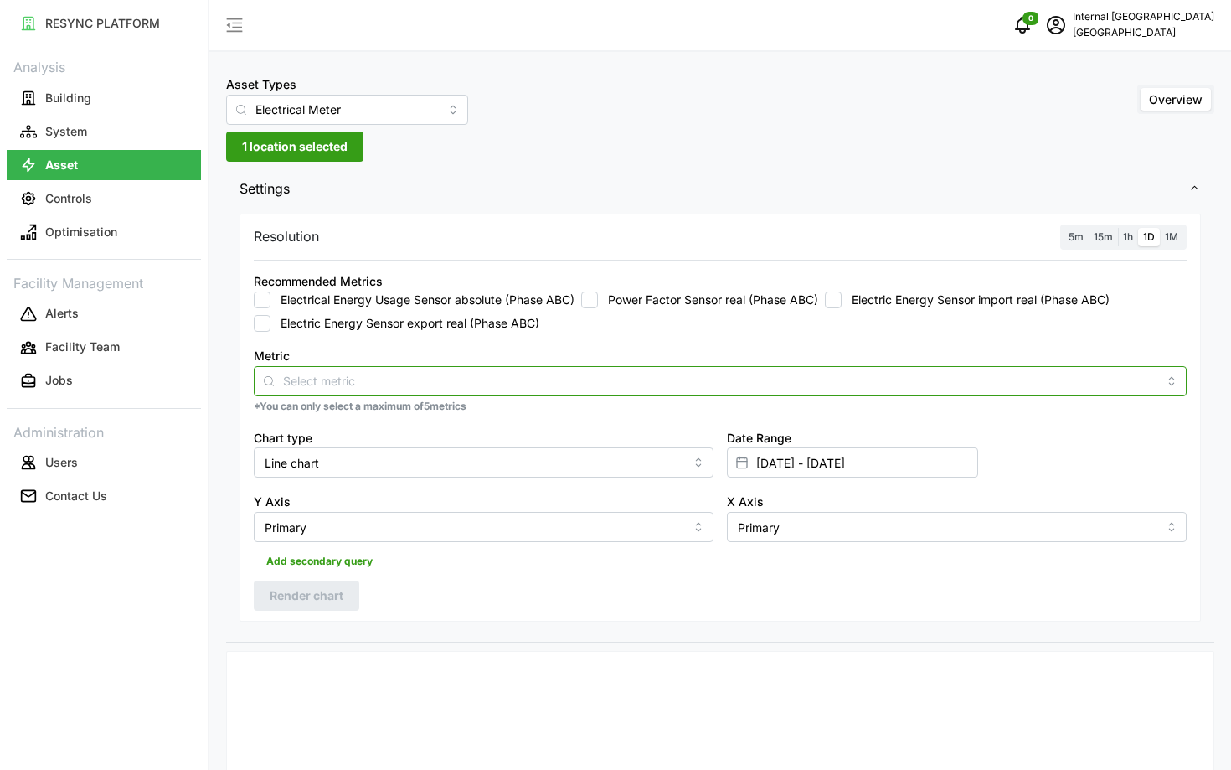
click at [551, 377] on input "Metric" at bounding box center [720, 380] width 875 height 18
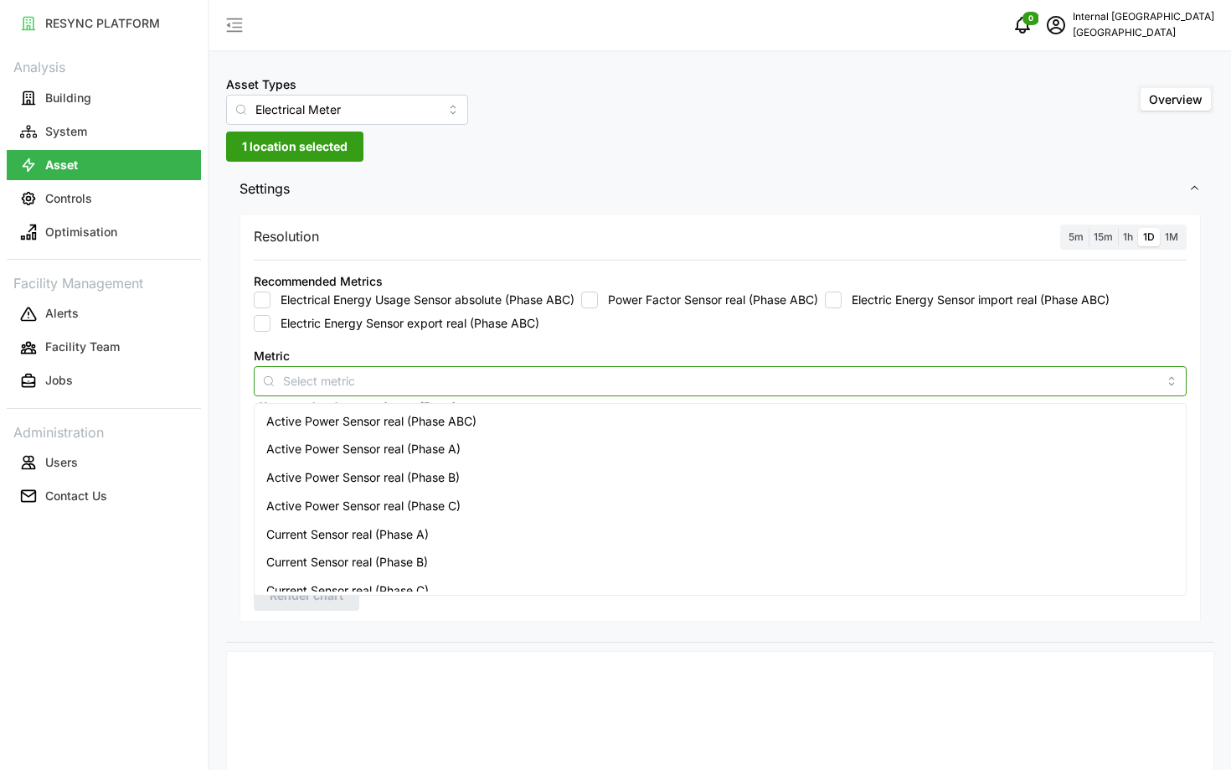
click at [540, 415] on div "Active Power Sensor real (Phase ABC)" at bounding box center [720, 421] width 925 height 28
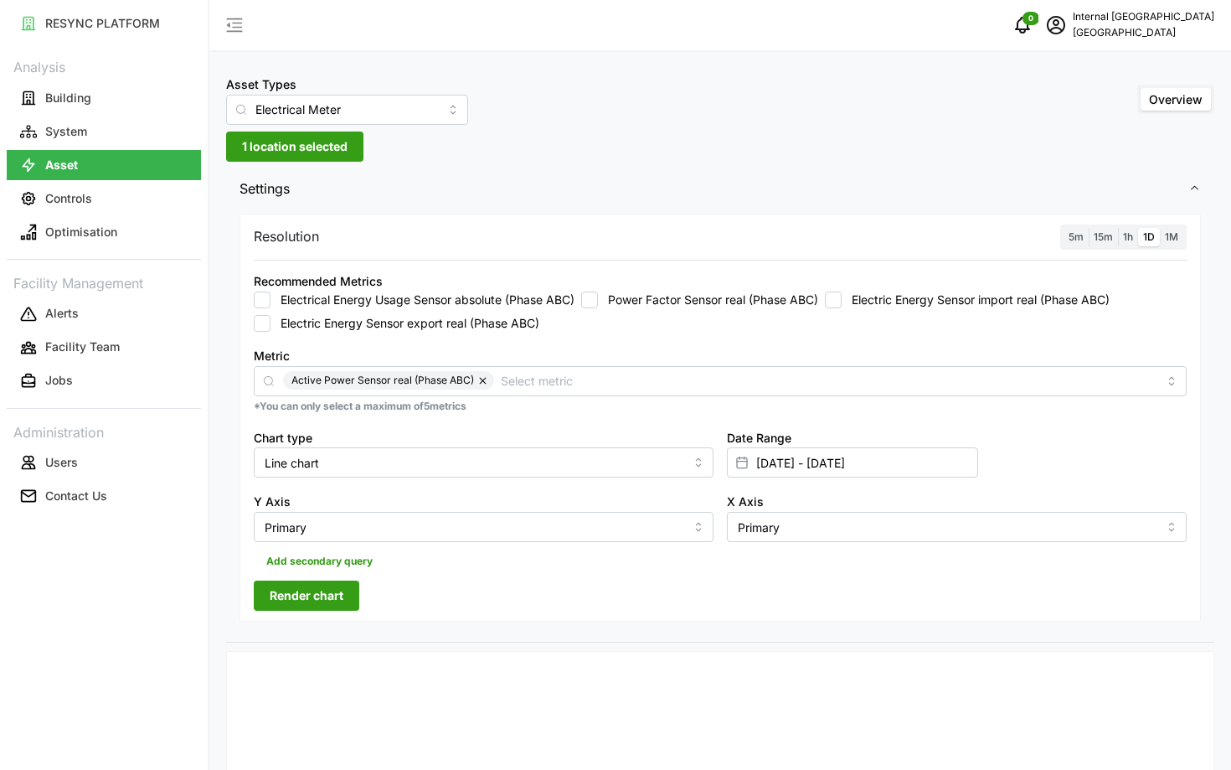
click at [1130, 241] on span "1h" at bounding box center [1128, 236] width 10 height 13
click at [1118, 228] on input "1h" at bounding box center [1118, 228] width 0 height 0
click at [839, 472] on input "01 Oct 2025 - 09 Oct 2025" at bounding box center [852, 462] width 251 height 30
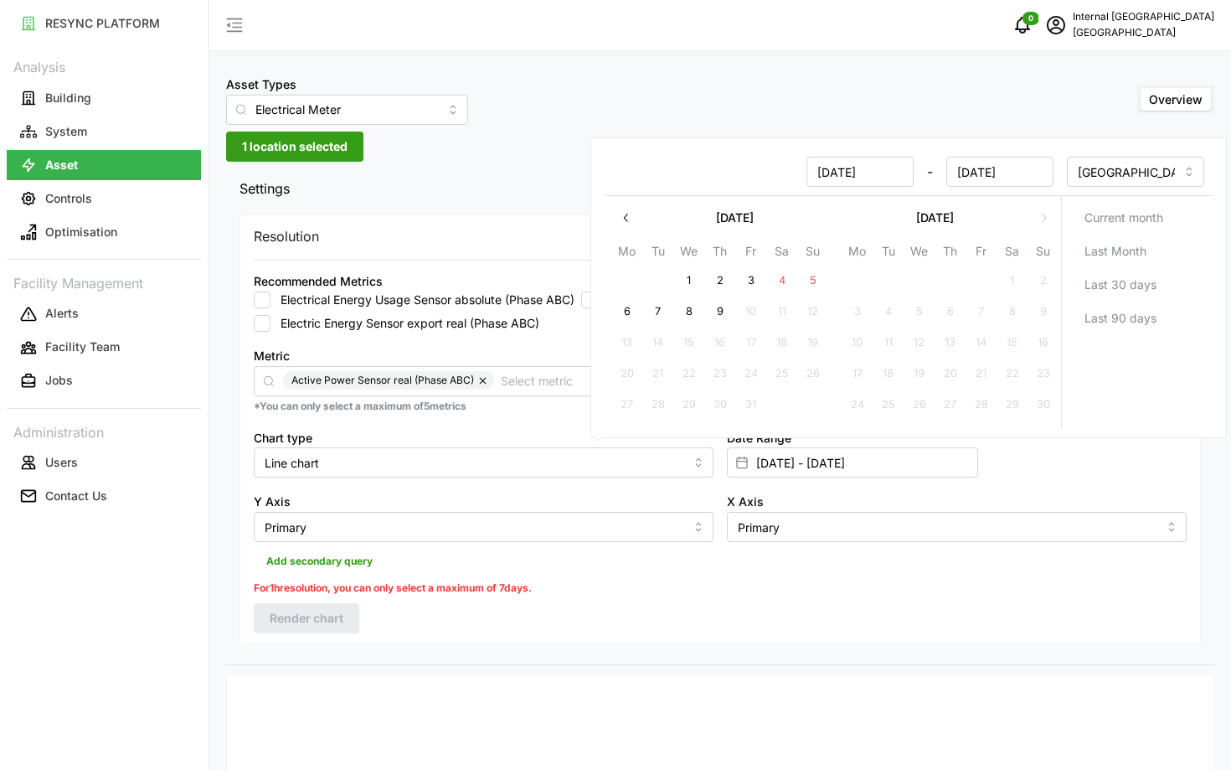
click at [839, 169] on input "01 Oct 2025" at bounding box center [860, 172] width 107 height 30
click at [839, 169] on input "[DATE]" at bounding box center [860, 172] width 107 height 30
type input "[DATE]"
type input "[DATE] - [DATE]"
click at [988, 170] on input "[DATE]" at bounding box center [1000, 172] width 107 height 30
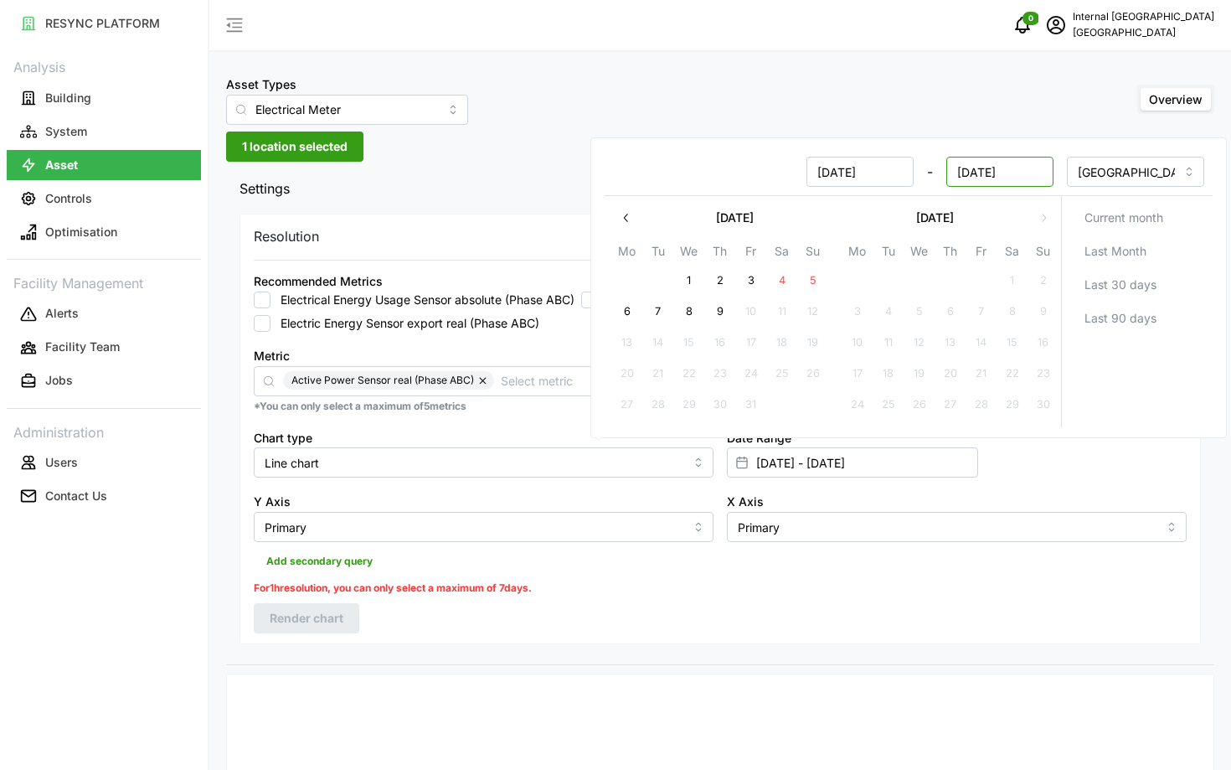
click at [988, 170] on input "[DATE]" at bounding box center [1000, 172] width 107 height 30
click at [972, 175] on input "[DATE]" at bounding box center [1000, 172] width 107 height 30
type input "[DATE]"
type input "[DATE] - [DATE]"
click at [738, 613] on div "Resolution 5m 15m 1h 1D 1M Recommended Metrics Electrical Energy Usage Sensor a…" at bounding box center [721, 429] width 962 height 431
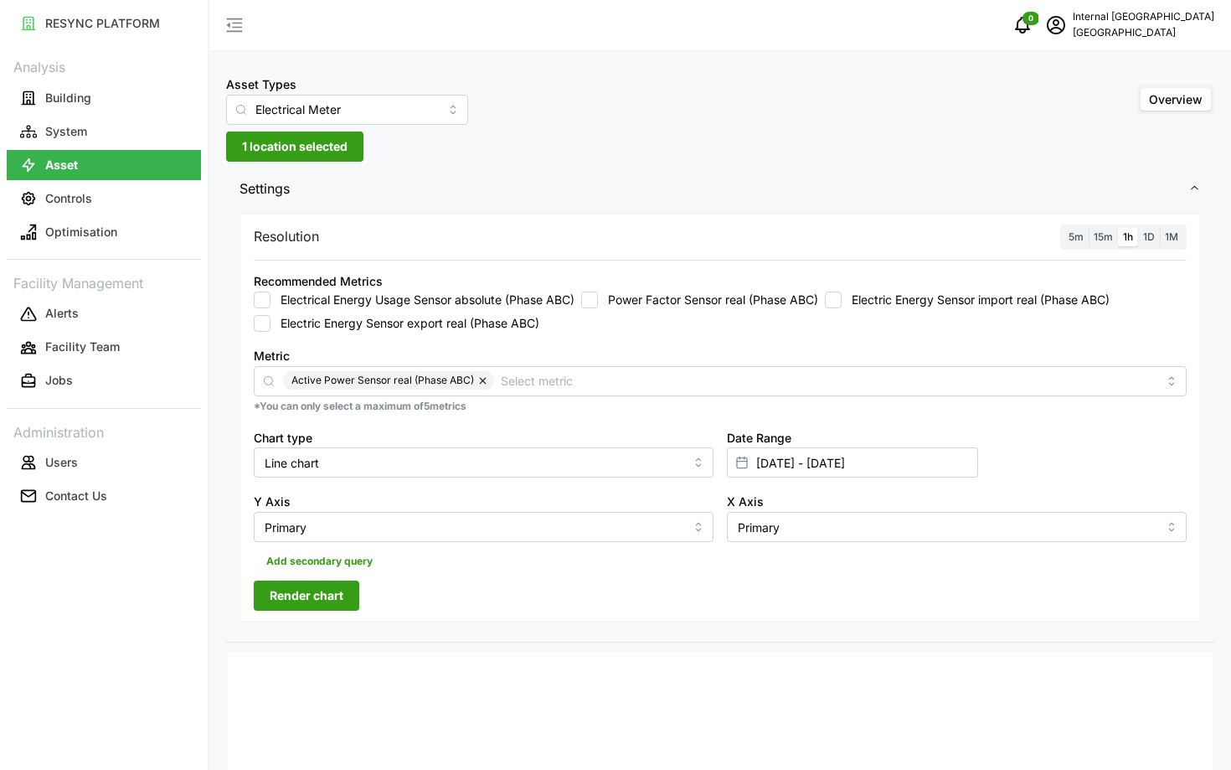
click at [315, 590] on span "Render chart" at bounding box center [307, 595] width 74 height 28
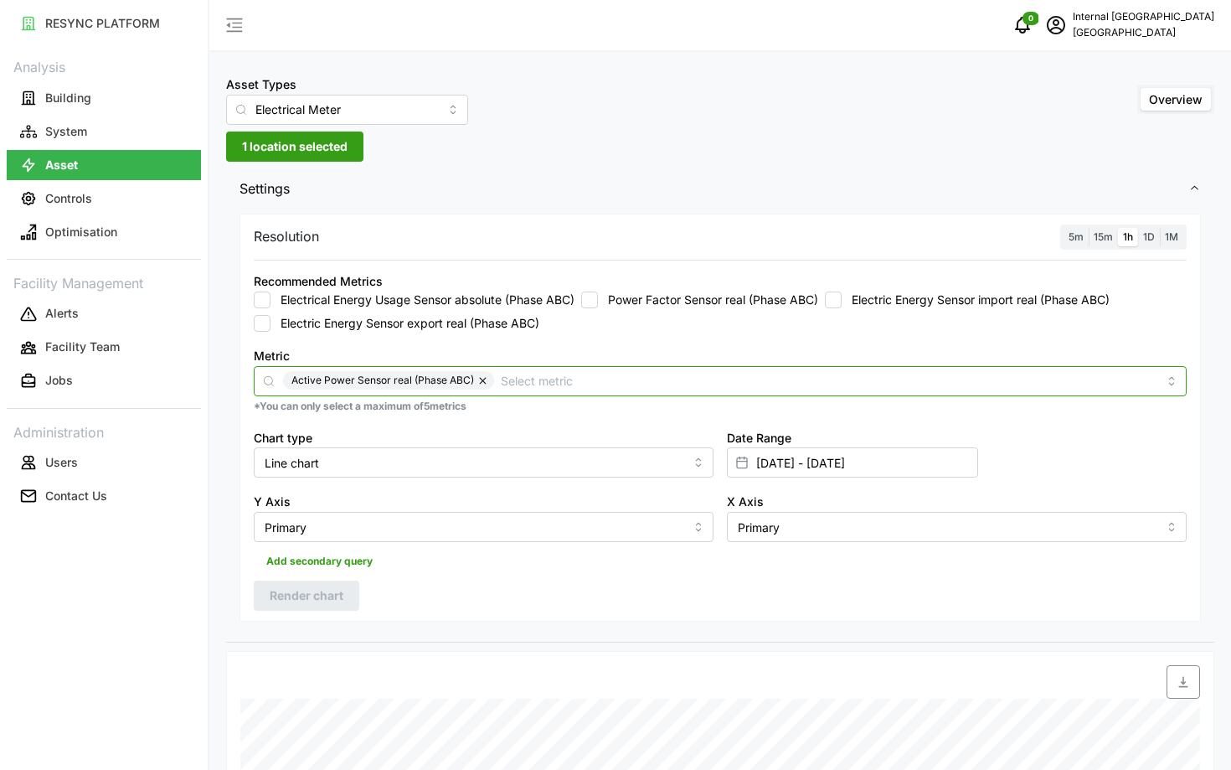
click at [699, 382] on input "Metric" at bounding box center [829, 380] width 657 height 18
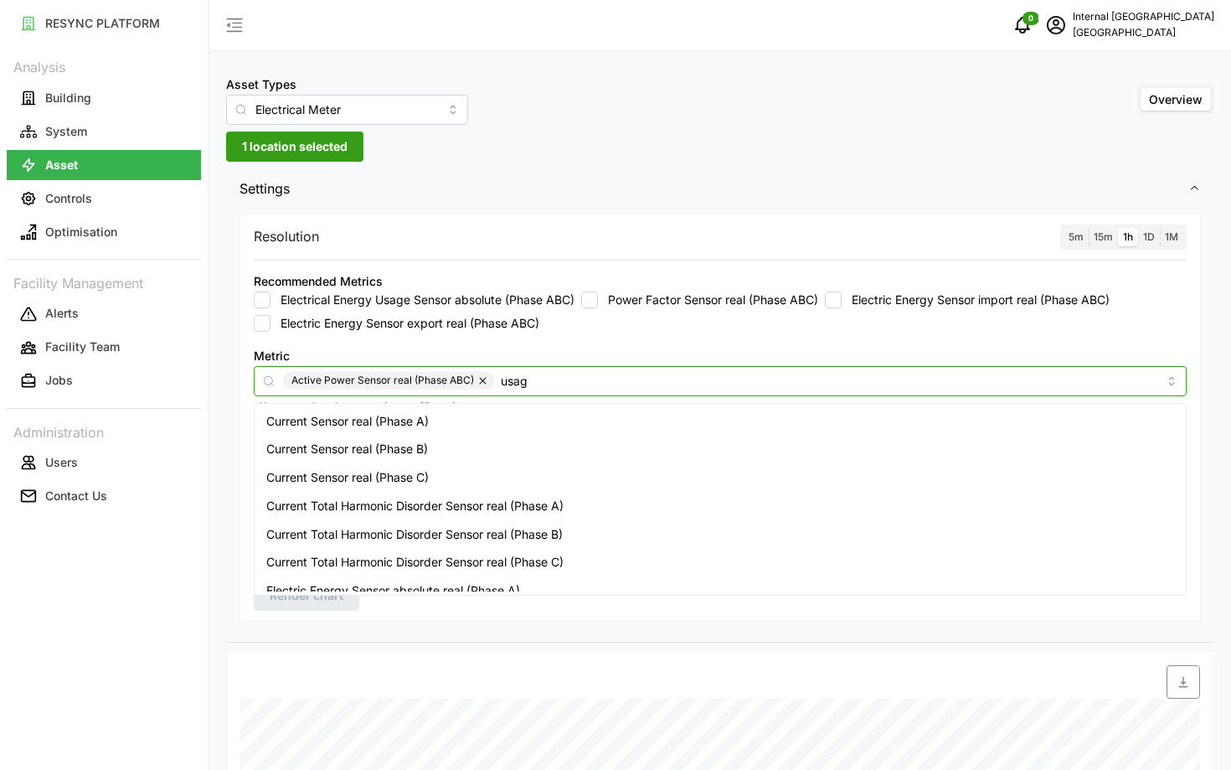
type input "usage"
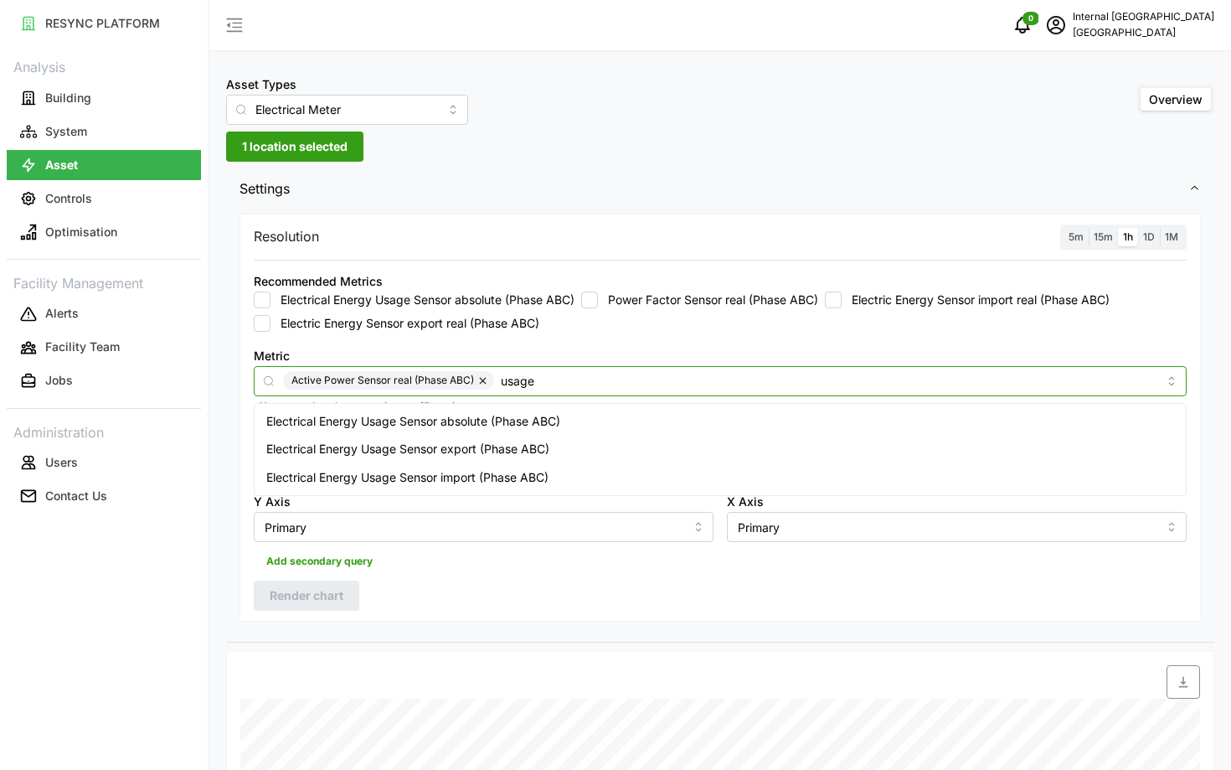
click at [518, 416] on span "Electrical Energy Usage Sensor absolute (Phase ABC)" at bounding box center [413, 421] width 294 height 18
checkbox input "true"
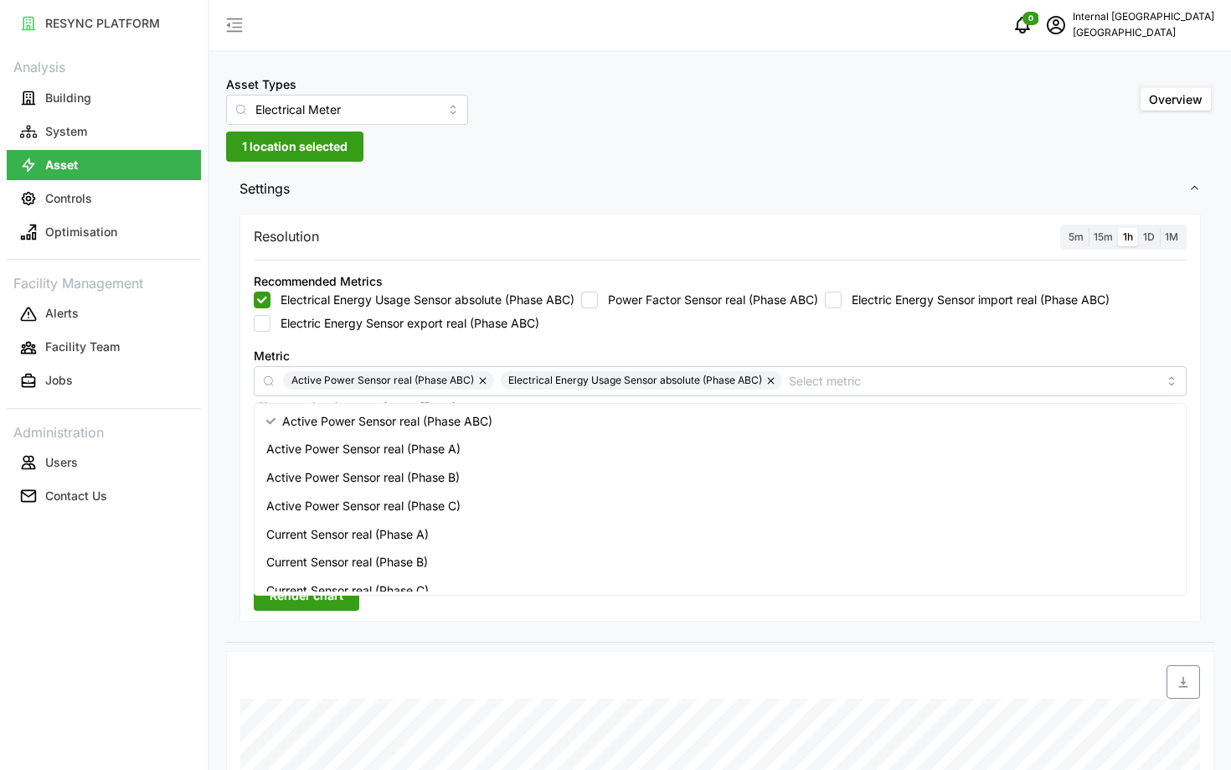
click at [337, 609] on span "Render chart" at bounding box center [307, 595] width 74 height 28
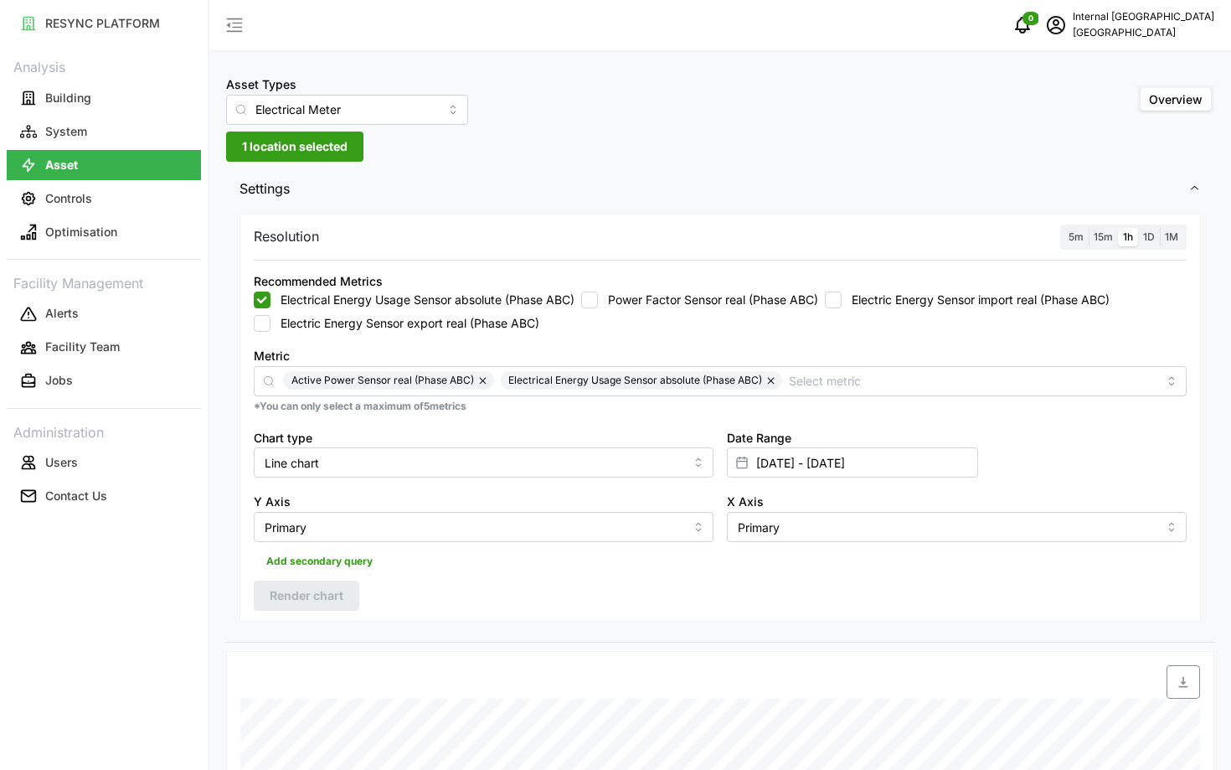
click at [484, 382] on button "button" at bounding box center [484, 380] width 20 height 18
click at [281, 589] on span "Render chart" at bounding box center [307, 595] width 74 height 28
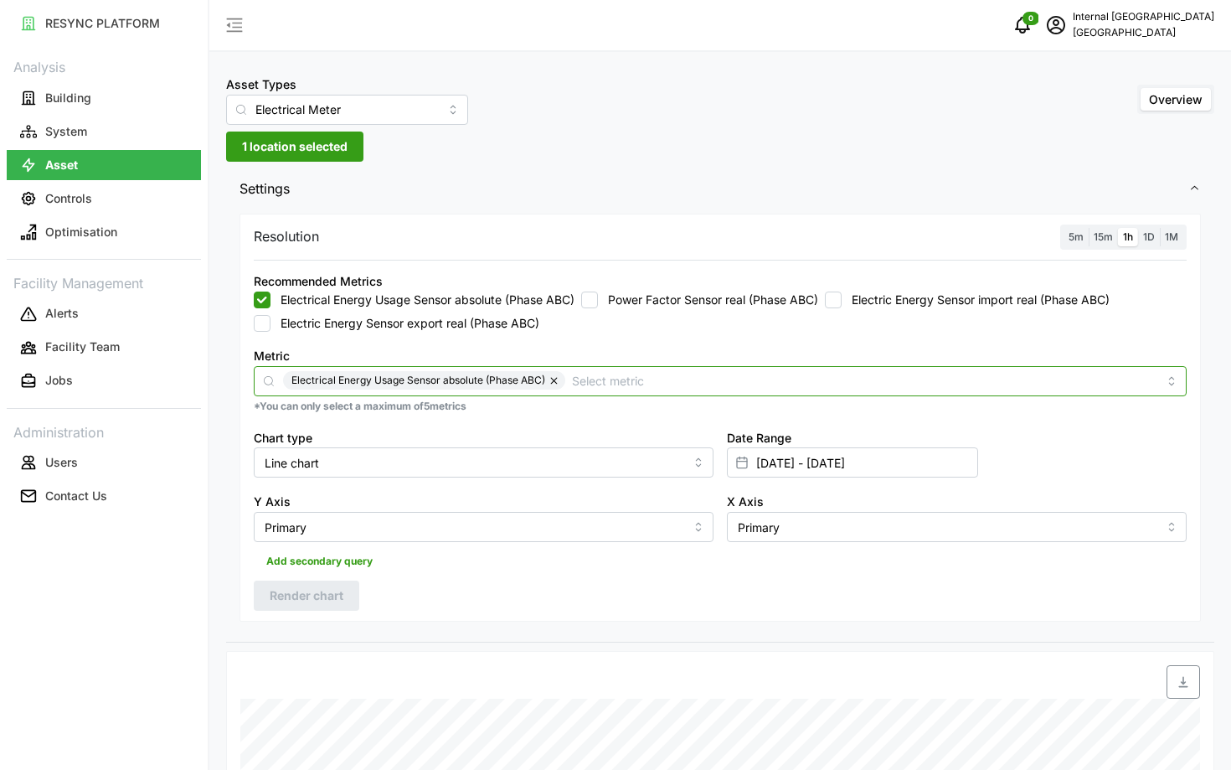
click at [684, 379] on input "Metric" at bounding box center [865, 380] width 586 height 18
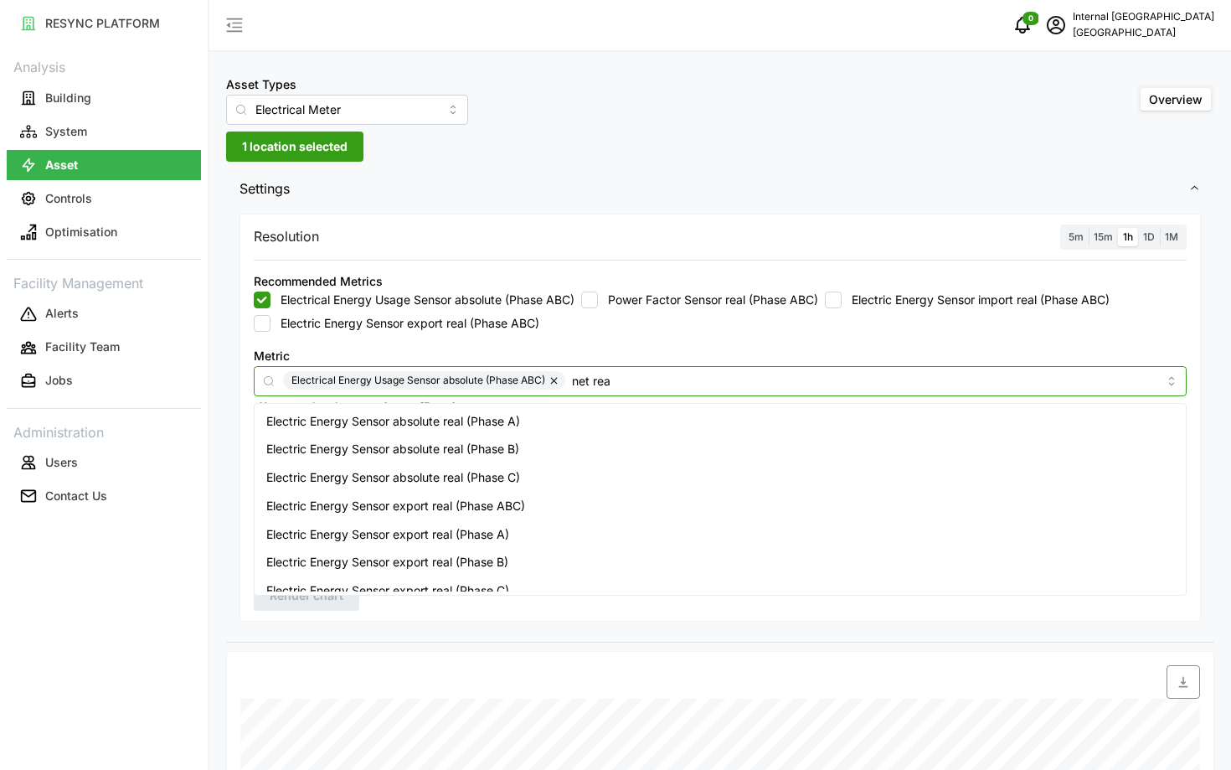
type input "net real"
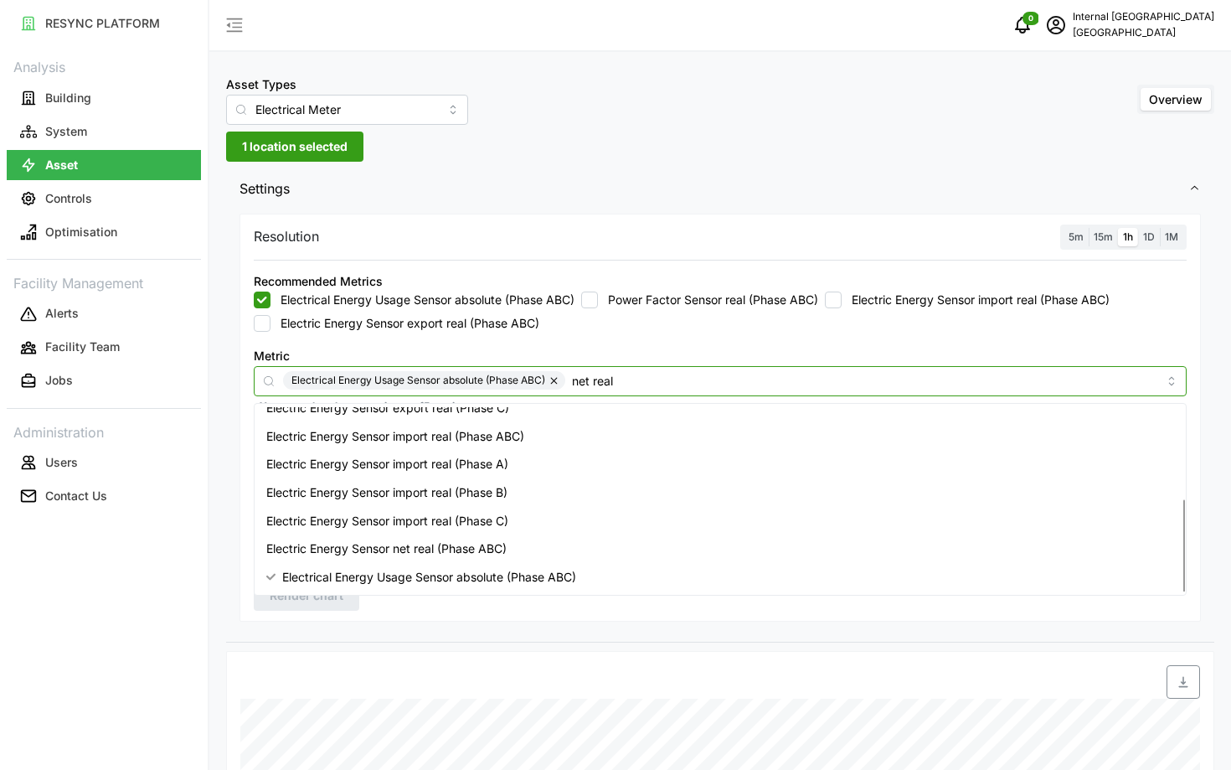
scroll to position [3, 0]
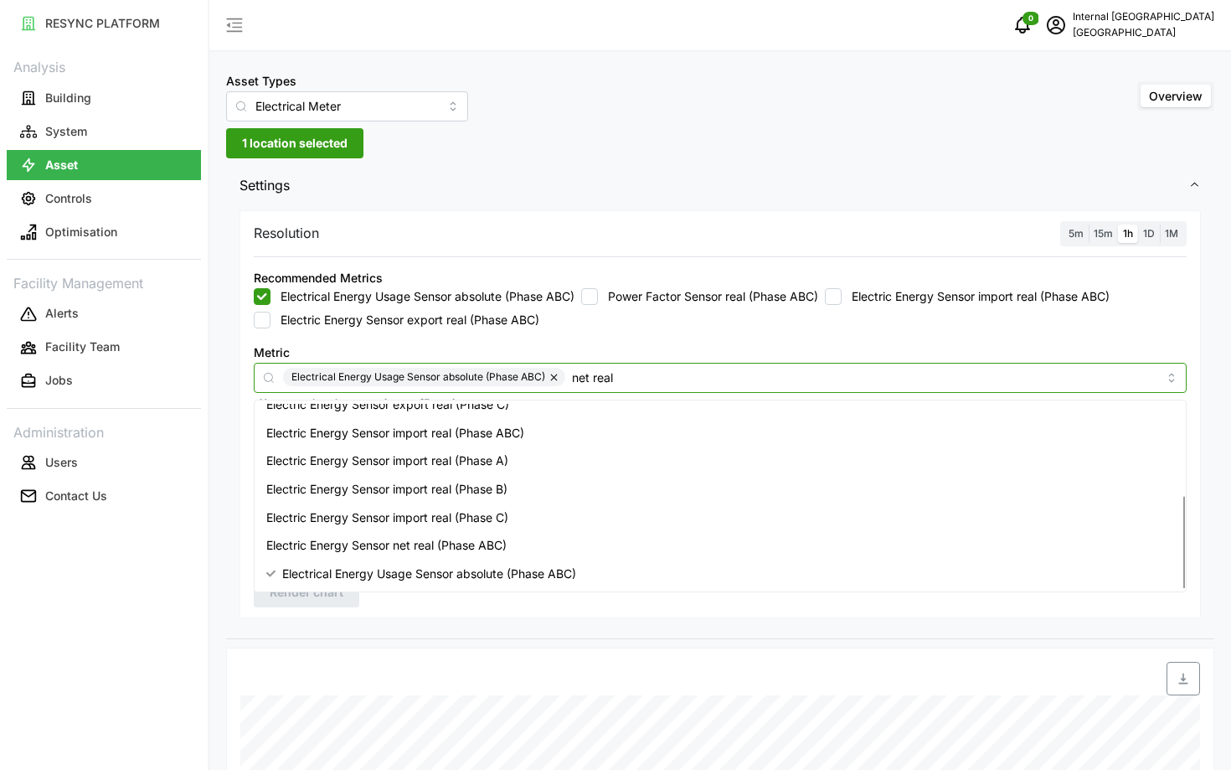
click at [623, 550] on div "Electric Energy Sensor net real (Phase ABC)" at bounding box center [720, 545] width 925 height 28
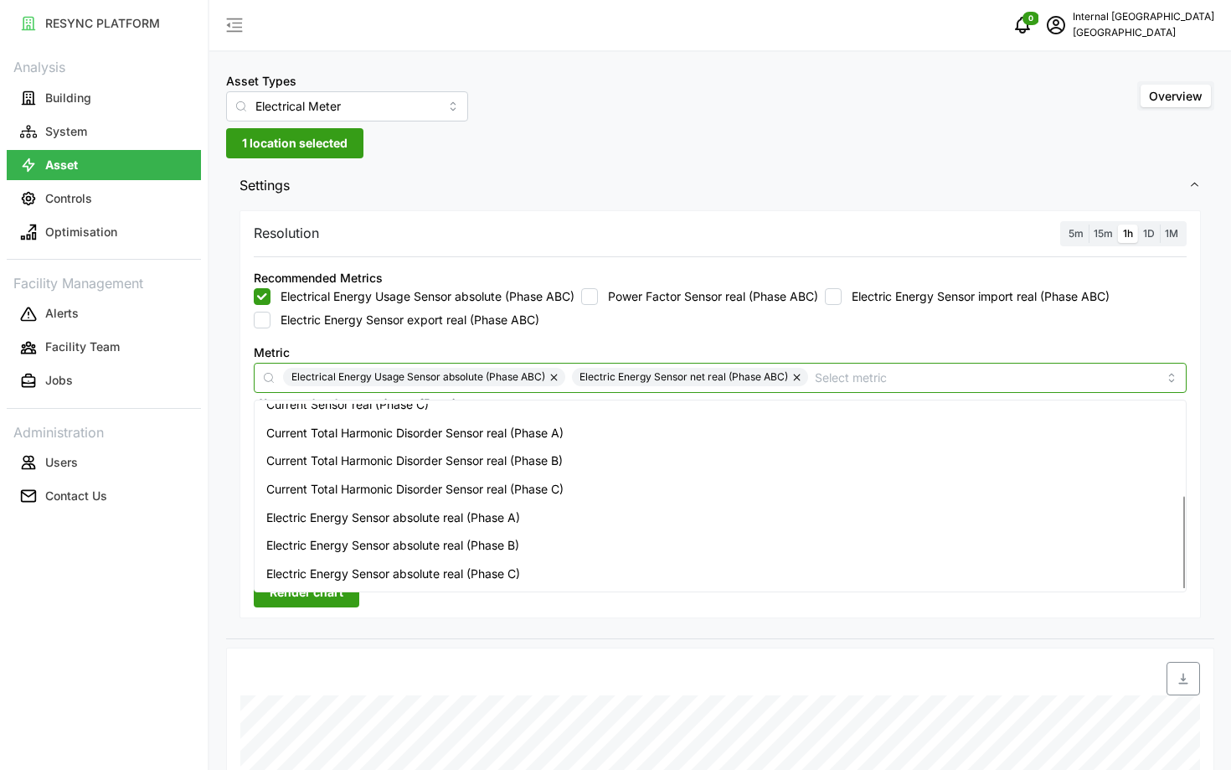
scroll to position [465, 0]
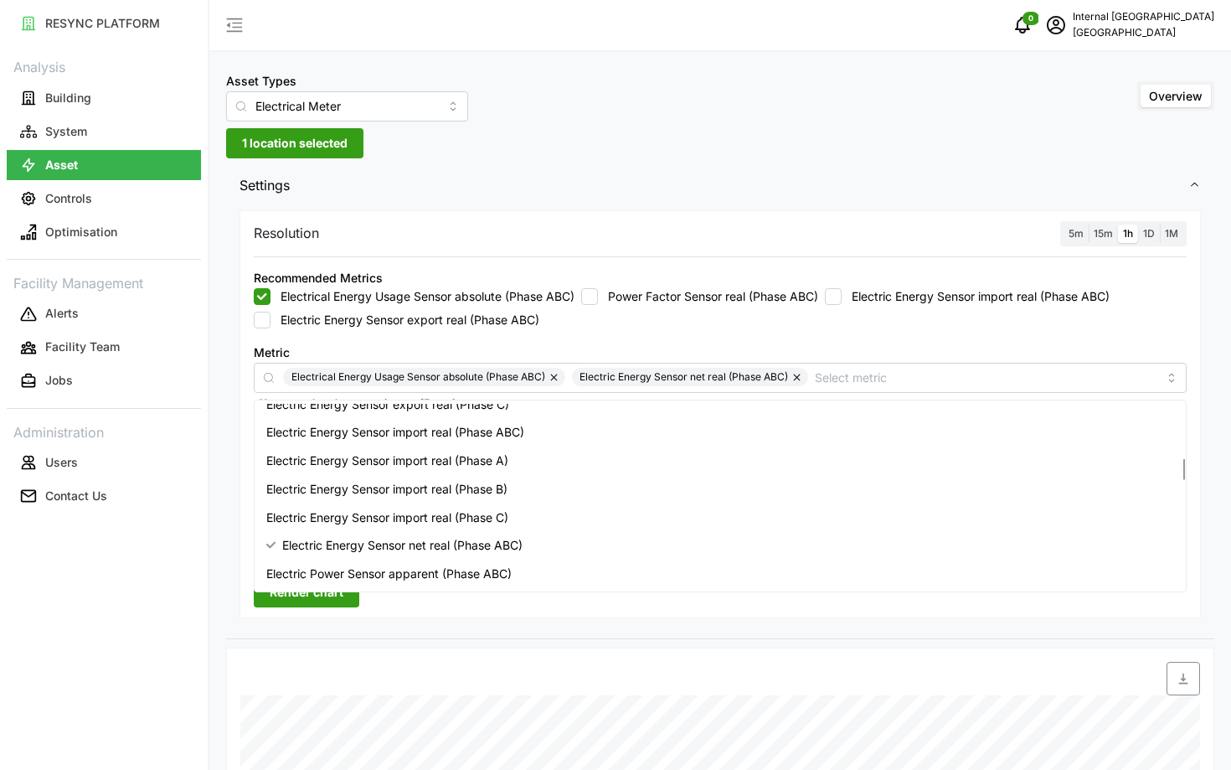
click at [371, 614] on div "Resolution 5m 15m 1h 1D 1M Recommended Metrics Electrical Energy Usage Sensor a…" at bounding box center [721, 414] width 962 height 409
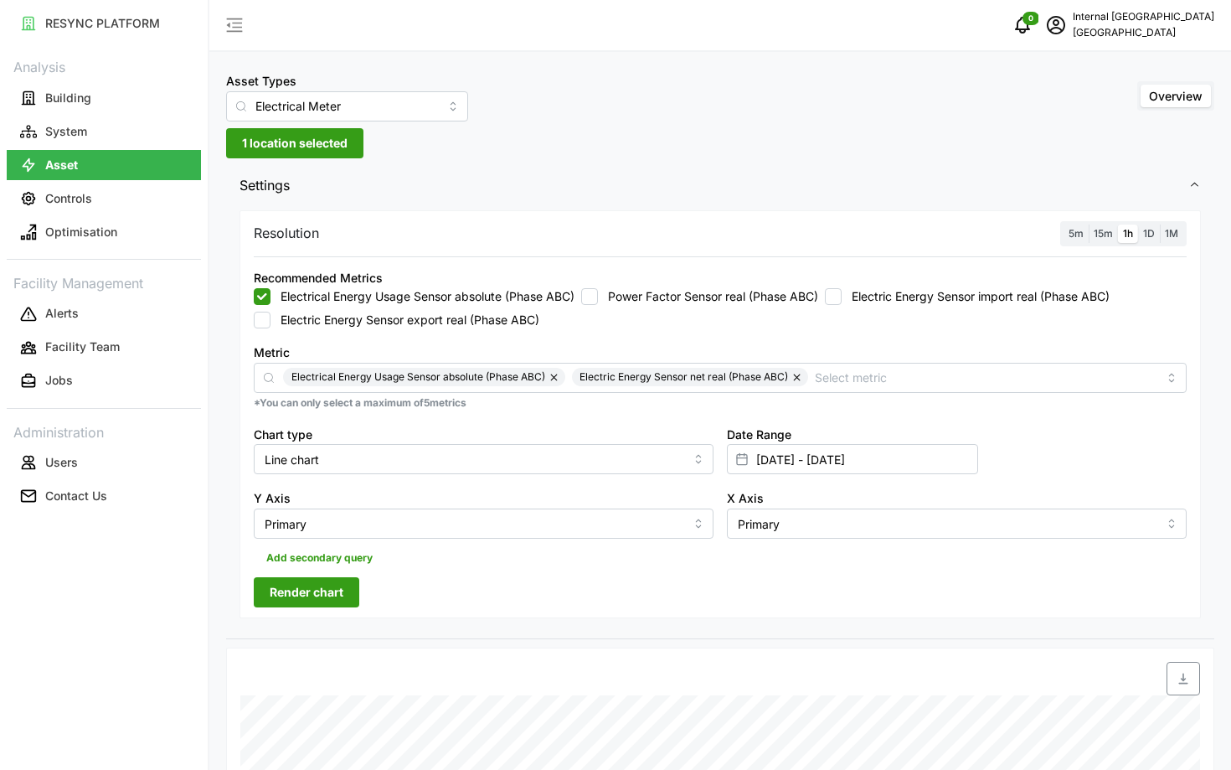
click at [338, 601] on span "Render chart" at bounding box center [307, 592] width 74 height 28
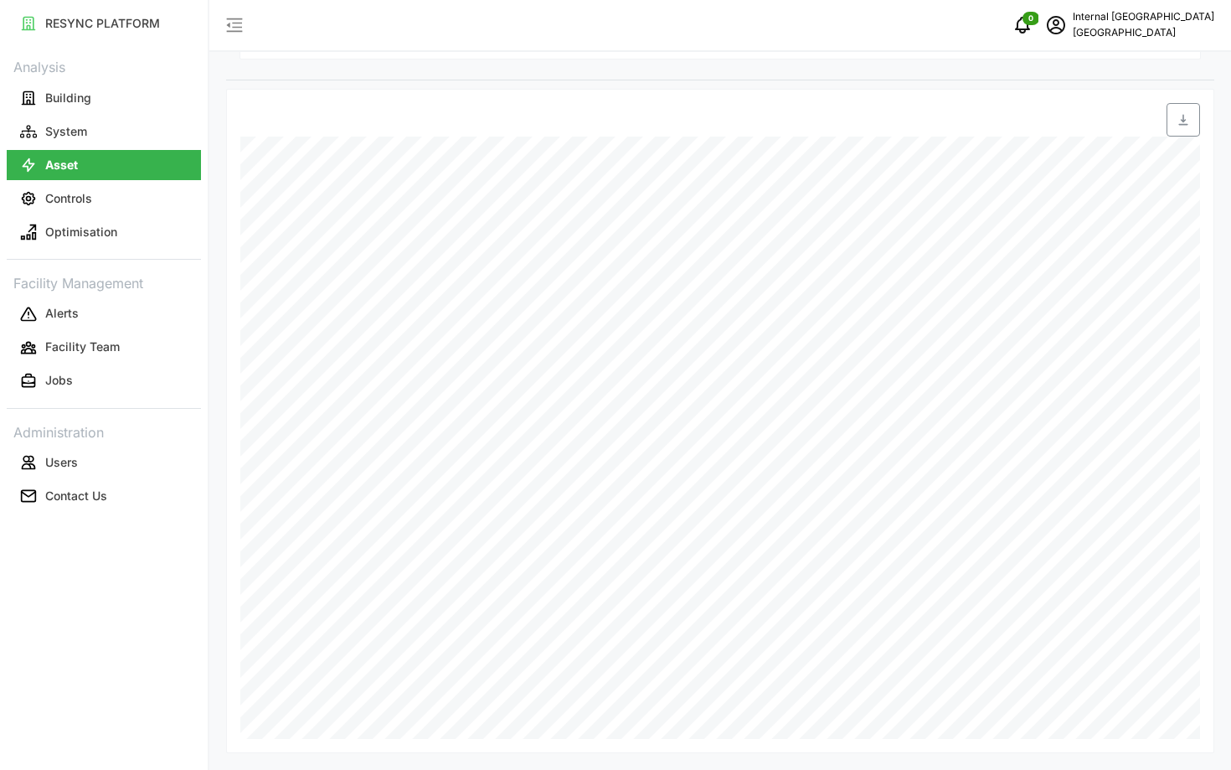
scroll to position [0, 0]
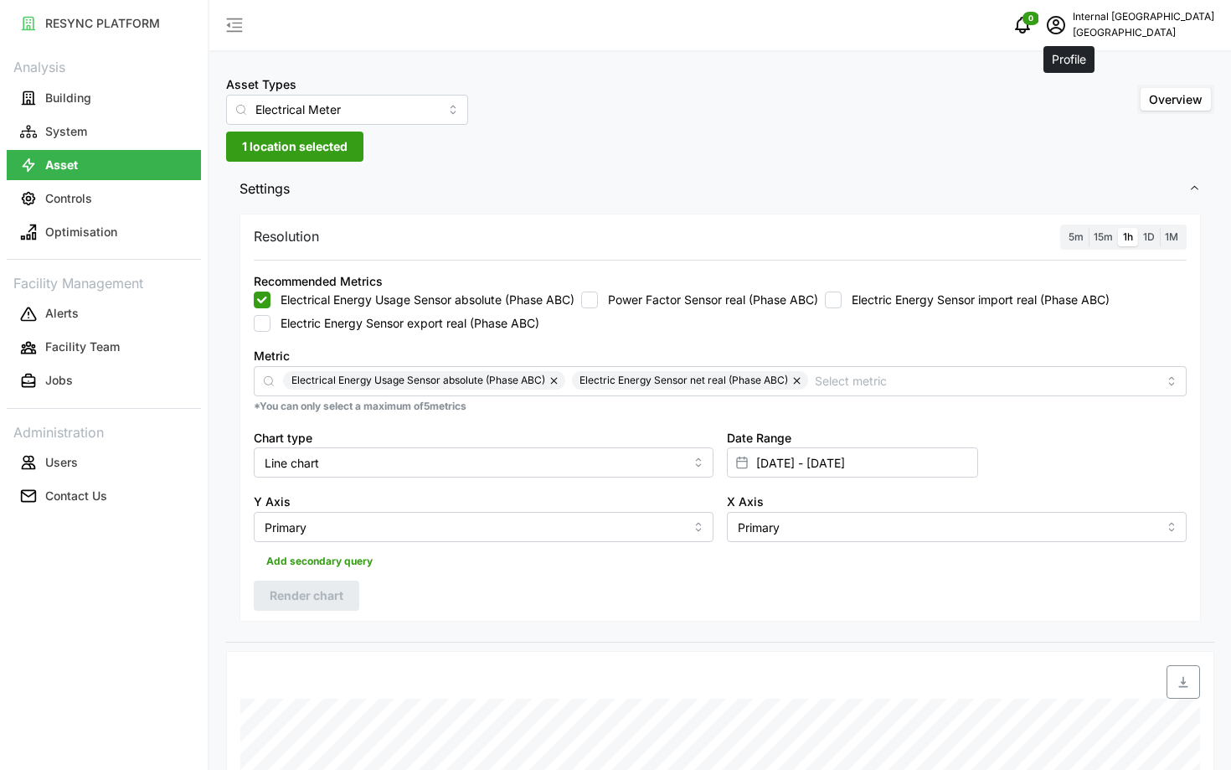
click at [1072, 35] on span "schedule" at bounding box center [1056, 25] width 32 height 32
click at [1081, 116] on button "Logout" at bounding box center [1133, 125] width 159 height 29
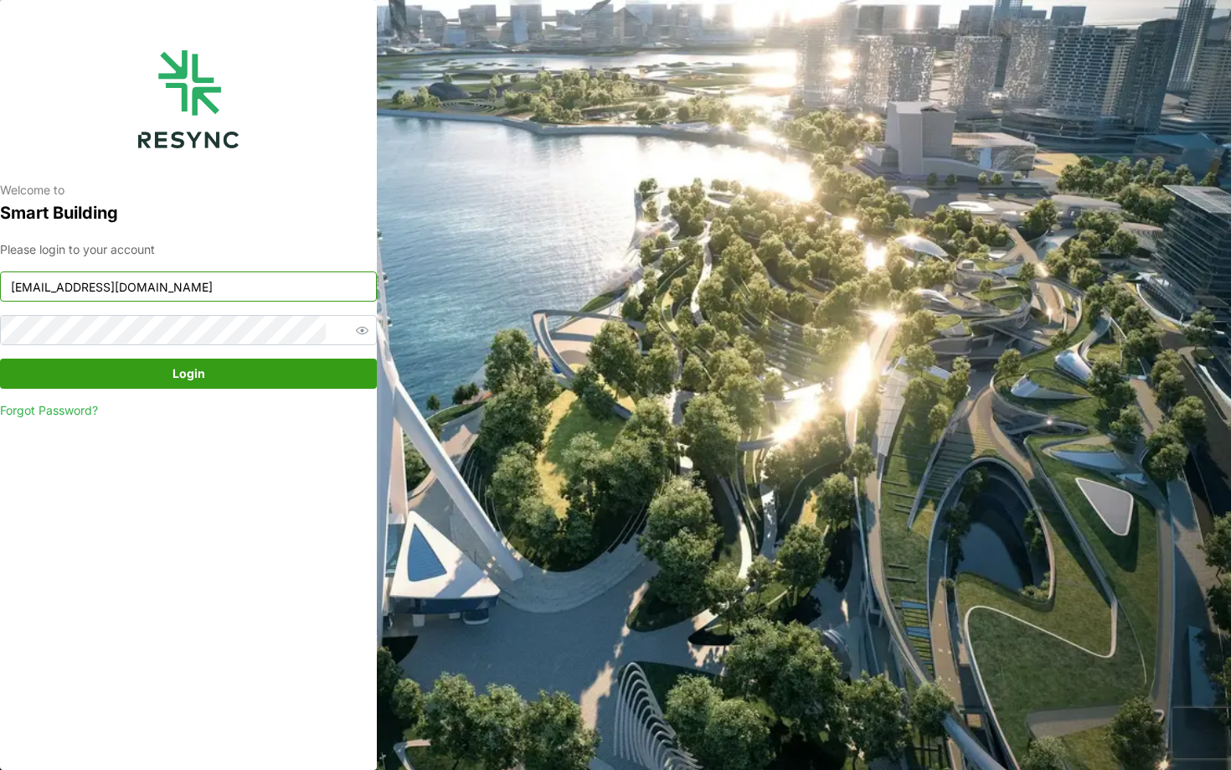
click at [214, 284] on input "[EMAIL_ADDRESS][DOMAIN_NAME]" at bounding box center [188, 286] width 377 height 30
type input "[EMAIL_ADDRESS][DOMAIN_NAME]"
click at [196, 382] on span "Login" at bounding box center [189, 373] width 33 height 28
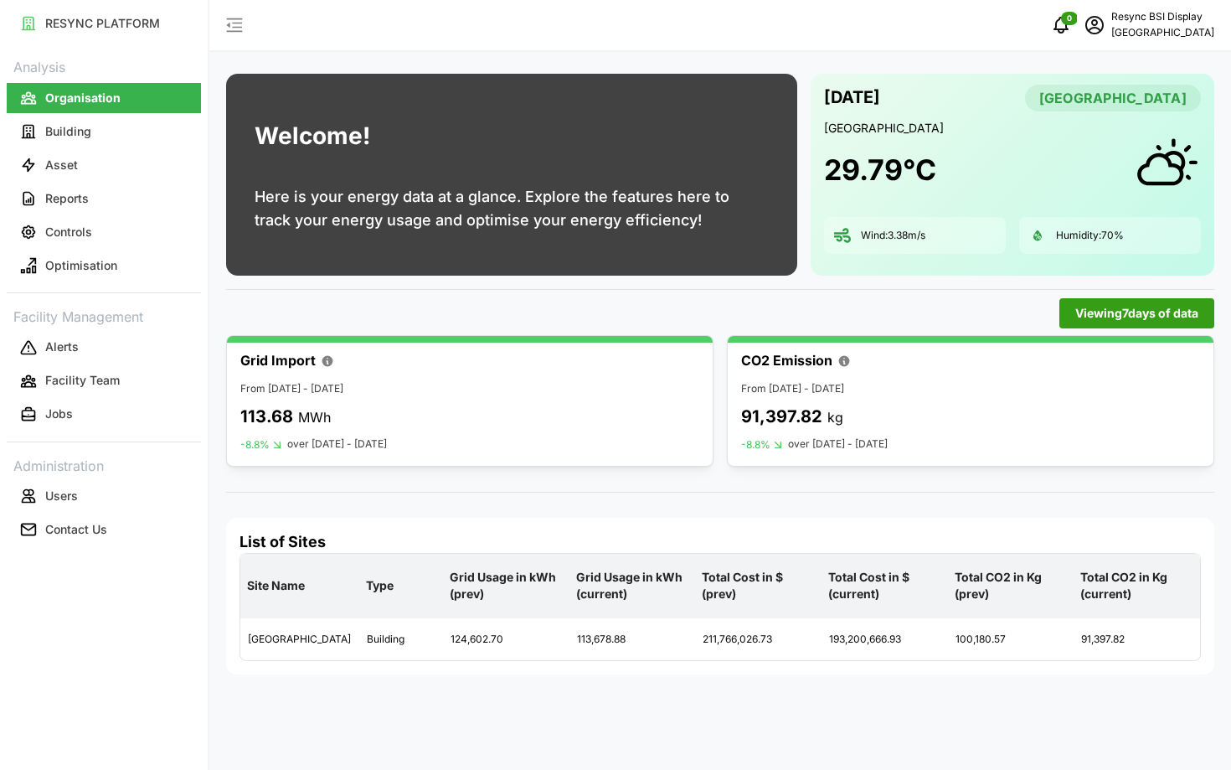
click at [79, 183] on link "Reports" at bounding box center [104, 199] width 194 height 34
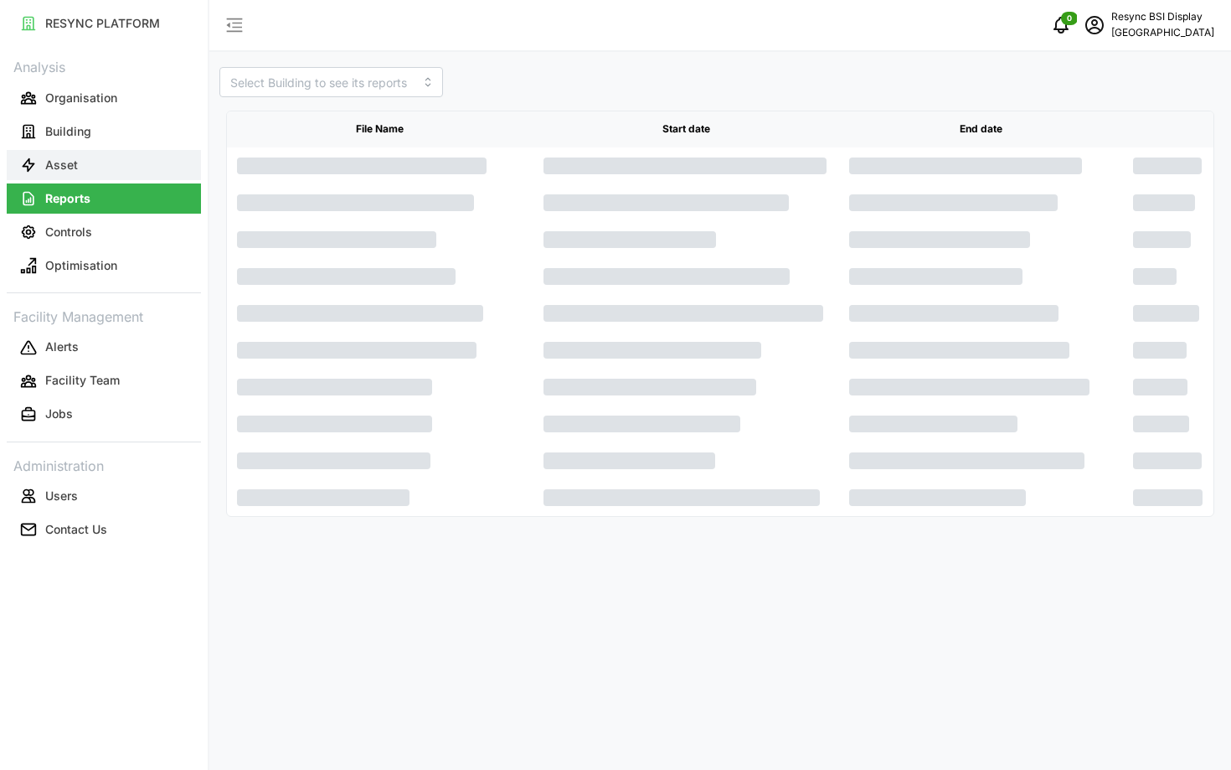
click at [68, 162] on p "Asset" at bounding box center [61, 165] width 33 height 17
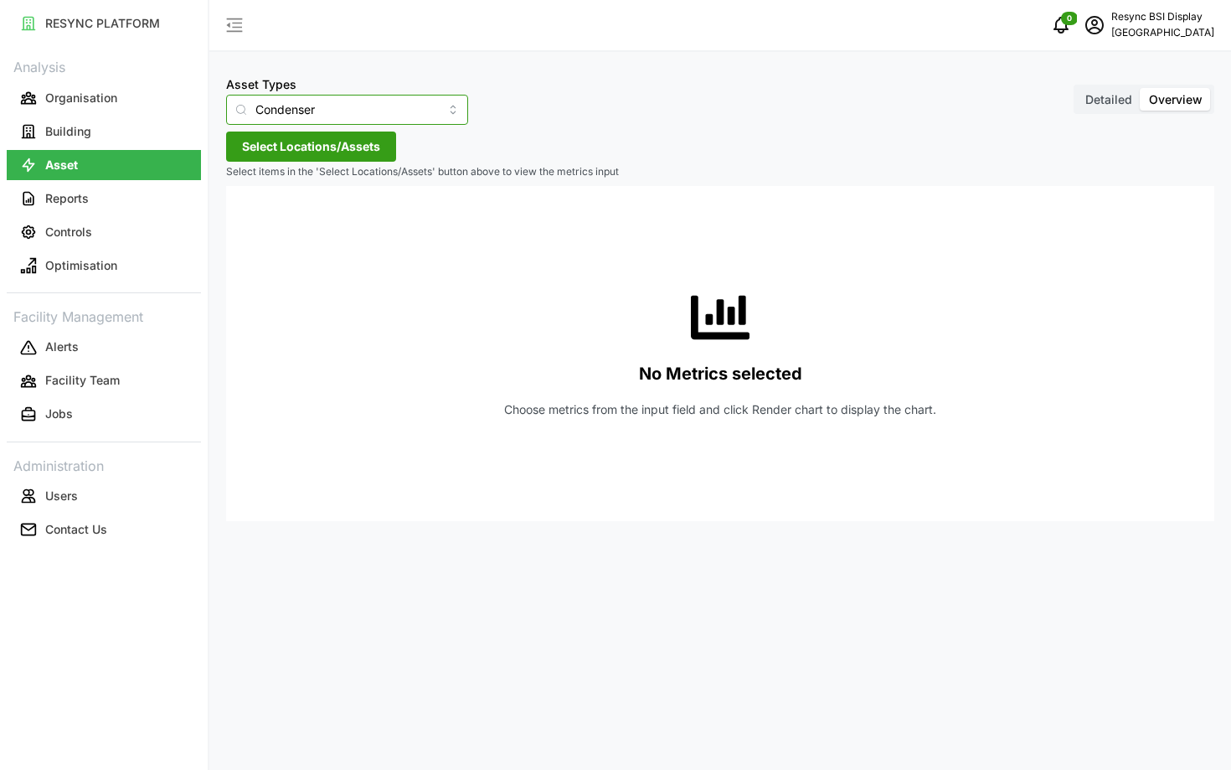
click at [292, 106] on input "Condenser" at bounding box center [347, 110] width 242 height 30
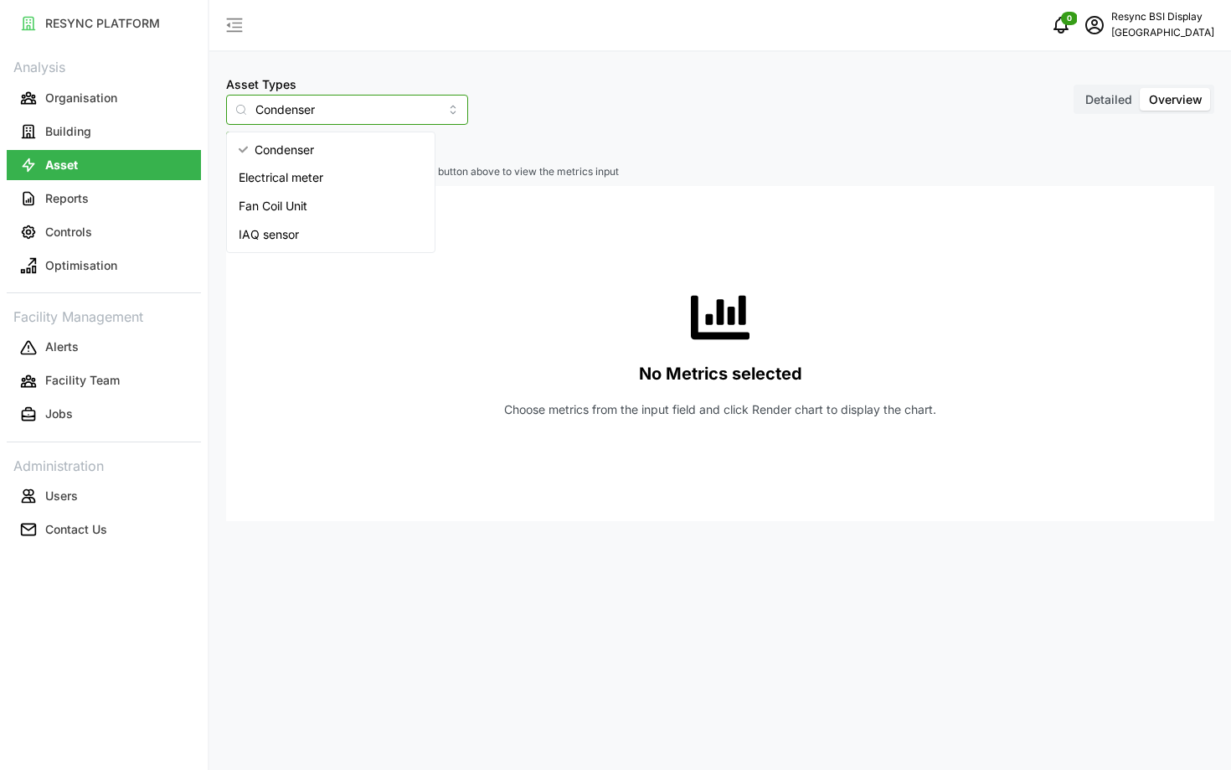
click at [290, 157] on span "Condenser" at bounding box center [284, 150] width 59 height 18
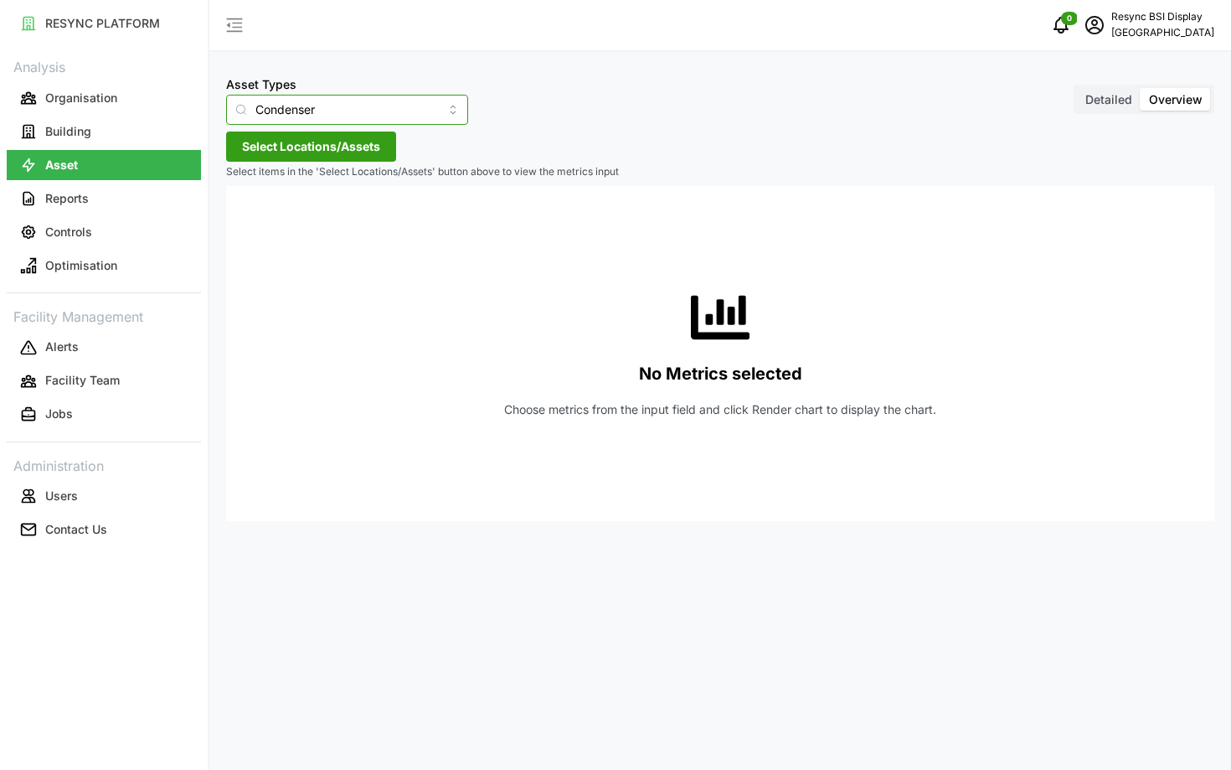
click at [285, 112] on input "Condenser" at bounding box center [347, 110] width 242 height 30
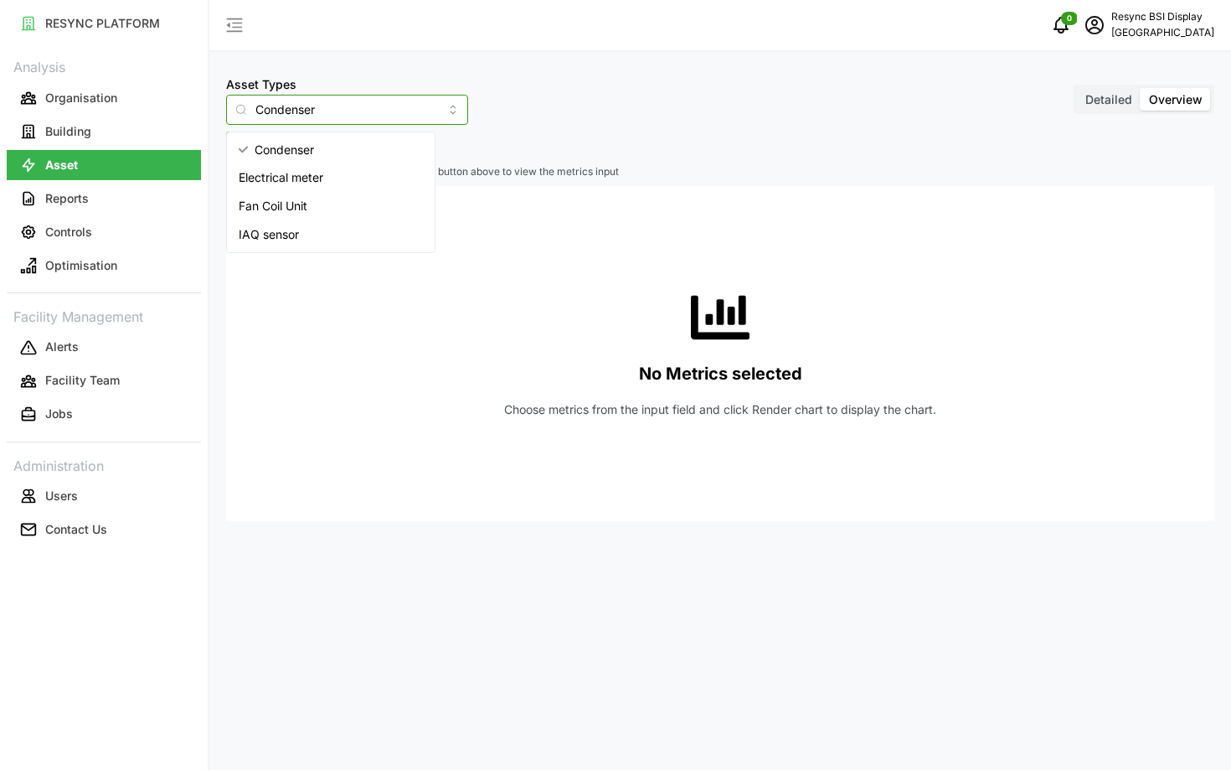
click at [271, 165] on div "Electrical meter" at bounding box center [330, 177] width 201 height 28
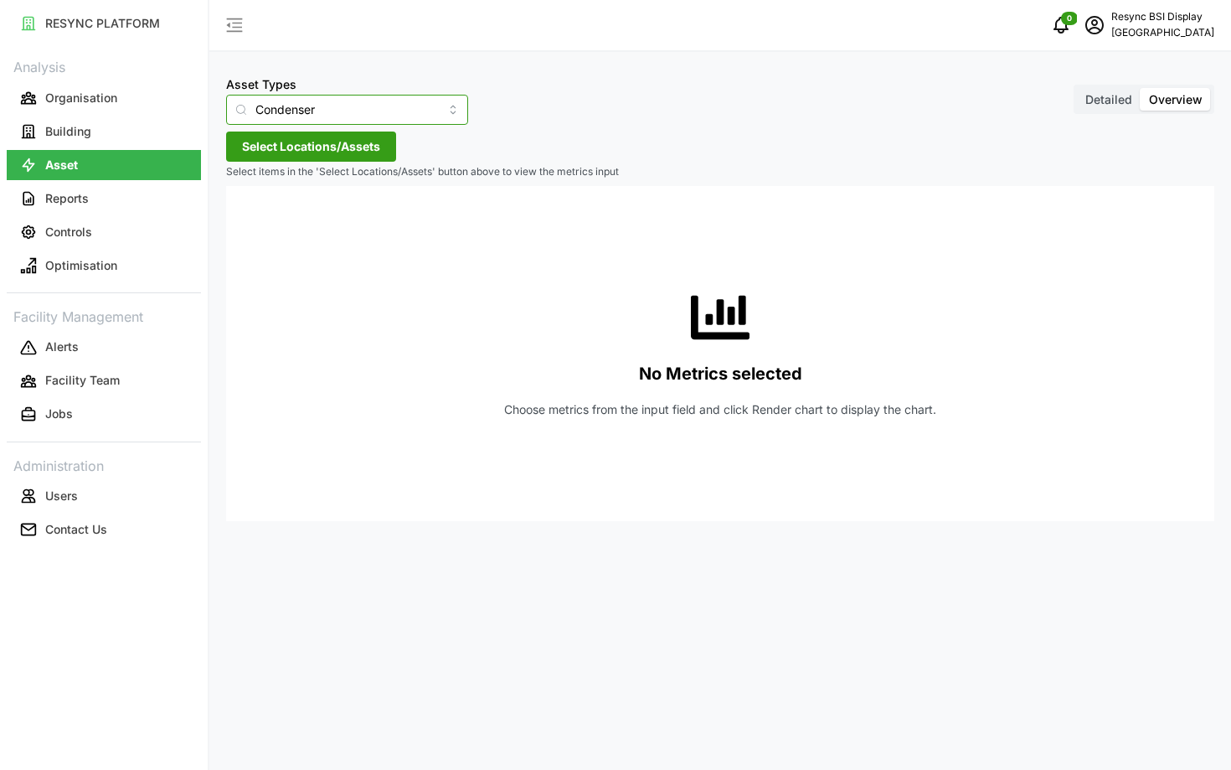
type input "Electrical meter"
click at [273, 142] on span "Select Locations/Assets" at bounding box center [311, 146] width 138 height 28
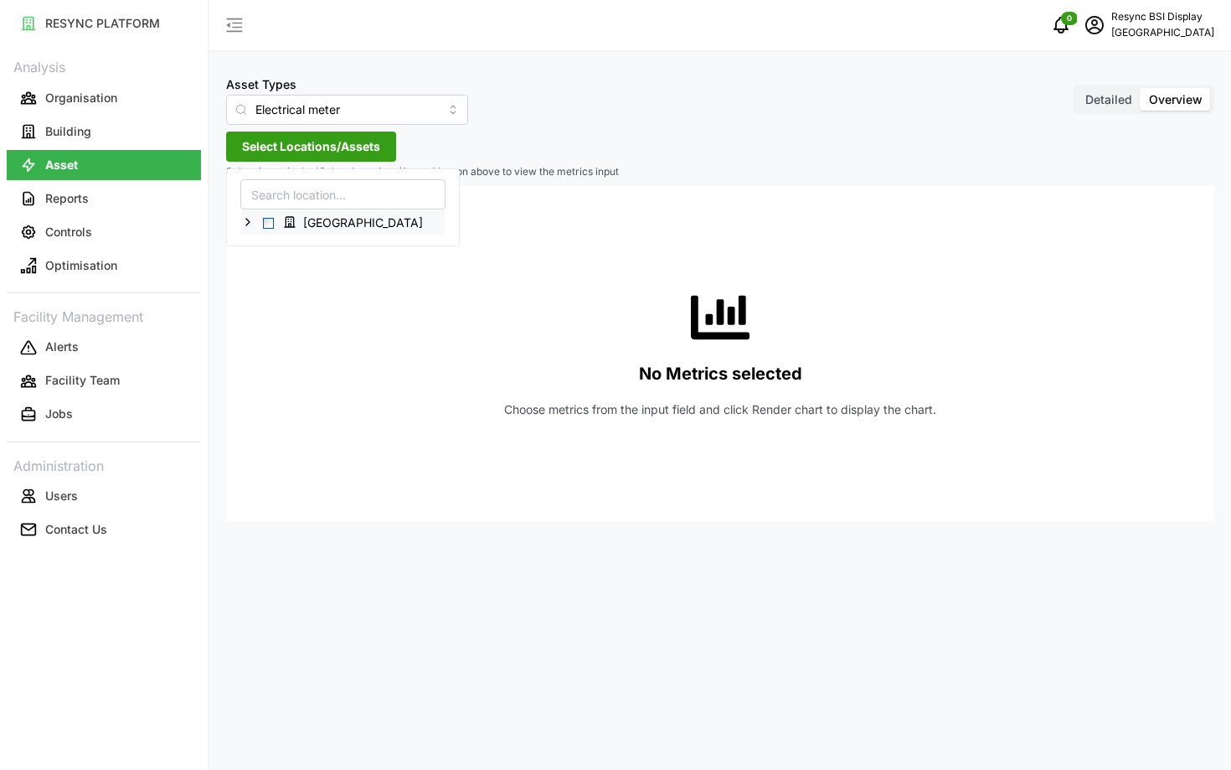
click at [246, 225] on polyline at bounding box center [247, 222] width 3 height 7
click at [265, 295] on icon at bounding box center [261, 294] width 13 height 13
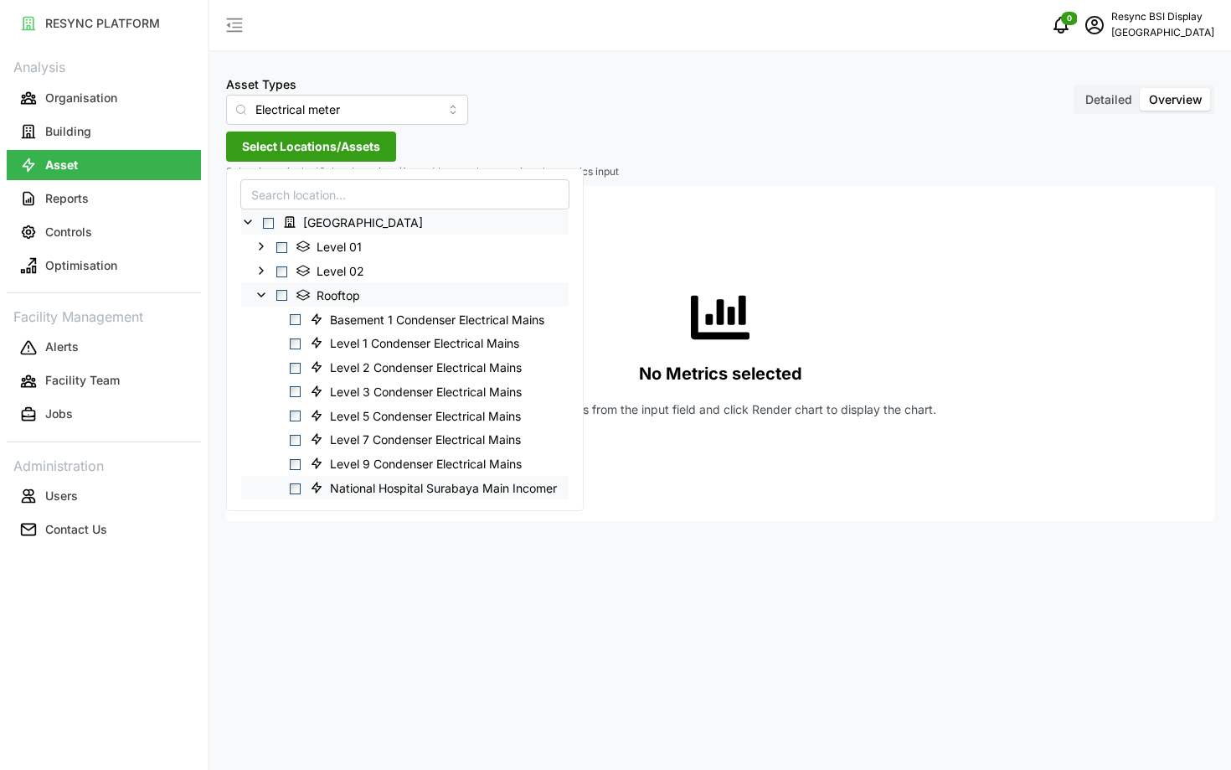
click at [299, 487] on span "Select National Hospital Surabaya Main Incomer" at bounding box center [295, 488] width 11 height 11
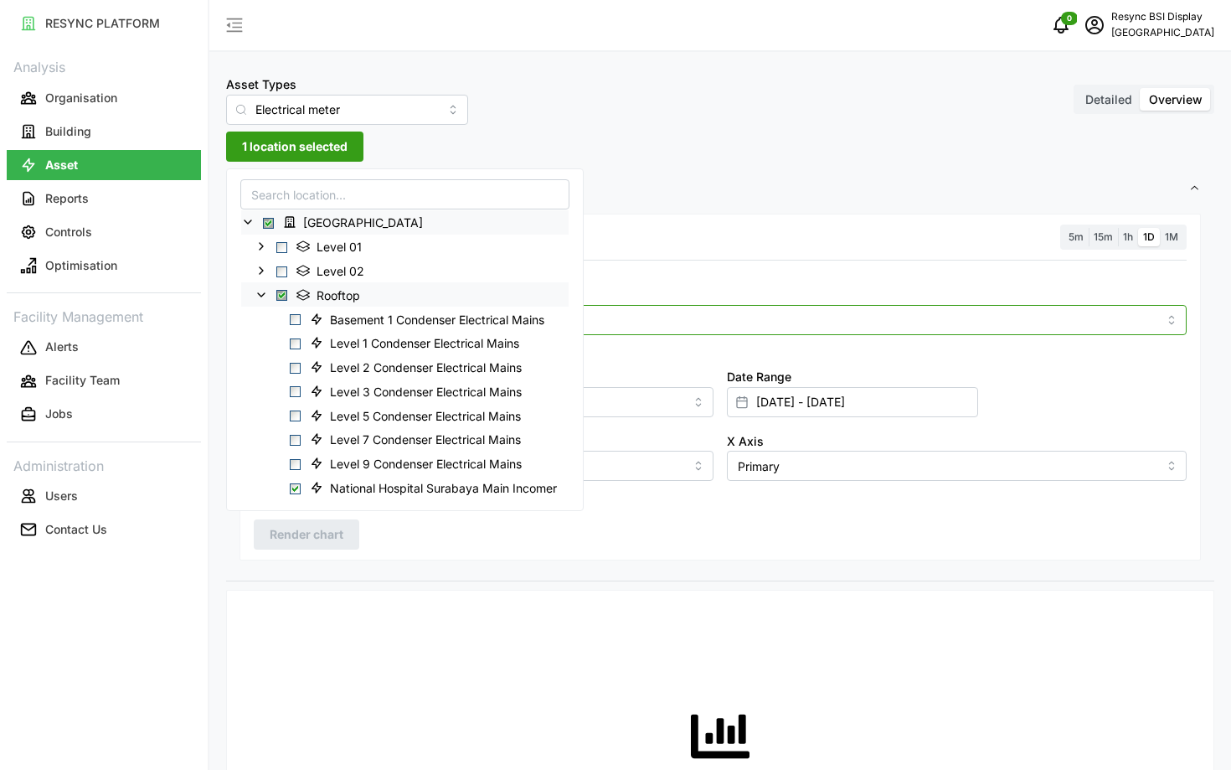
click at [716, 322] on input "Metric" at bounding box center [720, 319] width 875 height 18
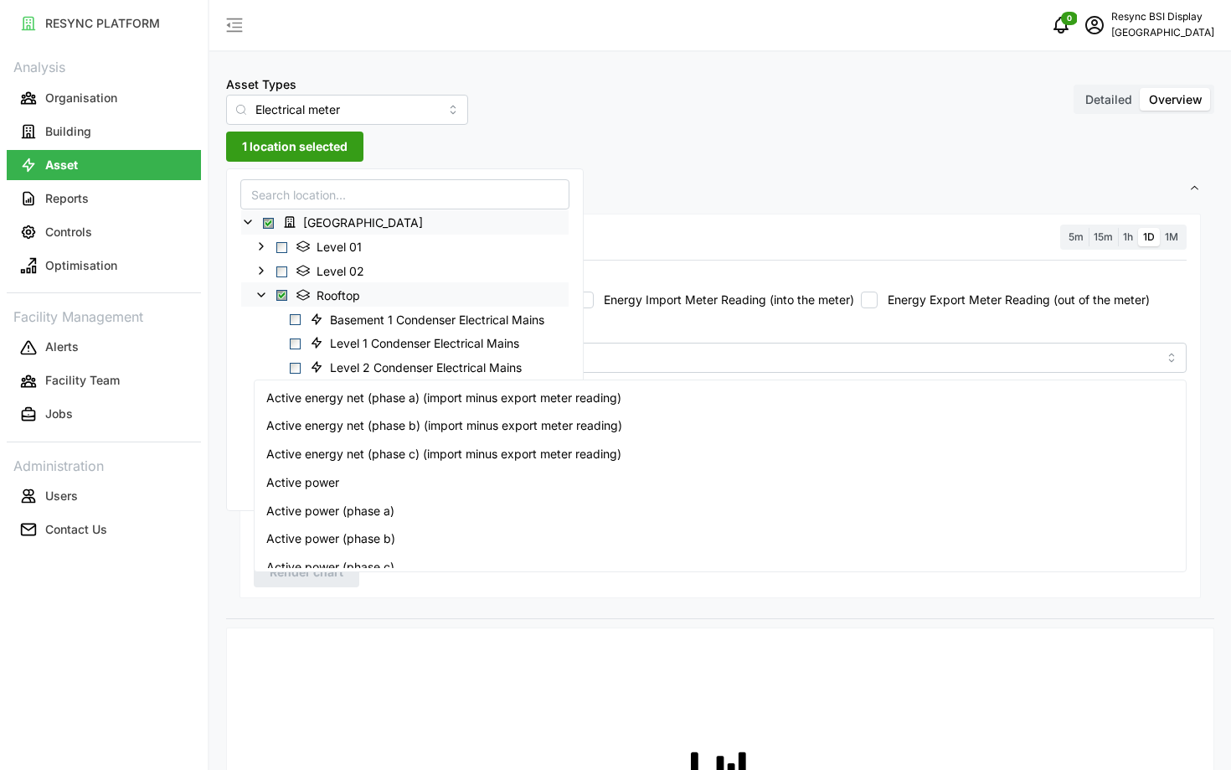
click at [728, 326] on div "Metric" at bounding box center [720, 347] width 933 height 51
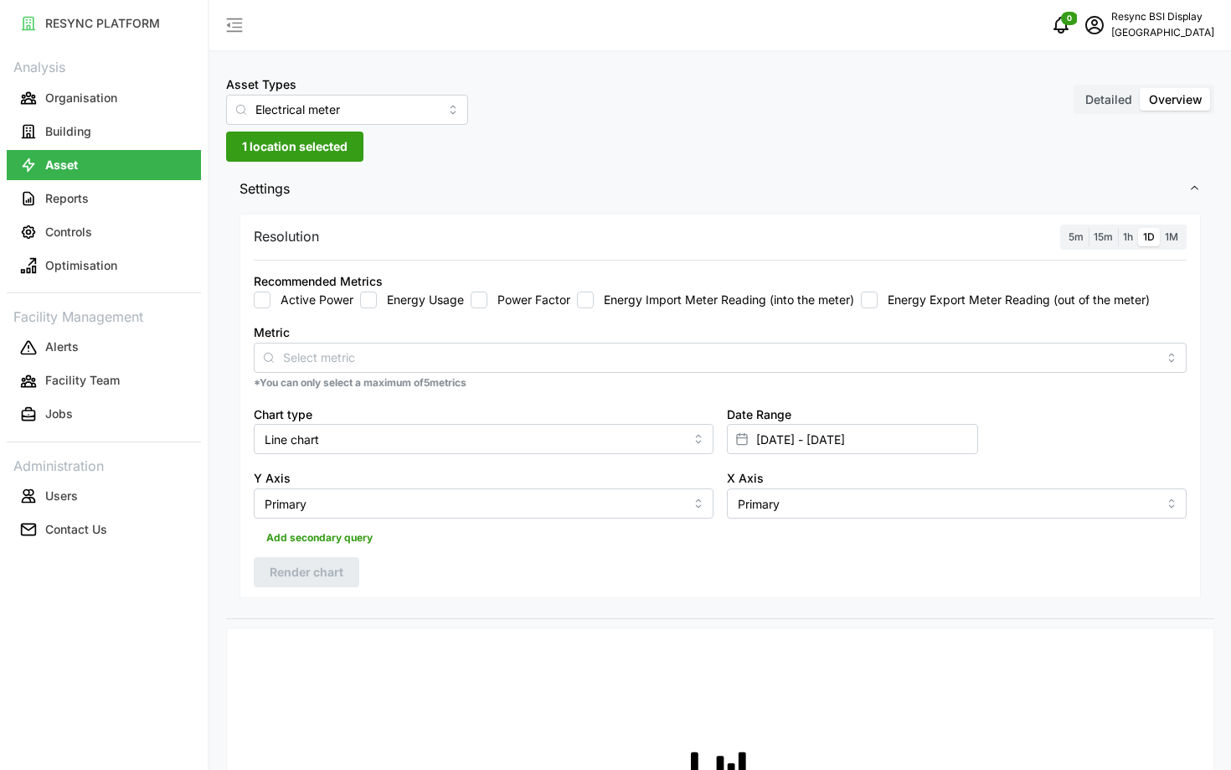
click at [400, 302] on label "Energy Usage" at bounding box center [420, 300] width 87 height 17
click at [377, 302] on input "Energy Usage" at bounding box center [368, 300] width 17 height 17
checkbox input "true"
click at [787, 435] on input "[DATE] - [DATE]" at bounding box center [852, 439] width 251 height 30
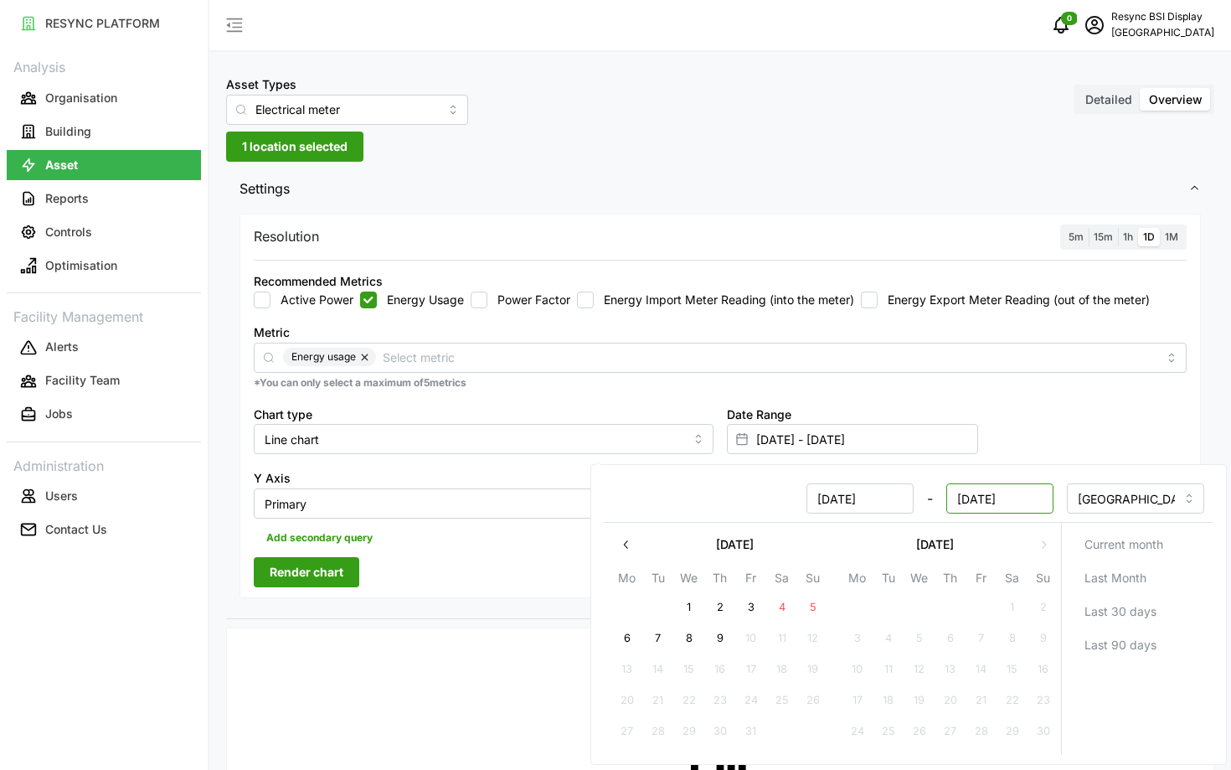
click at [985, 503] on input "[DATE]" at bounding box center [1000, 498] width 107 height 30
click at [834, 500] on input "[DATE]" at bounding box center [860, 498] width 107 height 30
type input "[DATE]"
type input "[DATE] - [DATE]"
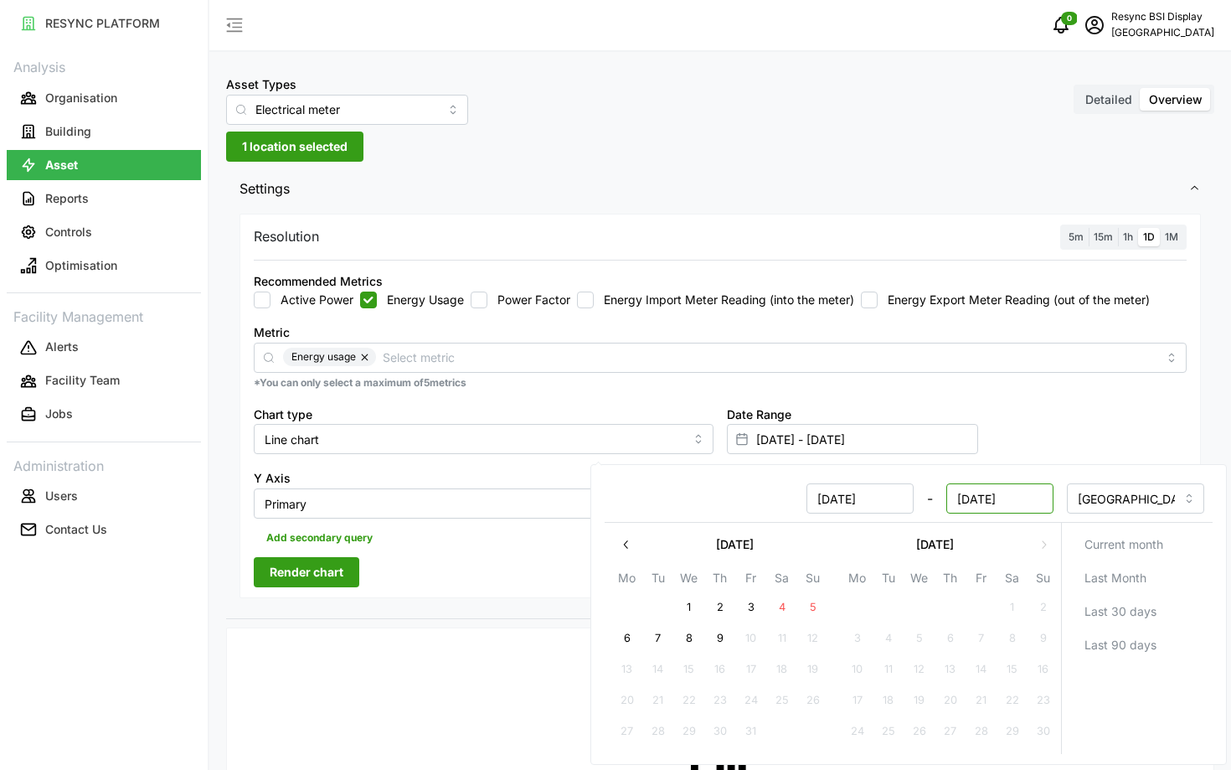
click at [979, 503] on input "[DATE]" at bounding box center [1000, 498] width 107 height 30
type input "[DATE]"
type input "01 Jan 2025 - 09 Jan 2025"
click at [829, 503] on input "[DATE]" at bounding box center [860, 498] width 107 height 30
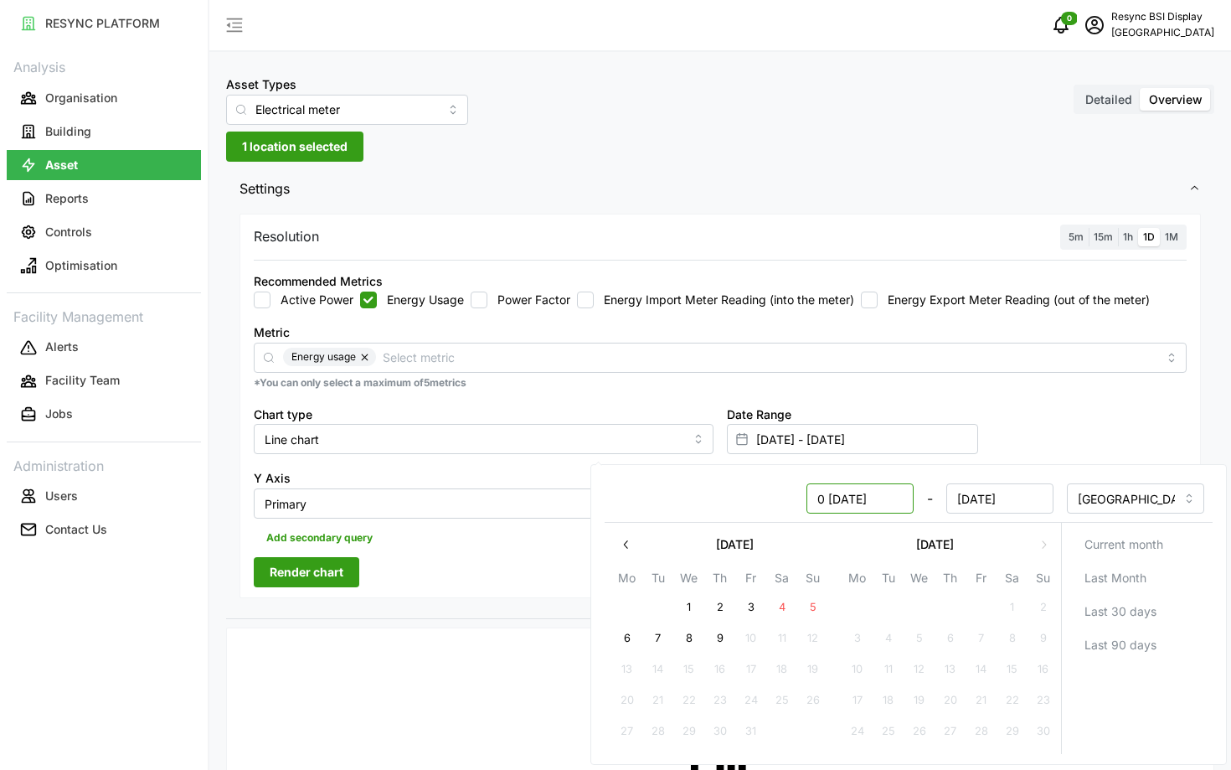
type input "[DATE]"
click at [970, 496] on input "[DATE]" at bounding box center [1000, 498] width 107 height 30
type input "[DATE]"
type input "[DATE] - [DATE]"
click at [534, 574] on div "Resolution 5m 15m 1h 1D 1M Recommended Metrics Active Power Energy Usage Power …" at bounding box center [721, 406] width 962 height 385
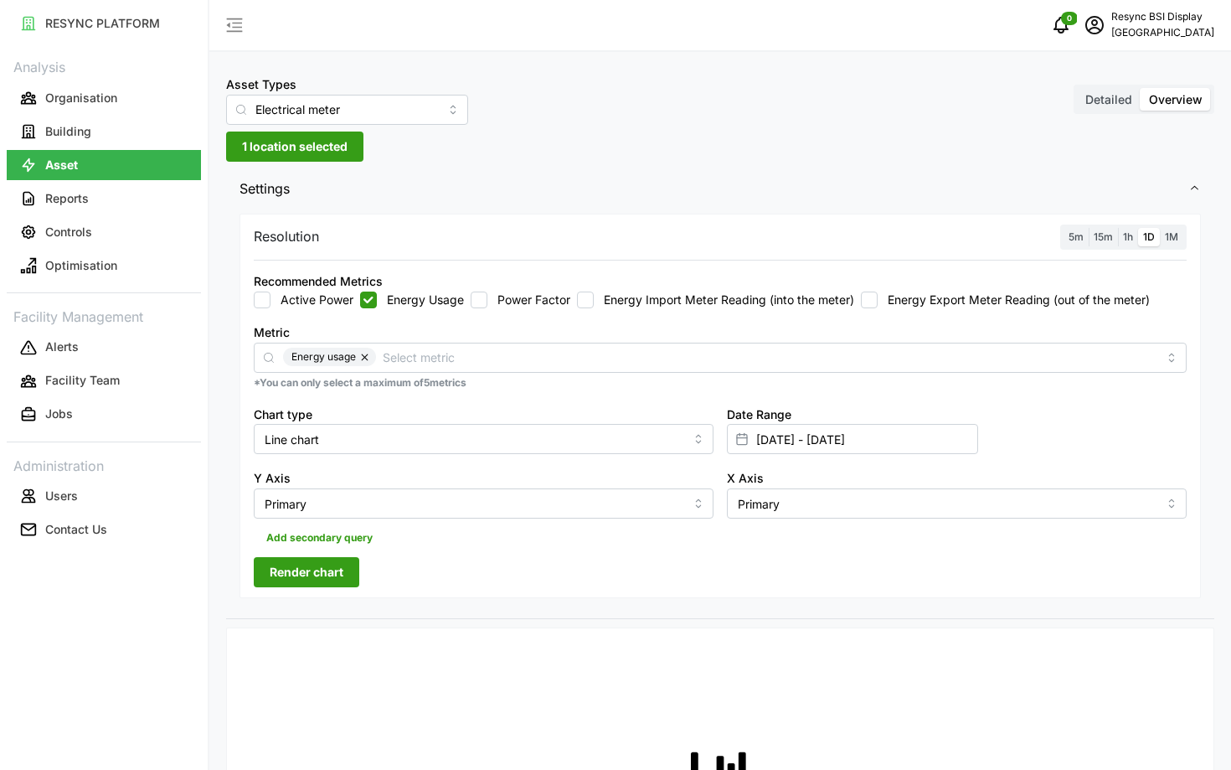
click at [287, 564] on span "Render chart" at bounding box center [307, 572] width 74 height 28
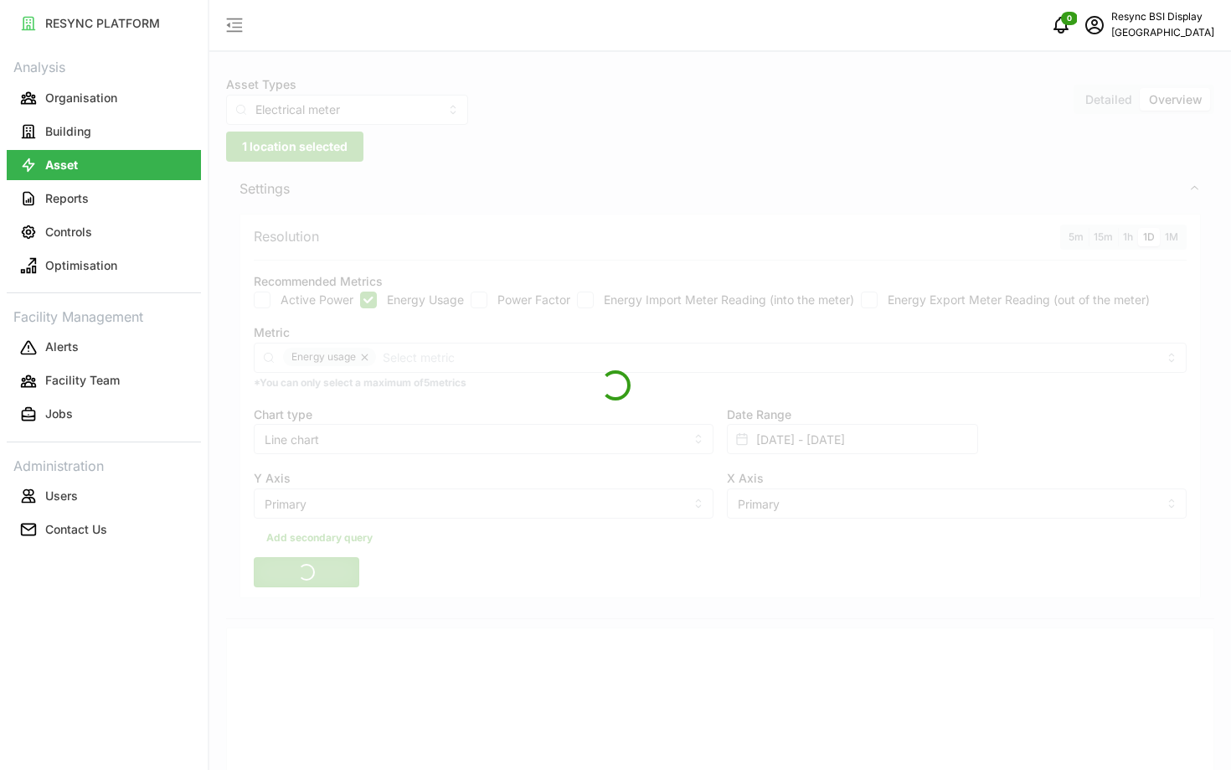
scroll to position [539, 0]
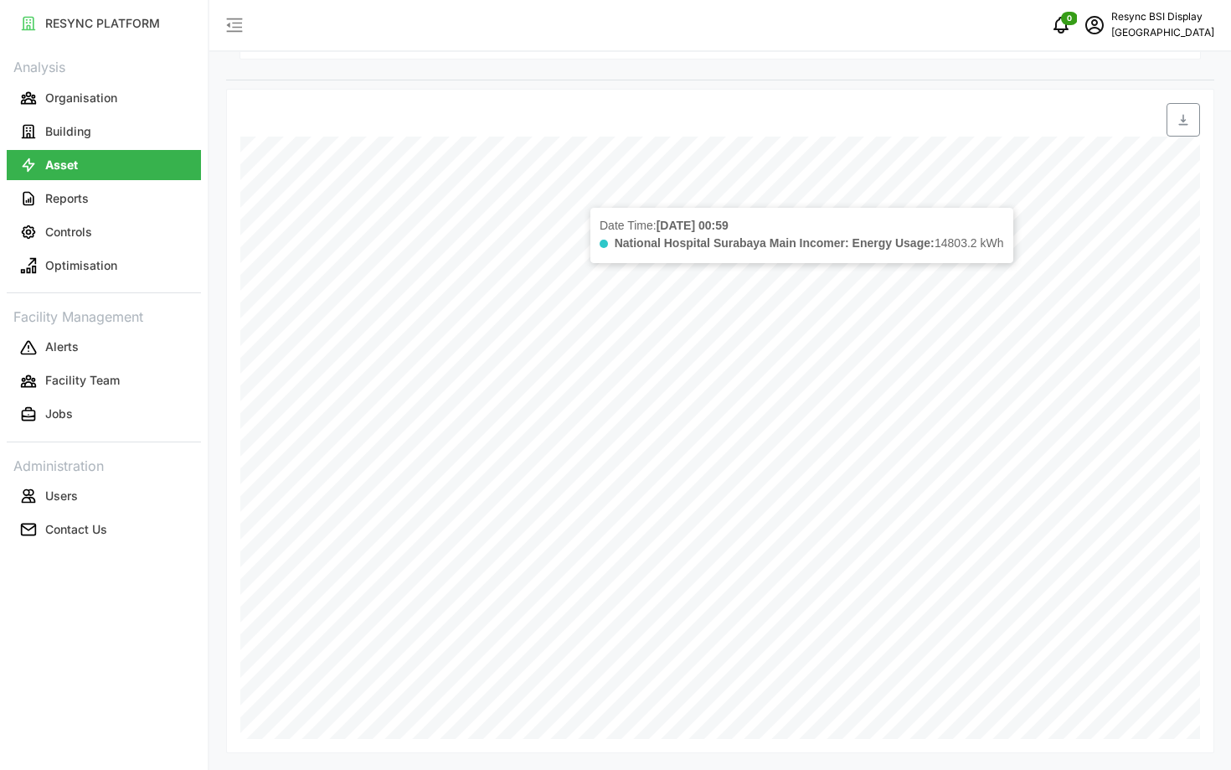
click at [1065, 49] on div "0 Resync BSI Display National Hospital Surabaya" at bounding box center [720, 26] width 1022 height 52
click at [1072, 44] on div "0 Resync BSI Display National Hospital Surabaya" at bounding box center [720, 26] width 1022 height 52
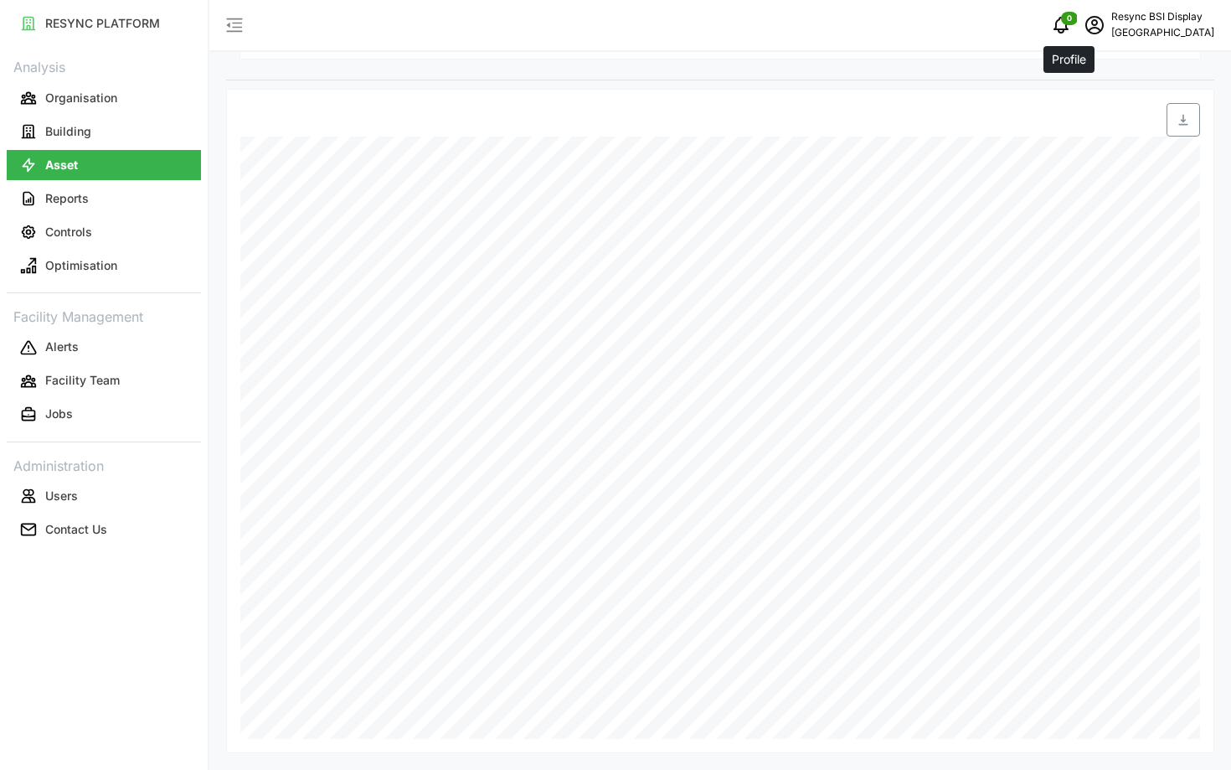
click at [1085, 25] on icon "schedule" at bounding box center [1095, 25] width 20 height 20
click at [1070, 119] on button "Logout" at bounding box center [1133, 125] width 159 height 29
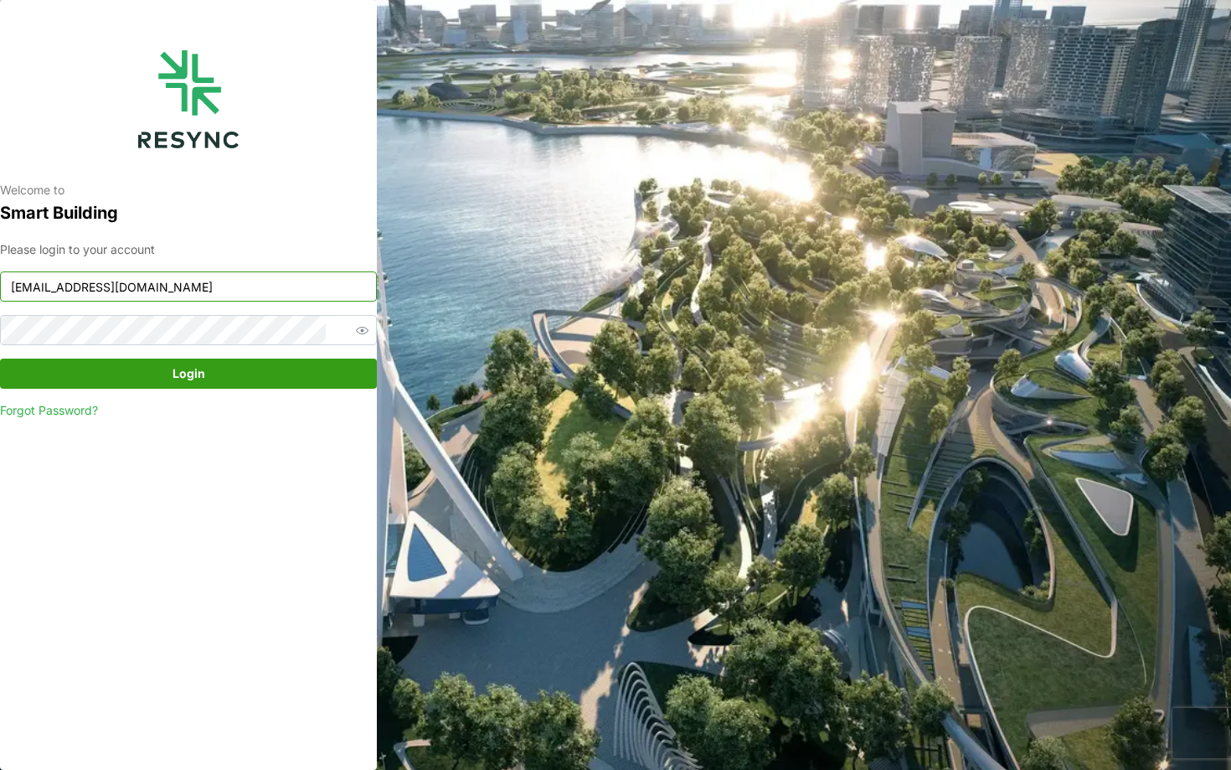
click at [170, 295] on input "[EMAIL_ADDRESS][DOMAIN_NAME]" at bounding box center [188, 286] width 377 height 30
type input "[EMAIL_ADDRESS][DOMAIN_NAME]"
click at [280, 379] on span "Login" at bounding box center [188, 373] width 345 height 28
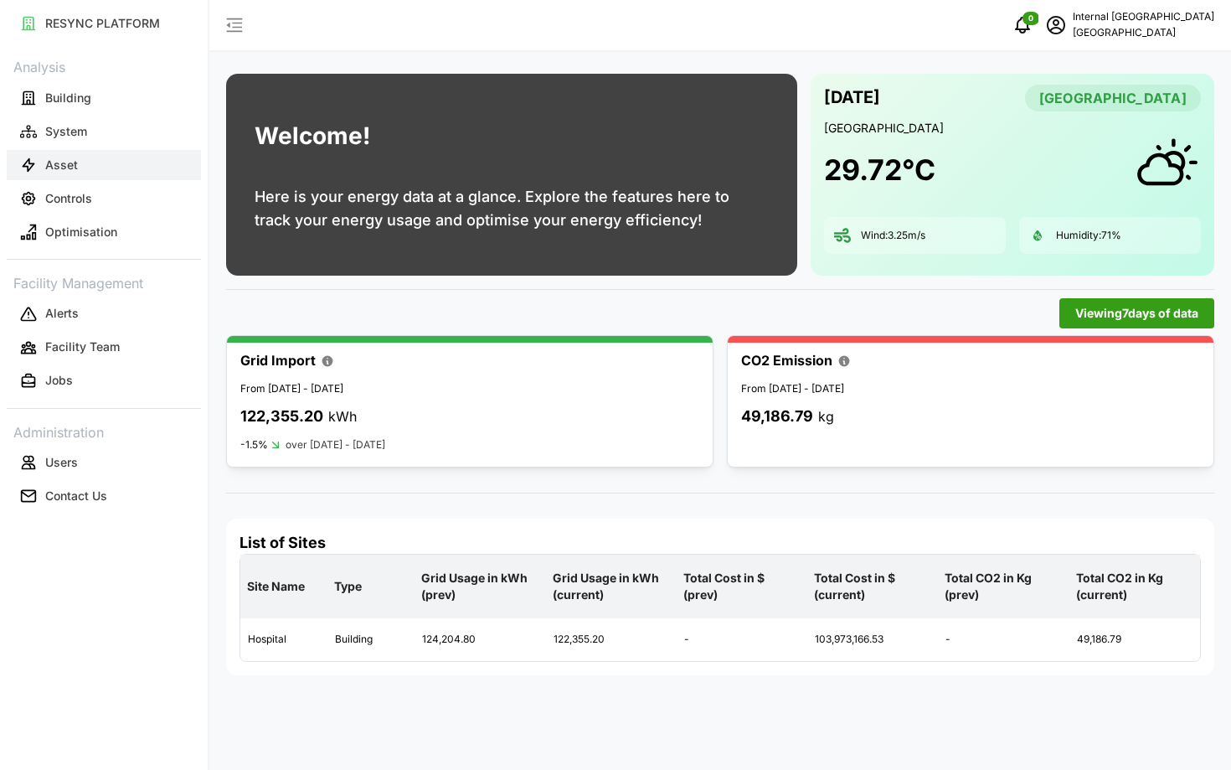
click at [120, 178] on button "Asset" at bounding box center [104, 165] width 194 height 30
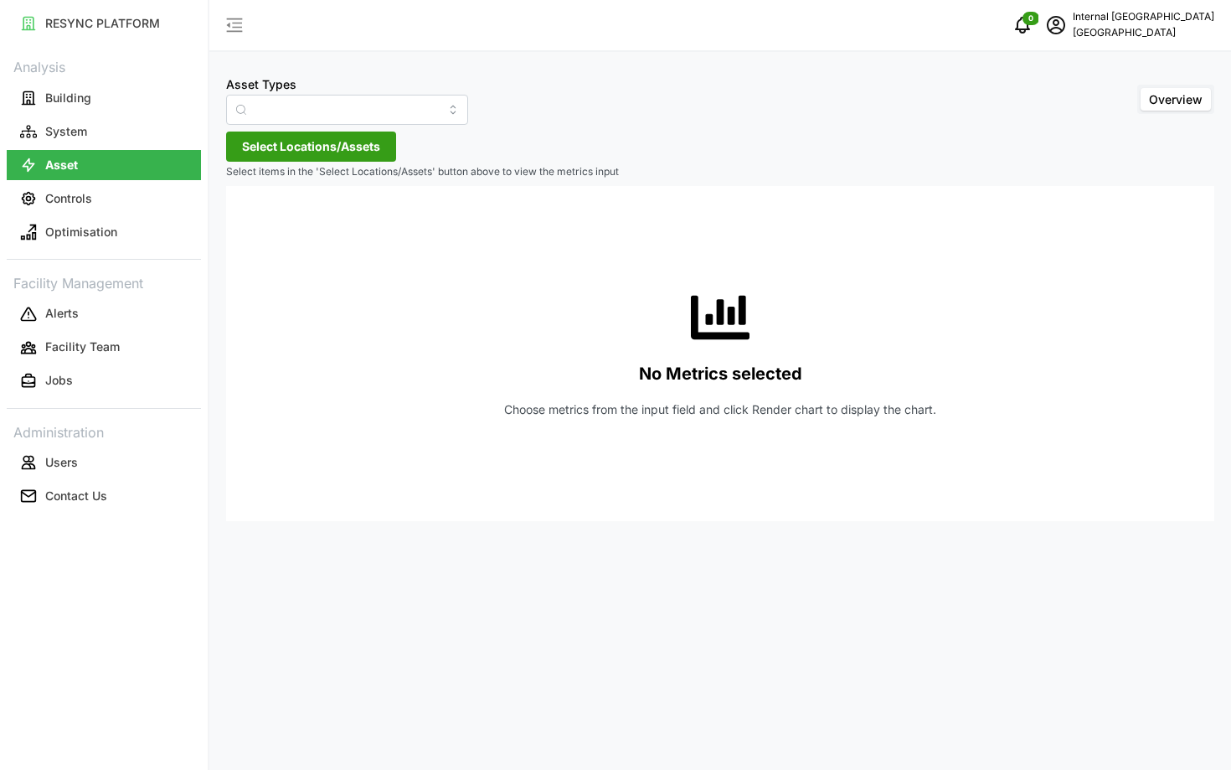
type input "Condensing Unit"
click at [123, 146] on button "System" at bounding box center [104, 131] width 194 height 30
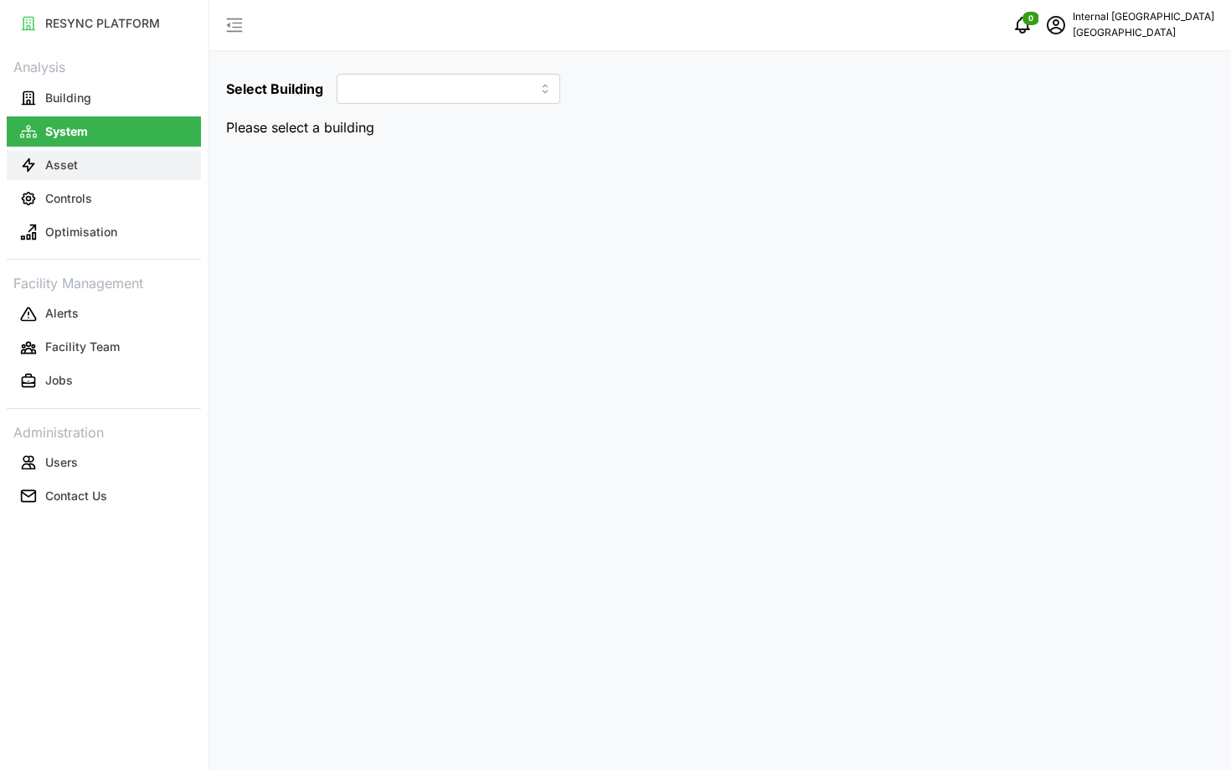
click at [103, 168] on button "Asset" at bounding box center [104, 165] width 194 height 30
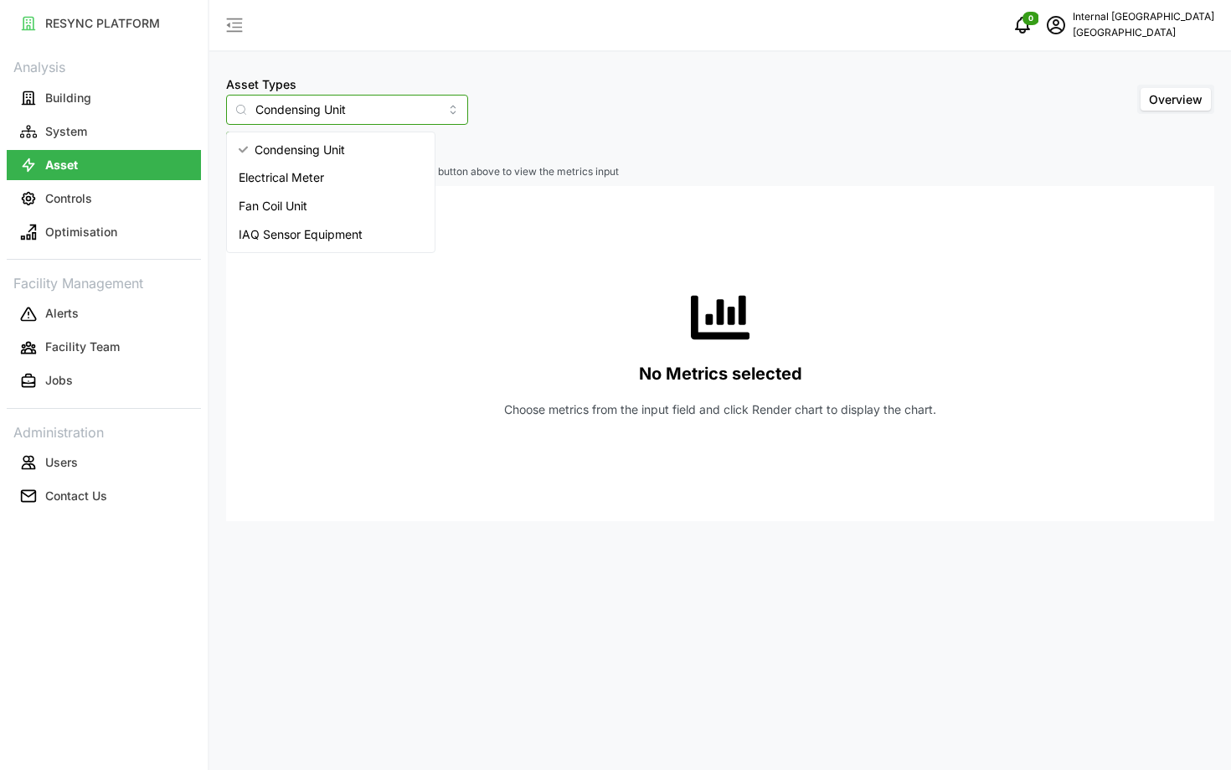
click at [308, 107] on input "Condensing Unit" at bounding box center [347, 110] width 242 height 30
click at [580, 266] on div "No Metrics selected Choose metrics from the input field and click Render chart …" at bounding box center [721, 353] width 962 height 335
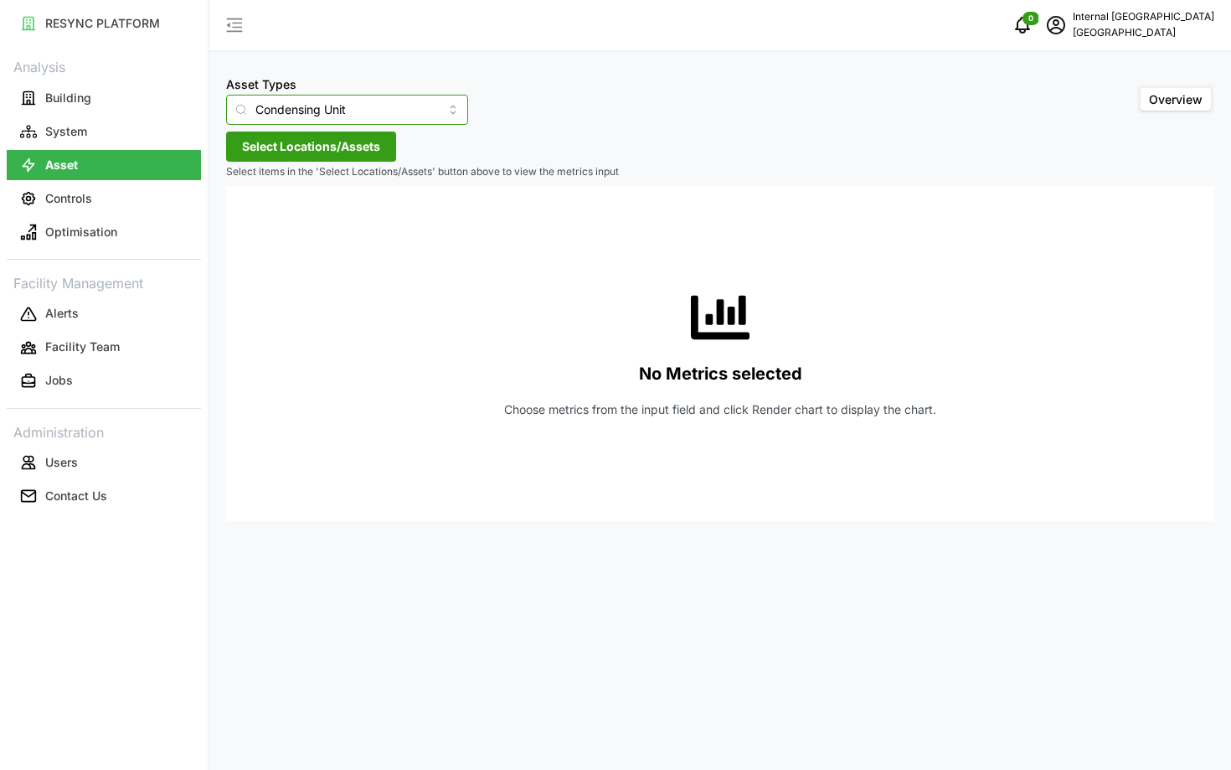
click at [327, 109] on input "Condensing Unit" at bounding box center [347, 110] width 242 height 30
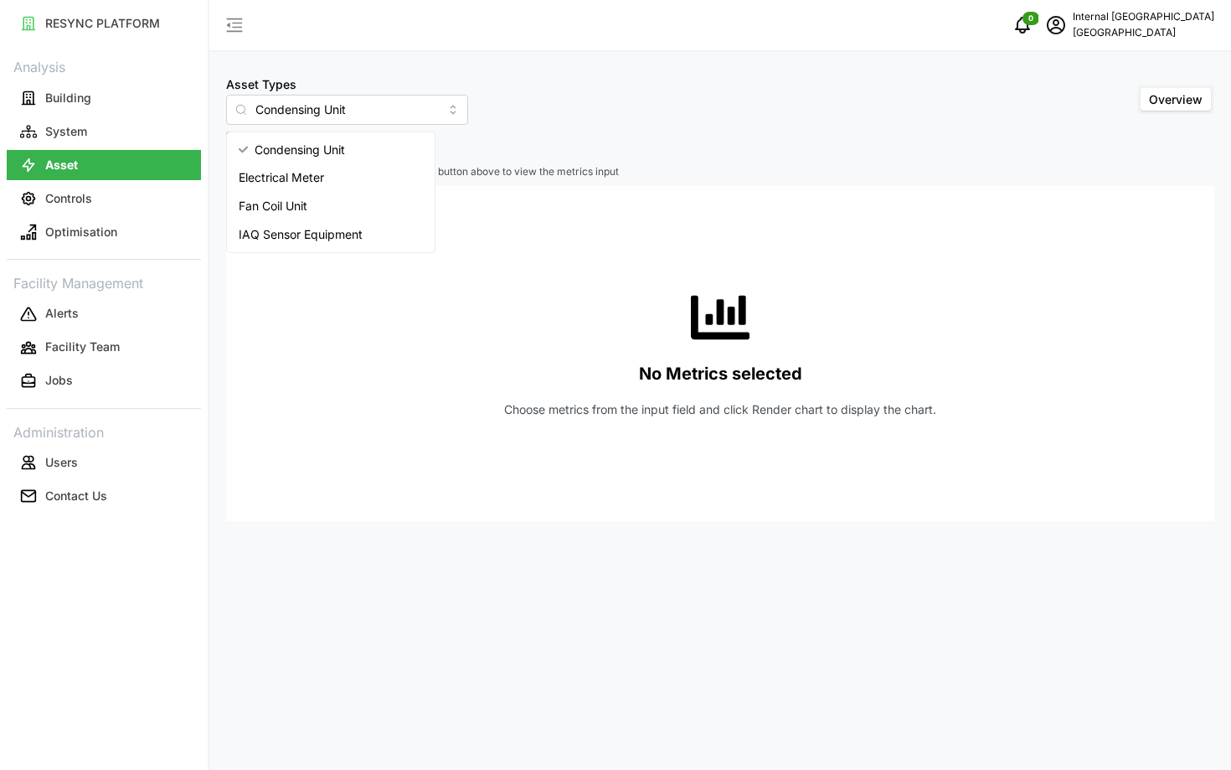
click at [544, 263] on div "No Metrics selected Choose metrics from the input field and click Render chart …" at bounding box center [721, 353] width 962 height 335
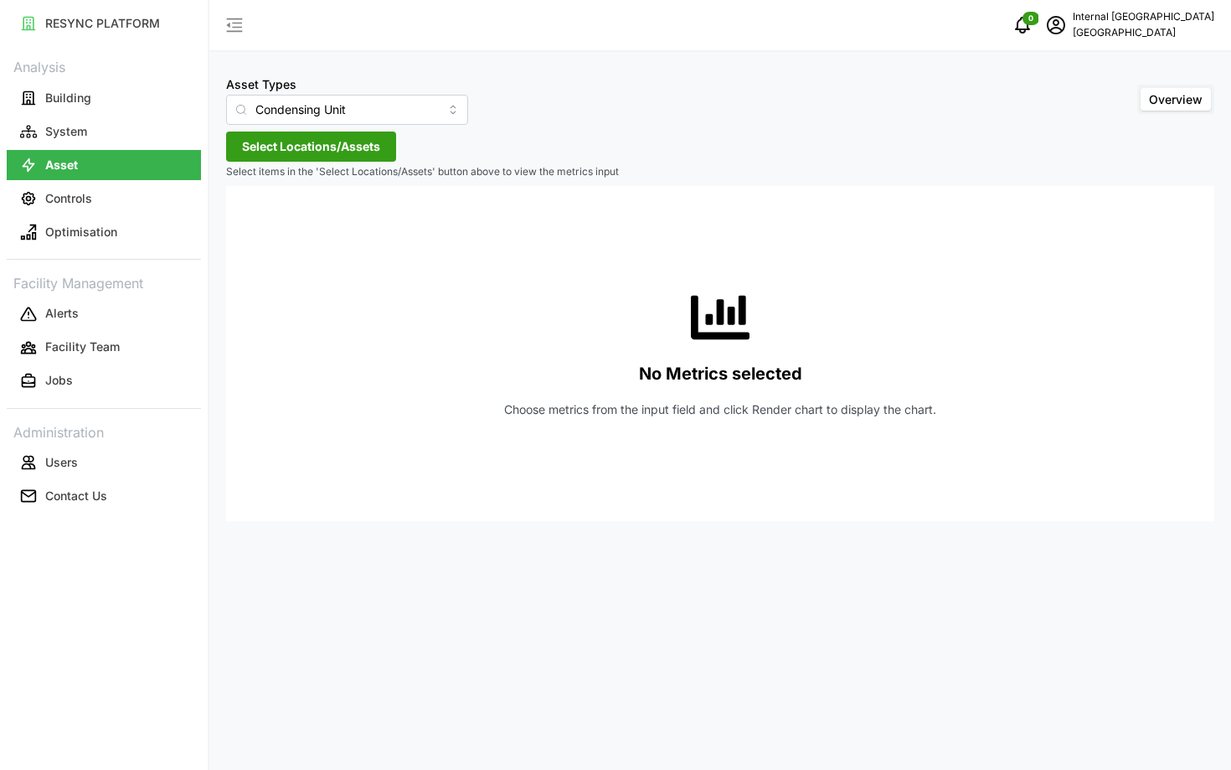
click at [318, 144] on span "Select Locations/Assets" at bounding box center [311, 146] width 138 height 28
click at [243, 222] on icon at bounding box center [247, 221] width 13 height 13
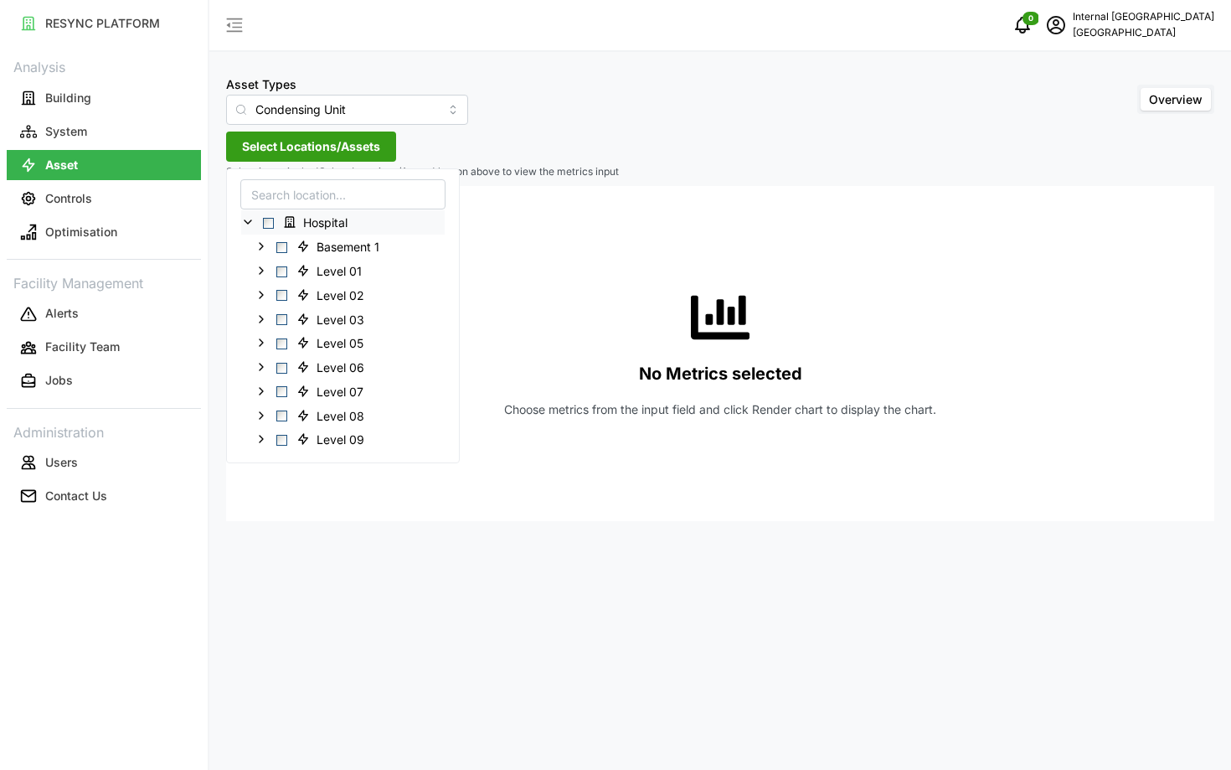
click at [250, 223] on icon at bounding box center [247, 221] width 13 height 13
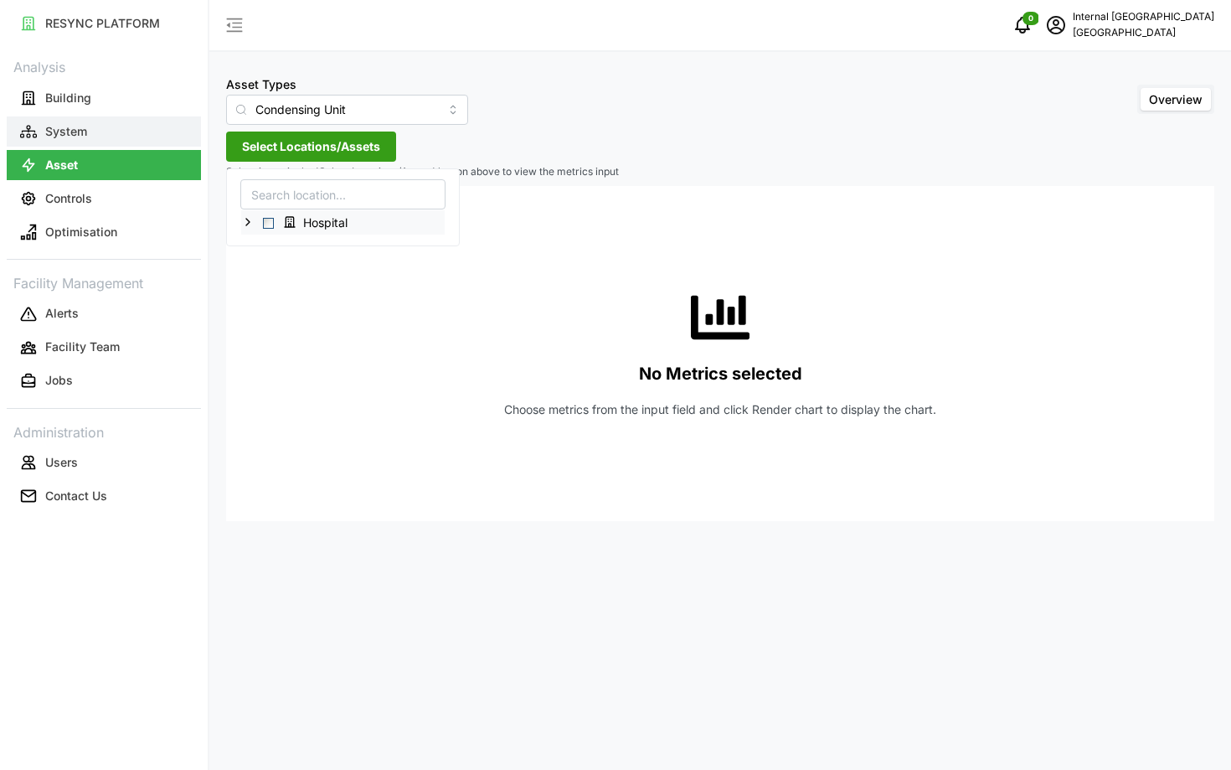
click at [141, 133] on button "System" at bounding box center [104, 131] width 194 height 30
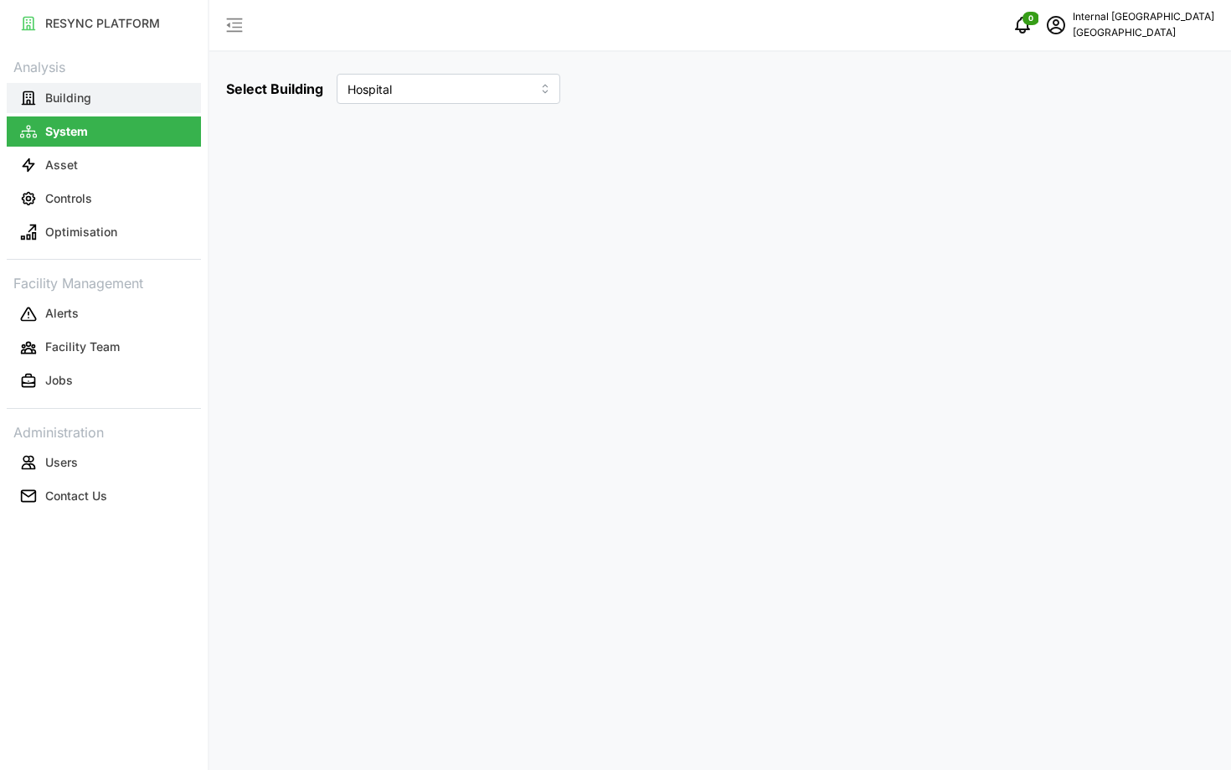
click at [133, 106] on button "Building" at bounding box center [104, 98] width 194 height 30
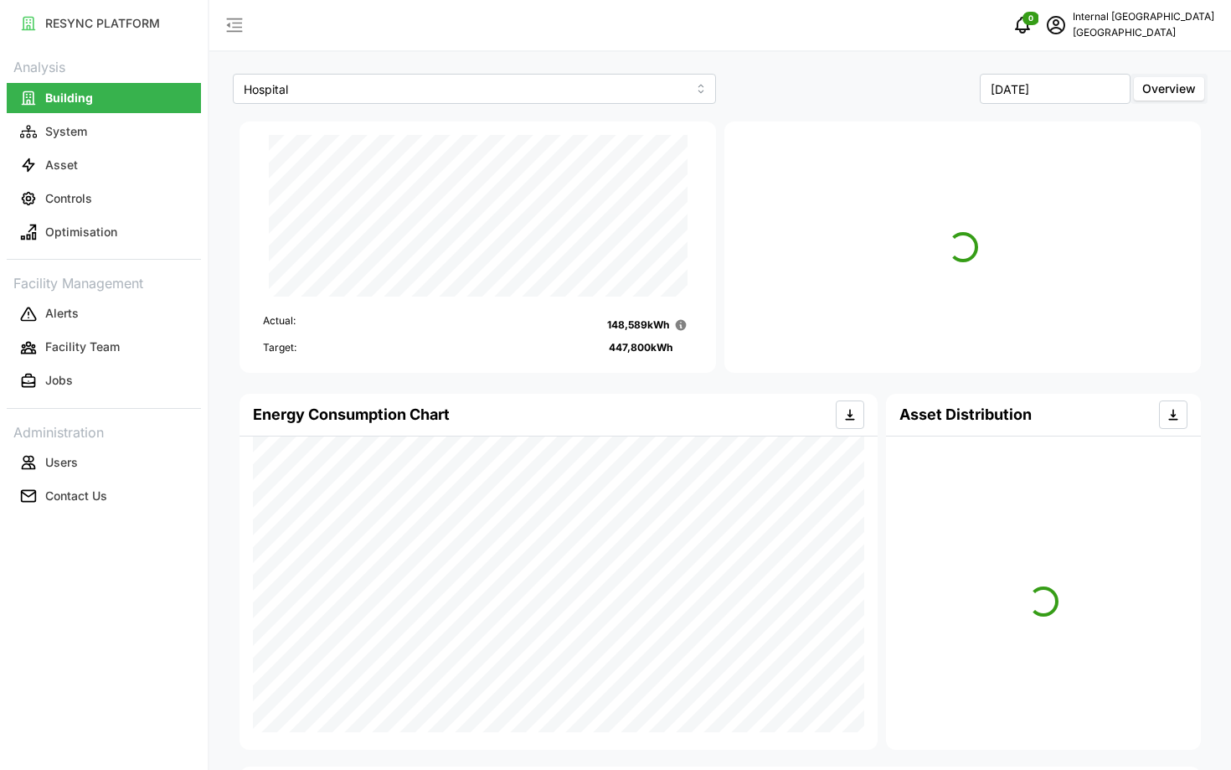
scroll to position [315, 0]
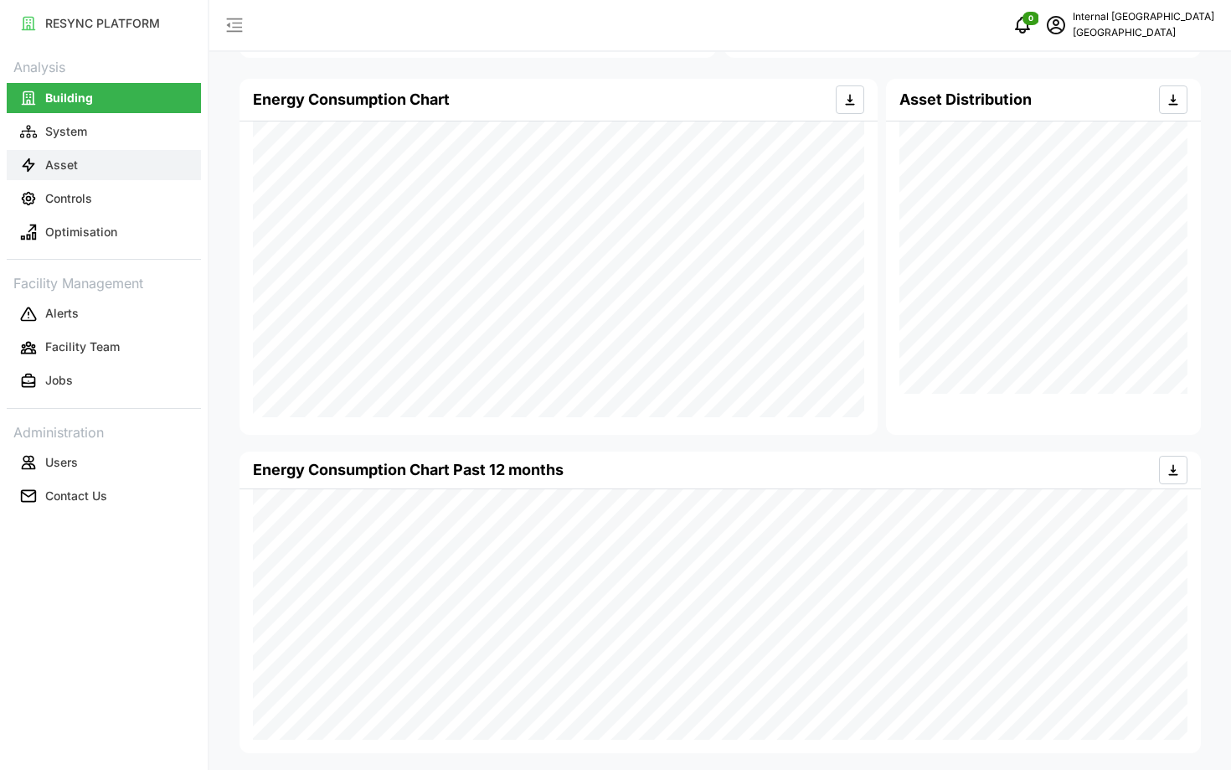
click at [127, 167] on button "Asset" at bounding box center [104, 165] width 194 height 30
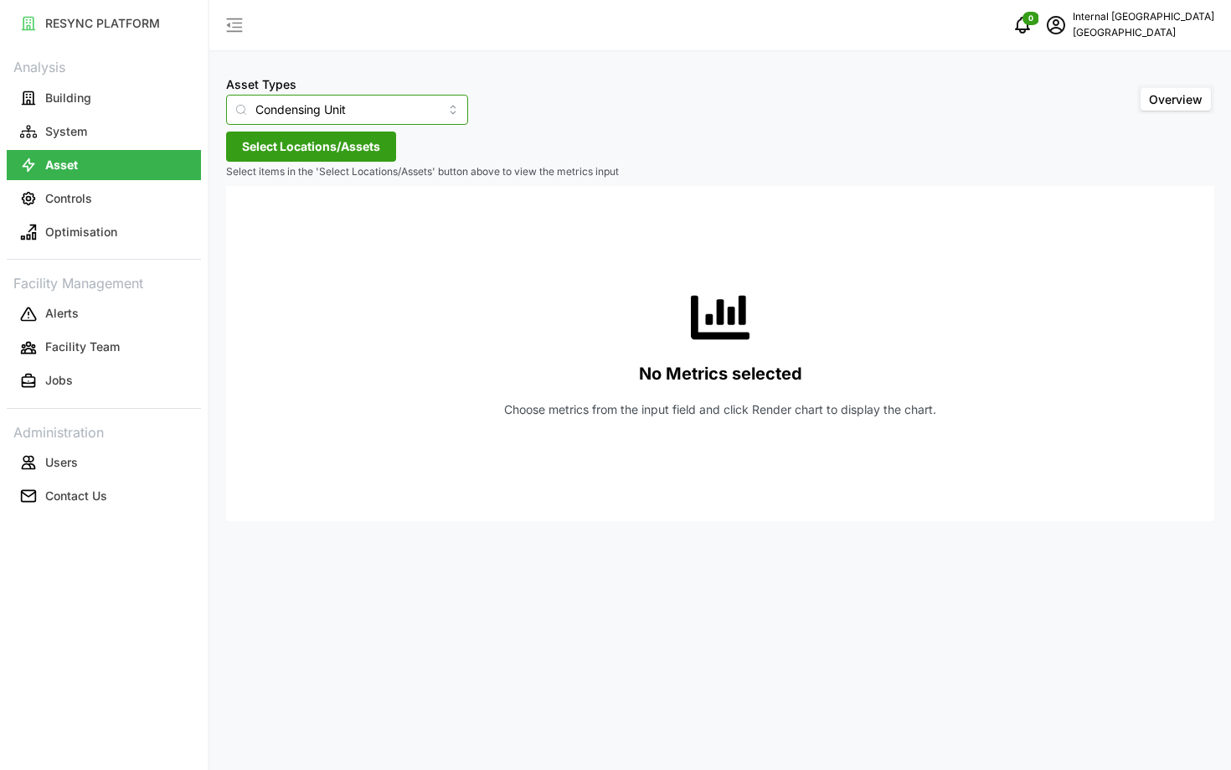
click at [330, 110] on input "Condensing Unit" at bounding box center [347, 110] width 242 height 30
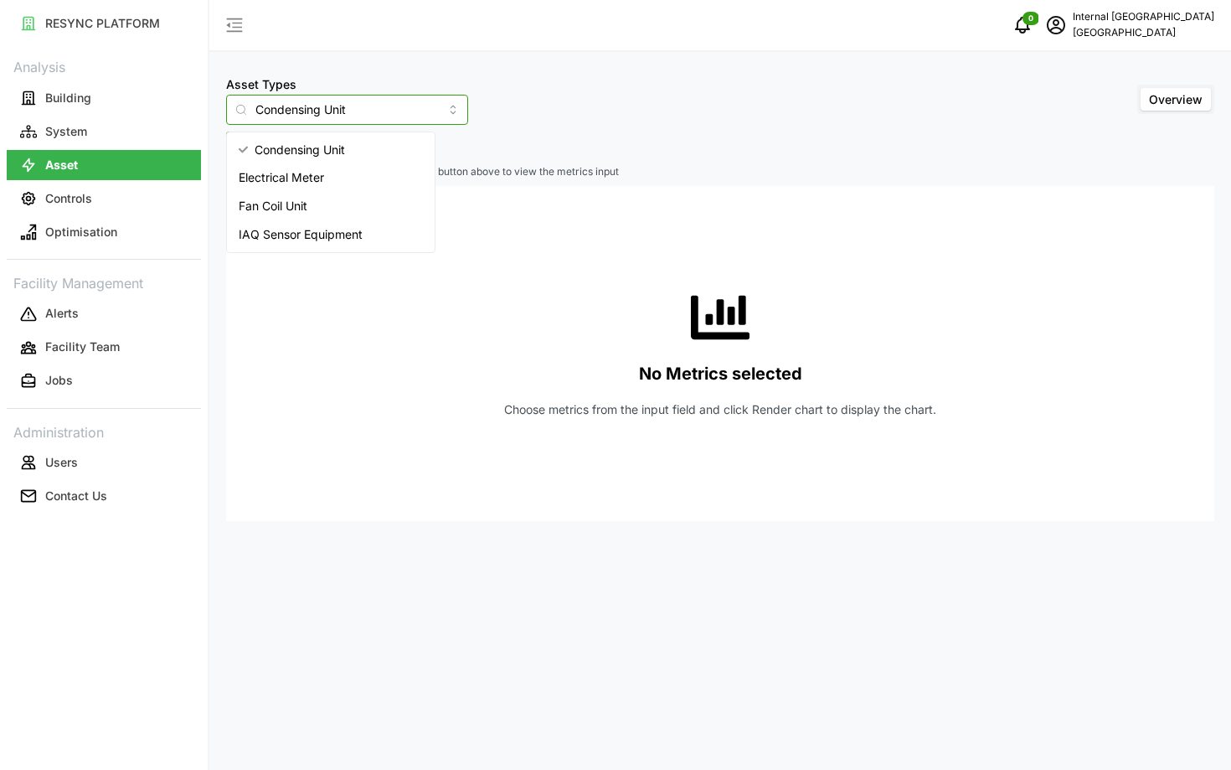
click at [348, 173] on div "Electrical Meter" at bounding box center [330, 177] width 201 height 28
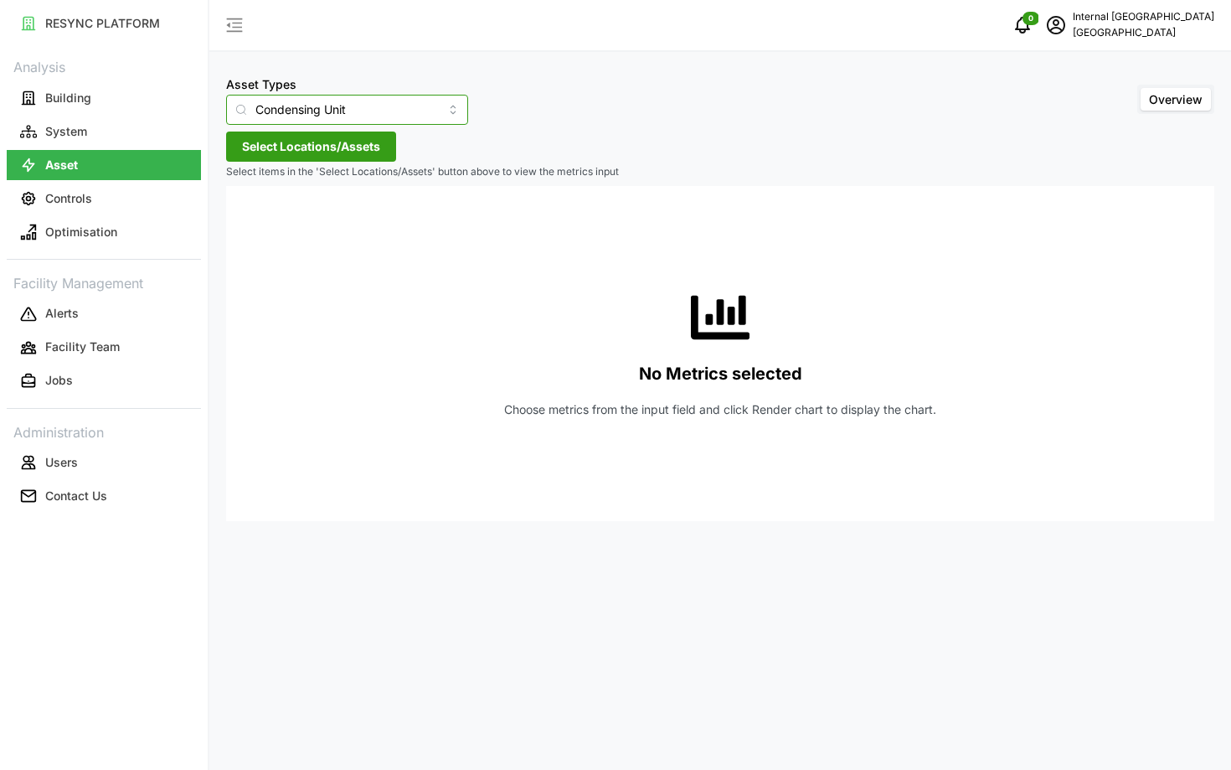
type input "Electrical Meter"
click at [327, 148] on span "Select Locations/Assets" at bounding box center [311, 146] width 138 height 28
click at [250, 226] on icon at bounding box center [247, 221] width 13 height 13
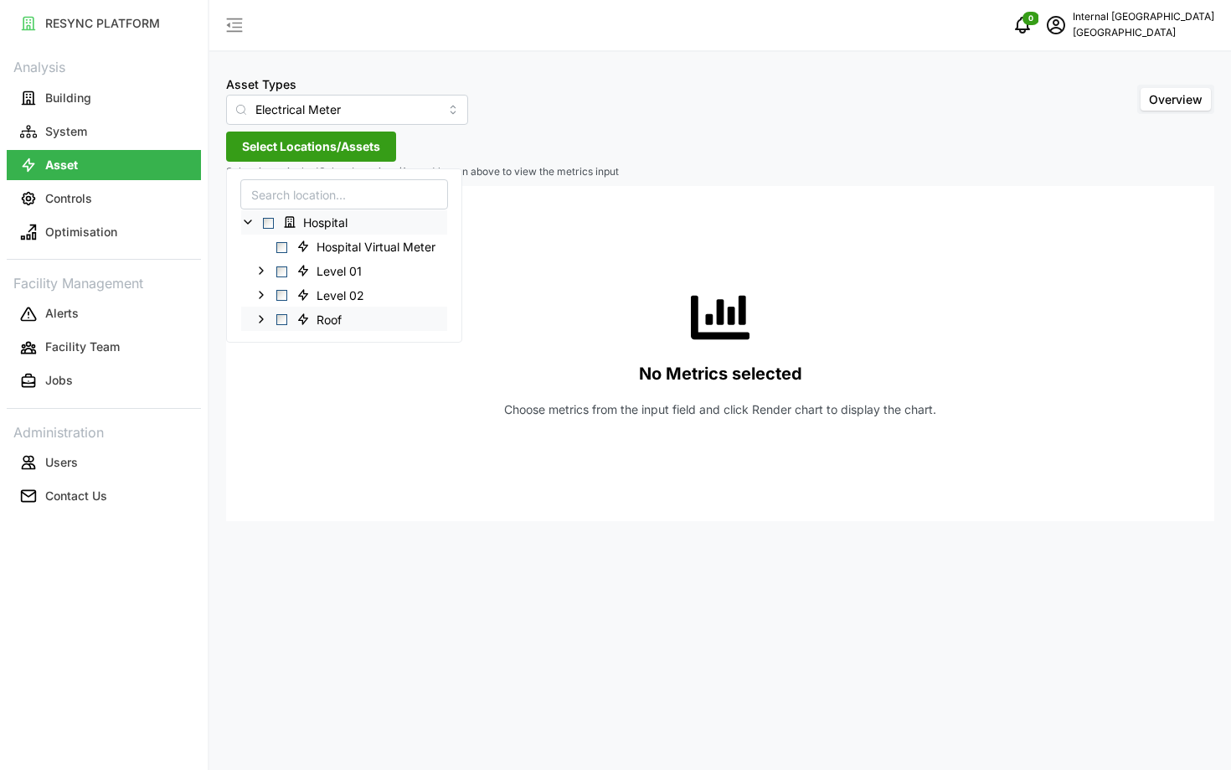
click at [264, 317] on icon at bounding box center [261, 318] width 13 height 13
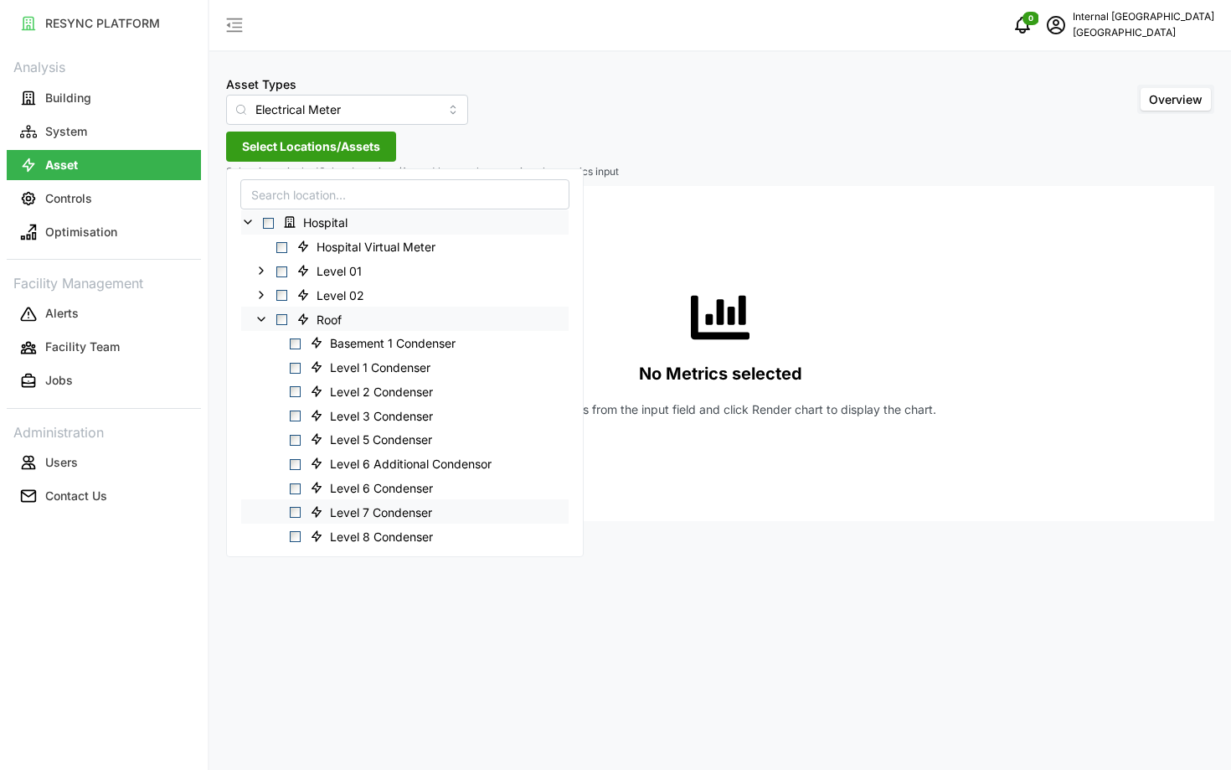
scroll to position [69, 0]
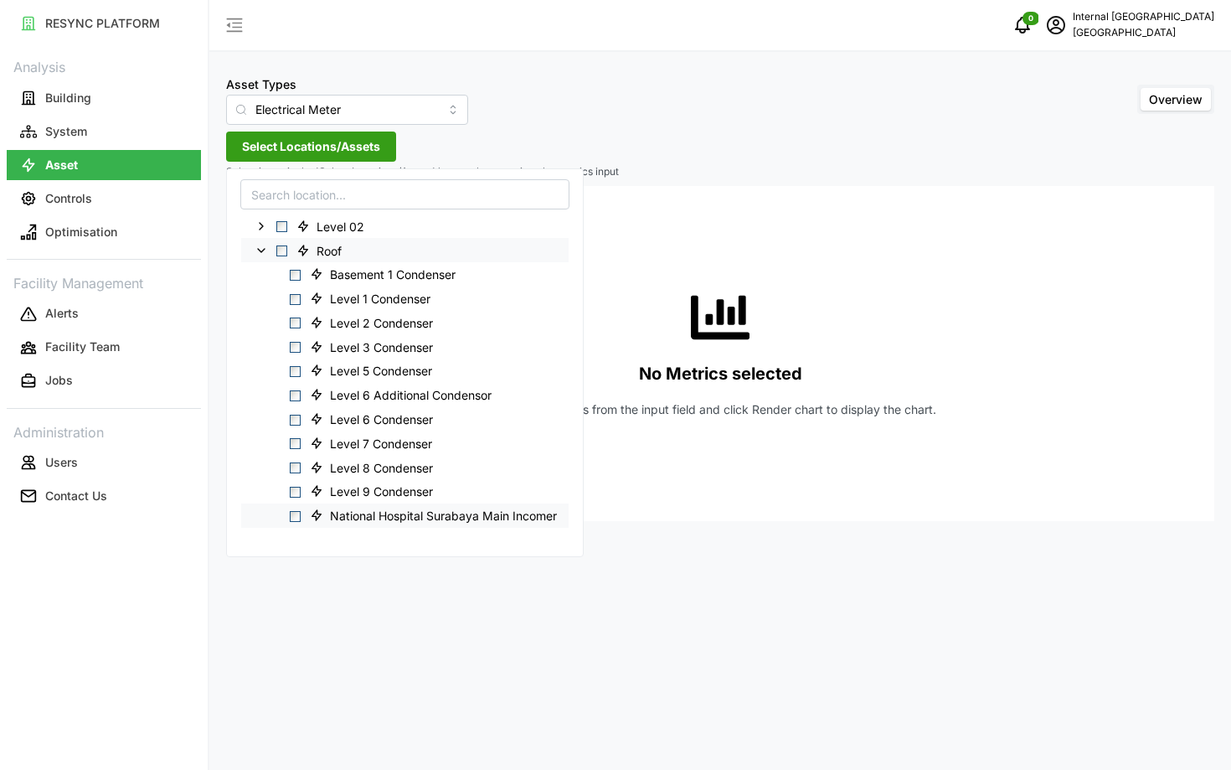
click at [292, 519] on span "Select National Hospital Surabaya Main Incomer" at bounding box center [295, 516] width 11 height 11
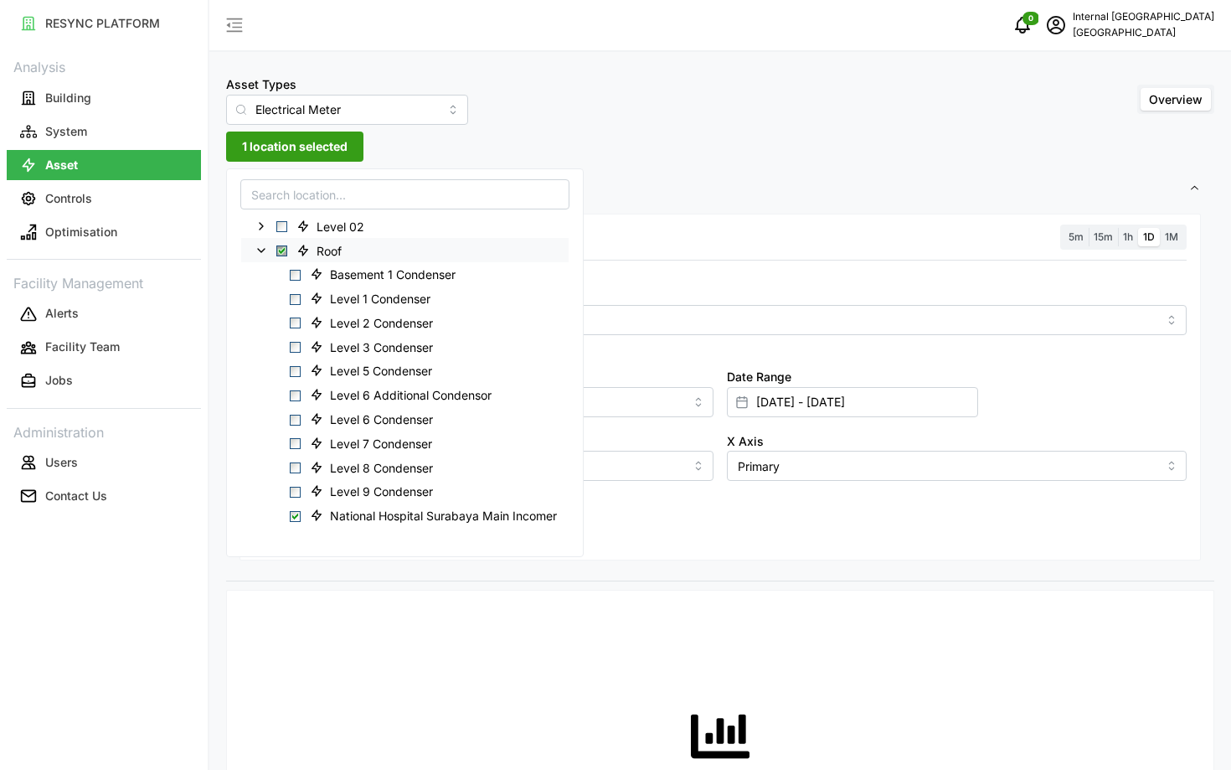
click at [777, 556] on div "Resolution 5m 15m 1h 1D 1M Metric *You can only select a maximum of 5 metrics C…" at bounding box center [721, 388] width 962 height 348
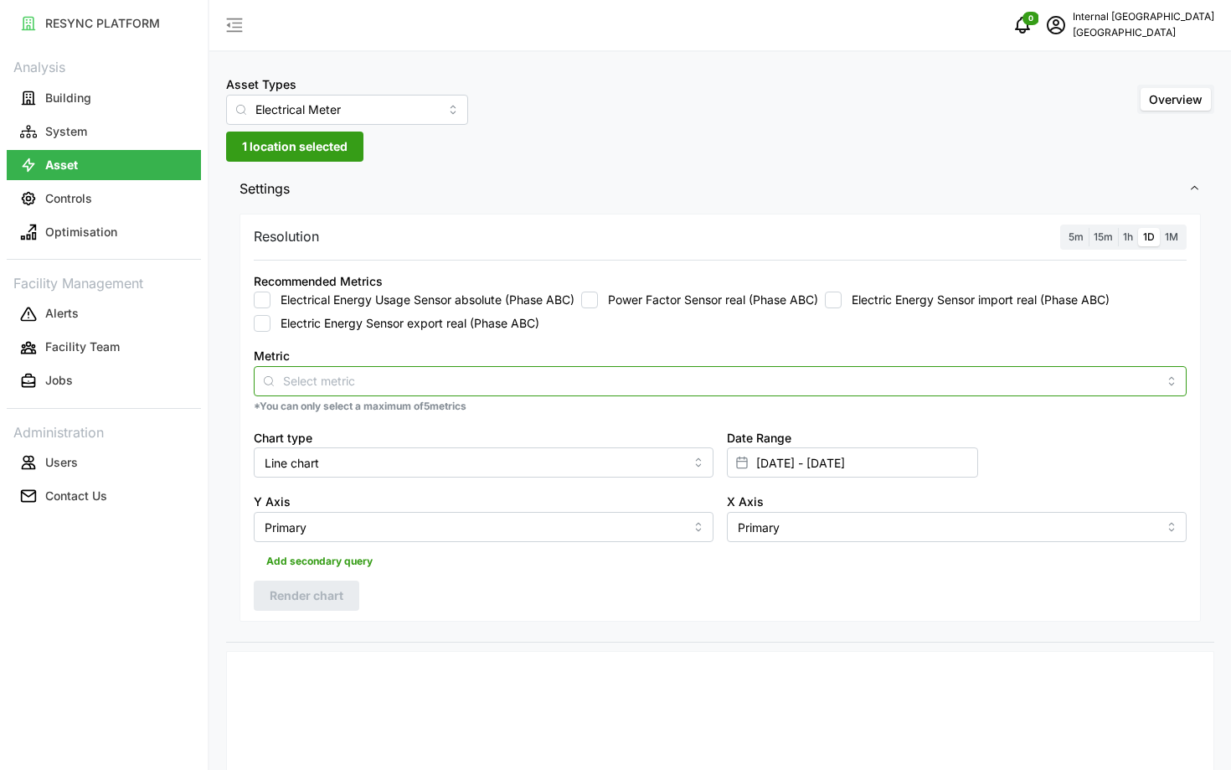
click at [681, 368] on div at bounding box center [720, 381] width 933 height 30
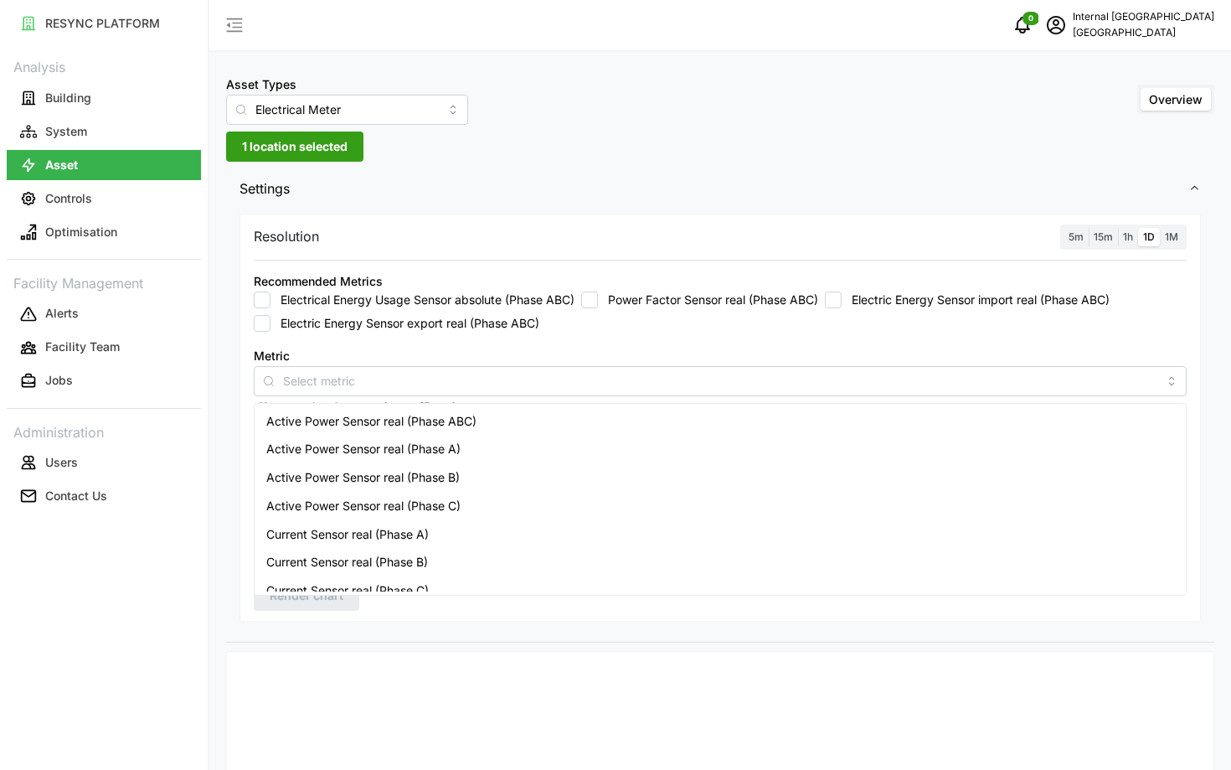
click at [488, 293] on label "Electrical Energy Usage Sensor absolute (Phase ABC)" at bounding box center [423, 300] width 304 height 17
click at [271, 293] on input "Electrical Energy Usage Sensor absolute (Phase ABC)" at bounding box center [262, 300] width 17 height 17
checkbox input "true"
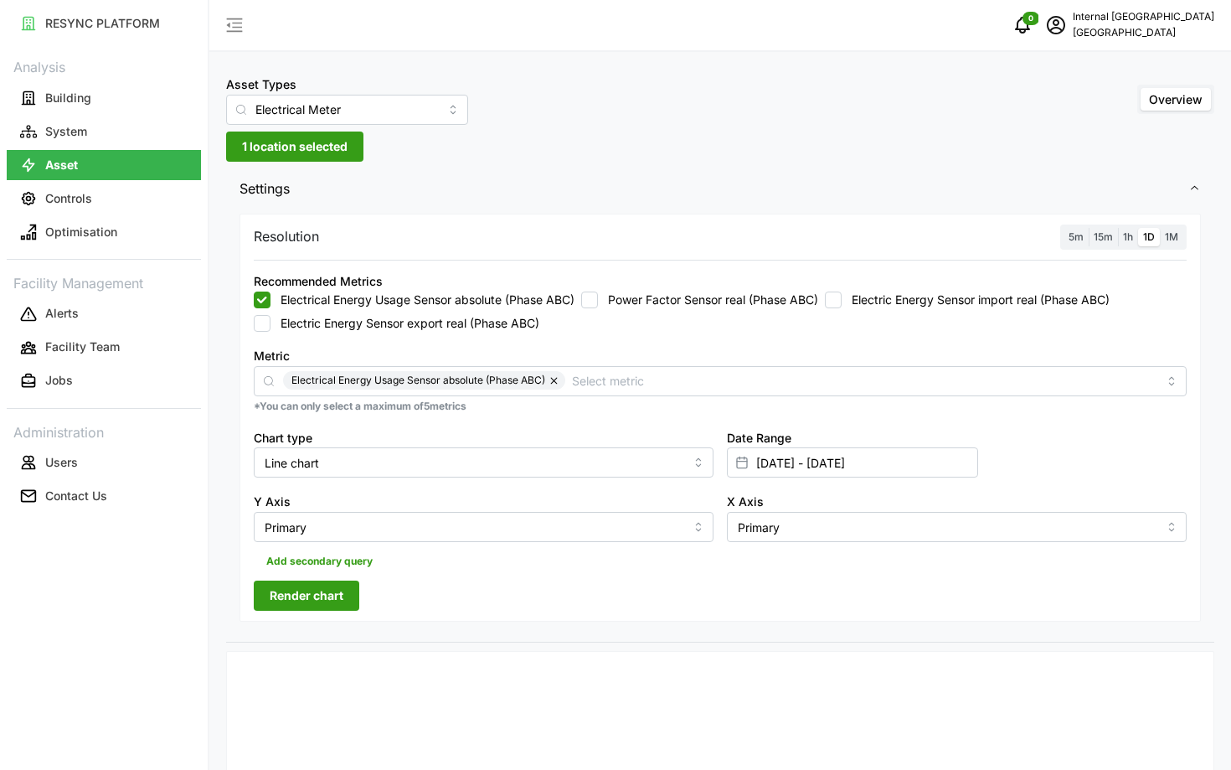
click at [1133, 232] on label "1h" at bounding box center [1128, 237] width 20 height 19
click at [1118, 228] on input "1h" at bounding box center [1118, 228] width 0 height 0
click at [927, 460] on input "[DATE] - [DATE]" at bounding box center [852, 462] width 251 height 30
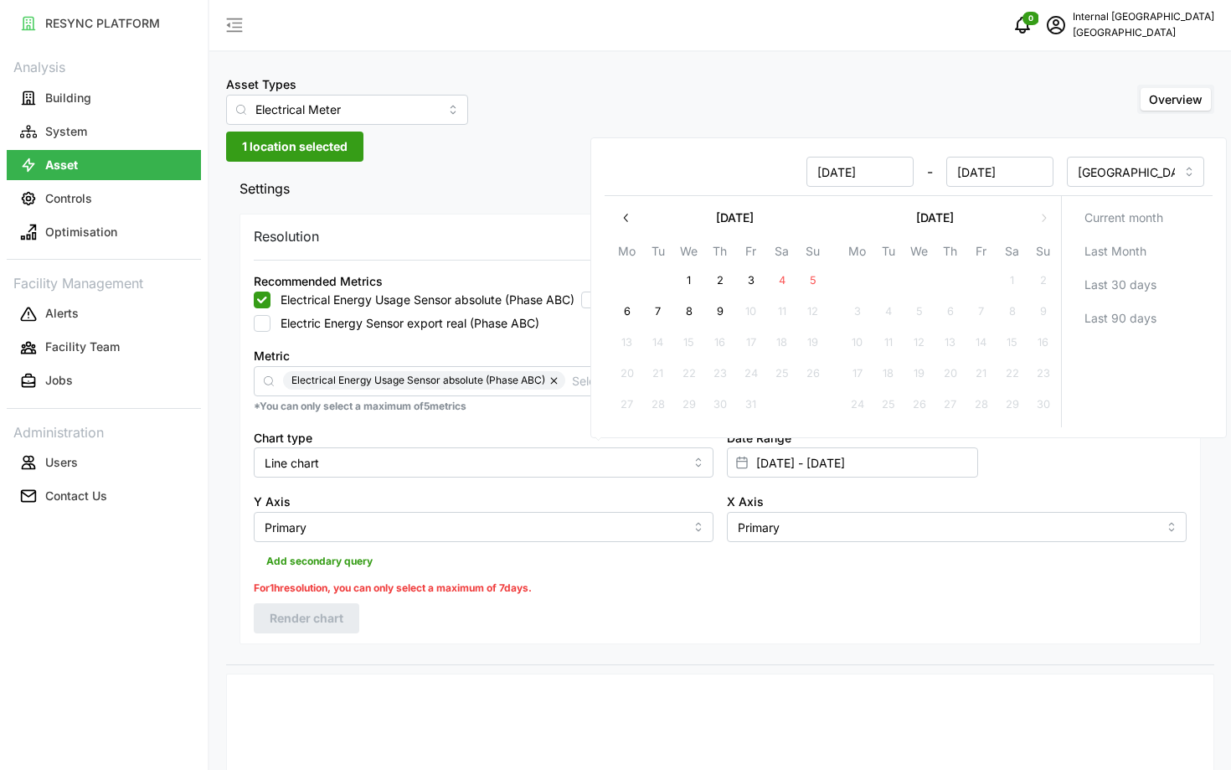
click at [844, 168] on input "[DATE]" at bounding box center [860, 172] width 107 height 30
type input "[DATE]"
type input "[DATE] - [DATE]"
click at [988, 167] on input "[DATE]" at bounding box center [1000, 172] width 107 height 30
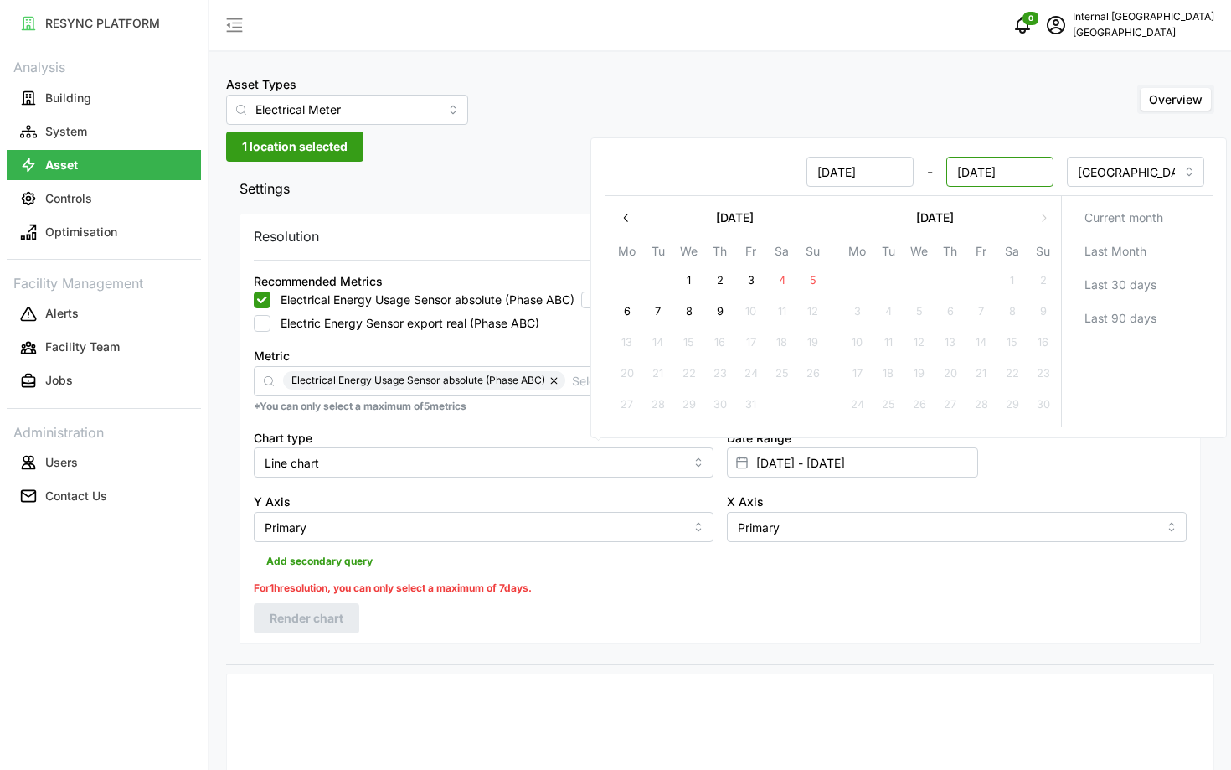
click at [988, 167] on input "[DATE]" at bounding box center [1000, 172] width 107 height 30
click at [970, 171] on input "[DATE]" at bounding box center [1000, 172] width 107 height 30
type input "[DATE]"
type input "[DATE] - [DATE]"
click at [614, 620] on div "Resolution 5m 15m 1h 1D 1M Recommended Metrics Electrical Energy Usage Sensor a…" at bounding box center [721, 429] width 962 height 431
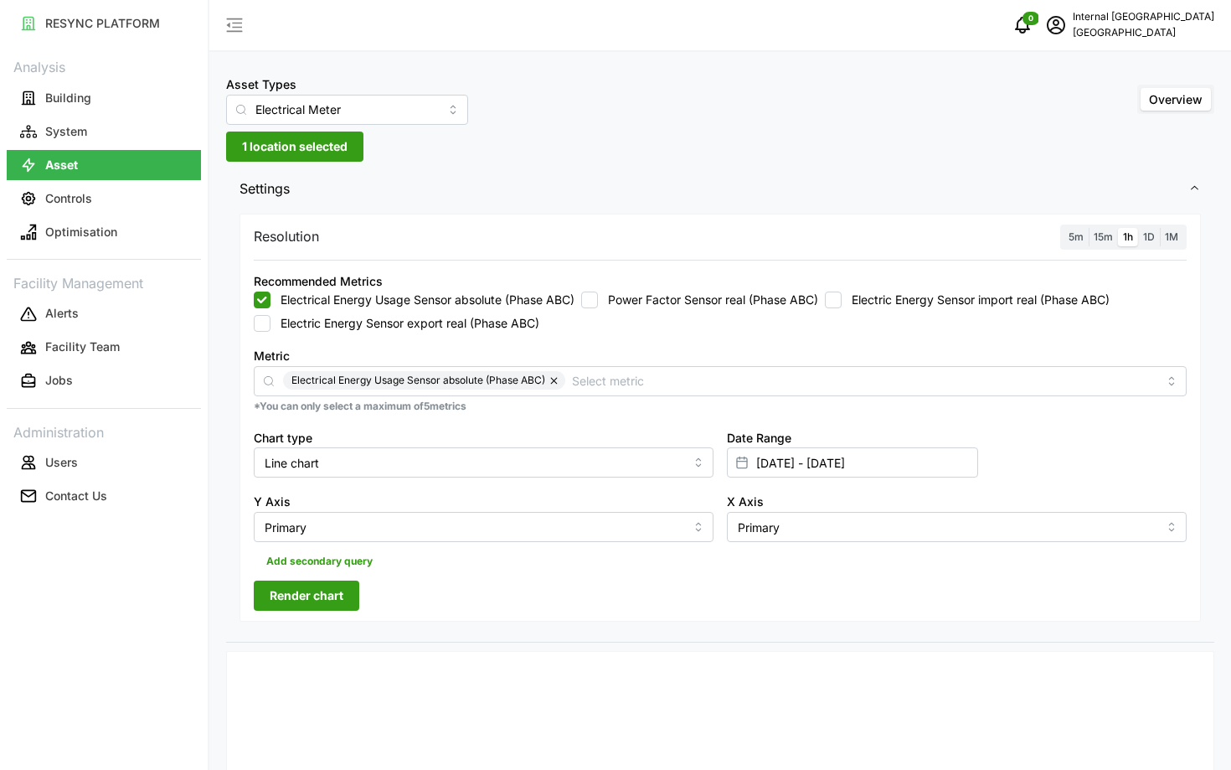
click at [295, 594] on span "Render chart" at bounding box center [307, 595] width 74 height 28
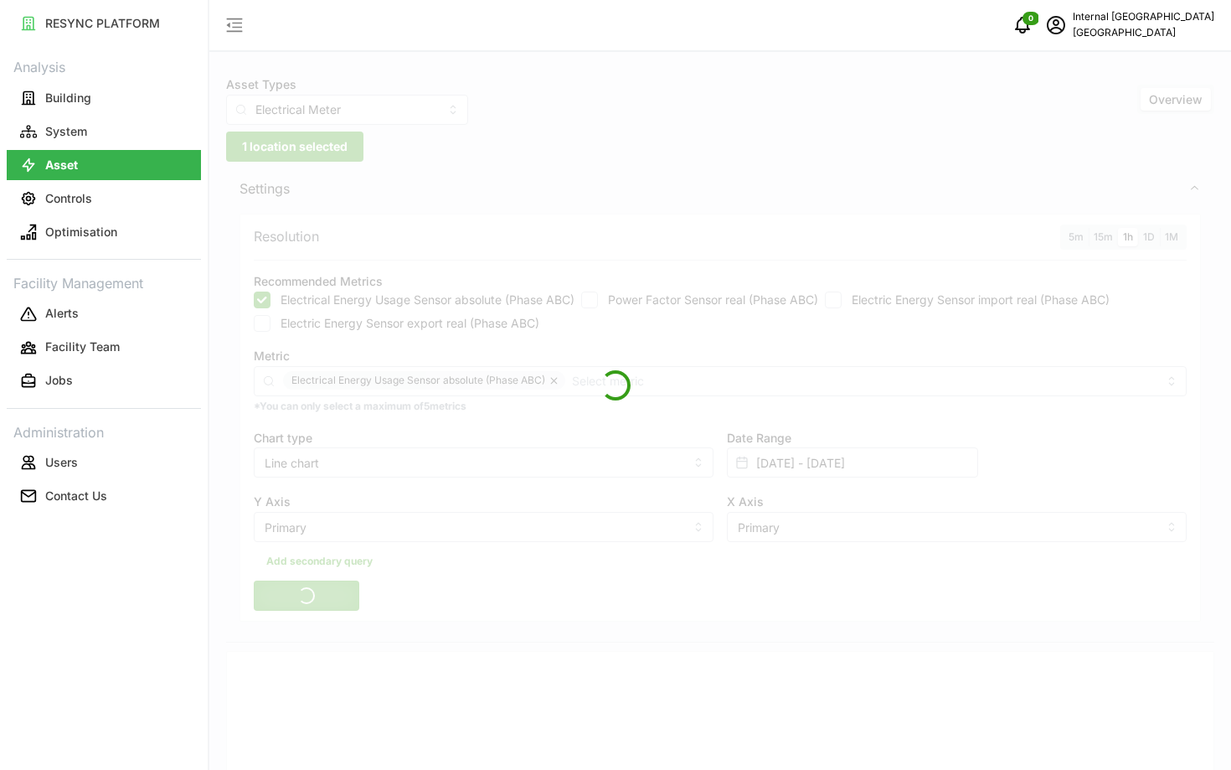
scroll to position [562, 0]
